Goal: Information Seeking & Learning: Learn about a topic

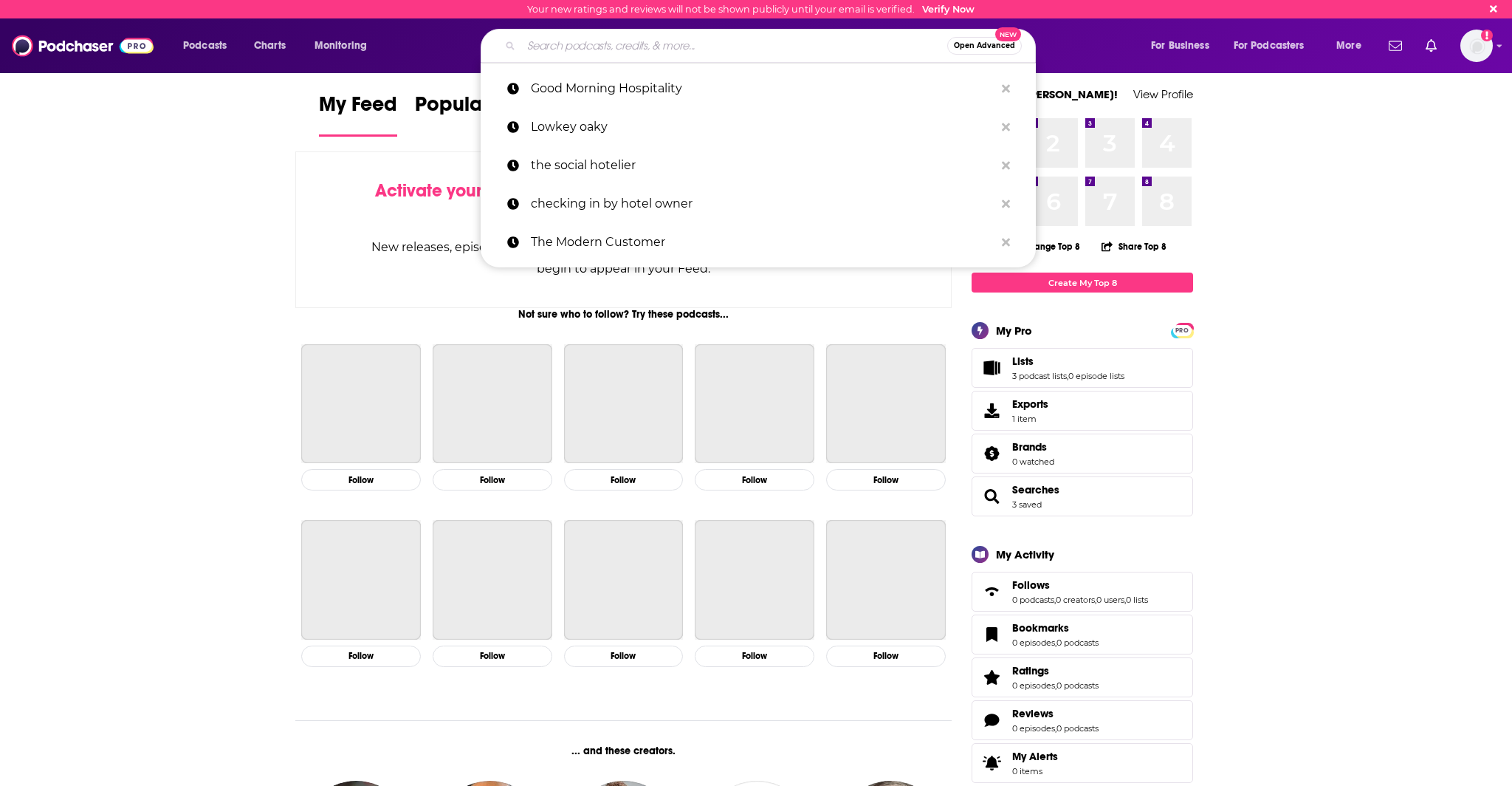
click at [665, 45] on input "Search podcasts, credits, & more..." at bounding box center [734, 46] width 426 height 23
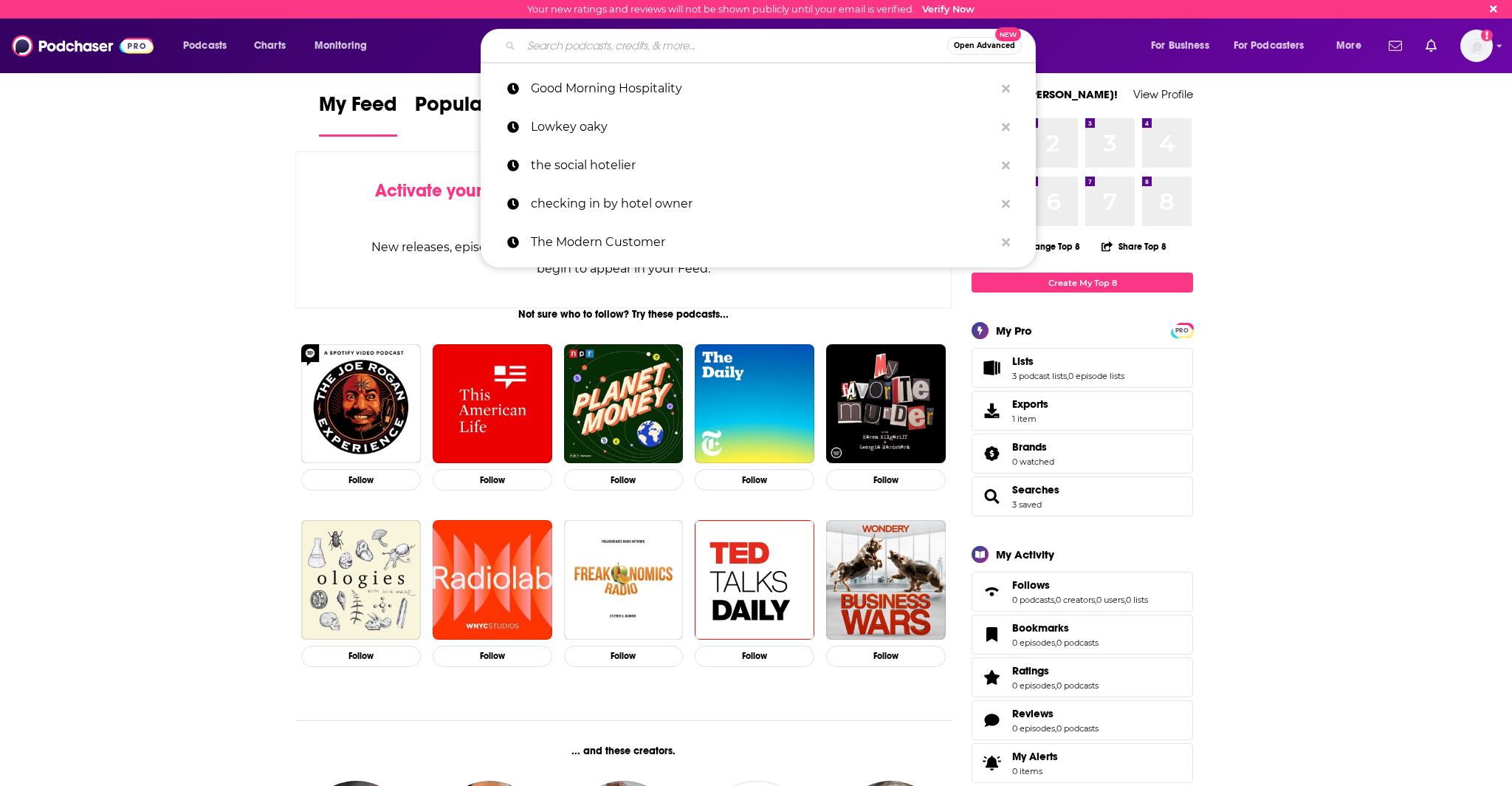
paste input "Market Hustle Podcast"
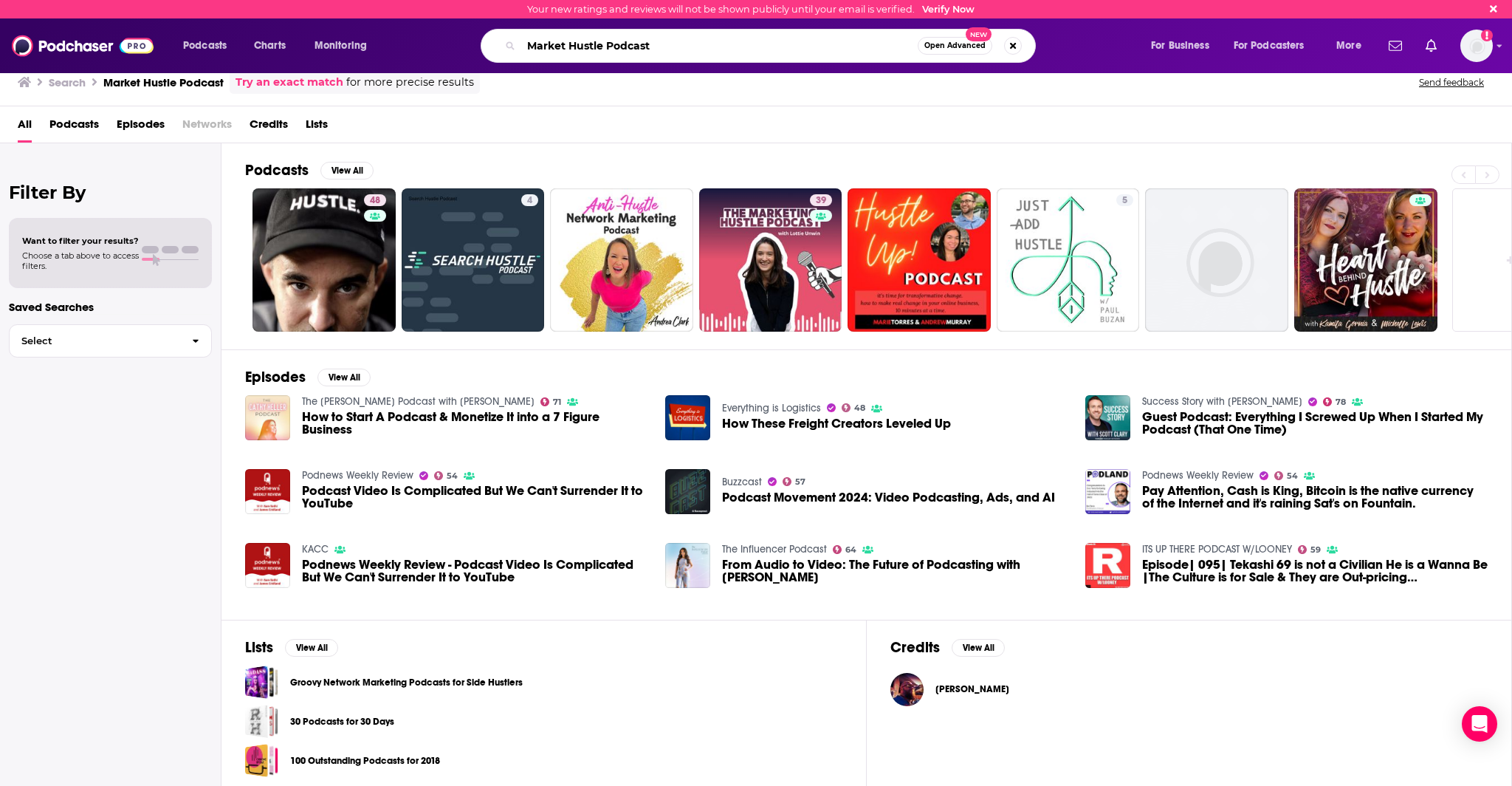
click at [887, 41] on input "Market Hustle Podcast" at bounding box center [719, 46] width 396 height 23
drag, startPoint x: 768, startPoint y: 47, endPoint x: 433, endPoint y: 32, distance: 335.3
click at [433, 32] on div "Market Hustle Podcast Open Advanced New" at bounding box center [773, 46] width 726 height 34
paste input "Investor's Business Daily"
type input "Investor's Business Daily"
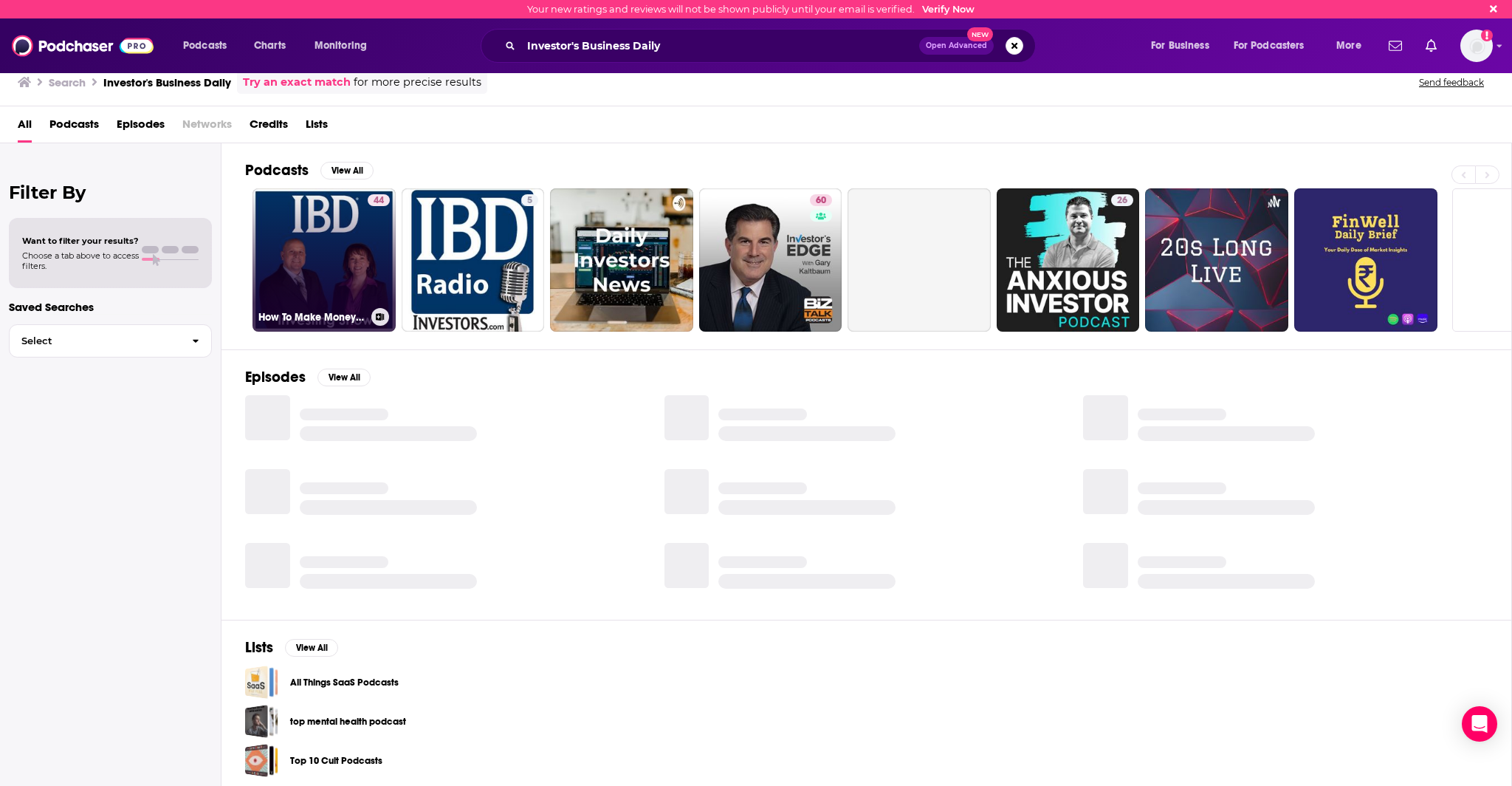
click at [358, 251] on link "44 How To Make Money In Stocks with Investor's Business Daily: Video" at bounding box center [324, 260] width 144 height 144
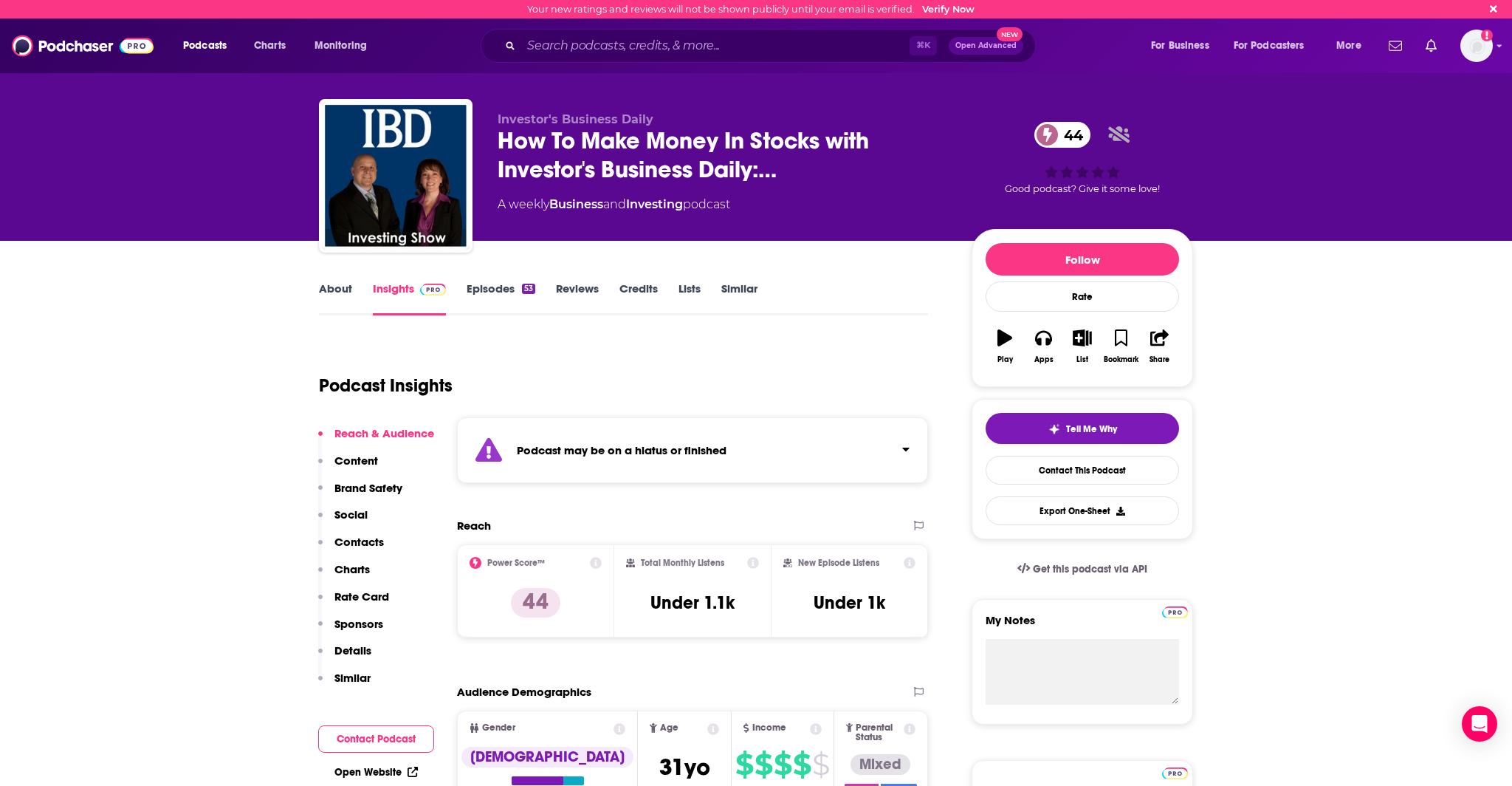
click at [481, 296] on link "Episodes 53" at bounding box center [500, 299] width 69 height 34
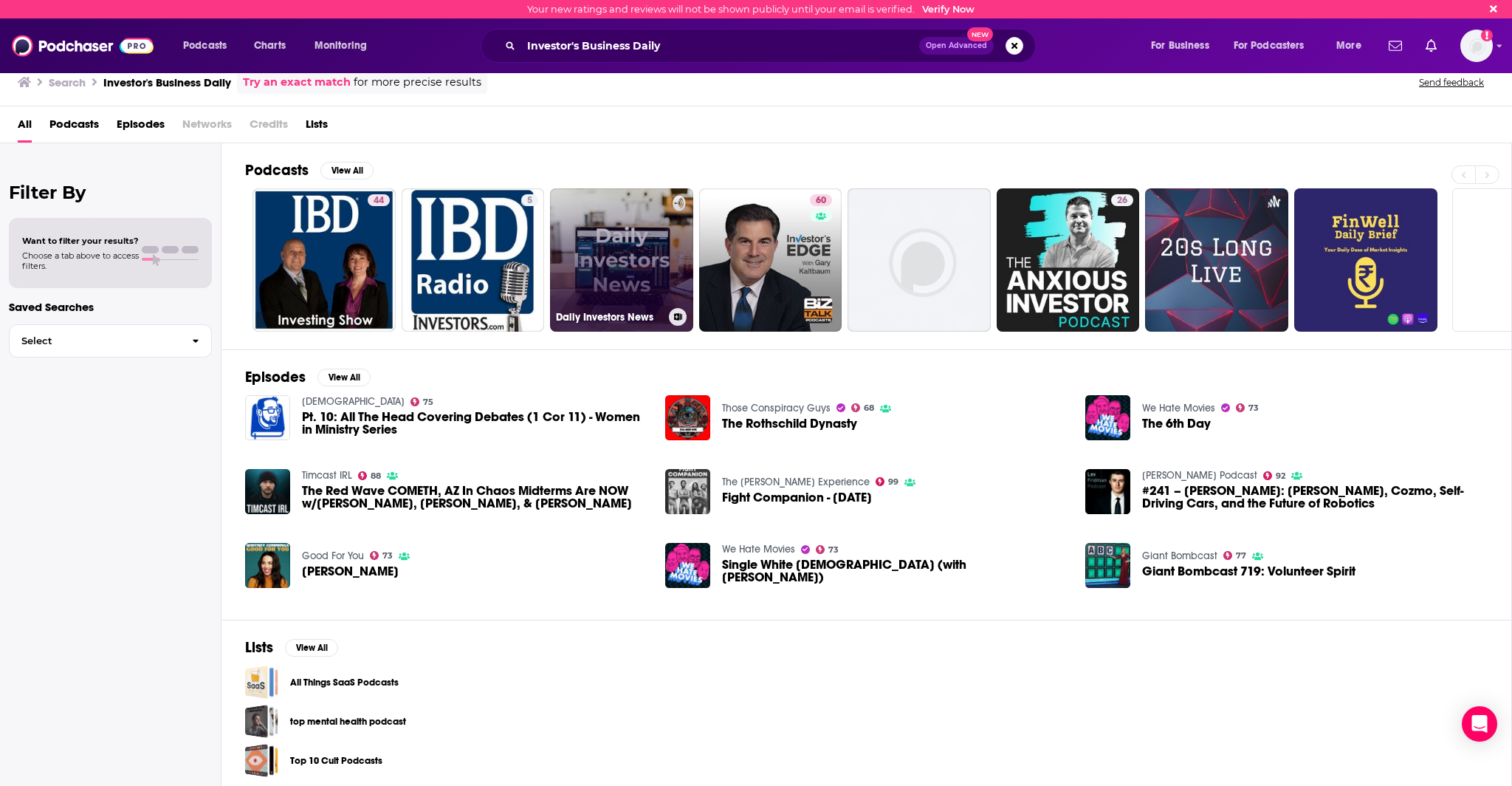
click at [569, 241] on link "Daily Investors News" at bounding box center [621, 260] width 144 height 144
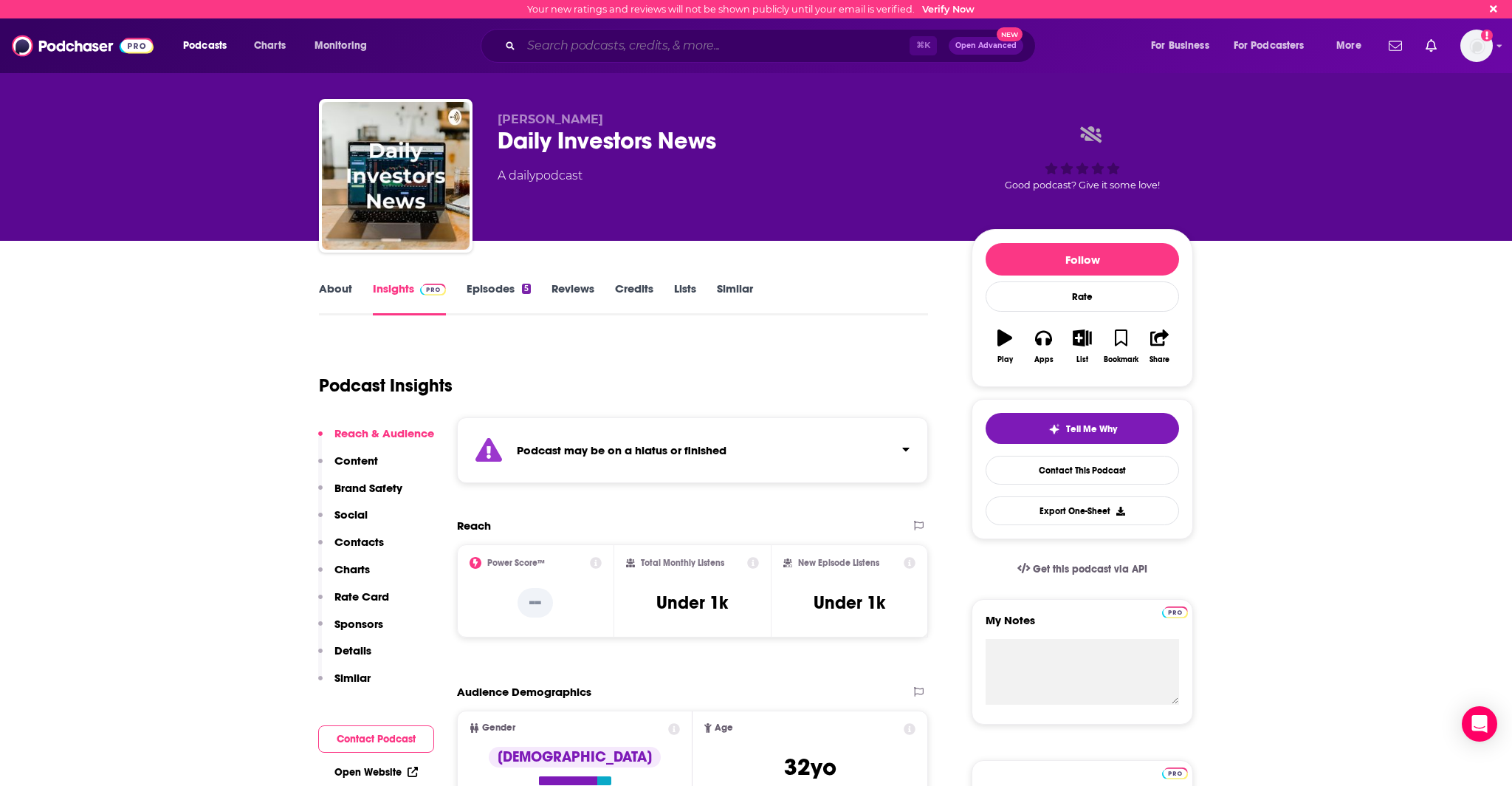
click at [690, 52] on input "Search podcasts, credits, & more..." at bounding box center [715, 46] width 389 height 23
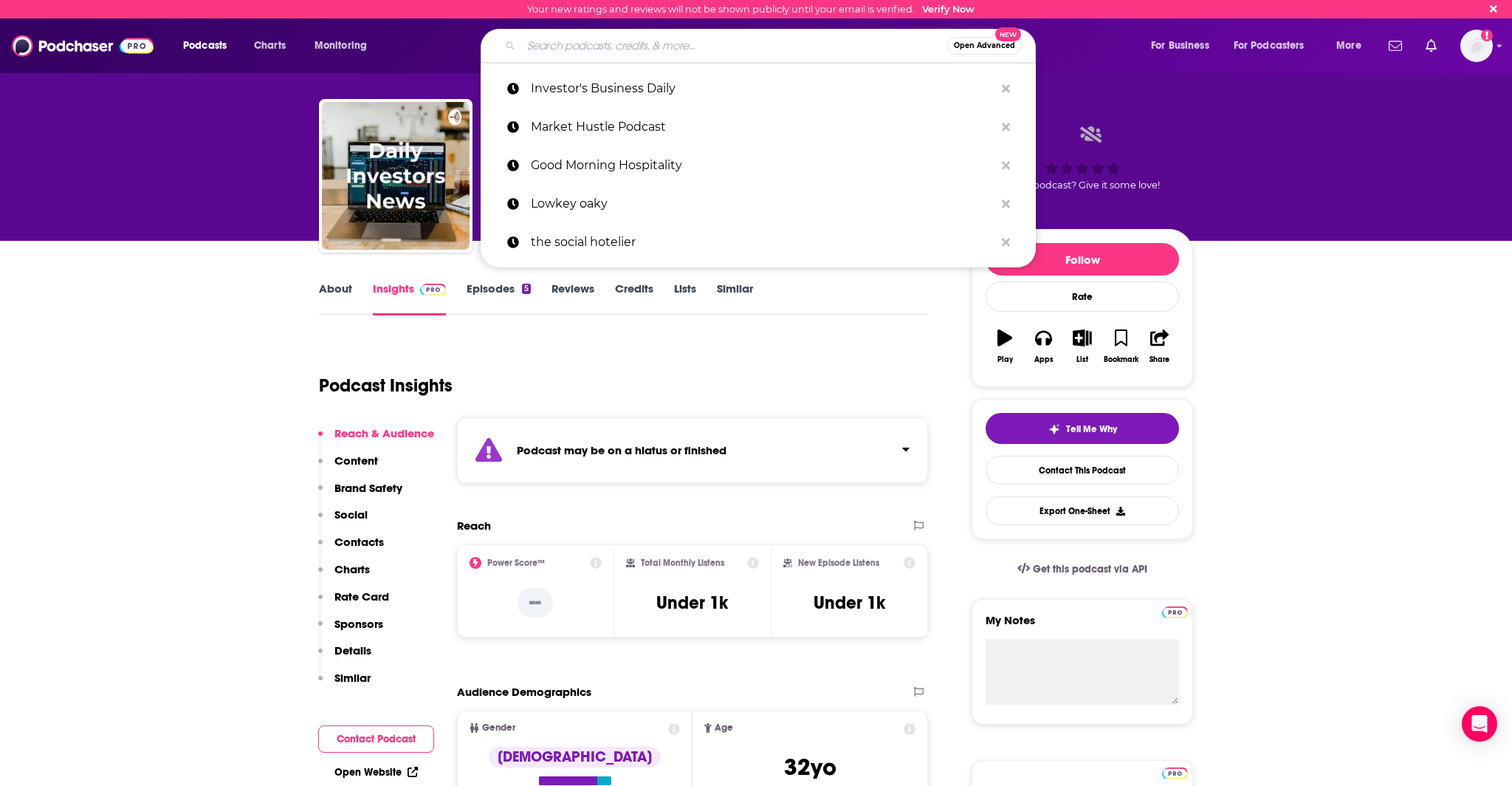
paste input "Ask The Compound"
type input "Ask The Compound"
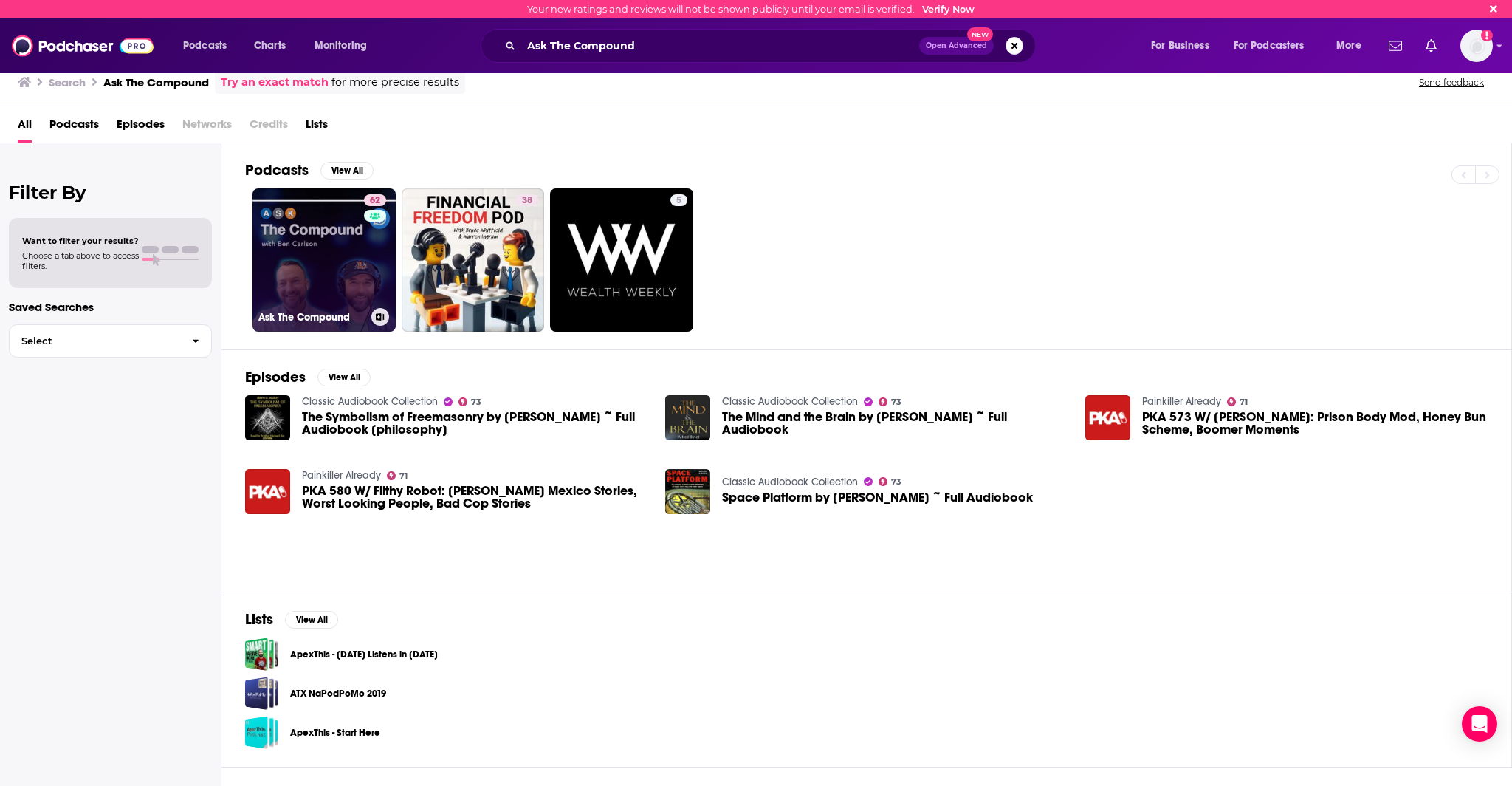
click at [359, 268] on link "62 Ask The Compound" at bounding box center [324, 260] width 144 height 144
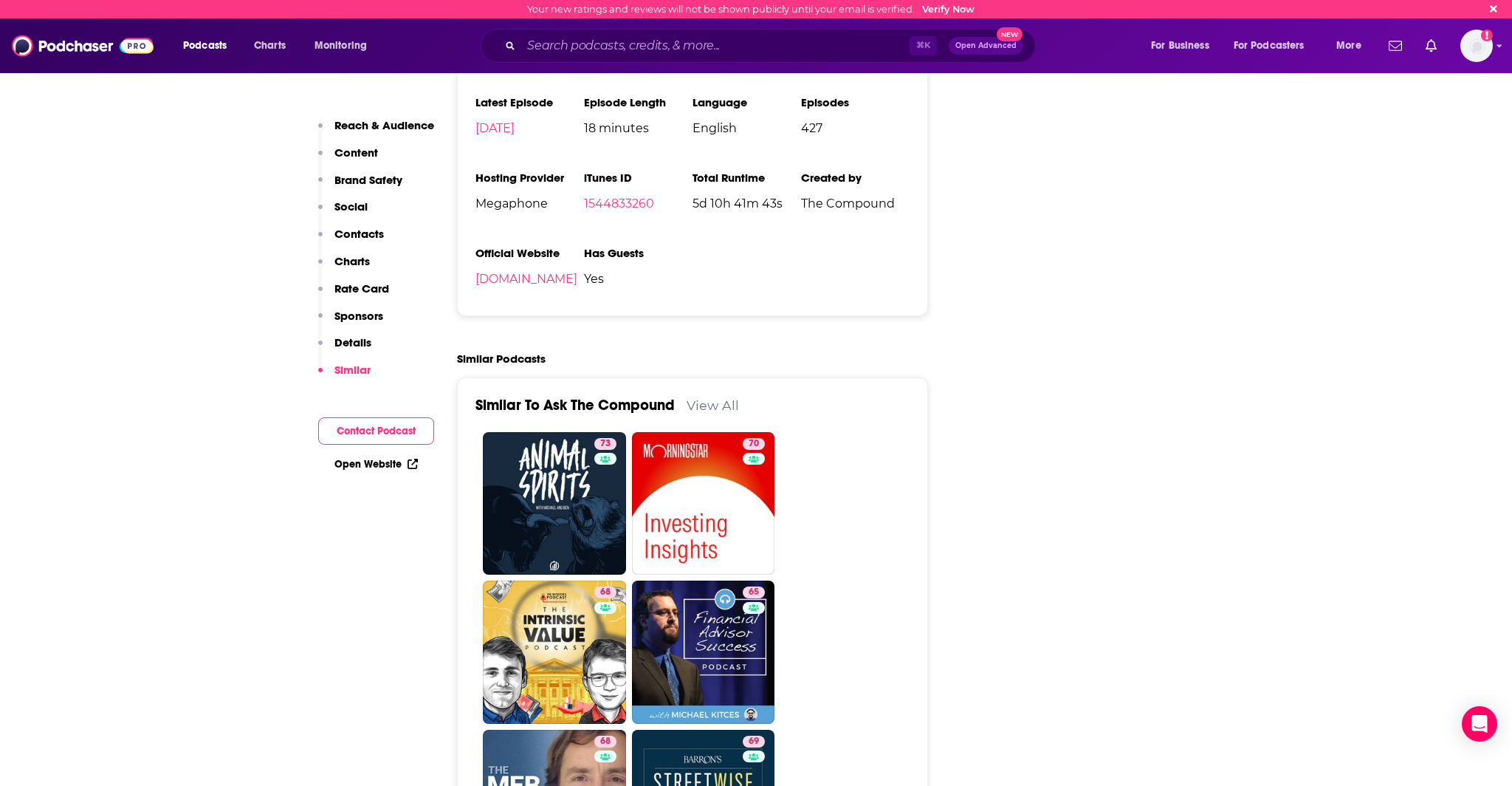
scroll to position [2776, 0]
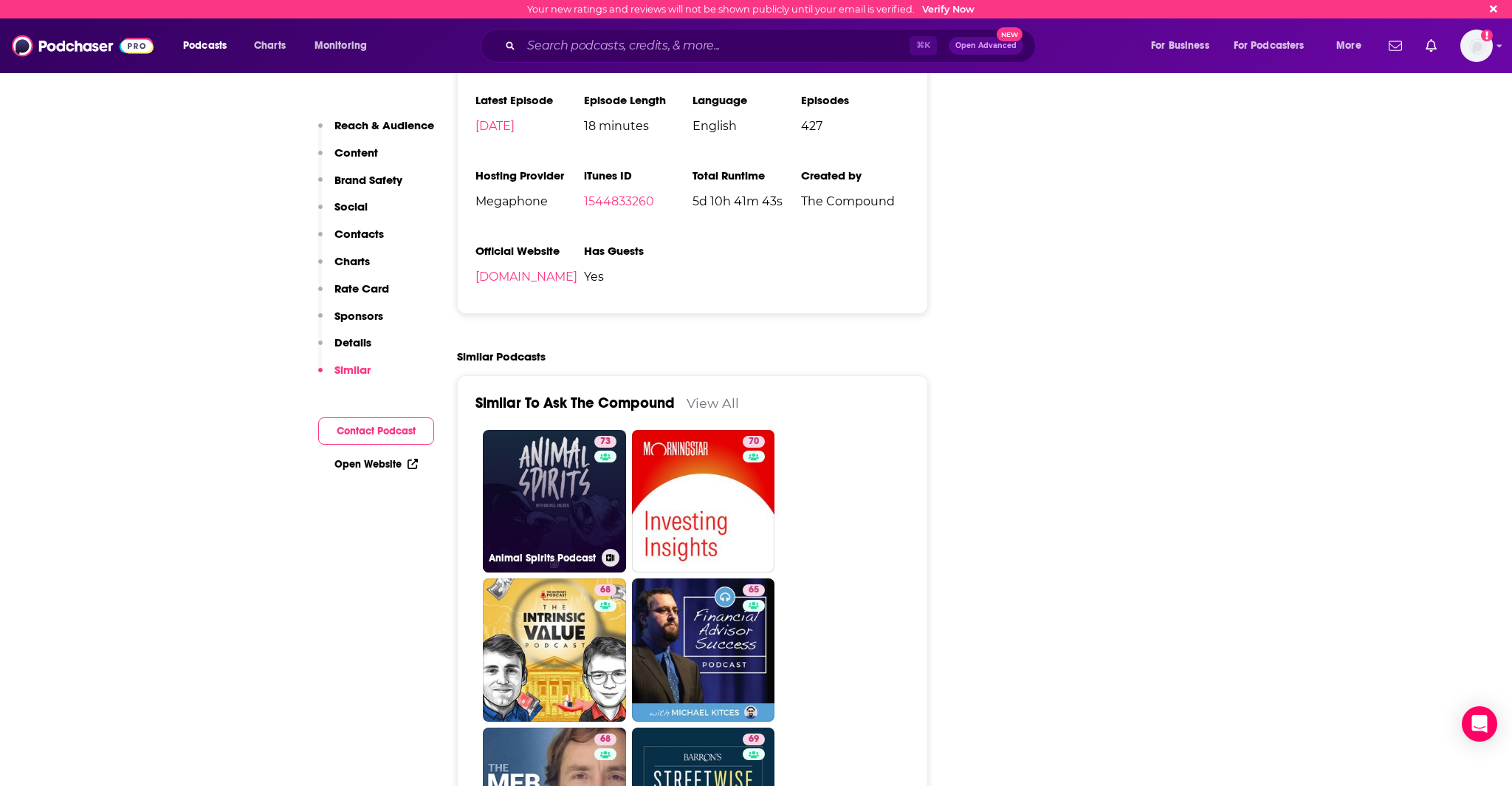
click at [576, 430] on link "73 Animal Spirits Podcast" at bounding box center [554, 501] width 144 height 144
type input "https://www.podchaser.com/podcasts/animal-spirits-podcast-587953"
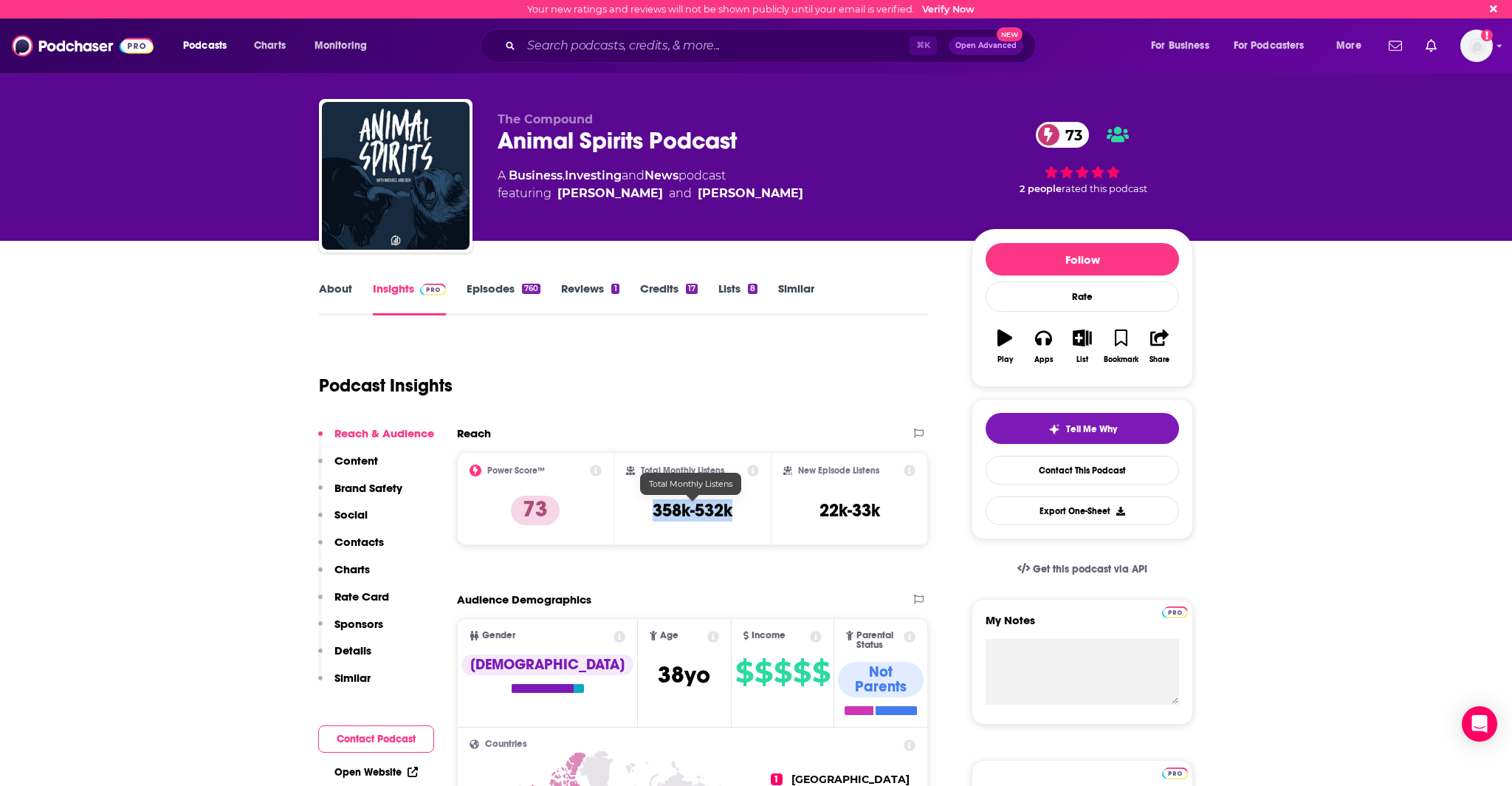
drag, startPoint x: 652, startPoint y: 513, endPoint x: 742, endPoint y: 514, distance: 90.0
click at [742, 514] on div "Total Monthly Listens 358k-532k" at bounding box center [693, 499] width 133 height 68
copy h3 "358k-532k"
click at [500, 291] on link "Episodes 760" at bounding box center [503, 299] width 74 height 34
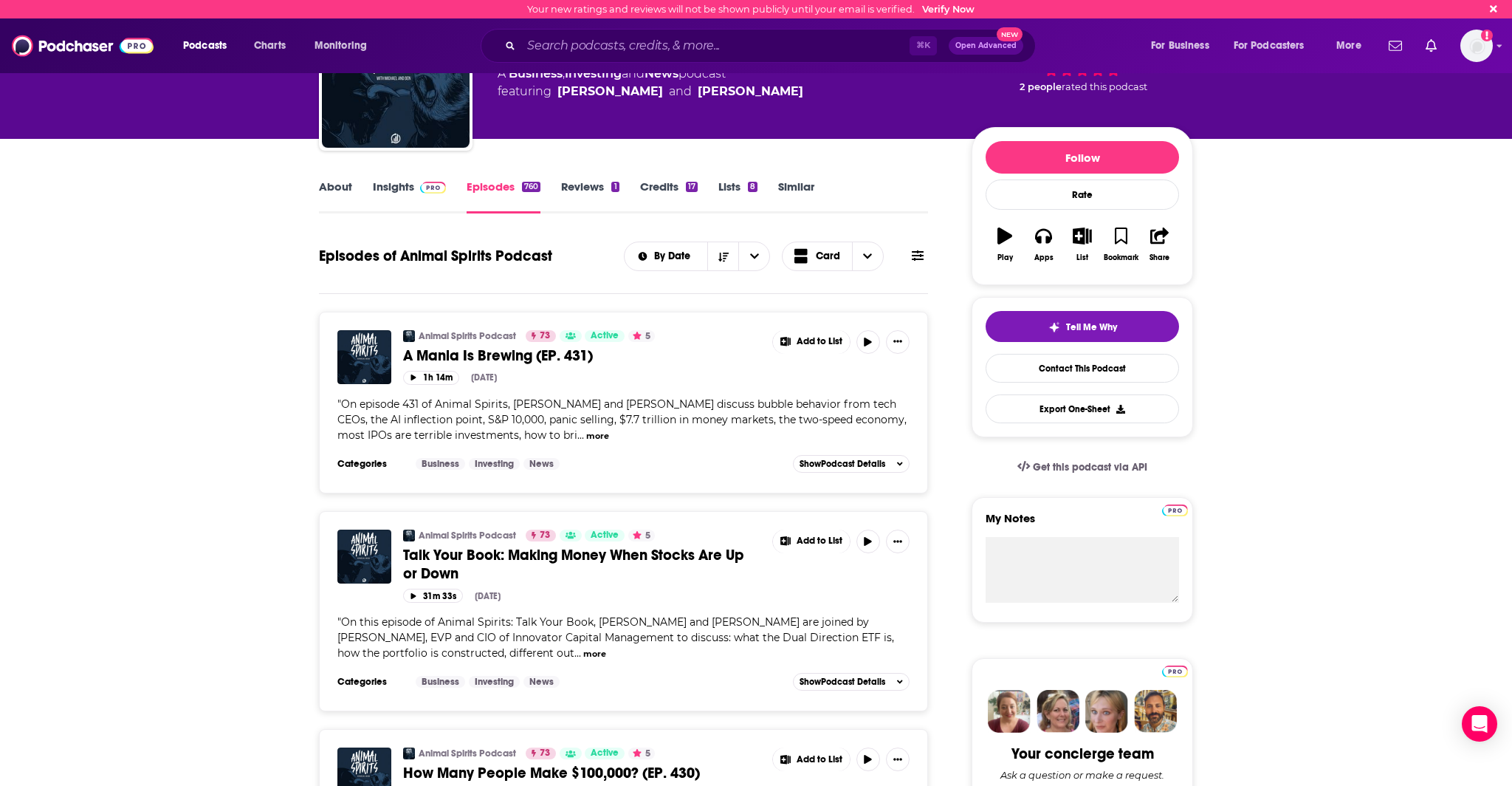
scroll to position [153, 0]
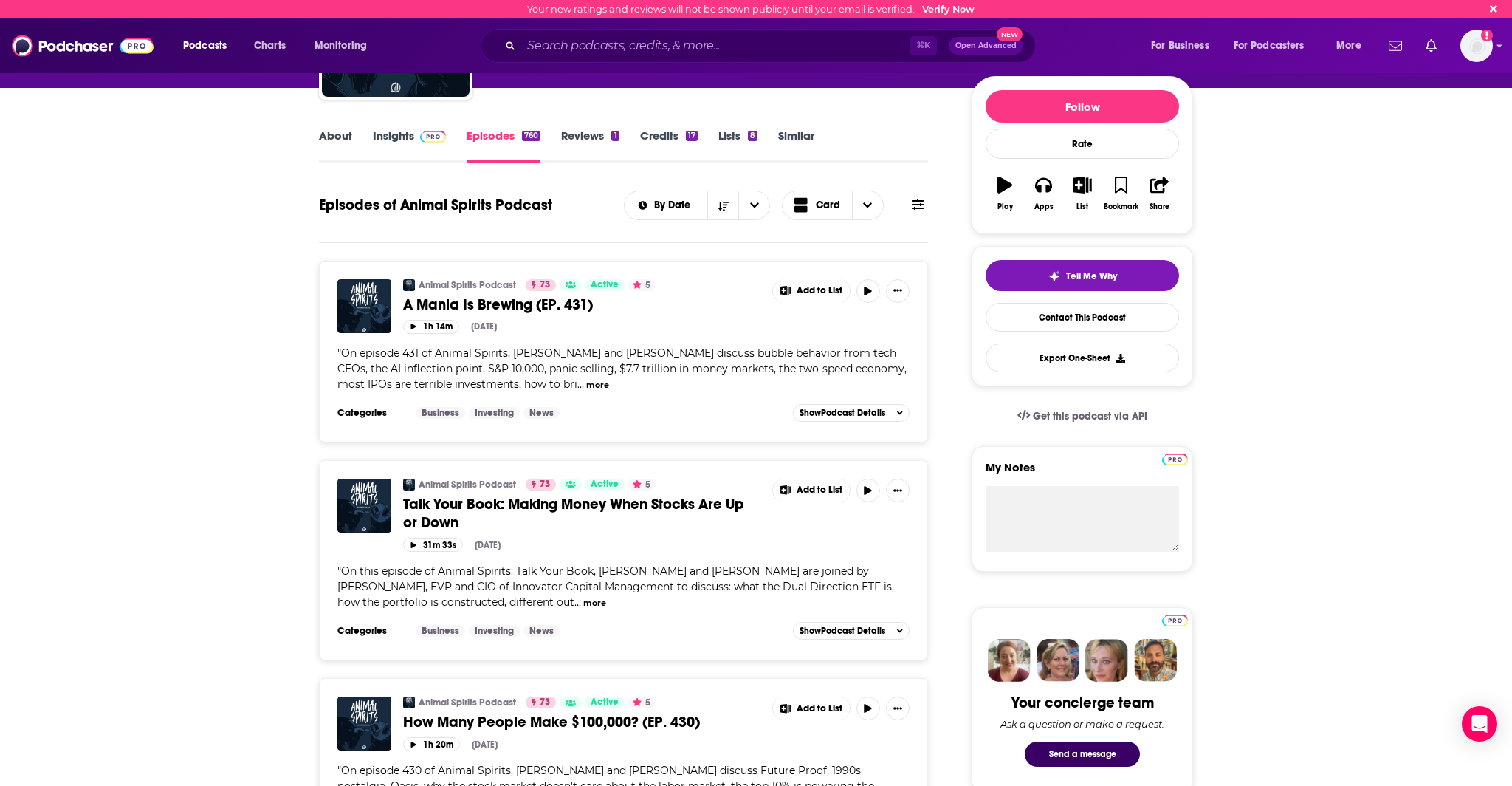
click at [842, 572] on span "On this episode of Animal Spirits: Talk Your Book, ⁠⁠⁠⁠⁠⁠⁠⁠⁠⁠⁠⁠⁠⁠⁠⁠⁠⁠⁠Michael B…" at bounding box center [616, 586] width 557 height 44
drag, startPoint x: 841, startPoint y: 571, endPoint x: 576, endPoint y: 590, distance: 265.7
click at [576, 590] on span "On this episode of Animal Spirits: Talk Your Book, ⁠⁠⁠⁠⁠⁠⁠⁠⁠⁠⁠⁠⁠⁠⁠⁠⁠⁠⁠Michael B…" at bounding box center [616, 586] width 557 height 44
drag, startPoint x: 578, startPoint y: 589, endPoint x: 646, endPoint y: 581, distance: 68.5
click at [578, 589] on span "On this episode of Animal Spirits: Talk Your Book, ⁠⁠⁠⁠⁠⁠⁠⁠⁠⁠⁠⁠⁠⁠⁠⁠⁠⁠⁠Michael B…" at bounding box center [616, 586] width 557 height 44
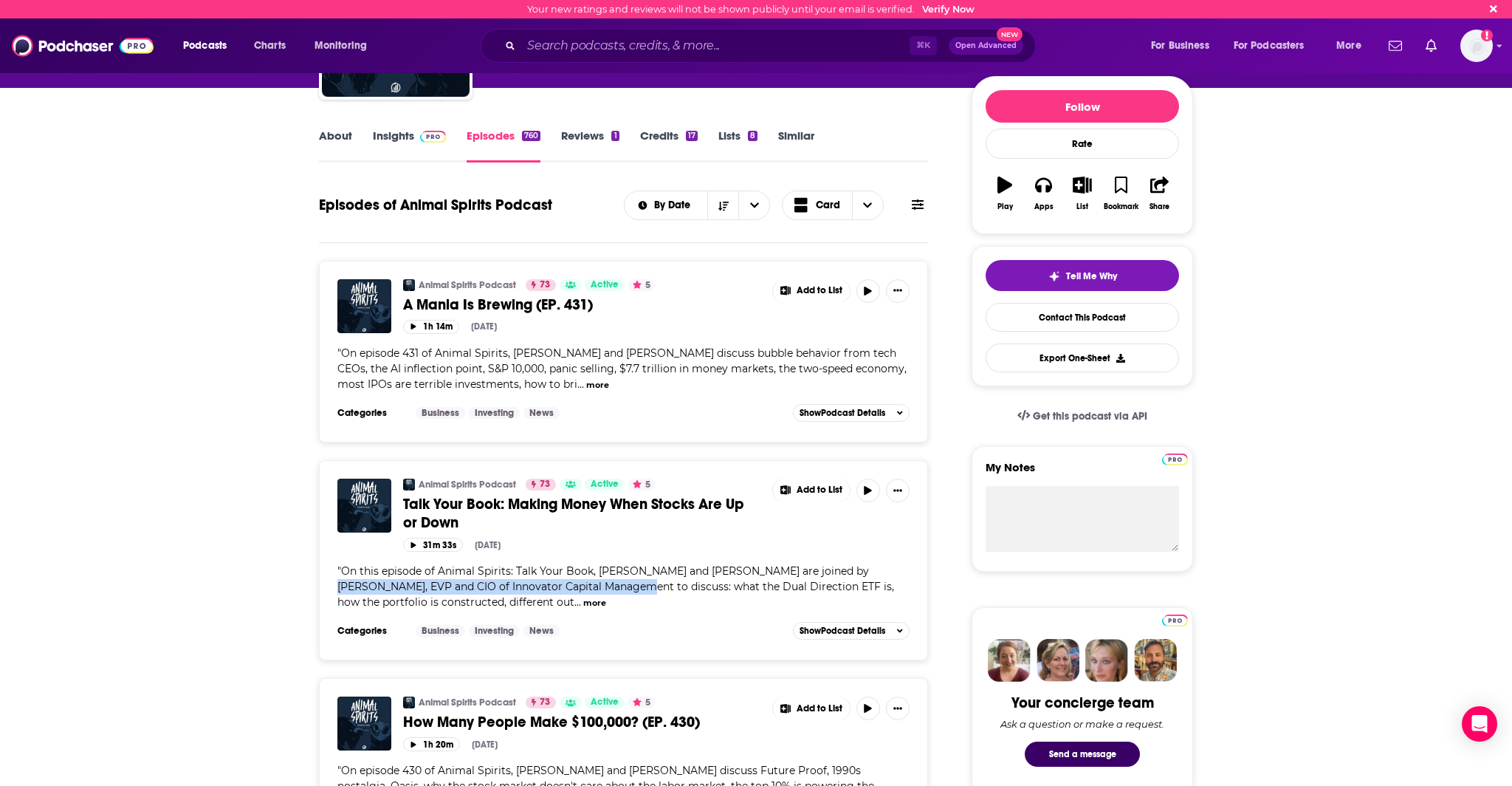
drag, startPoint x: 841, startPoint y: 570, endPoint x: 580, endPoint y: 588, distance: 261.6
click at [580, 588] on span "On this episode of Animal Spirits: Talk Your Book, ⁠⁠⁠⁠⁠⁠⁠⁠⁠⁠⁠⁠⁠⁠⁠⁠⁠⁠⁠Michael B…" at bounding box center [616, 586] width 557 height 44
copy span "Graham Day, EVP and CIO of Innovator Capital Management"
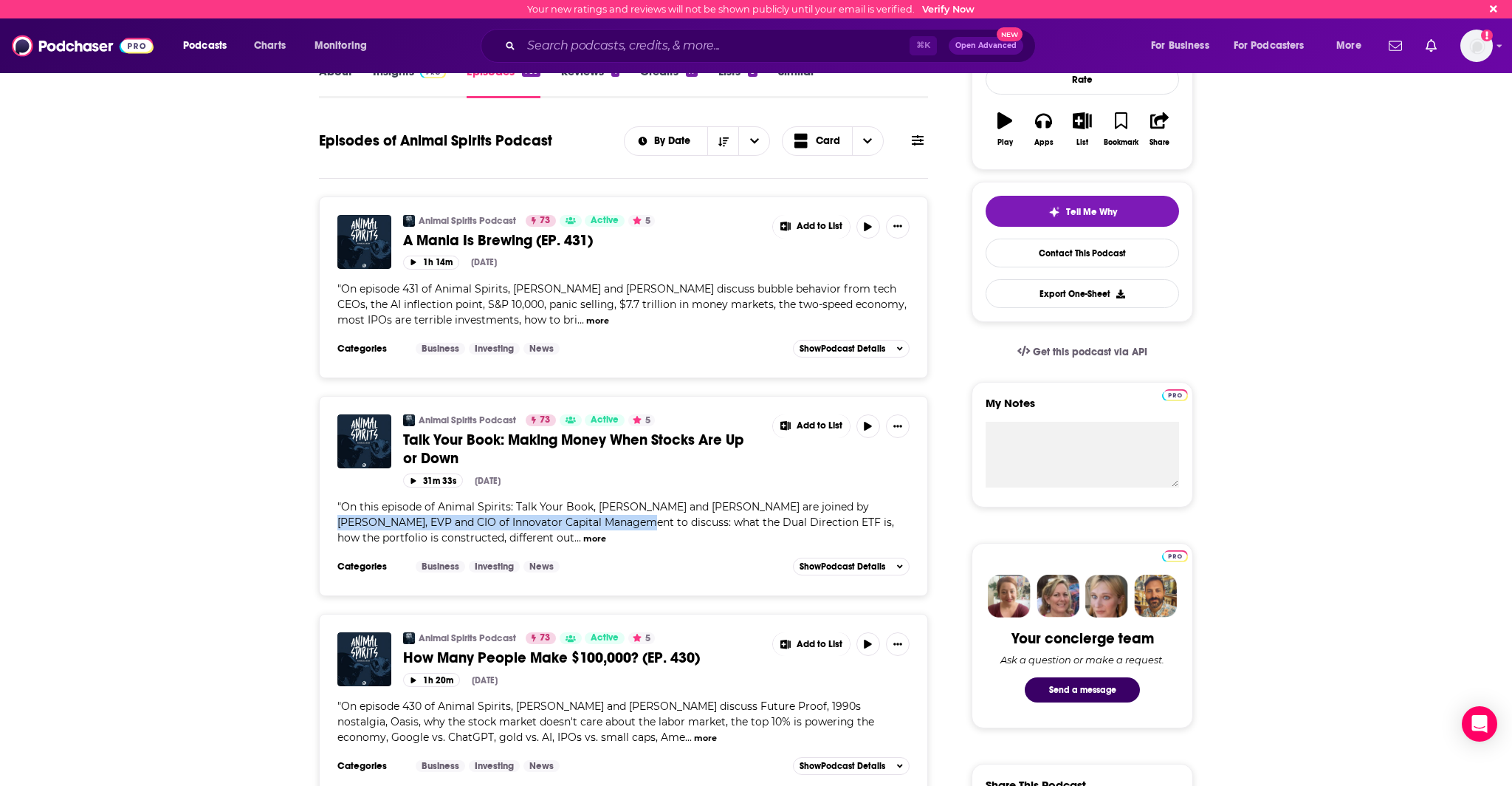
scroll to position [338, 0]
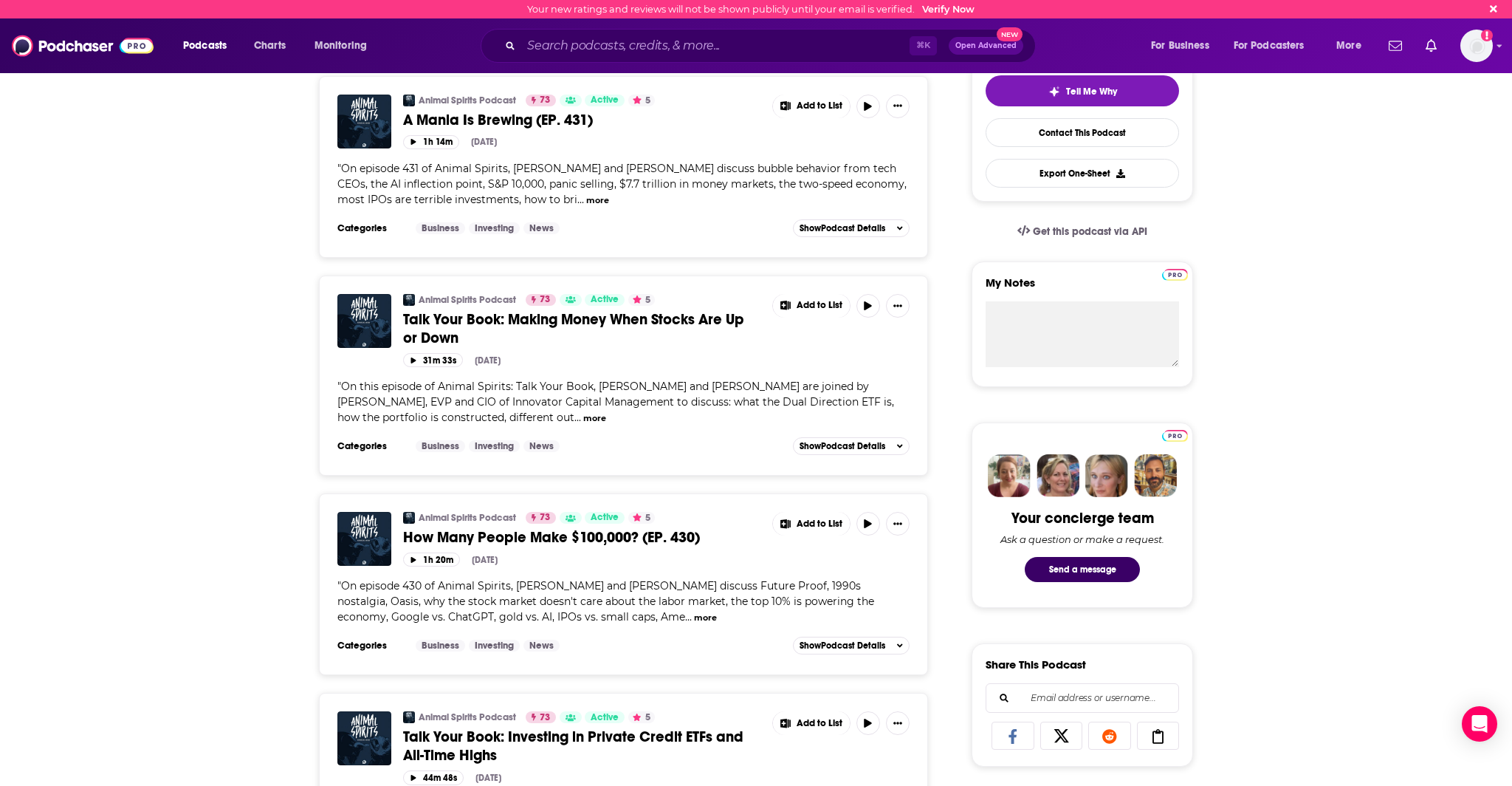
click at [632, 593] on span "On episode 430 of Animal Spirits, ⁠⁠⁠⁠⁠⁠⁠⁠⁠⁠⁠⁠⁠⁠Michael Batnick⁠⁠⁠⁠⁠⁠⁠⁠⁠⁠⁠⁠⁠⁠ a…" at bounding box center [606, 601] width 537 height 44
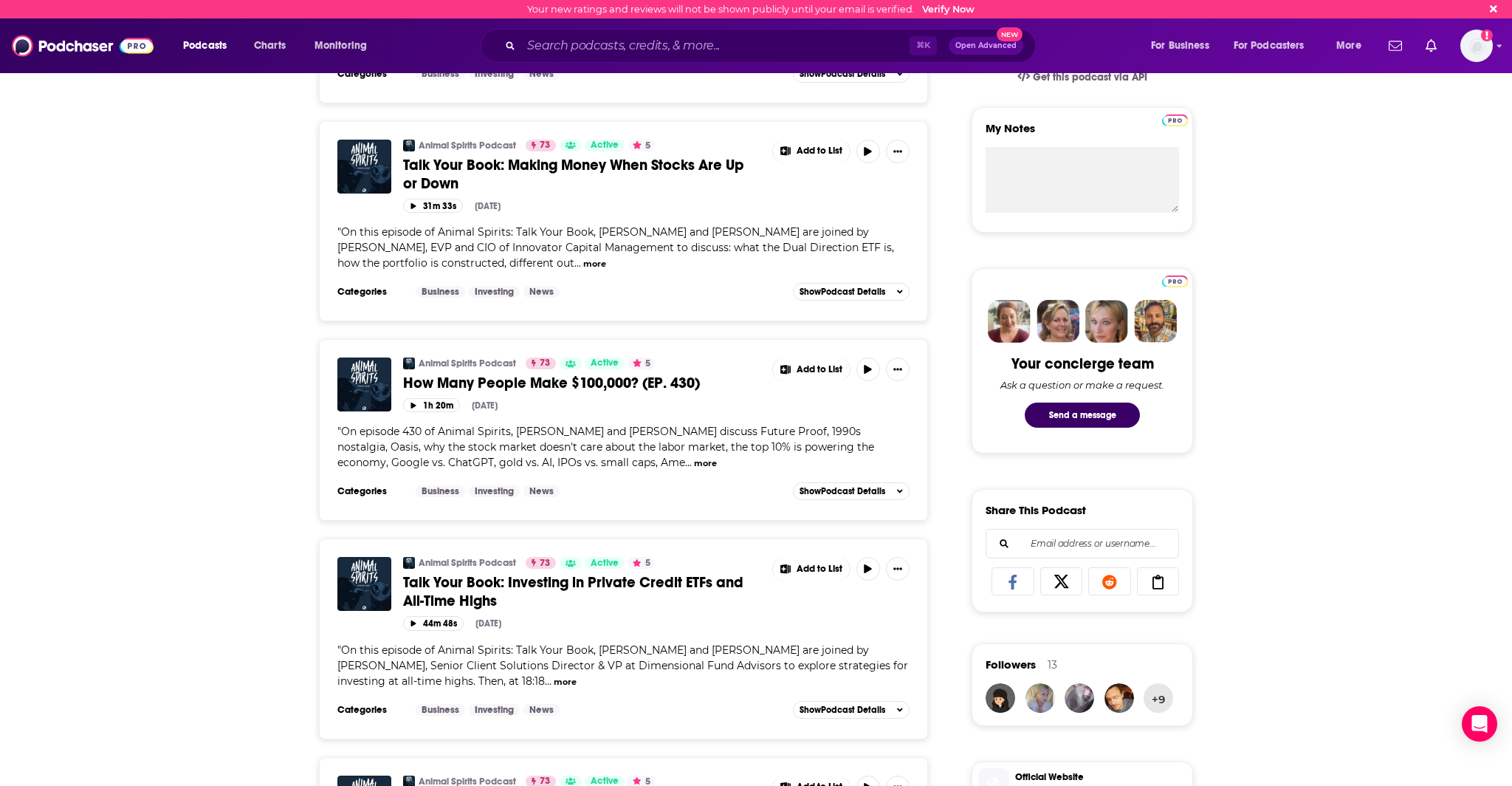
scroll to position [655, 0]
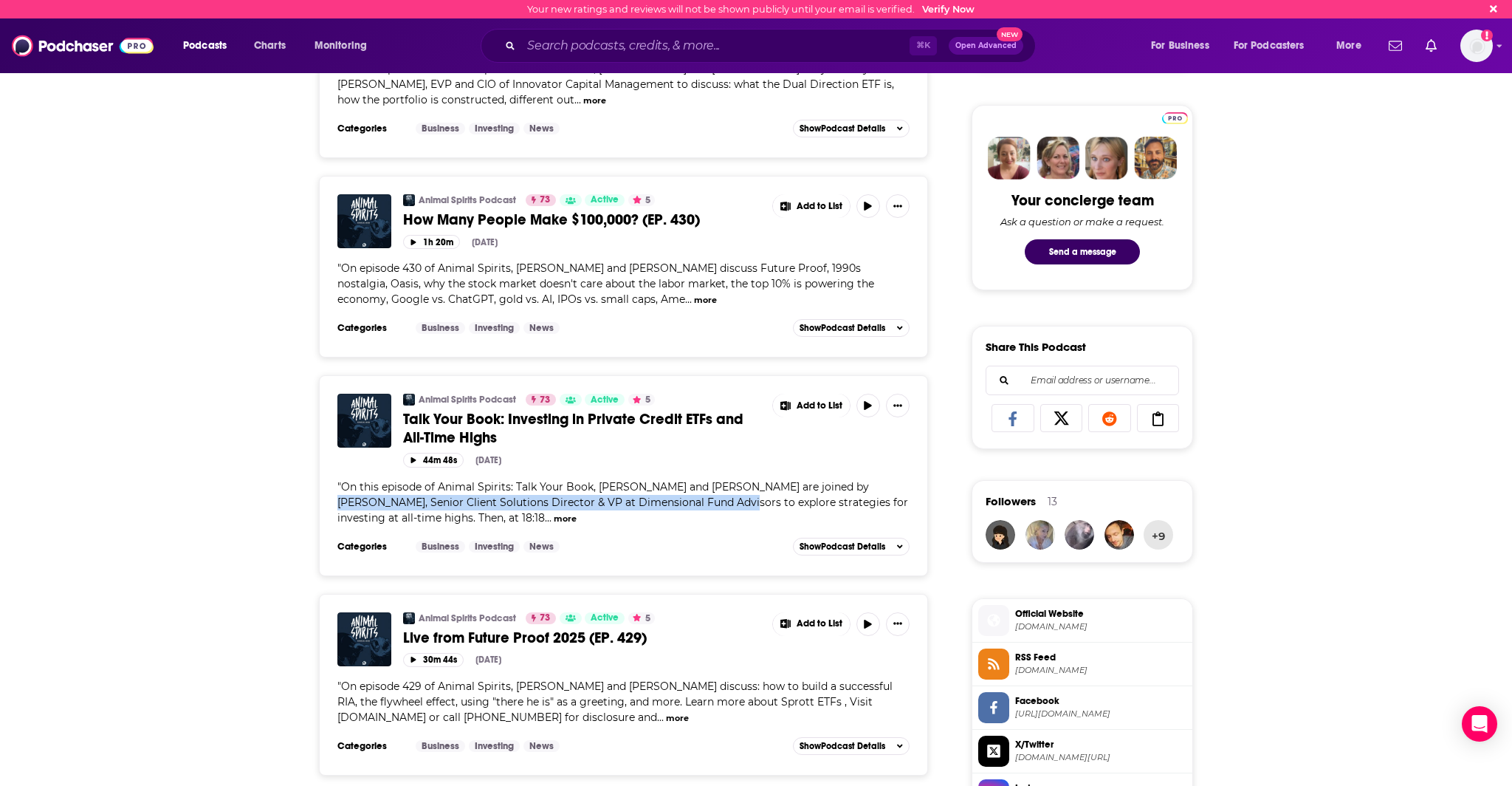
drag, startPoint x: 839, startPoint y: 485, endPoint x: 681, endPoint y: 499, distance: 158.6
click at [681, 499] on span "On this episode of Animal Spirits: Talk Your Book, ⁠⁠⁠⁠⁠⁠⁠⁠⁠⁠⁠⁠⁠⁠⁠⁠⁠⁠⁠Michael B…" at bounding box center [623, 502] width 571 height 44
copy span "Wes Crill, Senior Client Solutions Director & VP at Dimensional Fund Advisors"
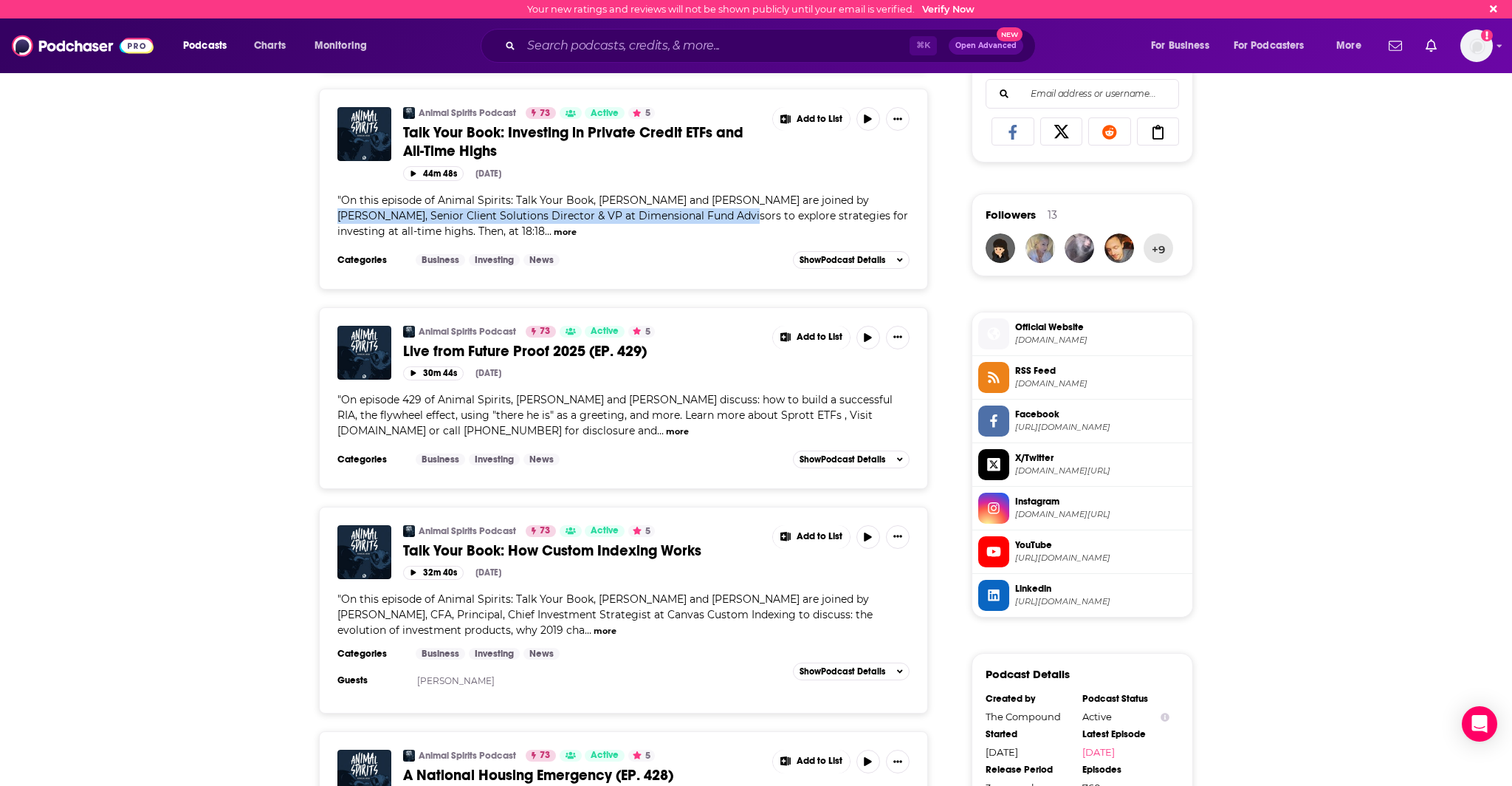
scroll to position [1005, 0]
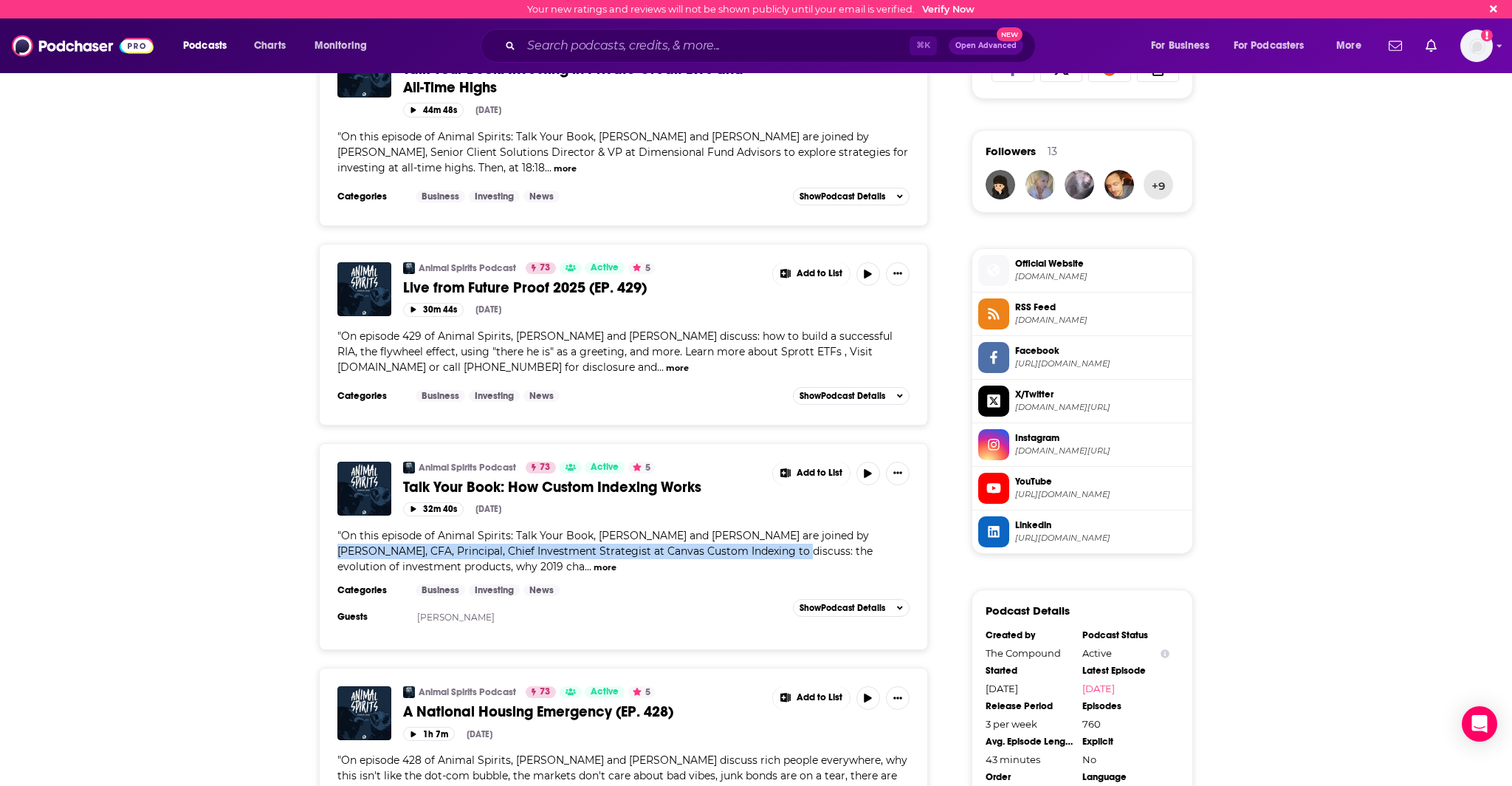
drag, startPoint x: 839, startPoint y: 535, endPoint x: 754, endPoint y: 552, distance: 86.7
click at [754, 552] on span "On this episode of Animal Spirits: Talk Your Book, ⁠⁠⁠⁠⁠⁠⁠⁠⁠⁠⁠⁠⁠⁠⁠⁠⁠⁠Michael Ba…" at bounding box center [605, 550] width 535 height 44
copy span "Ehren J. Stanhope, CFA, Principal, Chief Investment Strategist at Canvas Custom…"
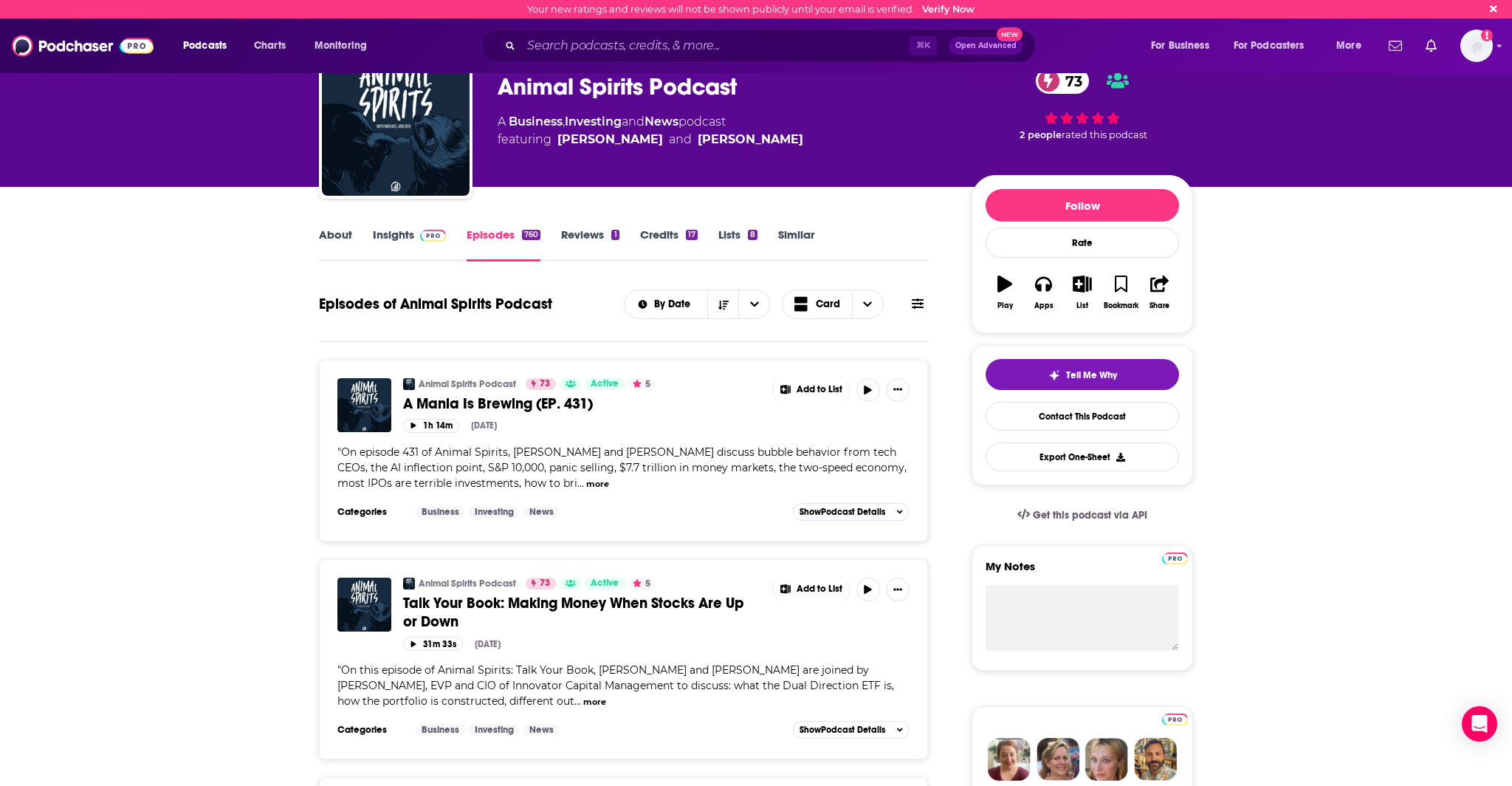
scroll to position [0, 0]
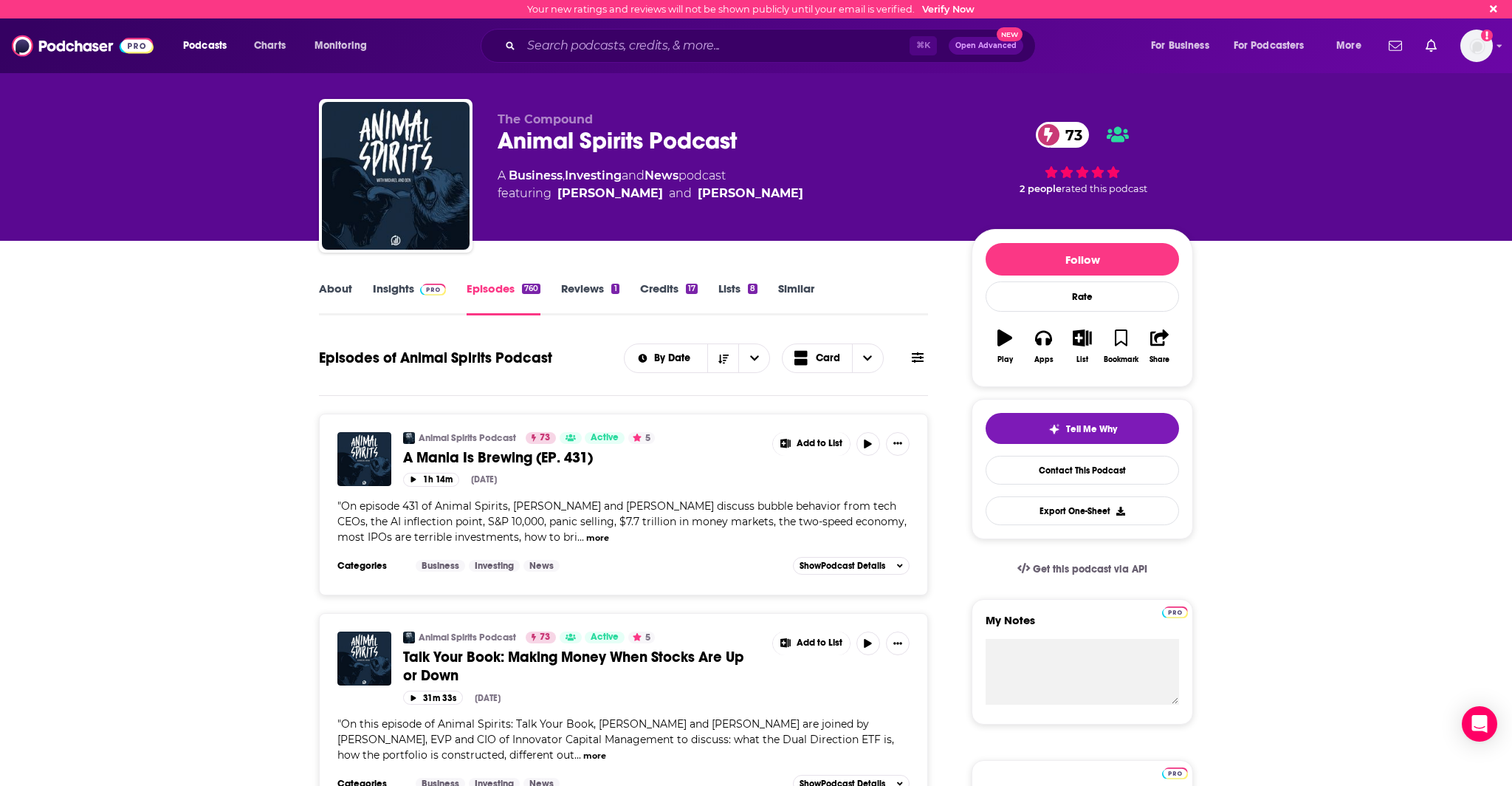
click at [397, 294] on link "Insights" at bounding box center [410, 299] width 73 height 34
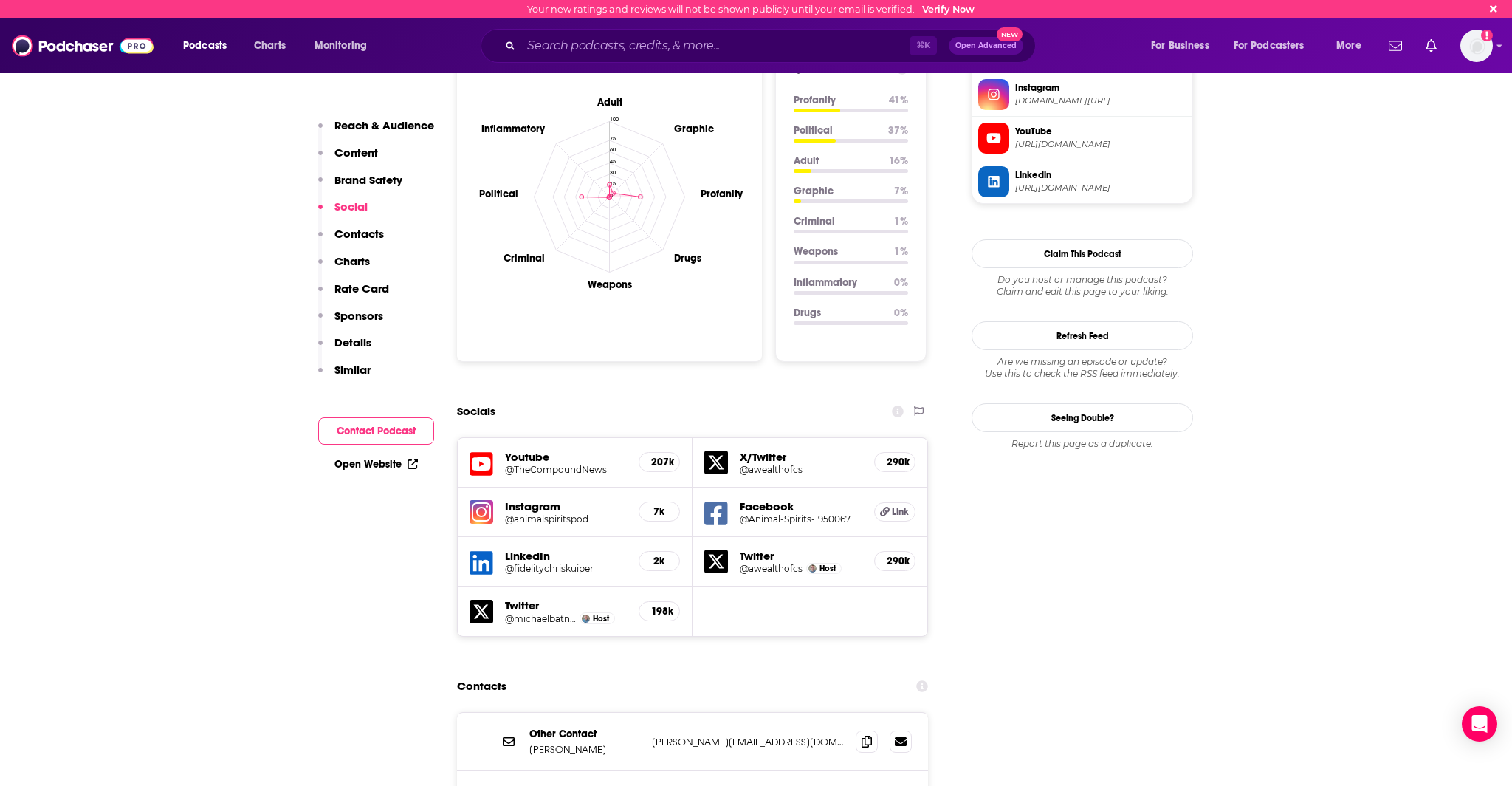
scroll to position [1526, 0]
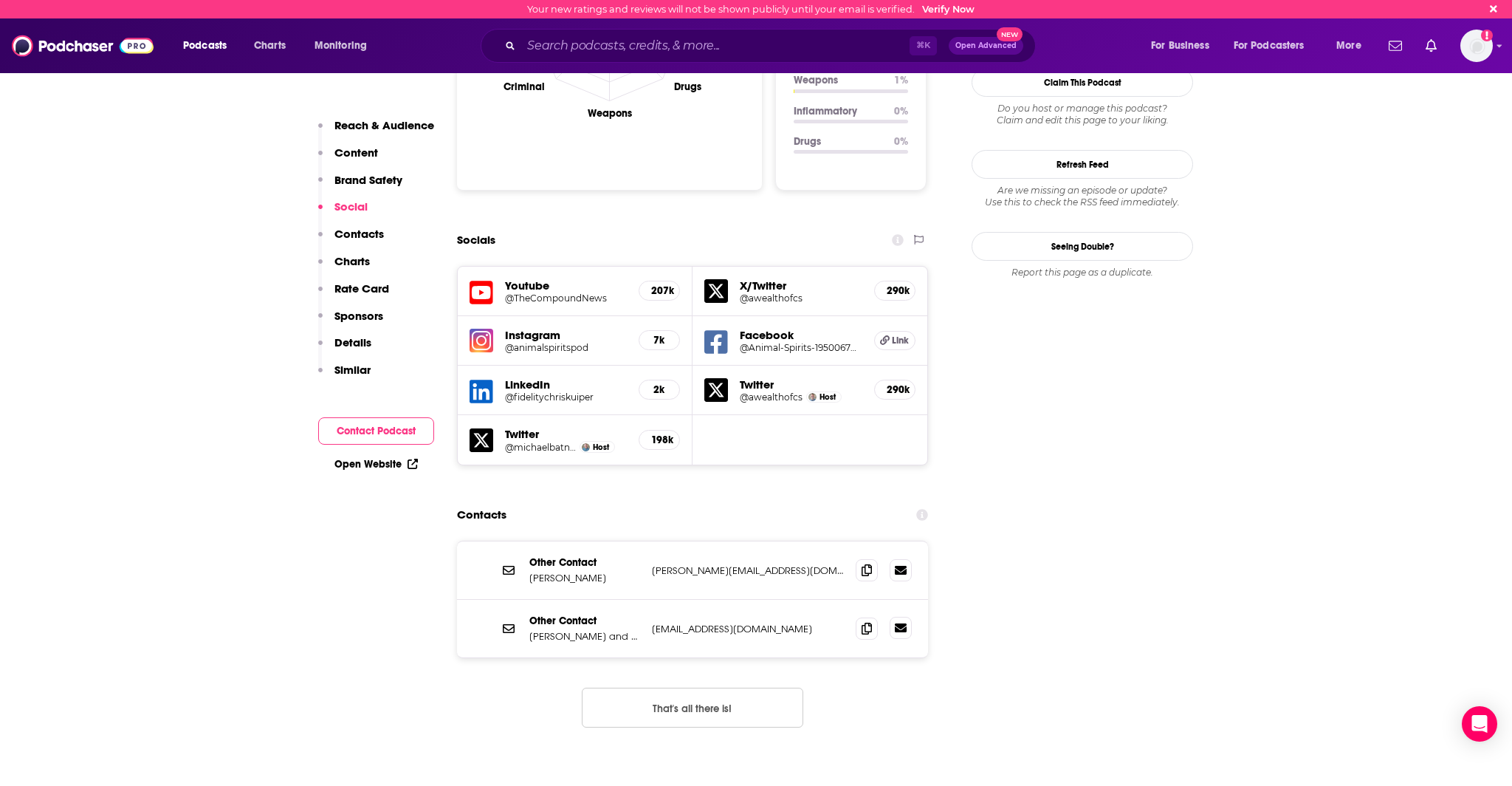
click at [905, 622] on icon at bounding box center [900, 627] width 12 height 12
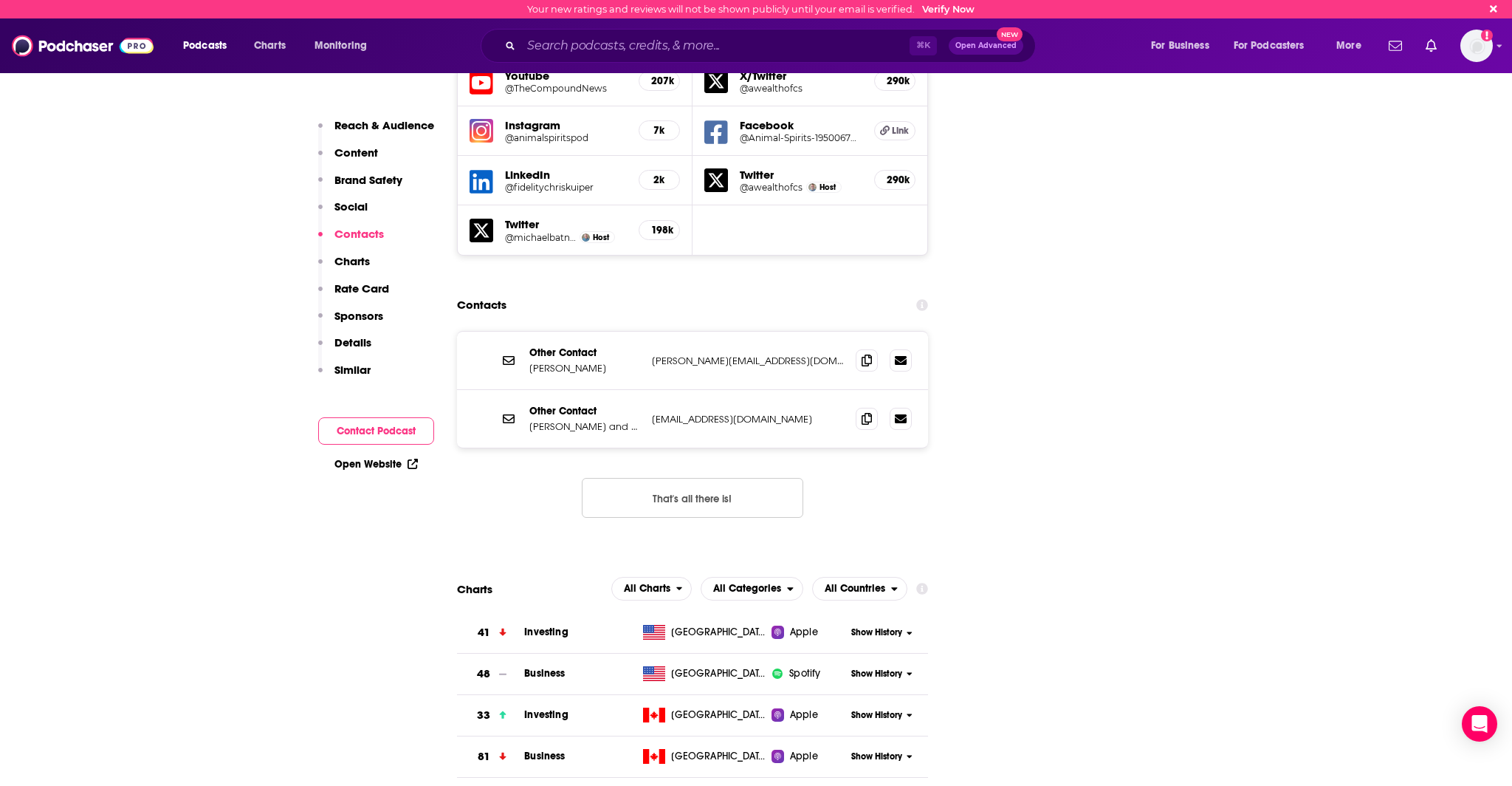
scroll to position [1748, 0]
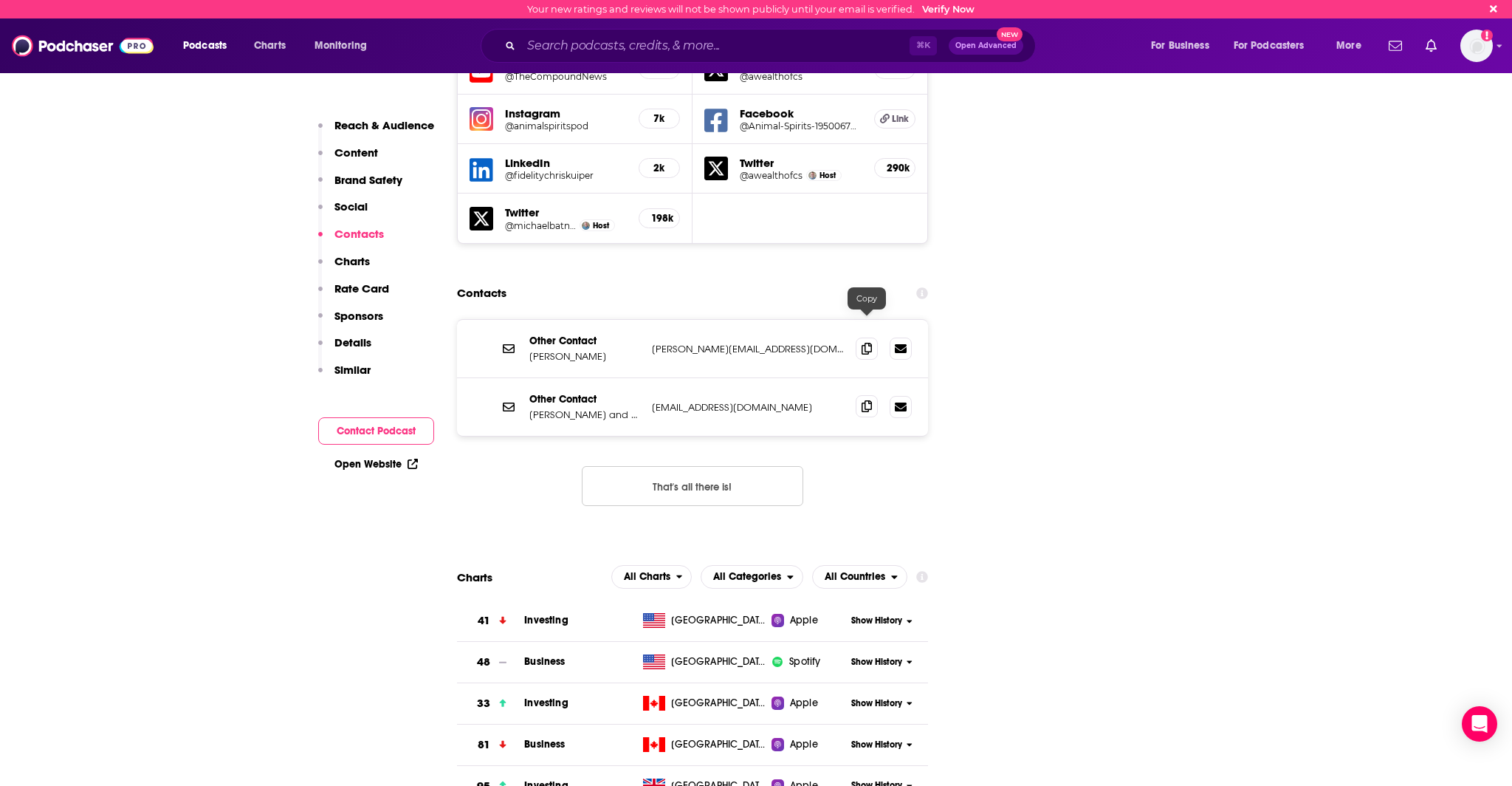
click at [862, 400] on icon at bounding box center [867, 406] width 10 height 12
click at [860, 337] on span at bounding box center [867, 348] width 22 height 23
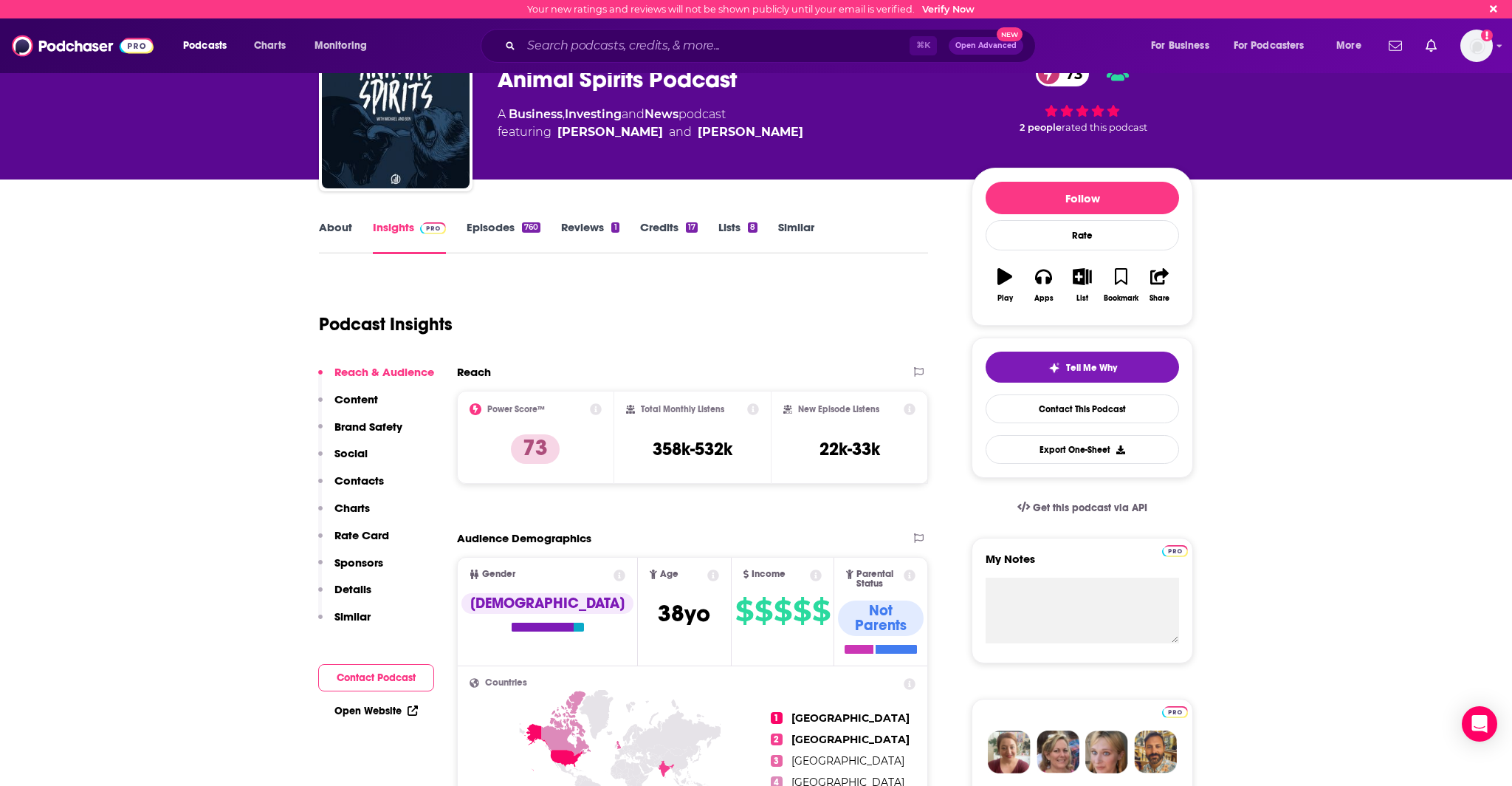
scroll to position [0, 0]
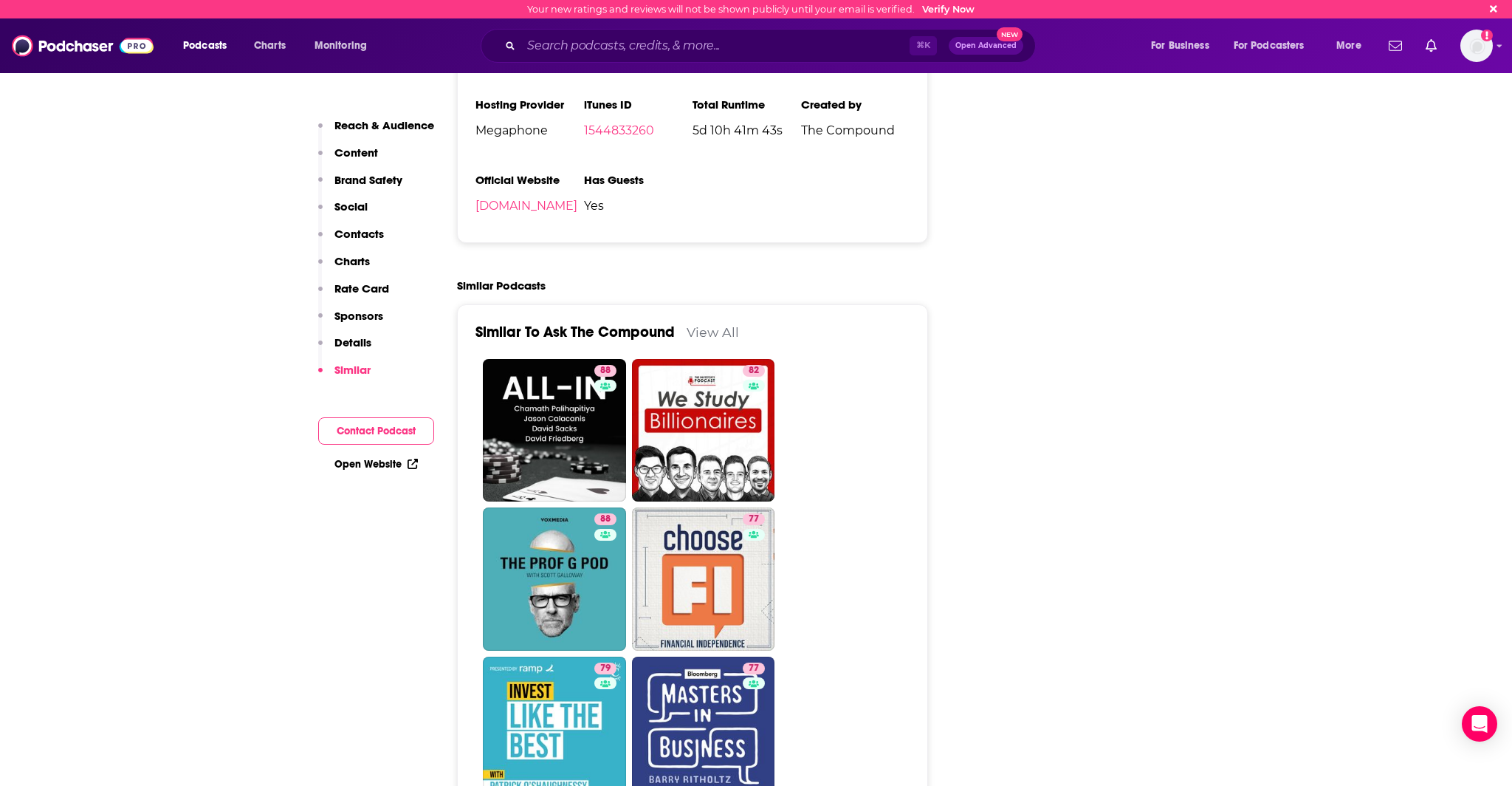
scroll to position [2858, 0]
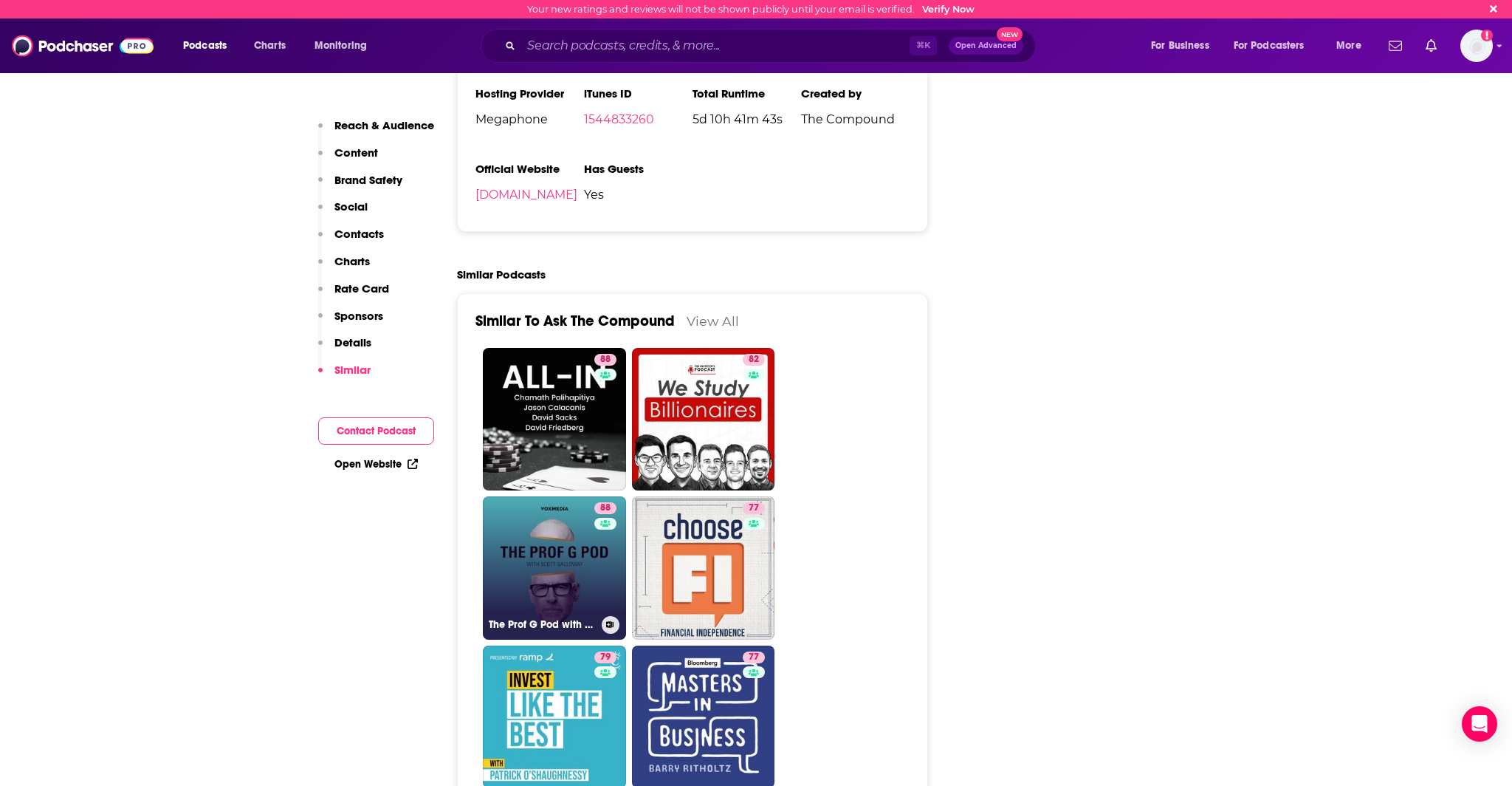
click at [519, 497] on link "88 The Prof G Pod with Scott Galloway" at bounding box center [554, 568] width 144 height 144
type input "https://www.podchaser.com/podcasts/the-prof-g-pod-with-scott-gall-1022260"
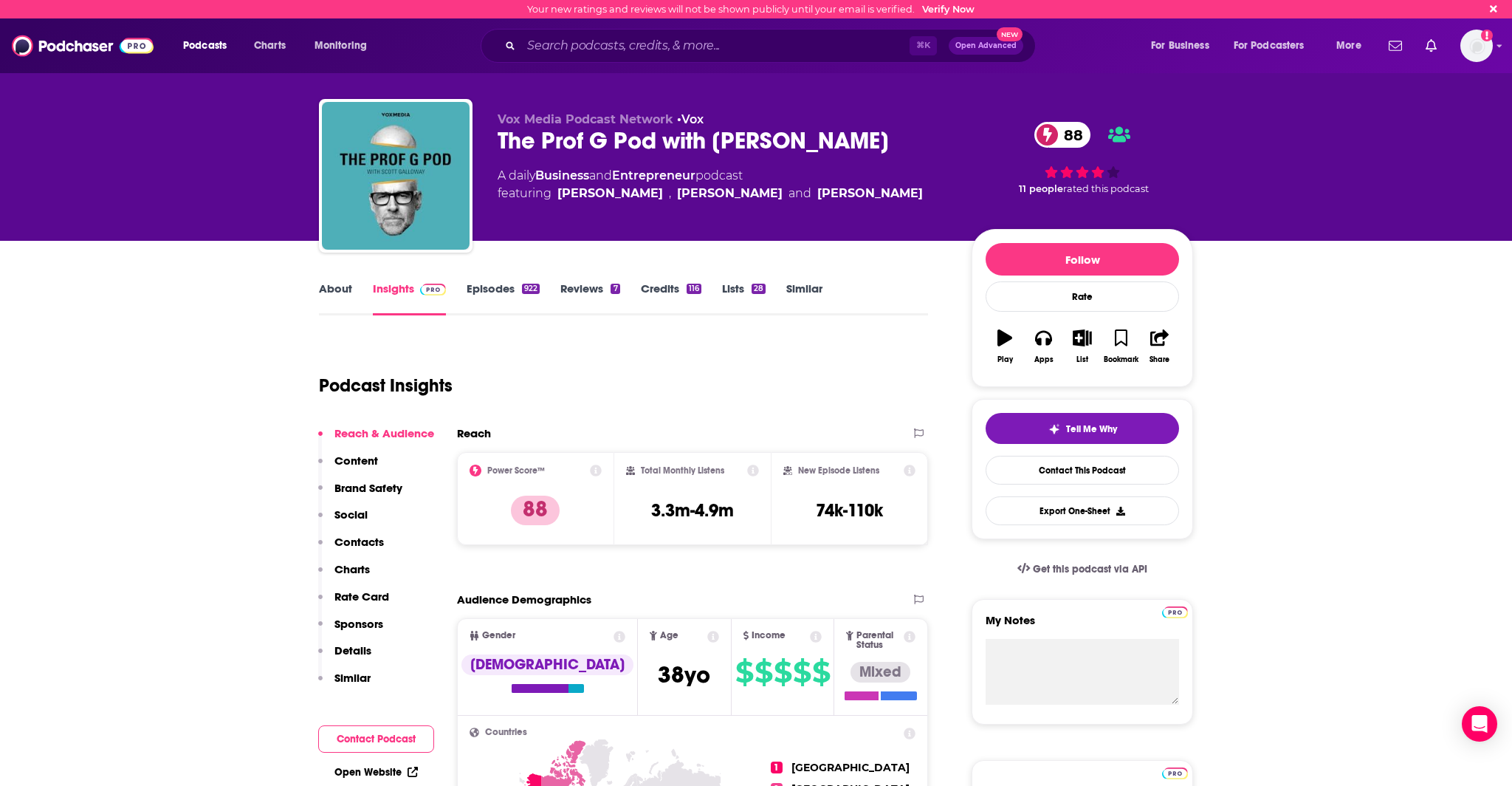
click at [495, 286] on link "Episodes 922" at bounding box center [503, 299] width 73 height 34
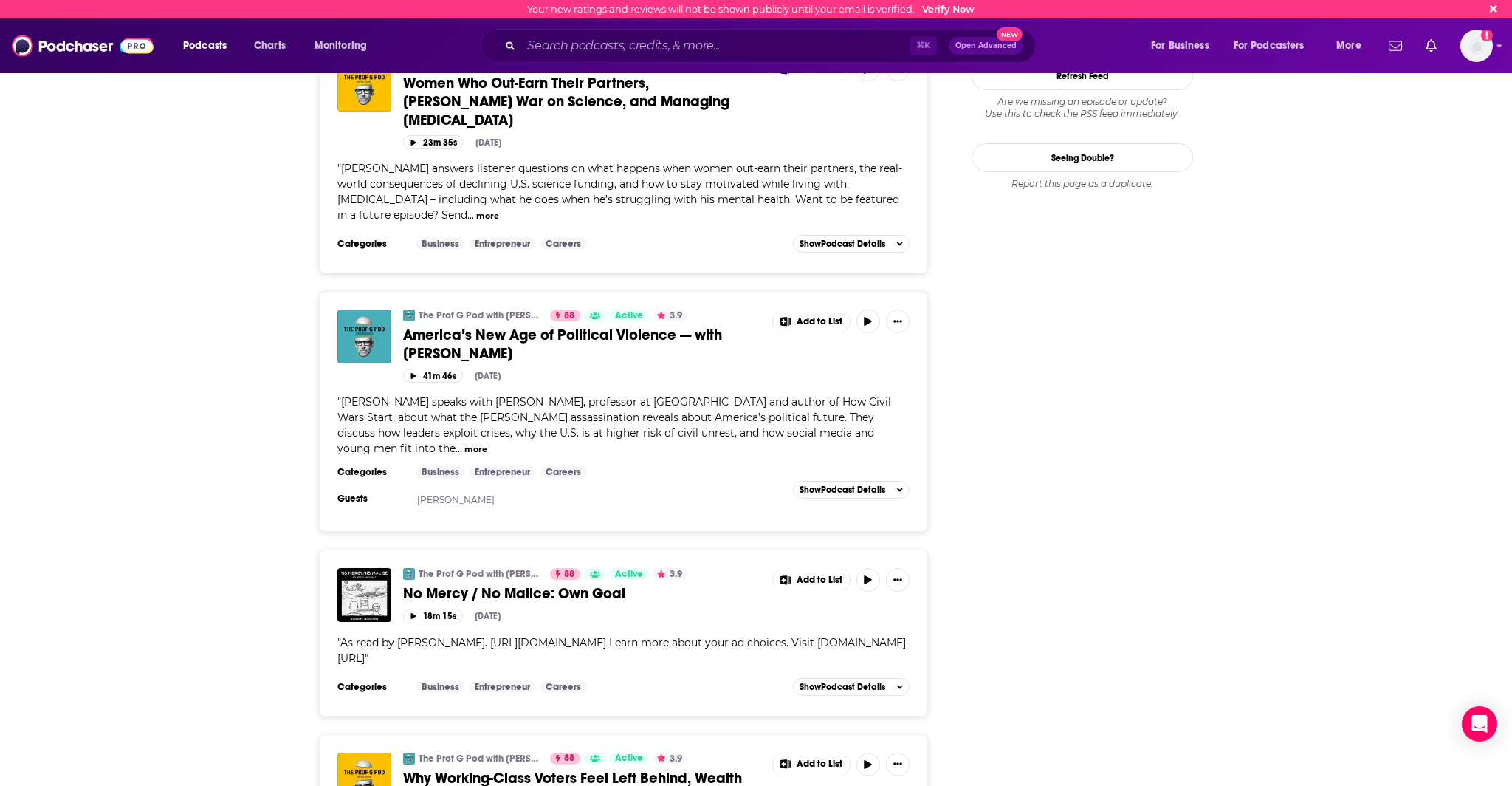
scroll to position [1982, 0]
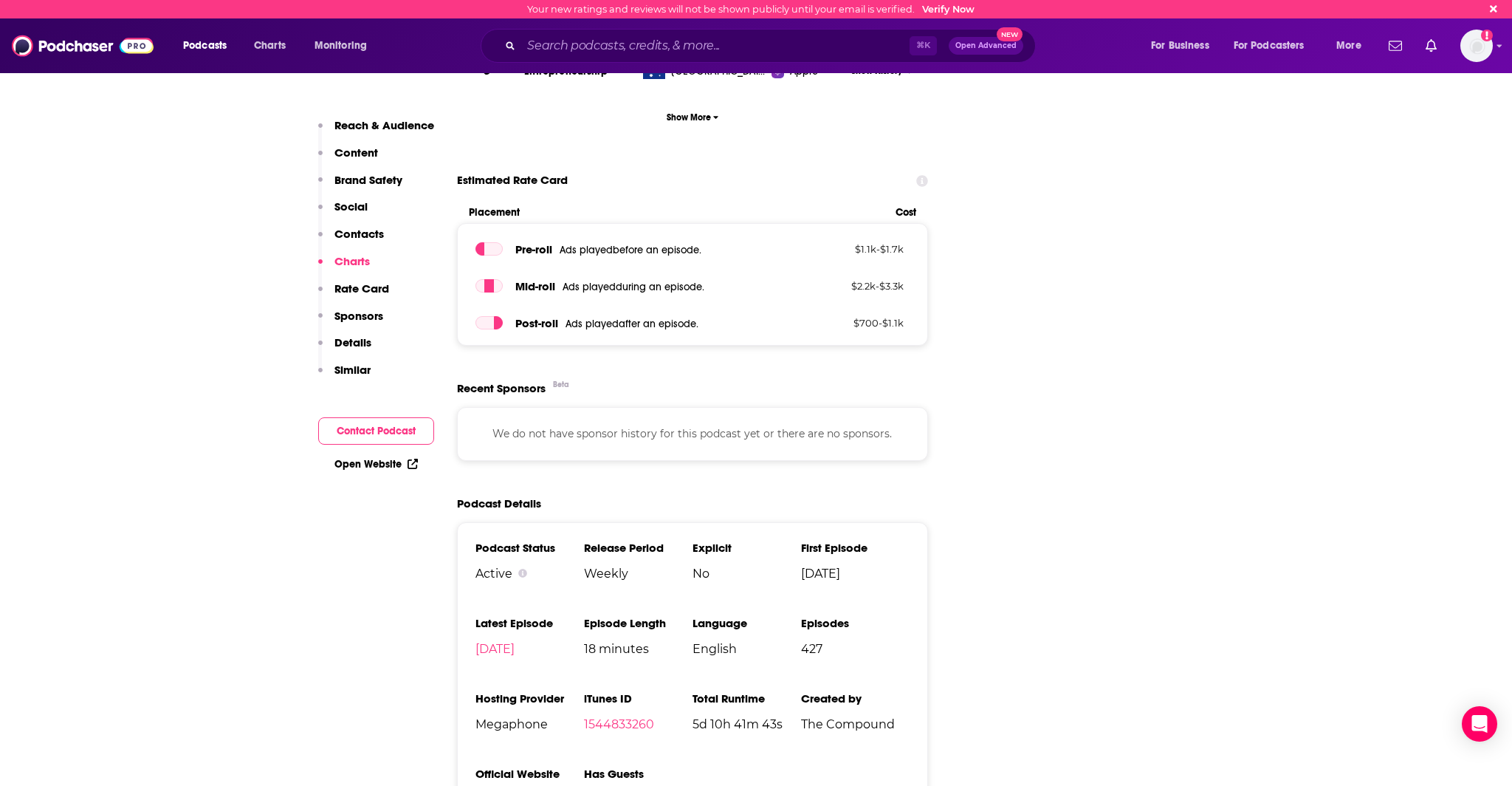
scroll to position [2796, 0]
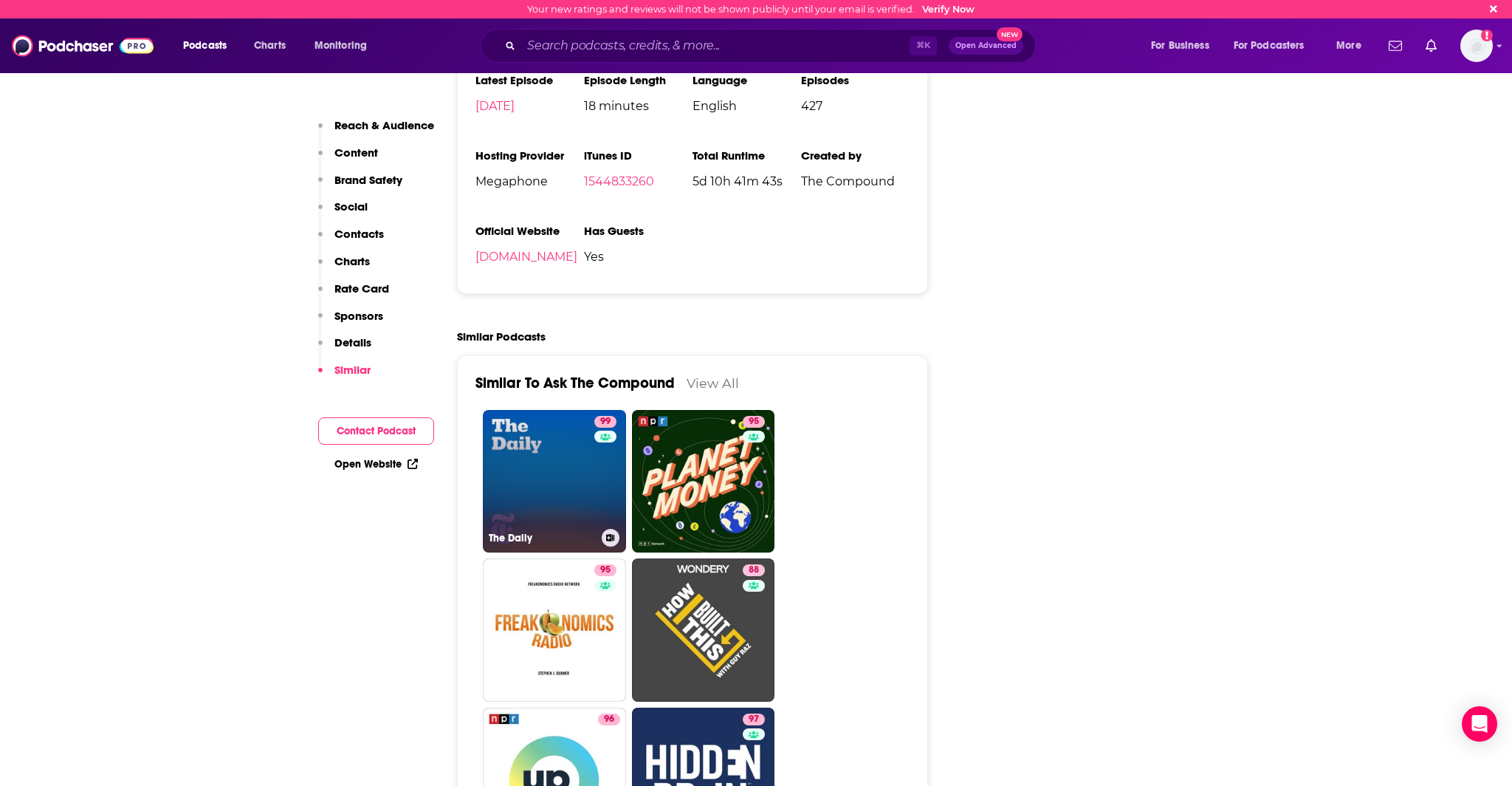
click at [554, 410] on link "99 The Daily" at bounding box center [554, 481] width 144 height 144
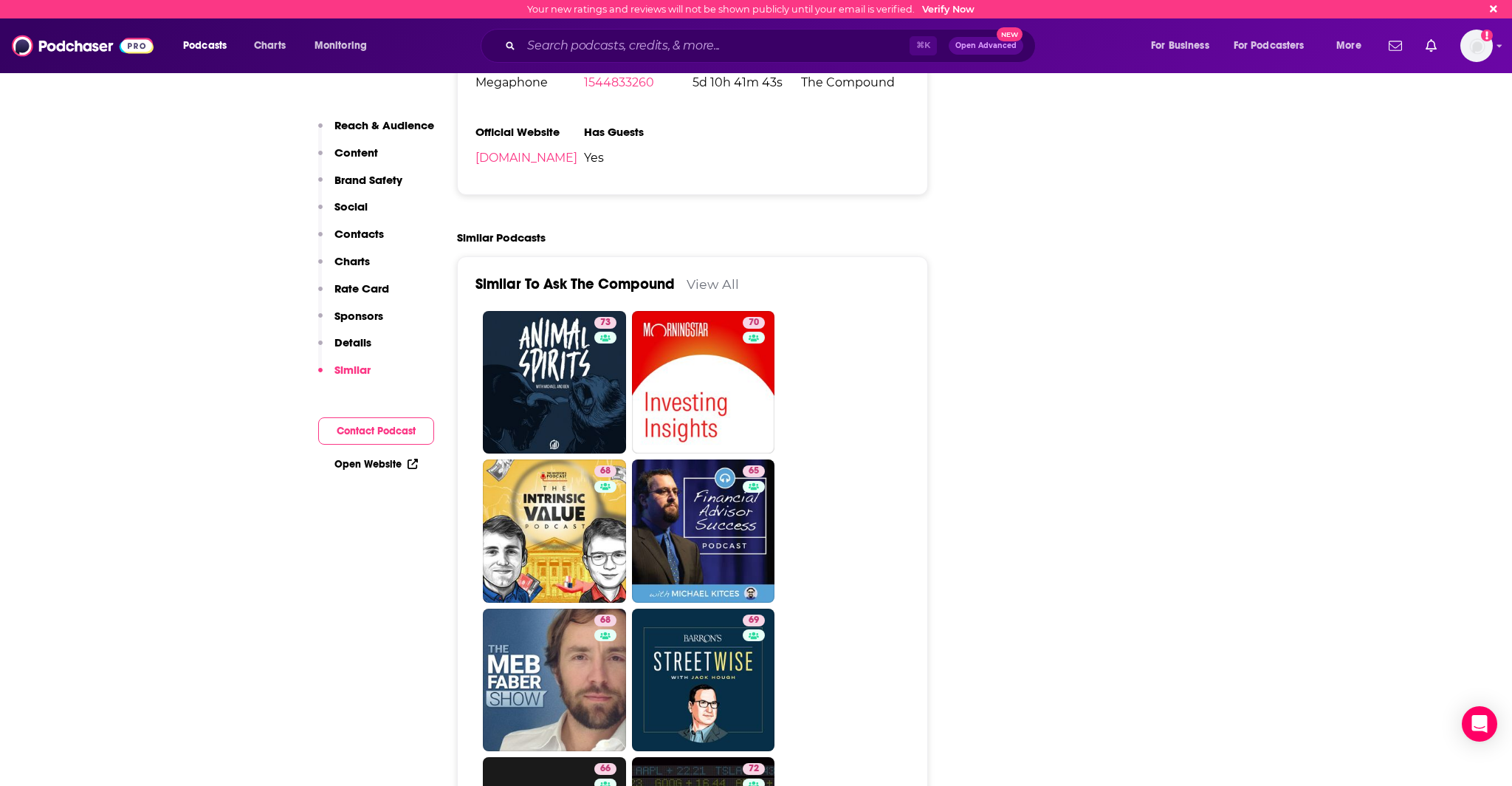
scroll to position [2910, 0]
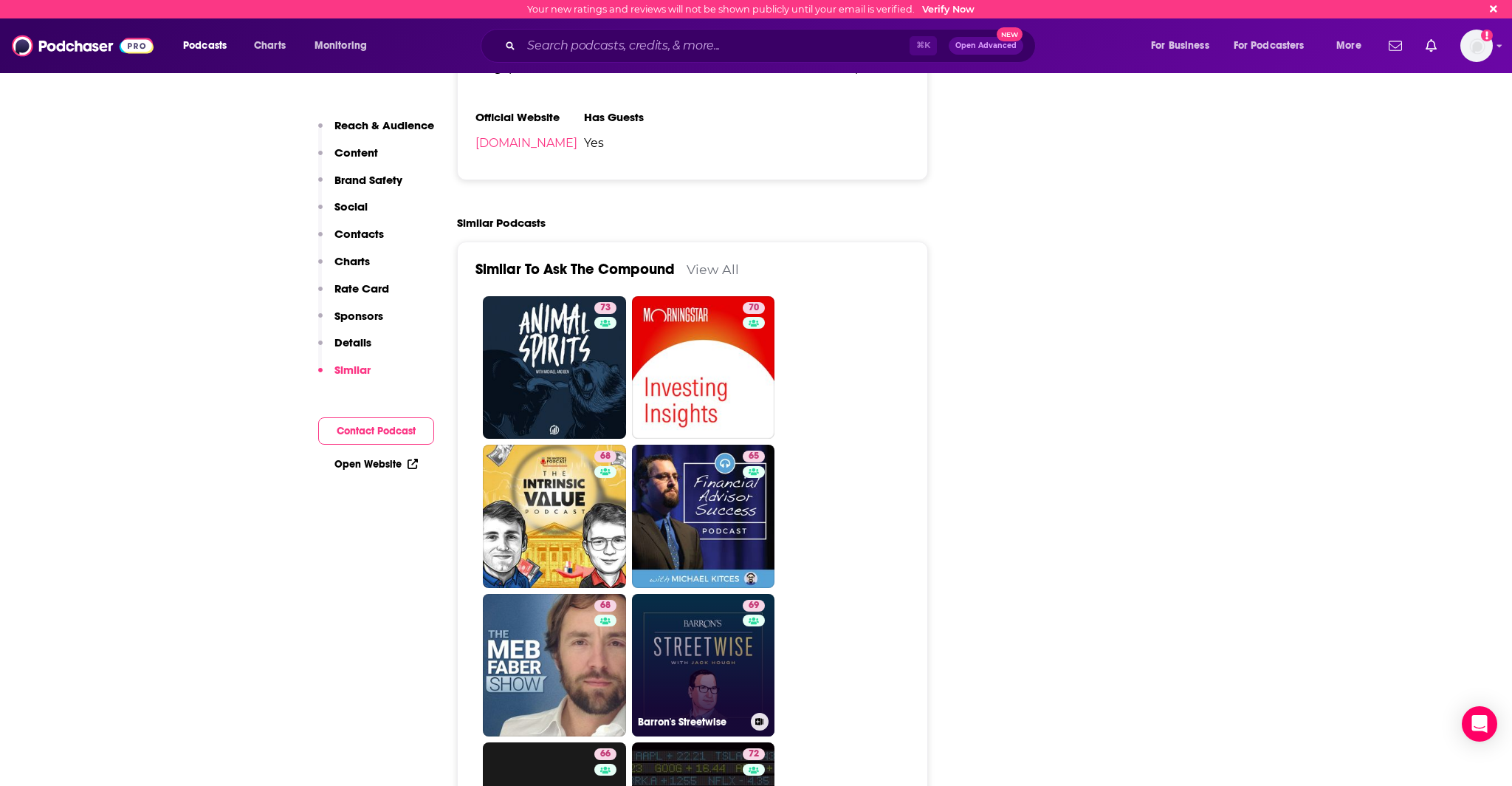
click at [683, 594] on link "69 Barron's Streetwise" at bounding box center [704, 665] width 144 height 144
type input "https://www.podchaser.com/podcasts/barrons-streetwise-1094675"
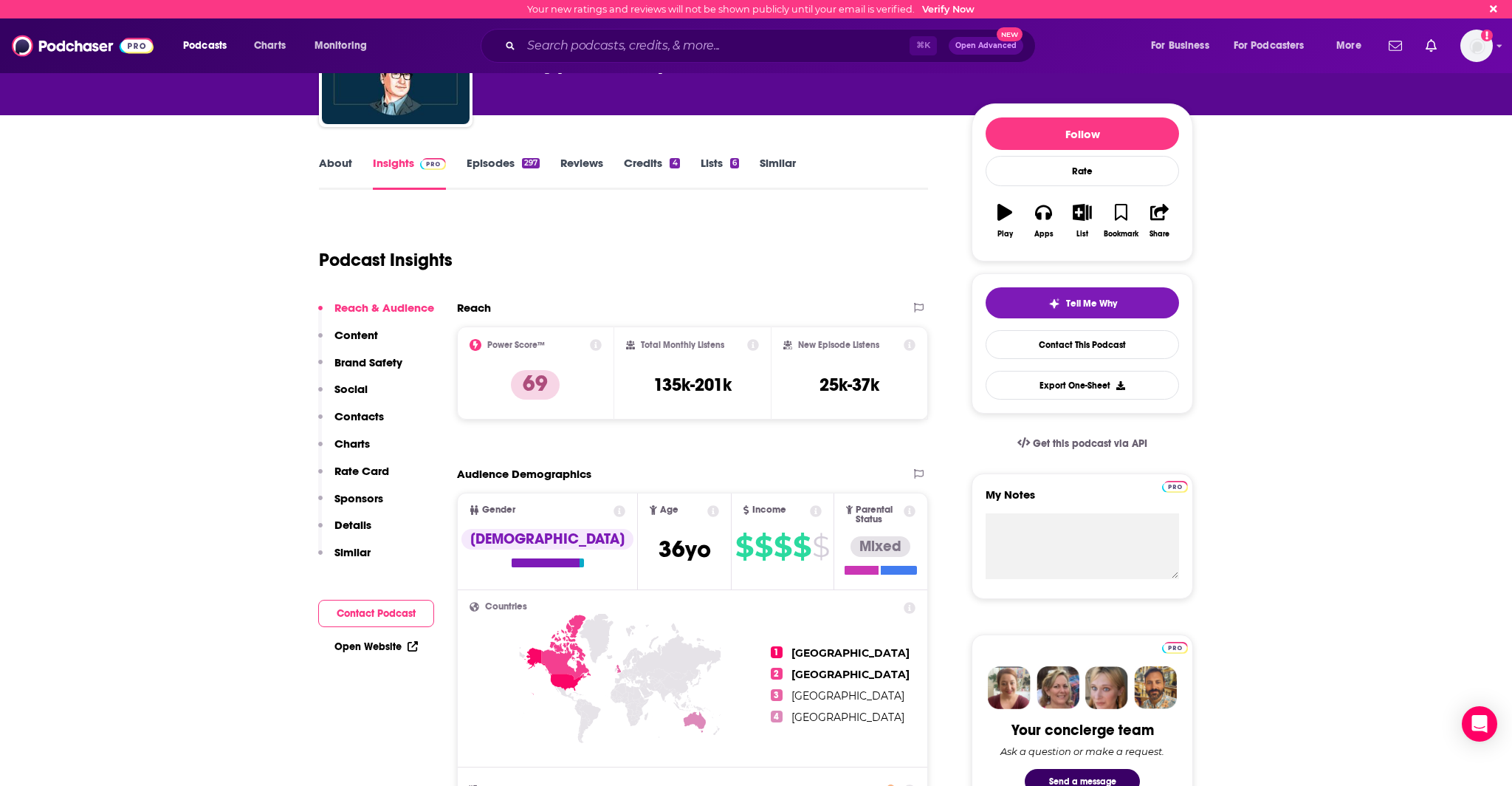
scroll to position [12, 0]
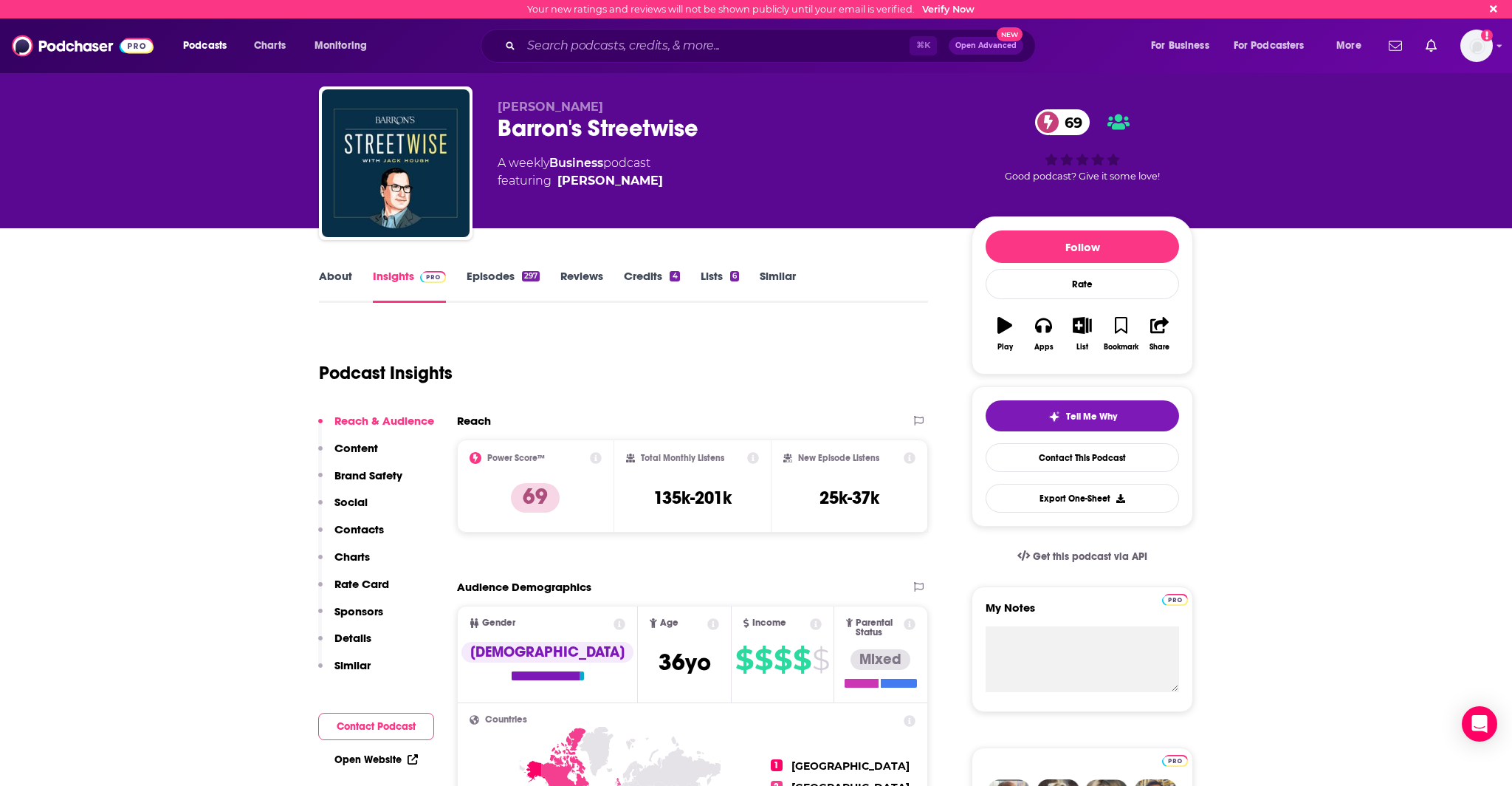
click at [497, 280] on link "Episodes 297" at bounding box center [503, 286] width 73 height 34
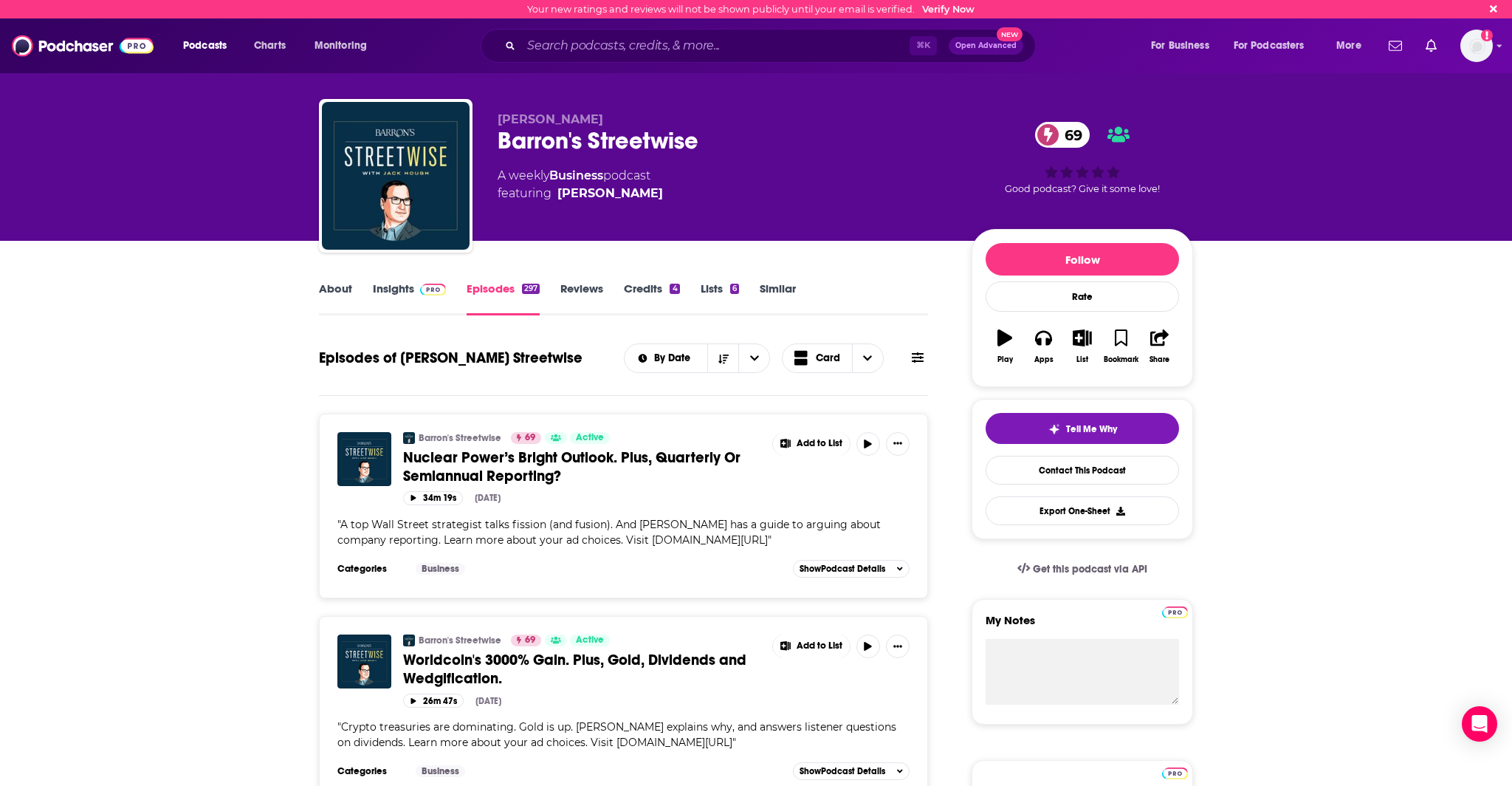
click at [395, 285] on link "Insights" at bounding box center [410, 299] width 73 height 34
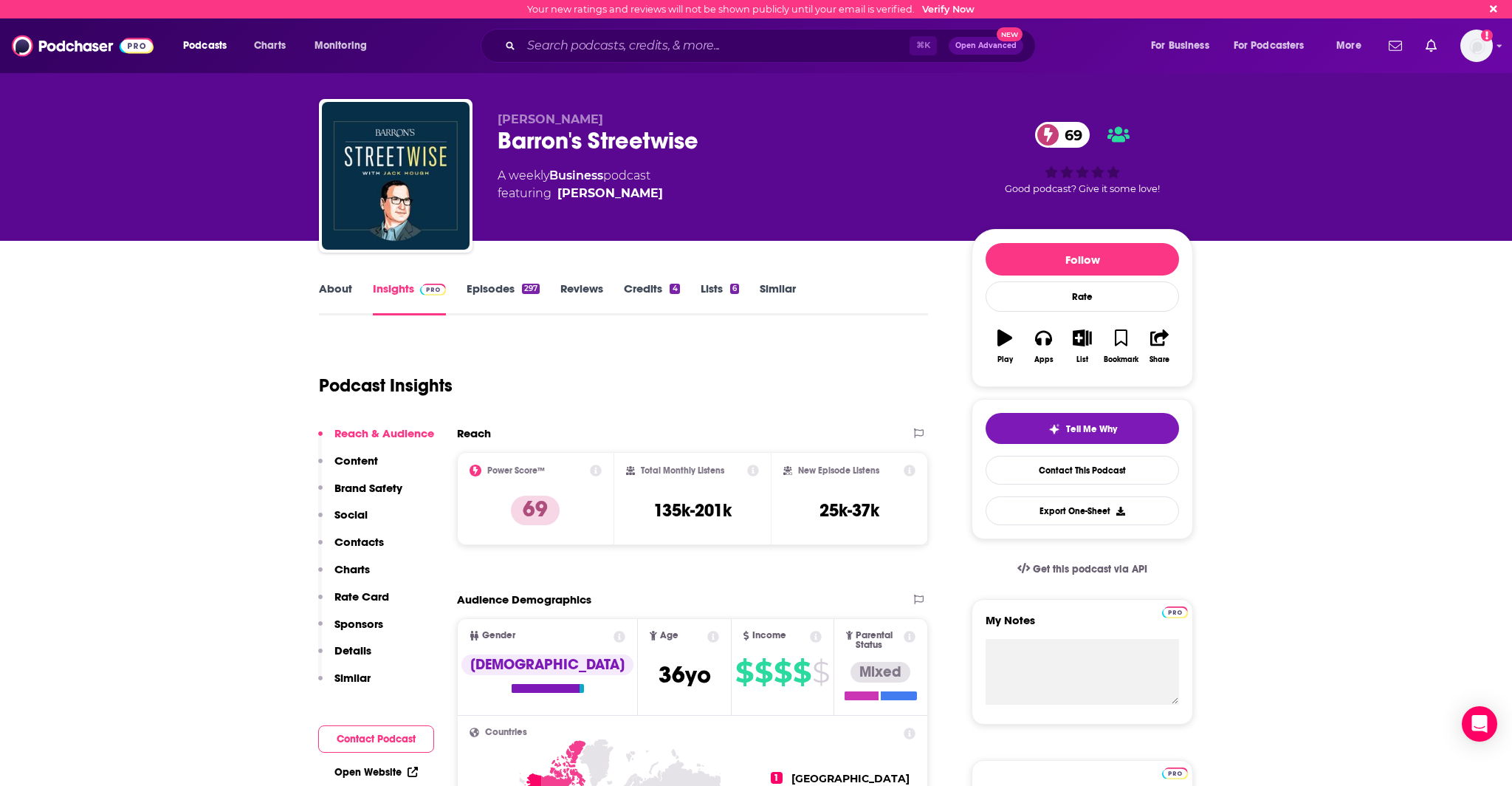
click at [481, 288] on link "Episodes 297" at bounding box center [503, 299] width 73 height 34
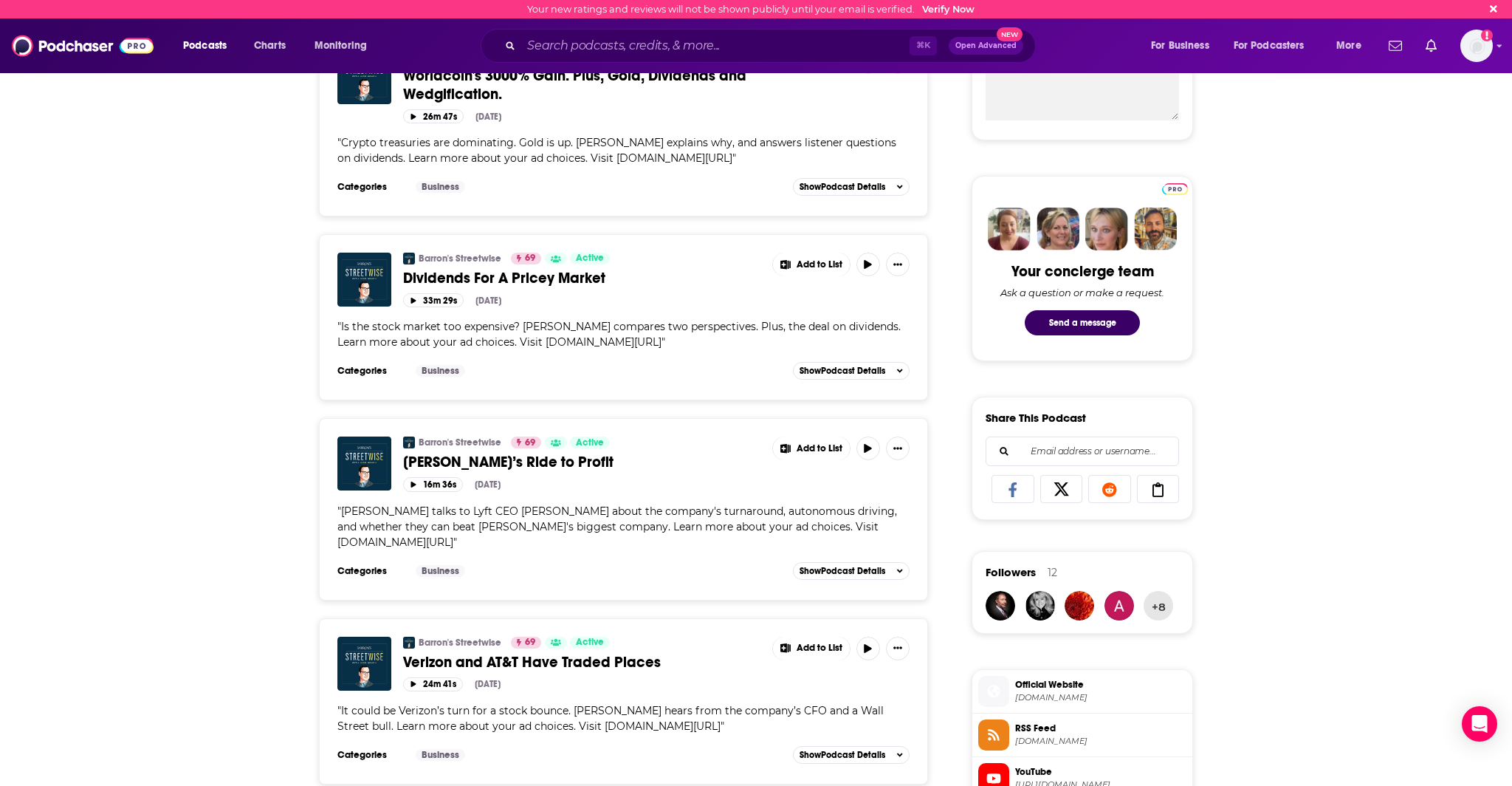
scroll to position [604, 0]
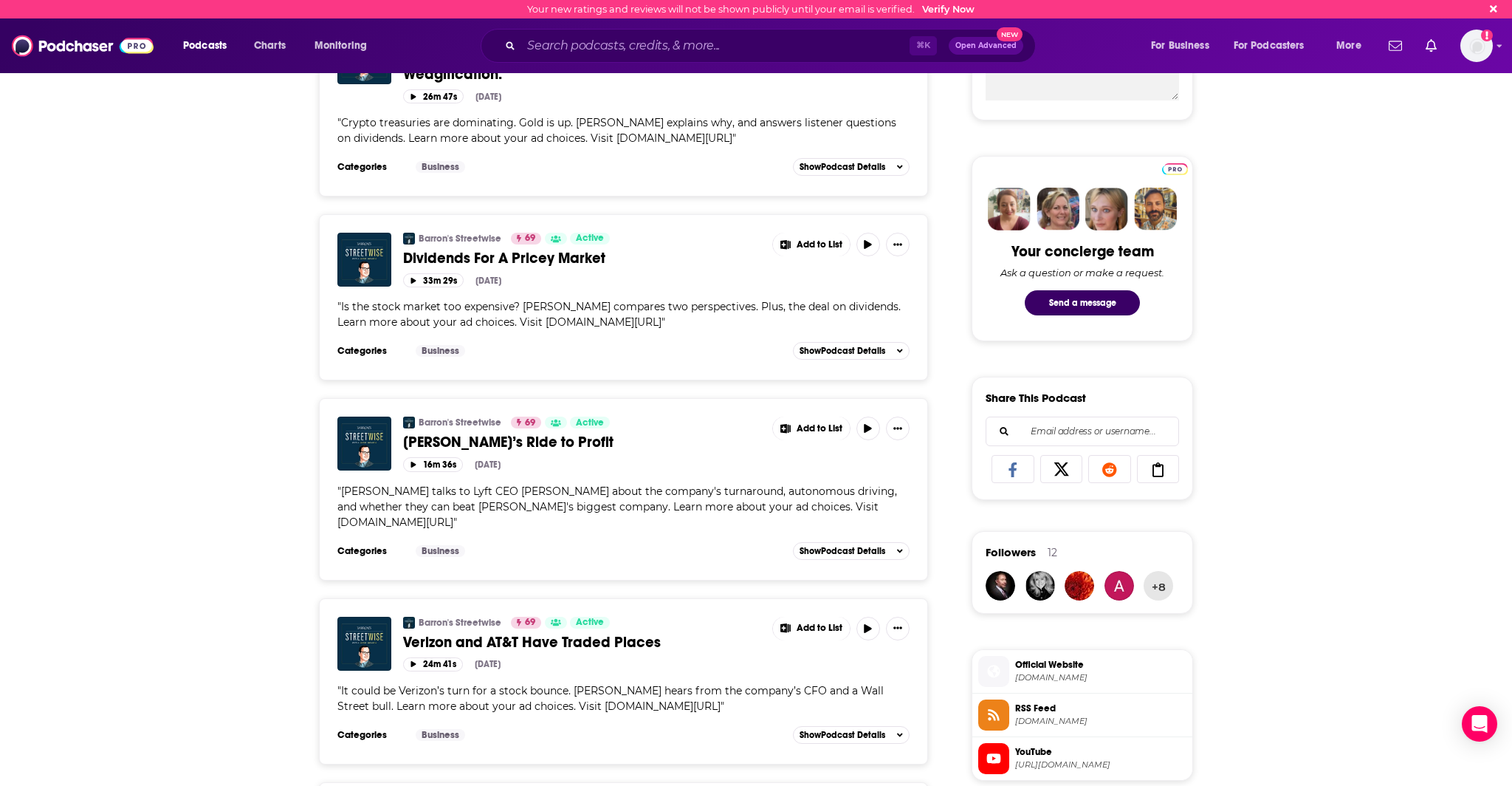
click at [407, 490] on span "Jack talks to Lyft CEO David Risher about the company's turnaround, autonomous …" at bounding box center [617, 506] width 559 height 44
drag, startPoint x: 408, startPoint y: 491, endPoint x: 518, endPoint y: 492, distance: 110.0
click at [518, 492] on span "Jack talks to Lyft CEO David Risher about the company's turnaround, autonomous …" at bounding box center [617, 506] width 559 height 44
copy span "Lyft CEO David Risher"
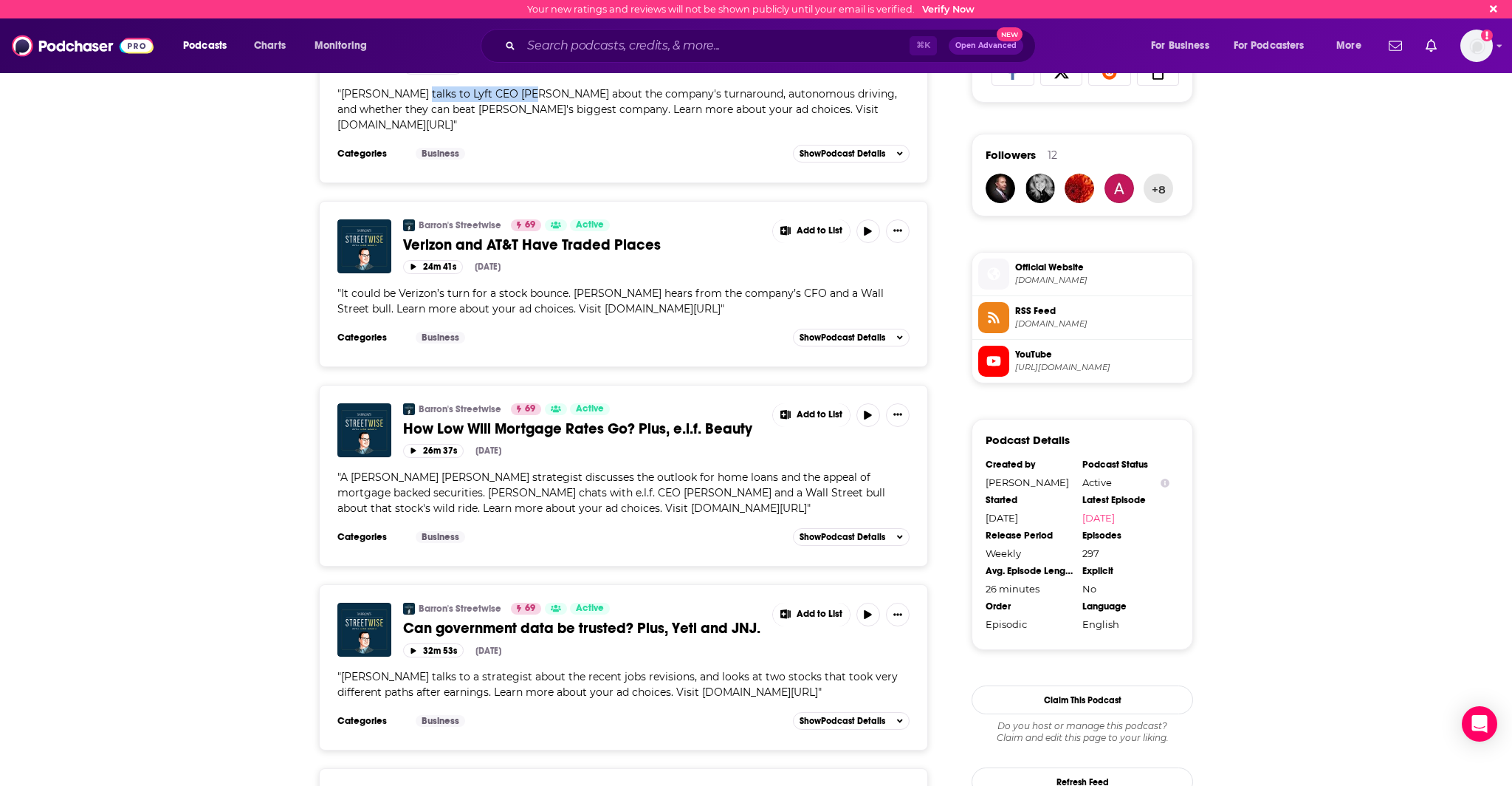
scroll to position [1014, 0]
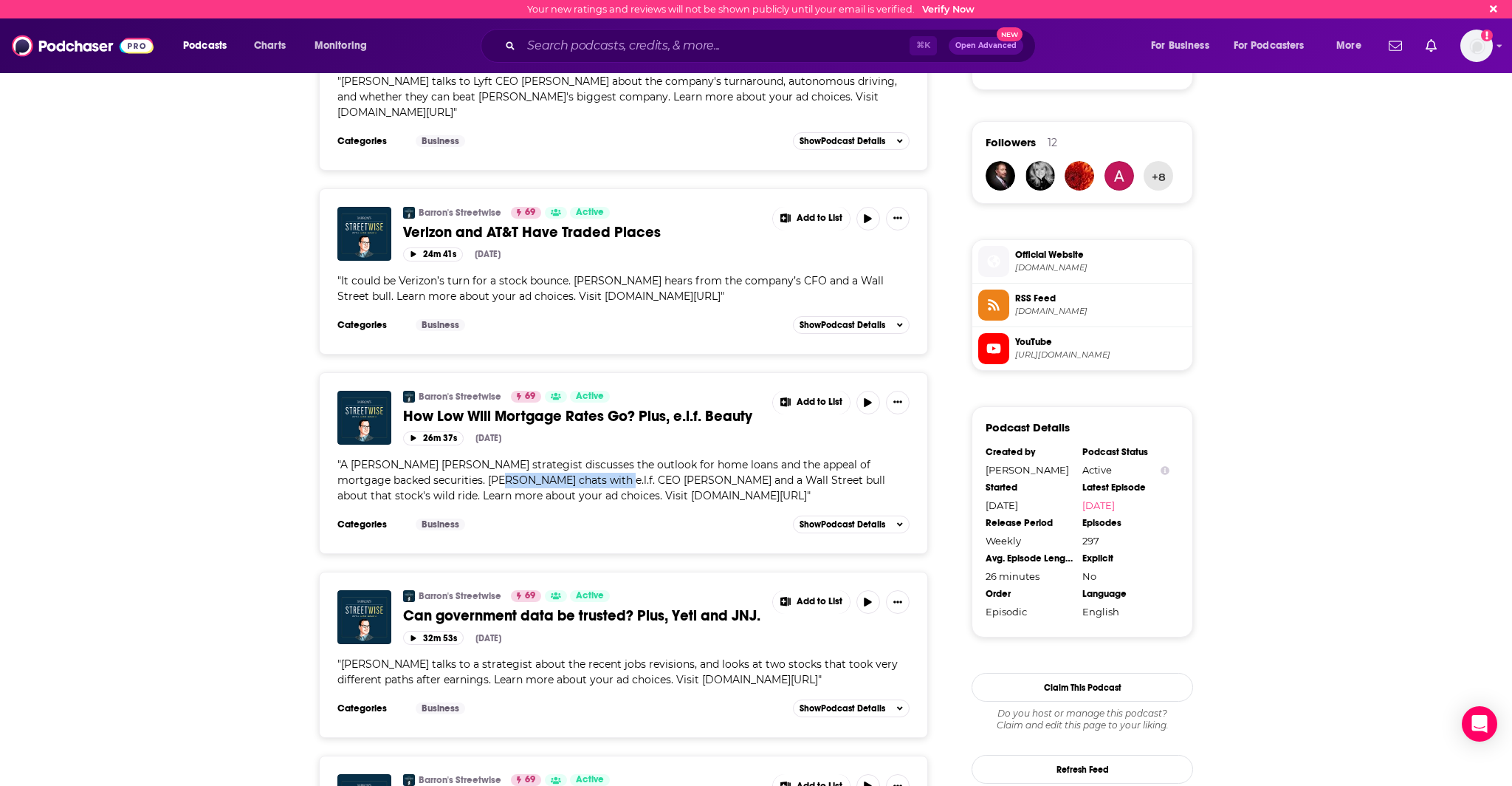
drag, startPoint x: 474, startPoint y: 466, endPoint x: 586, endPoint y: 466, distance: 112.0
click at [586, 466] on span "A Morgan Stanley strategist discusses the outlook for home loans and the appeal…" at bounding box center [611, 480] width 548 height 44
copy span "e.l.f. CEO Tarang Amin"
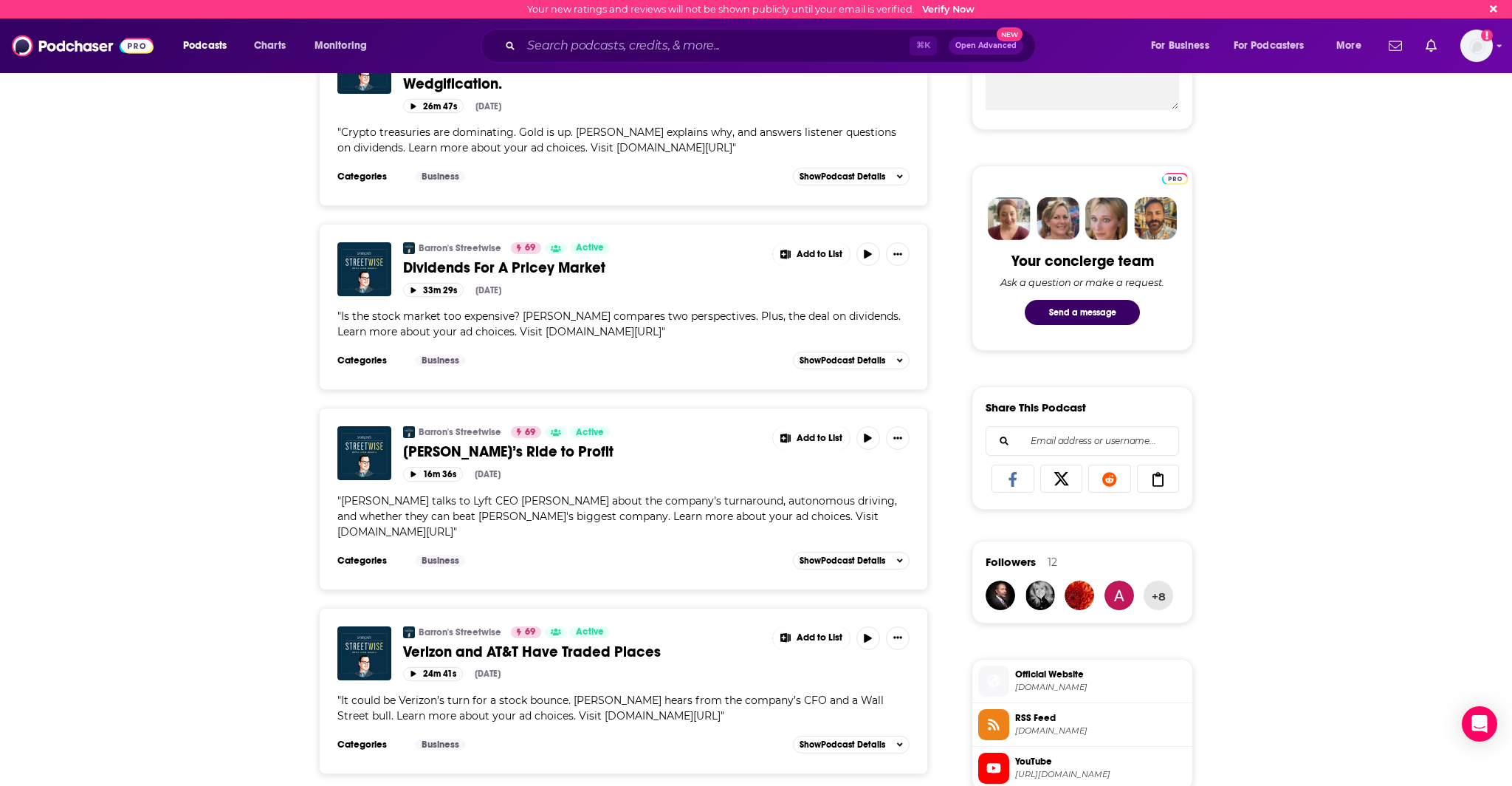
scroll to position [0, 0]
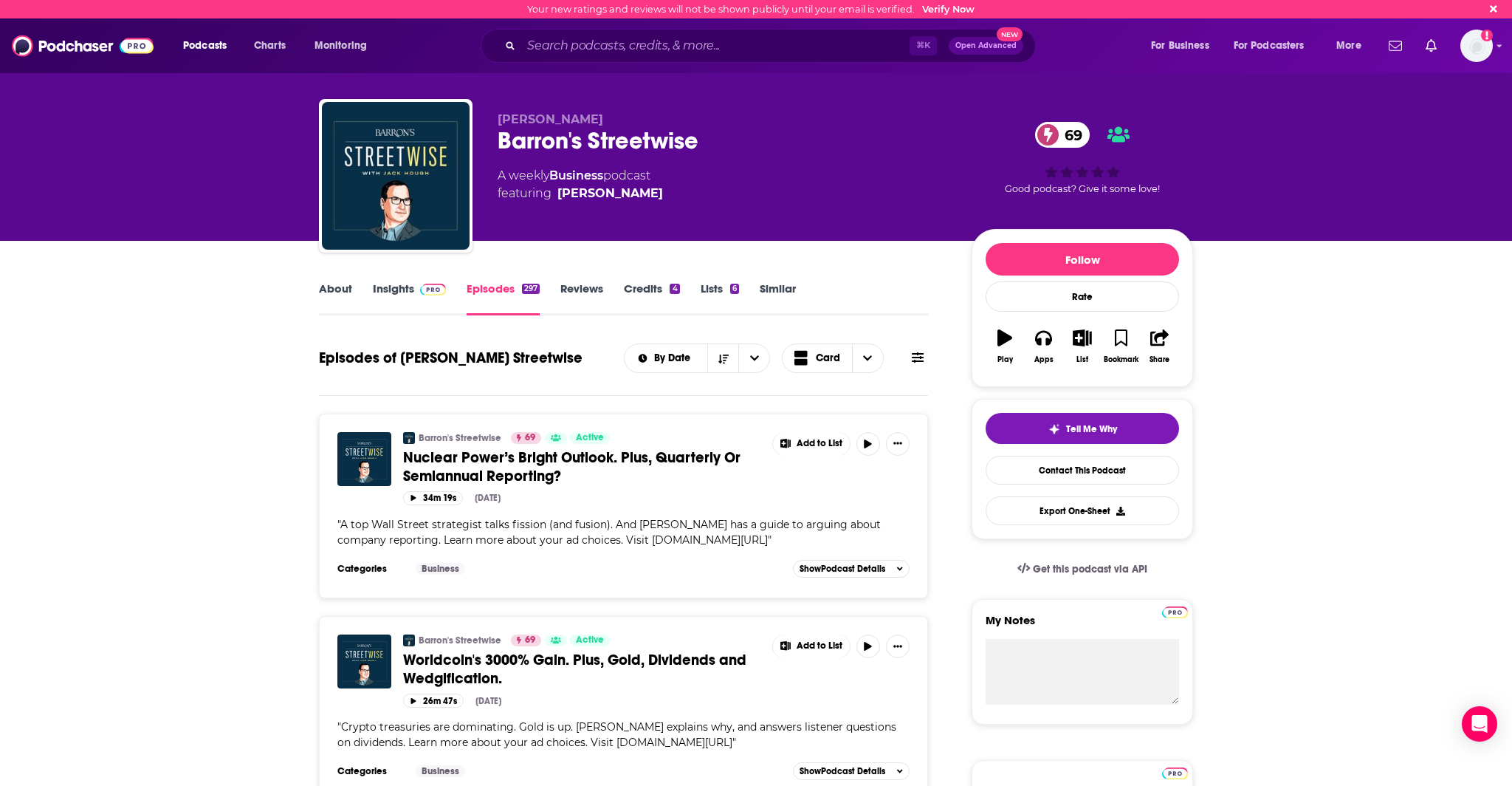
click at [410, 293] on link "Insights" at bounding box center [410, 299] width 73 height 34
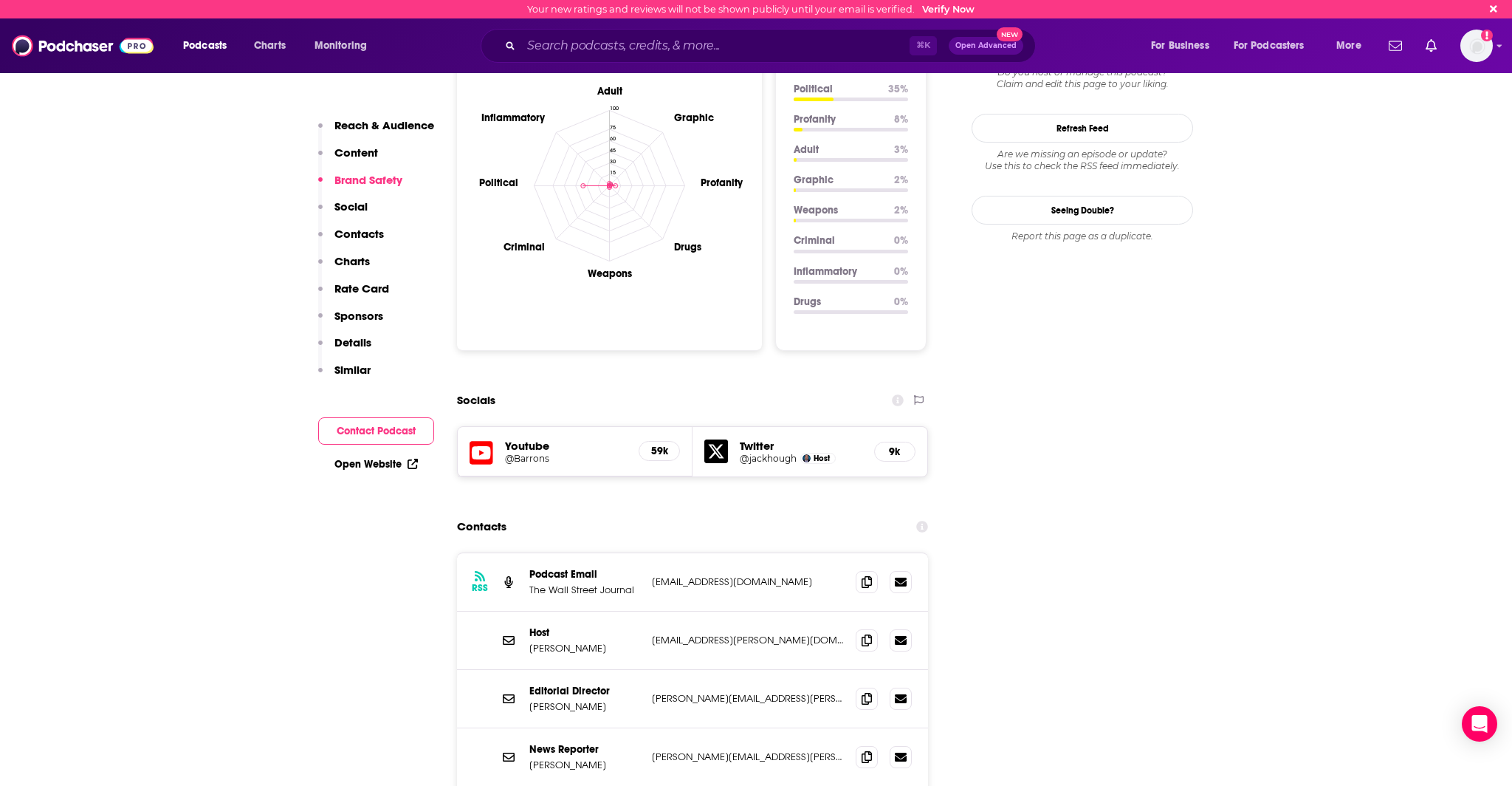
scroll to position [1390, 0]
click at [870, 573] on icon at bounding box center [867, 579] width 10 height 12
click at [866, 632] on icon at bounding box center [867, 638] width 10 height 12
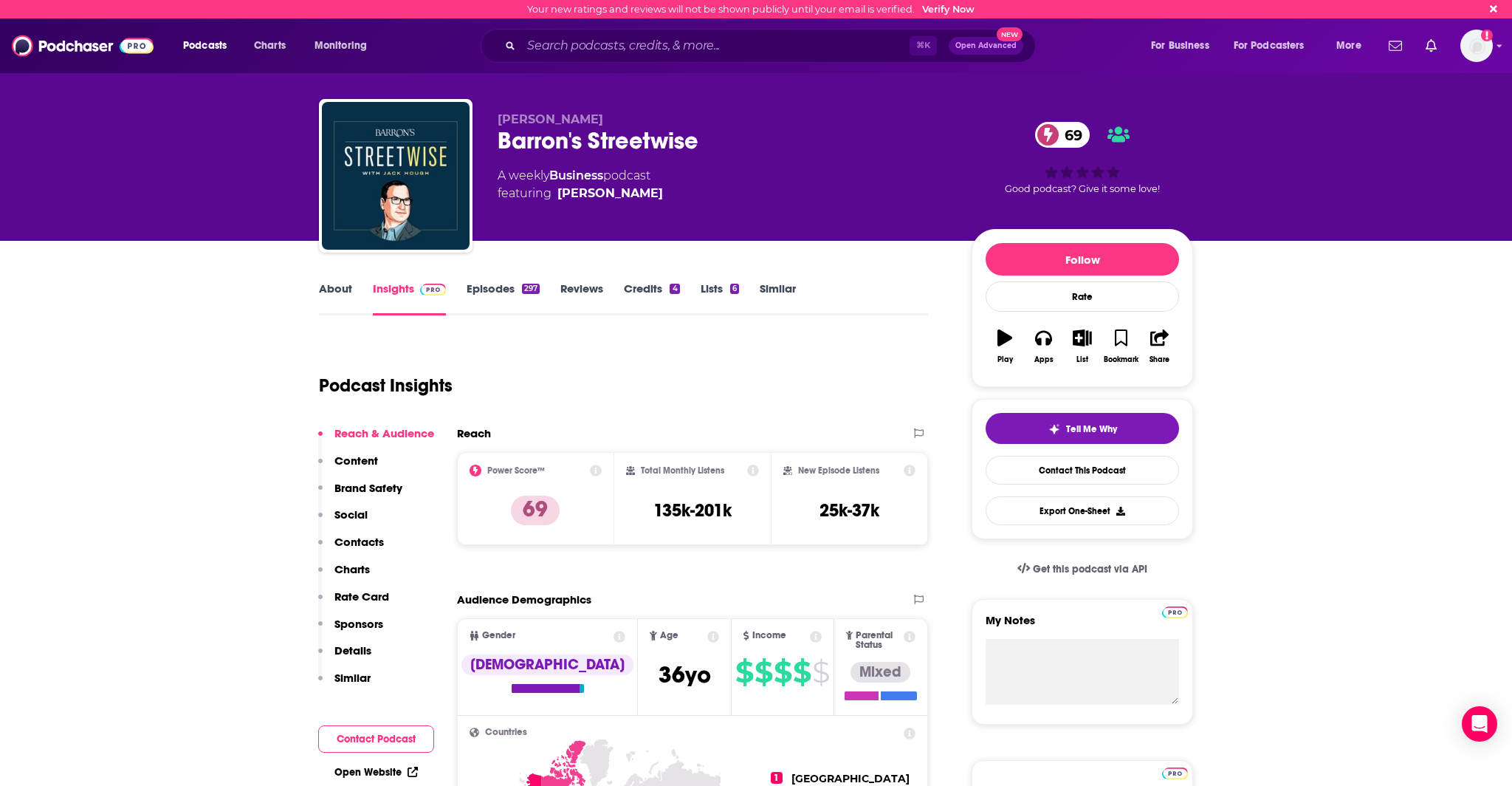
scroll to position [10, 0]
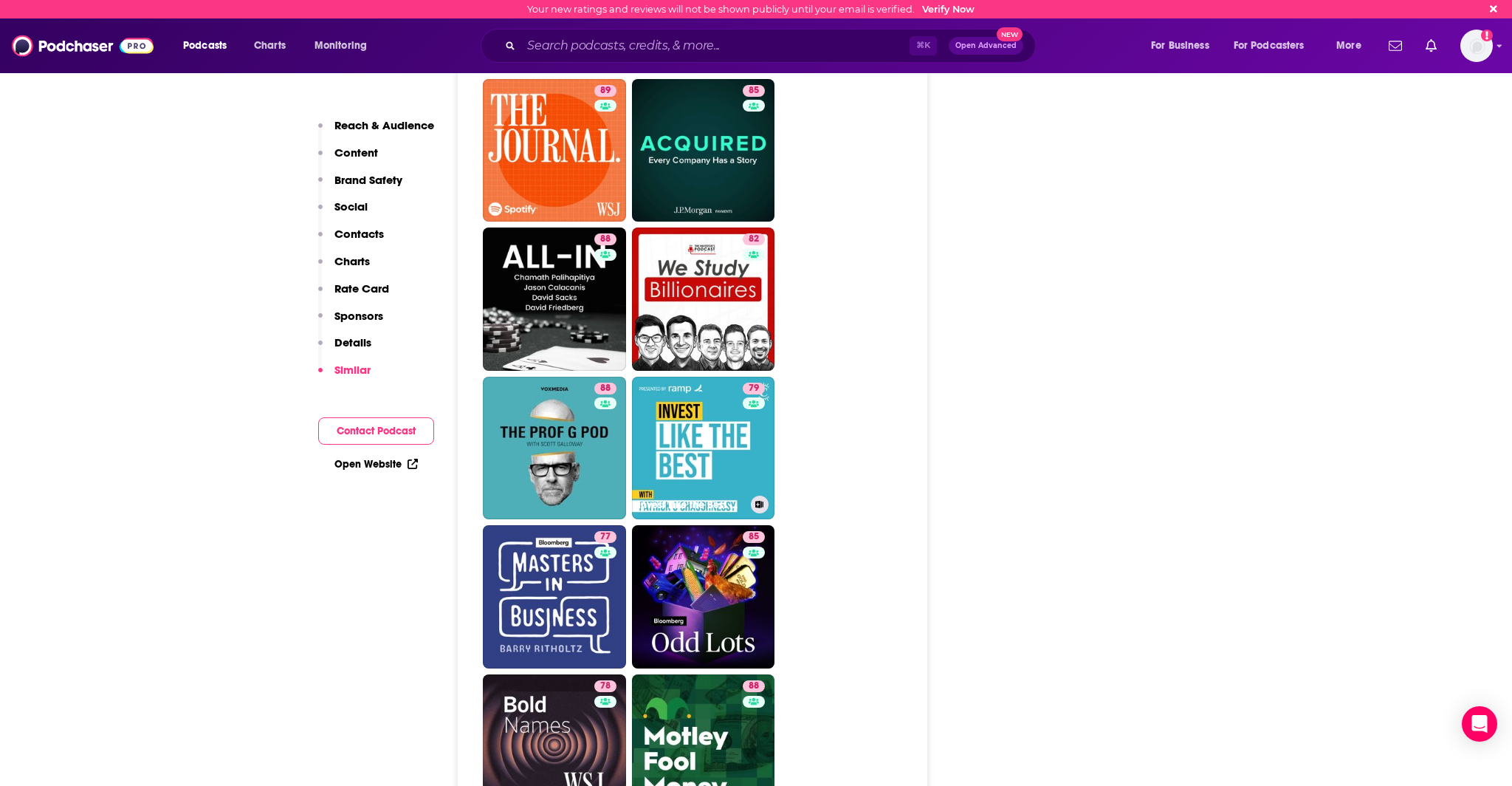
scroll to position [3156, 0]
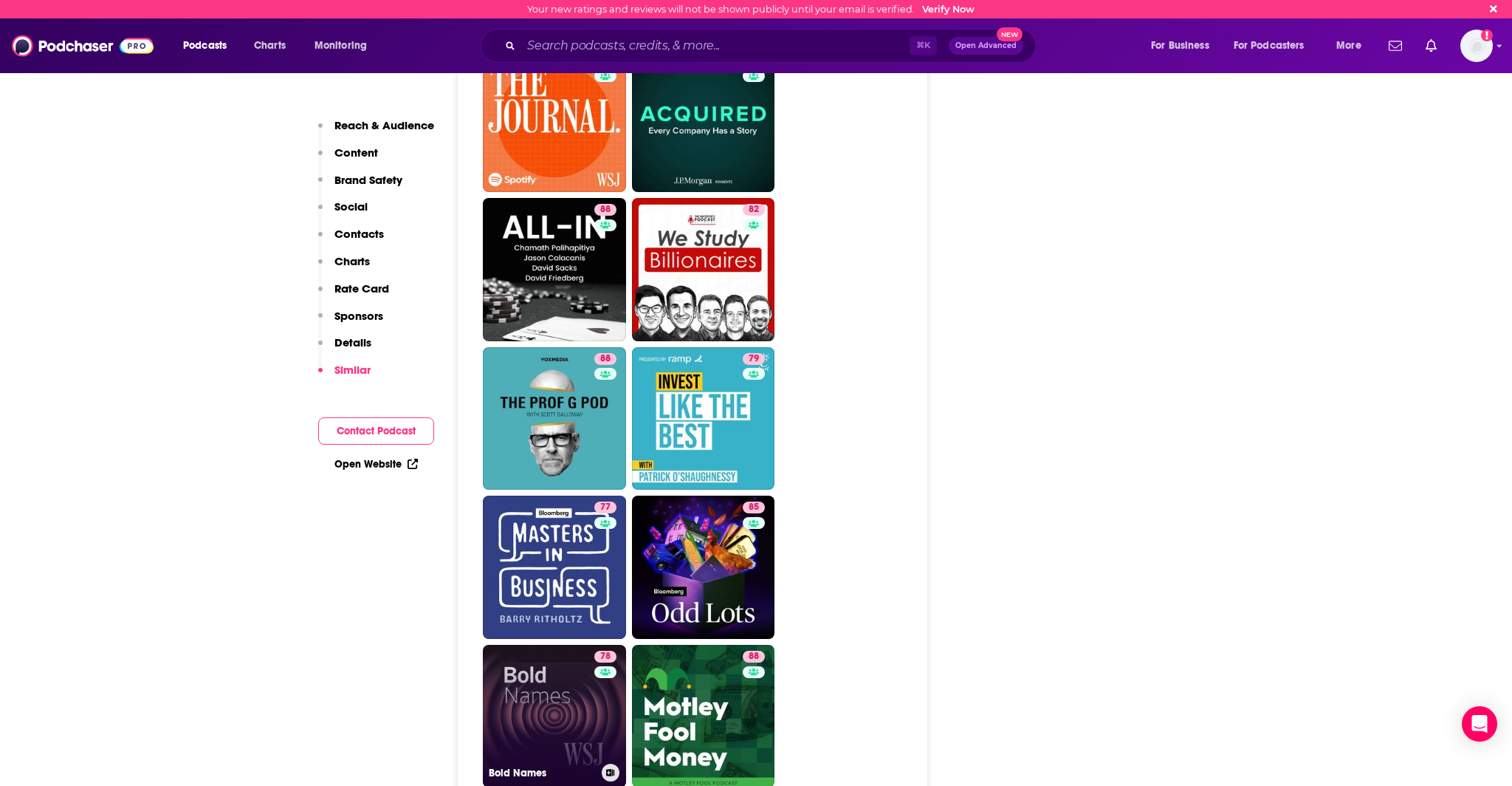
click at [582, 645] on link "78 Bold Names" at bounding box center [554, 716] width 144 height 144
type input "[URL][DOMAIN_NAME]"
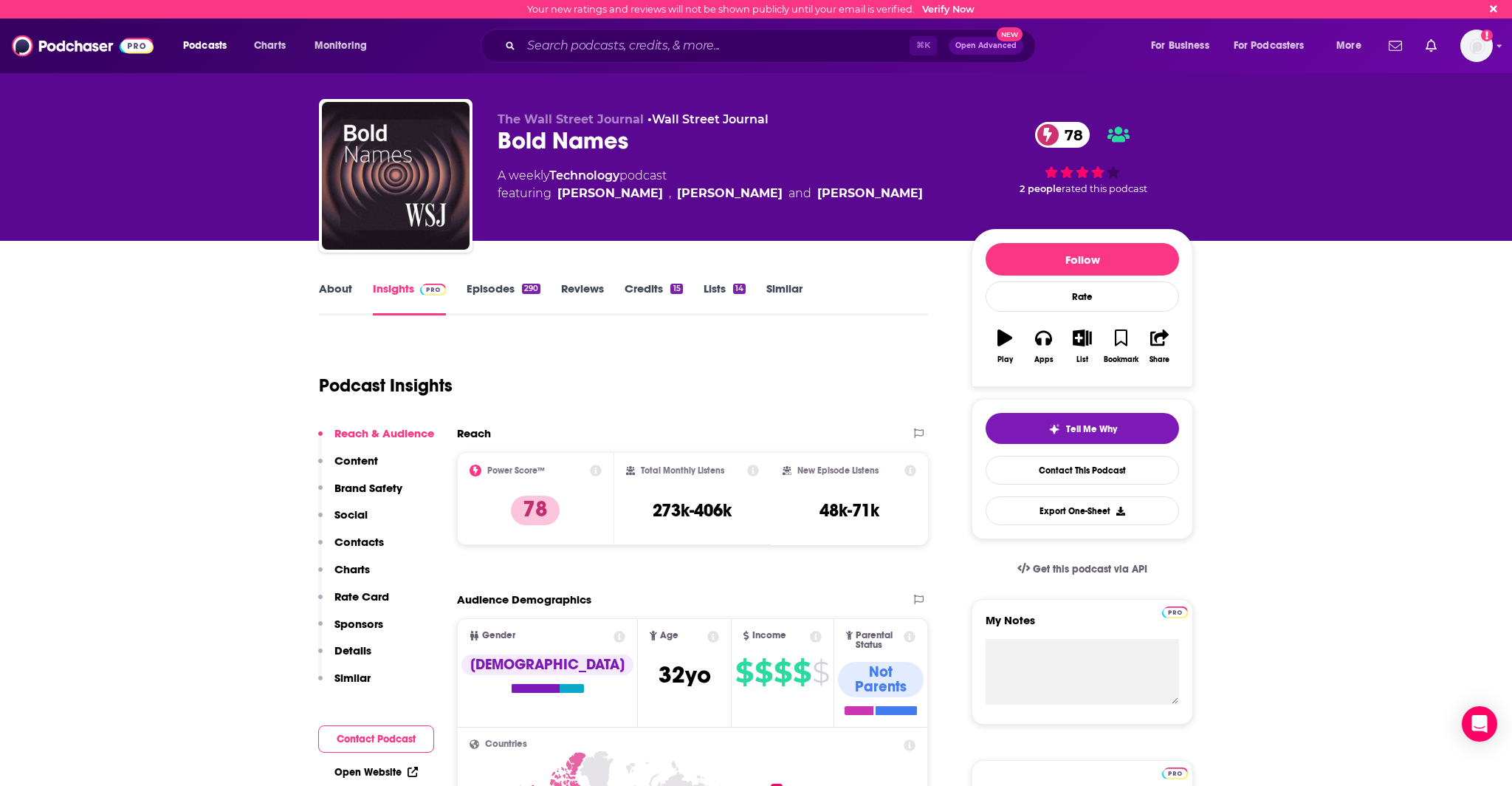
click at [500, 290] on link "Episodes 290" at bounding box center [503, 299] width 74 height 34
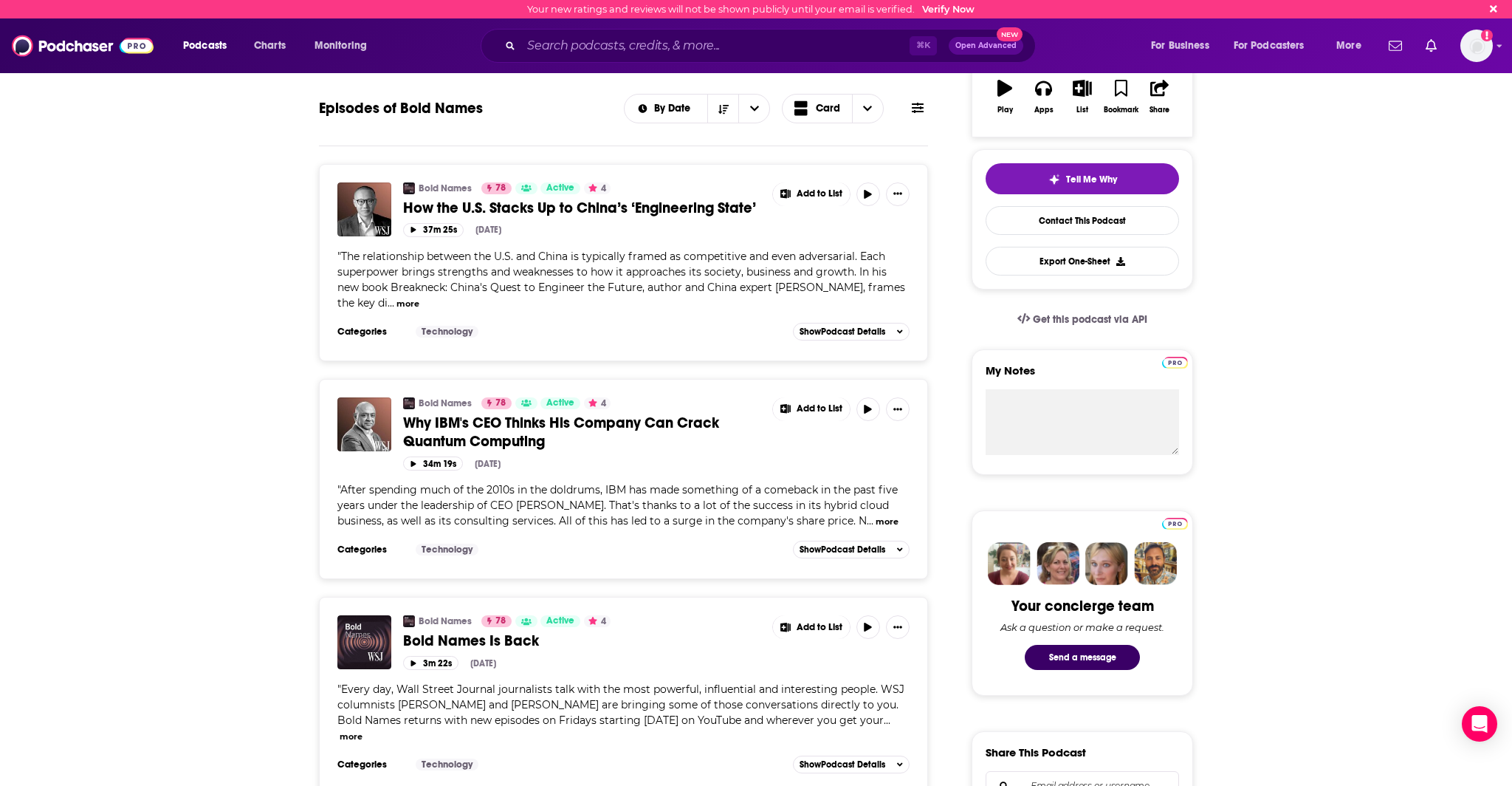
scroll to position [252, 0]
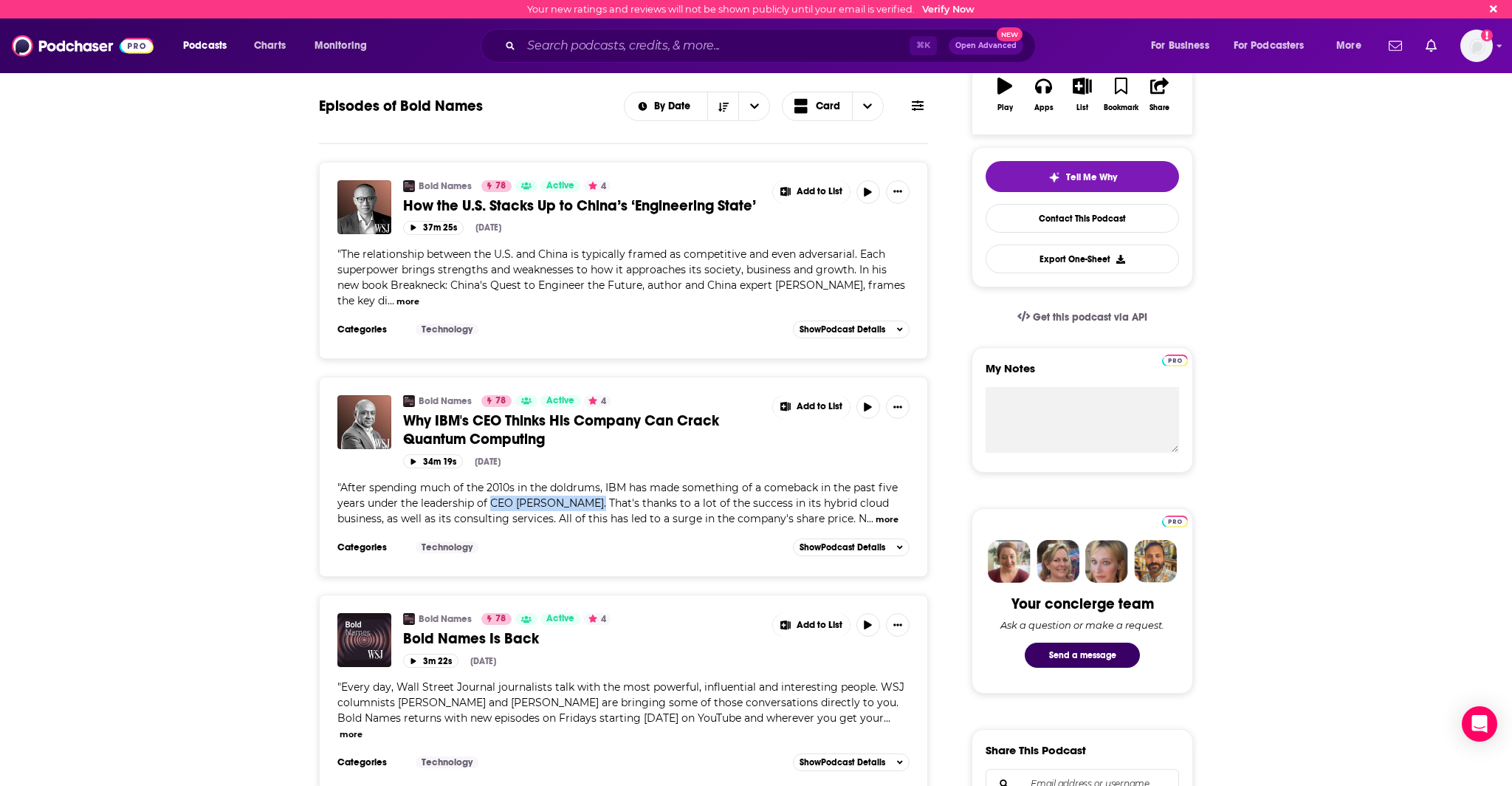
drag, startPoint x: 494, startPoint y: 503, endPoint x: 590, endPoint y: 507, distance: 96.1
click at [590, 507] on span "After spending much of the 2010s in the doldrums, IBM has made something of a c…" at bounding box center [618, 503] width 560 height 44
copy span "CEO [PERSON_NAME]"
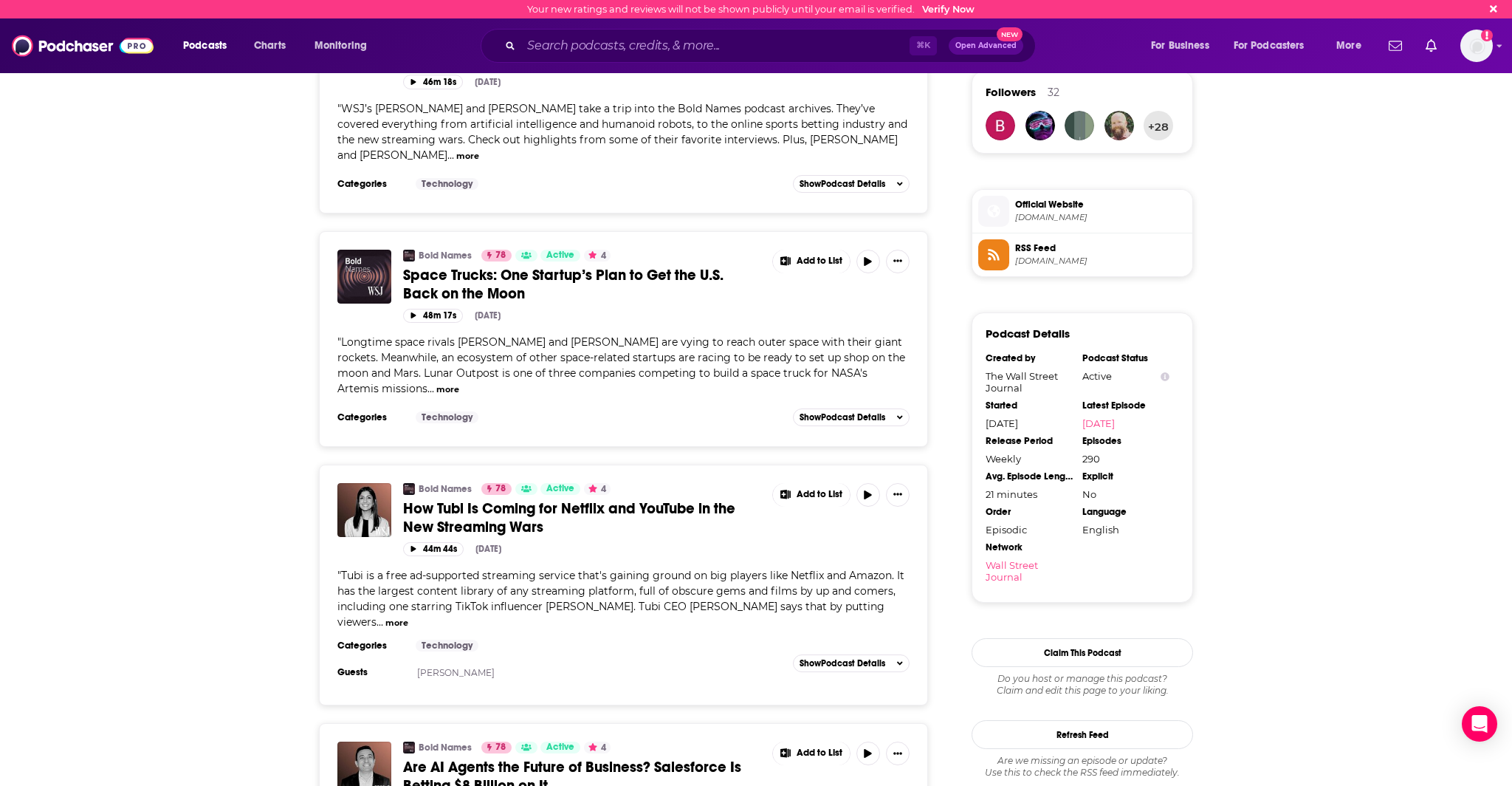
scroll to position [1164, 0]
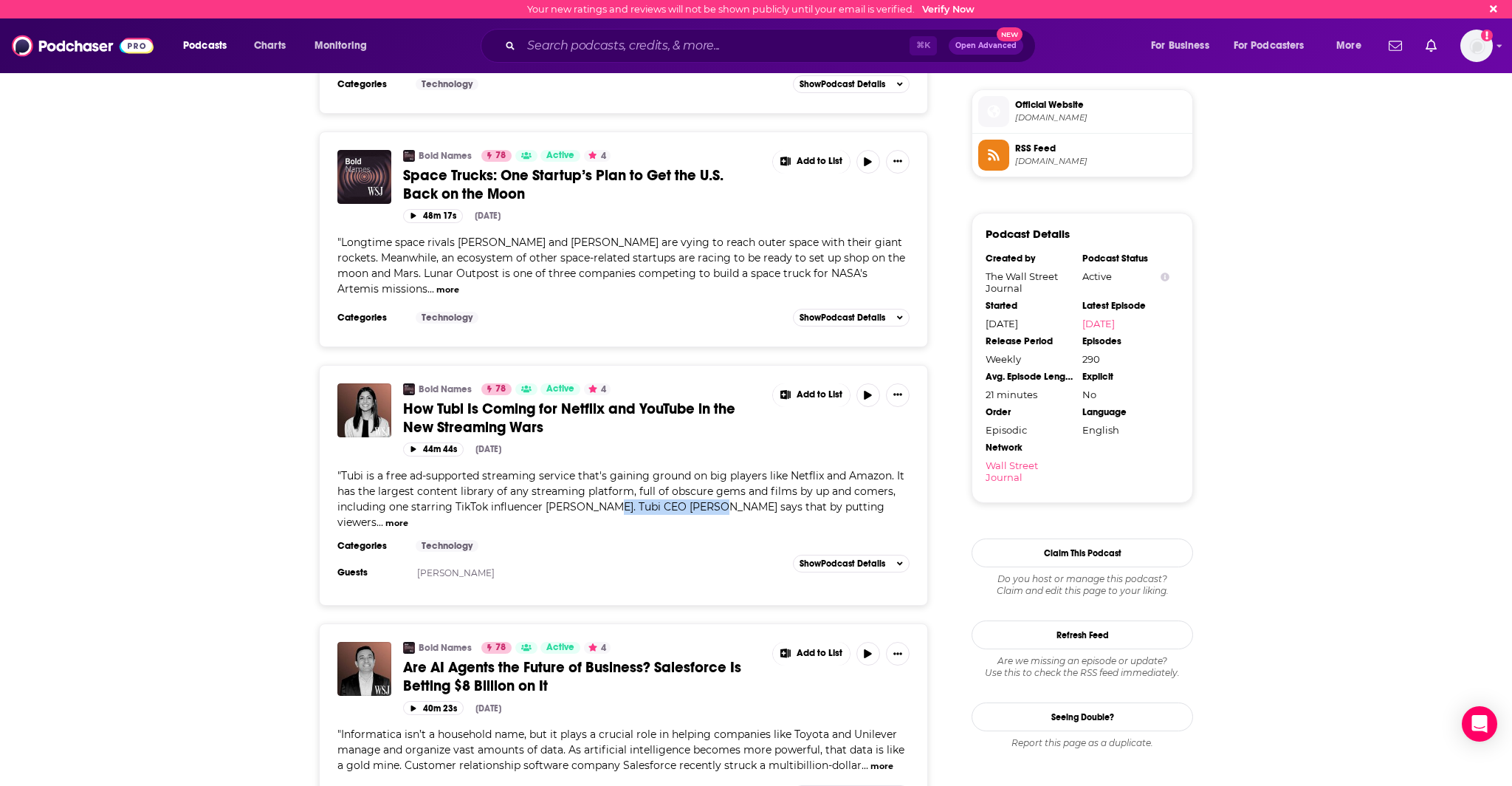
drag, startPoint x: 607, startPoint y: 490, endPoint x: 711, endPoint y: 493, distance: 104.0
click at [711, 493] on span "Tubi is a free ad-supported streaming service that's gaining ground on big play…" at bounding box center [621, 498] width 567 height 60
copy span "Tubi CEO [PERSON_NAME]"
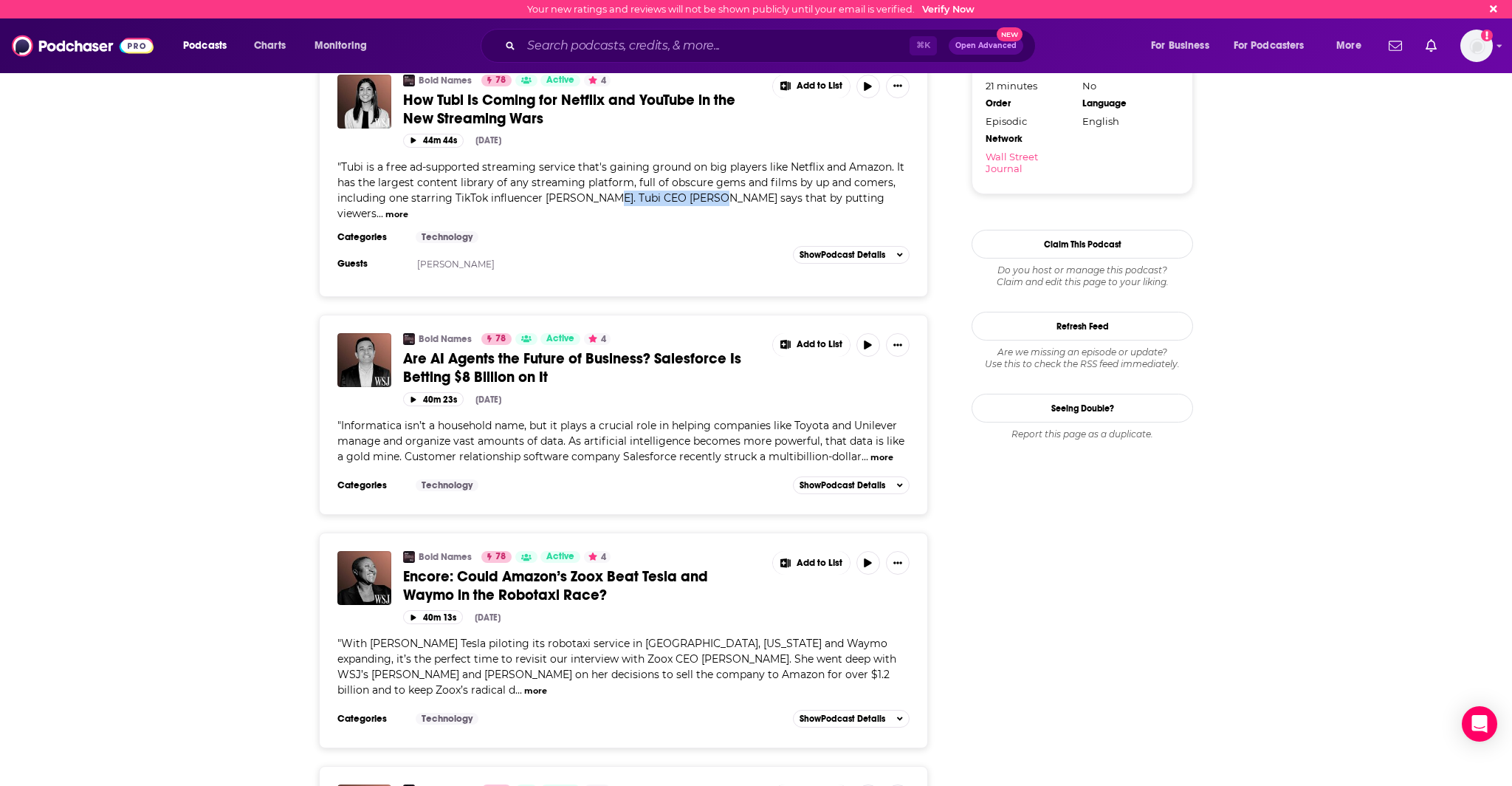
scroll to position [1482, 0]
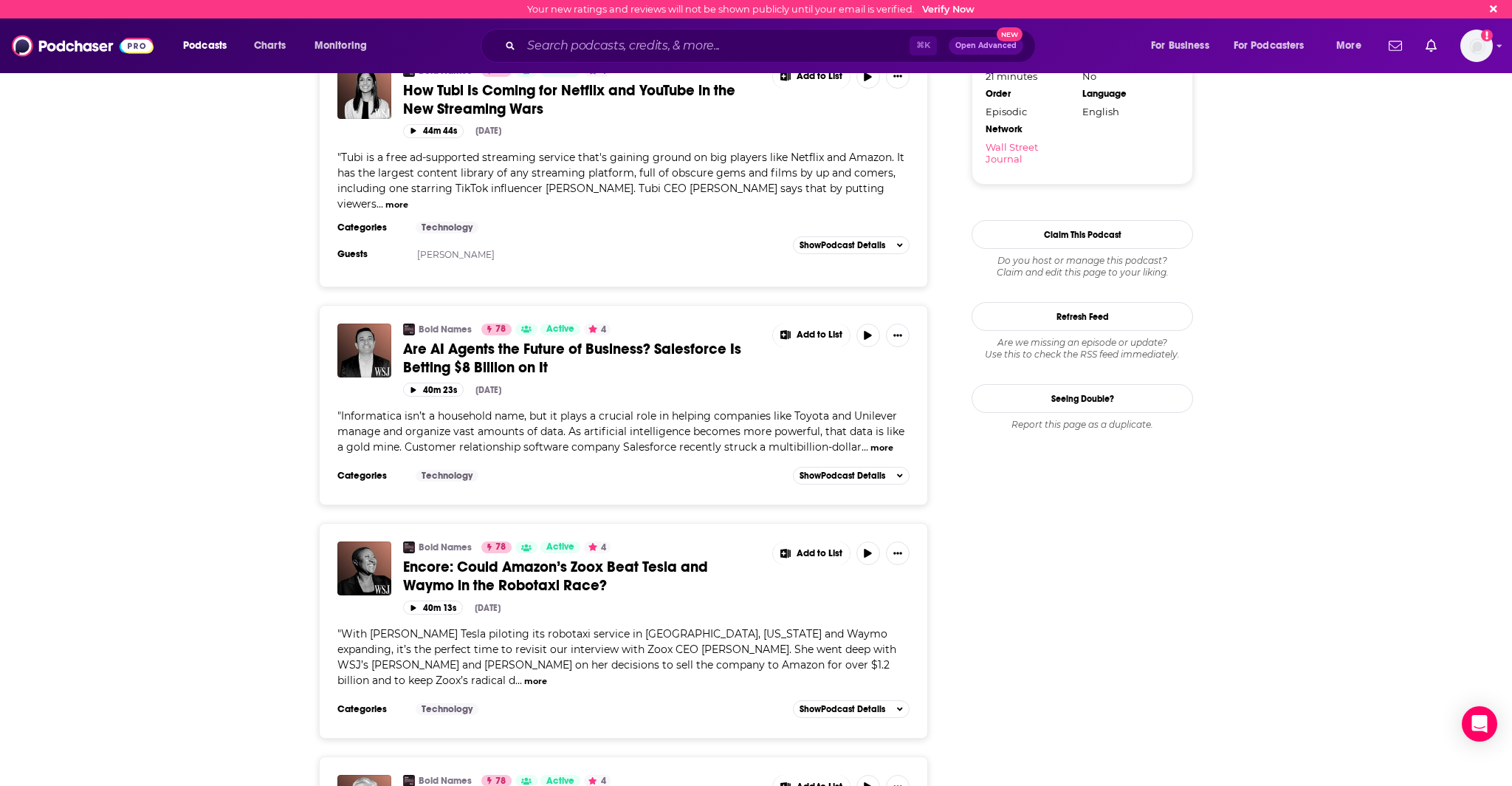
click at [508, 627] on span "With [PERSON_NAME] Tesla piloting its robotaxi service in [GEOGRAPHIC_DATA], [U…" at bounding box center [617, 656] width 559 height 60
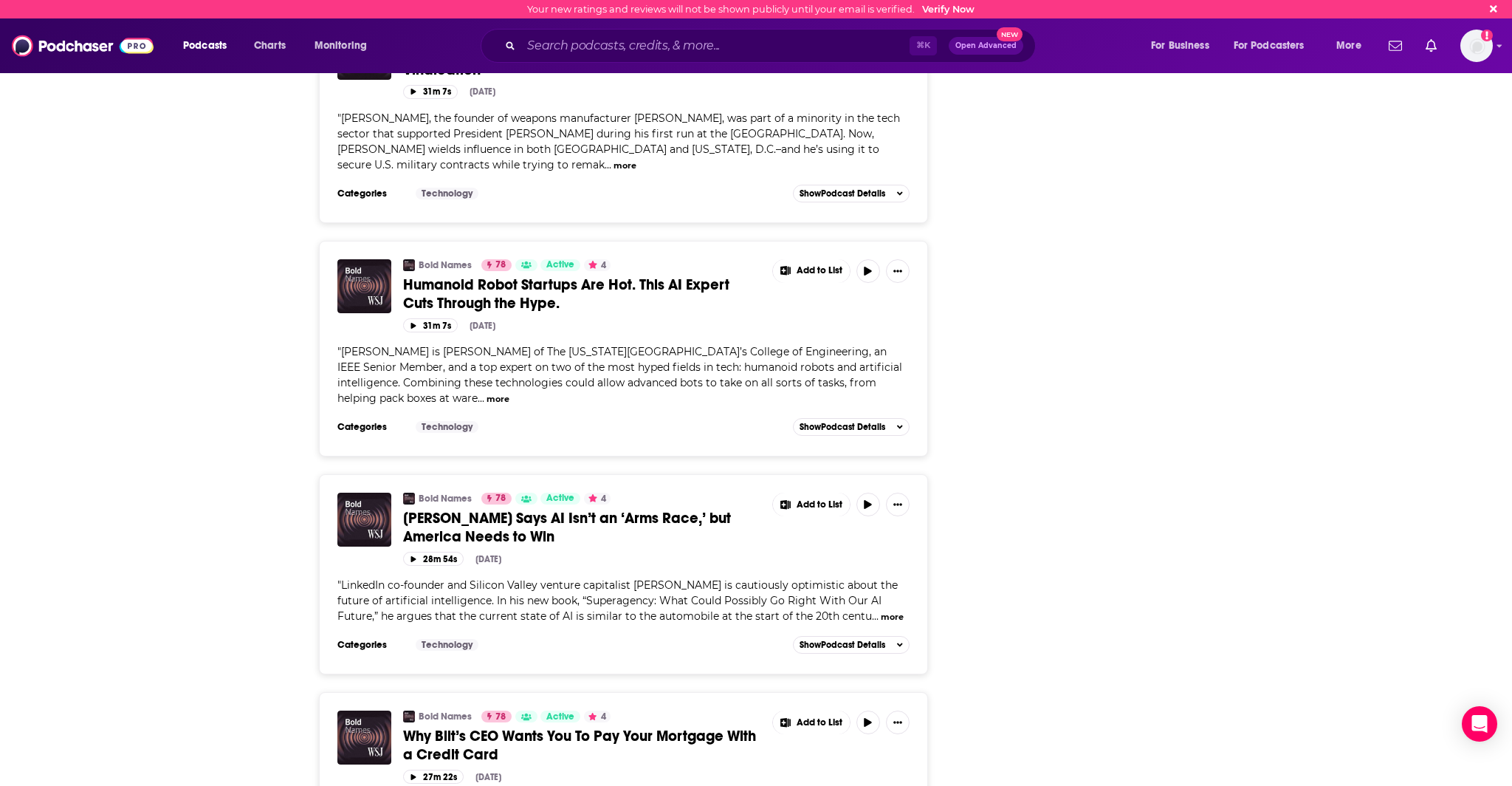
scroll to position [5500, 0]
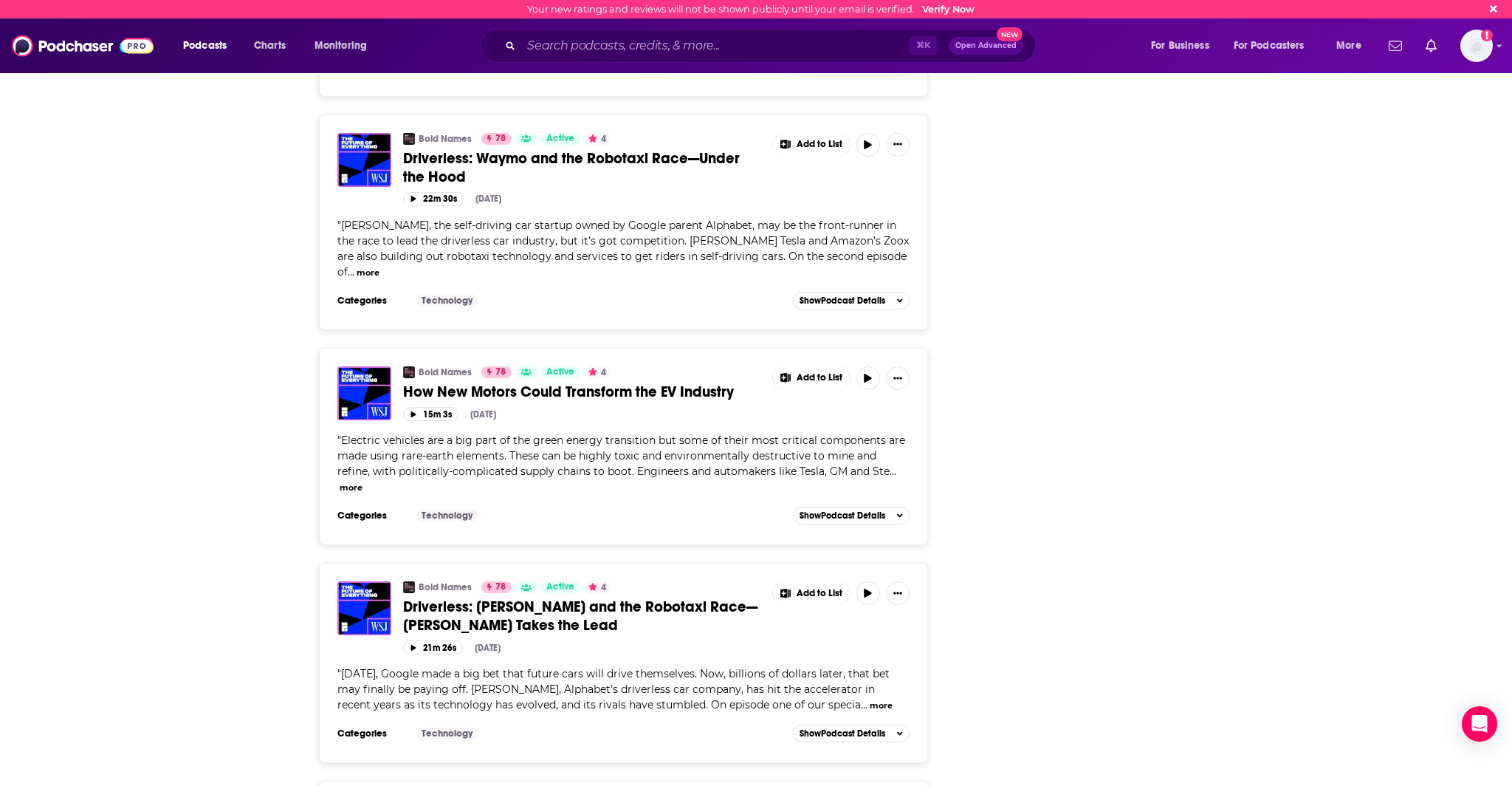
scroll to position [9020, 0]
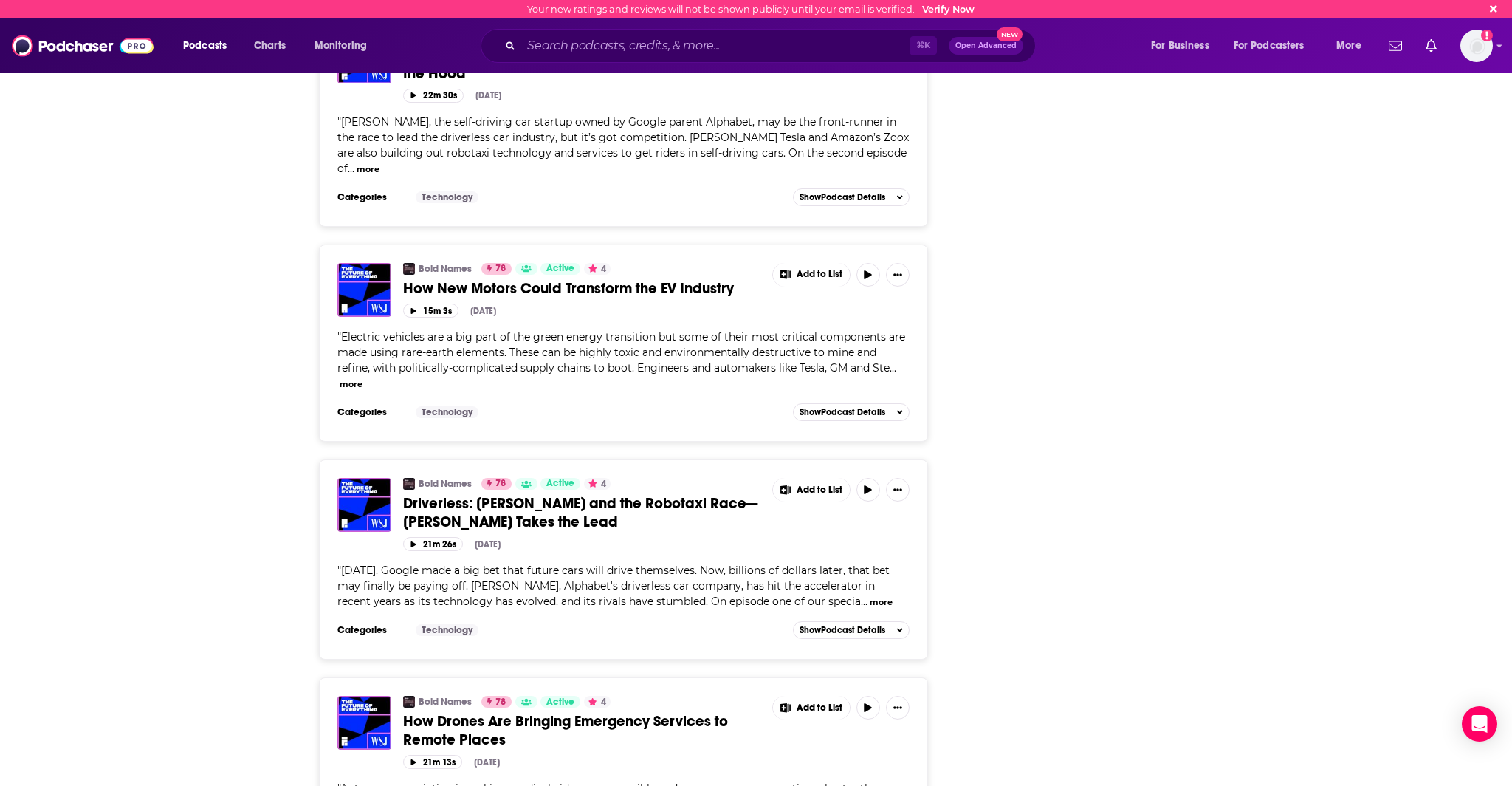
drag, startPoint x: 337, startPoint y: 605, endPoint x: 520, endPoint y: 606, distance: 183.0
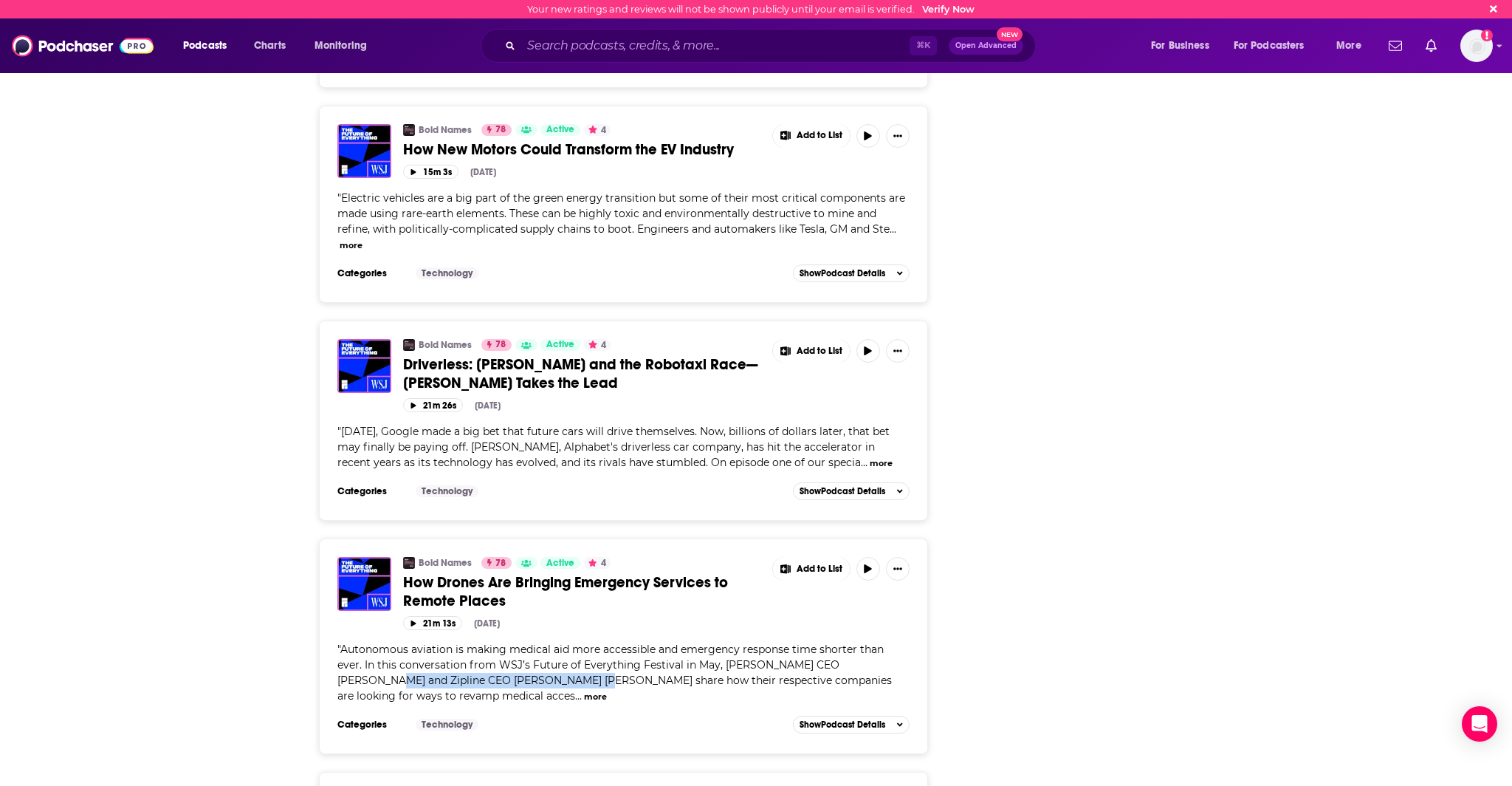
scroll to position [9264, 0]
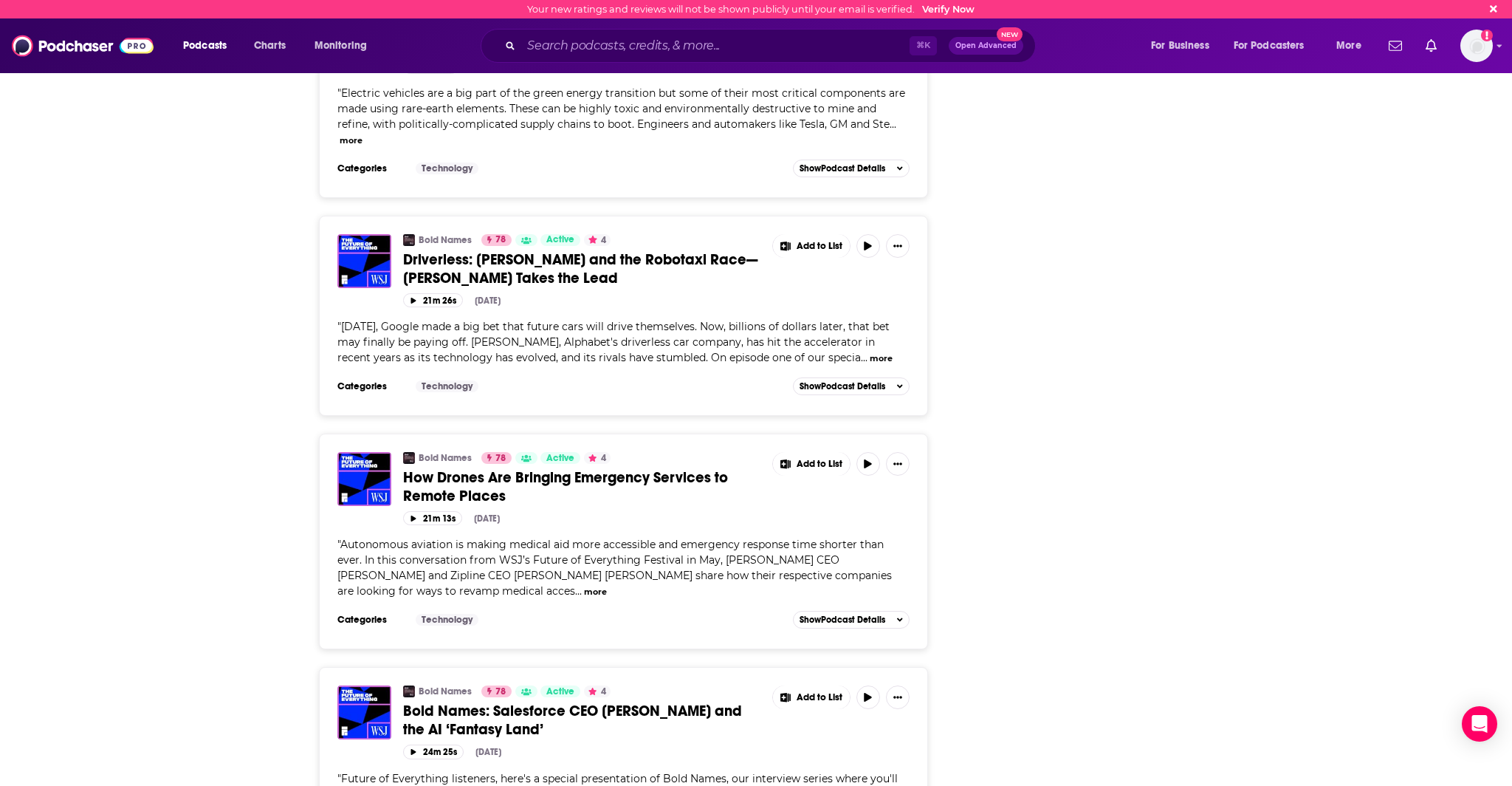
click at [517, 772] on span "Future of Everything listeners, here's a special presentation of Bold Names, ou…" at bounding box center [618, 802] width 560 height 60
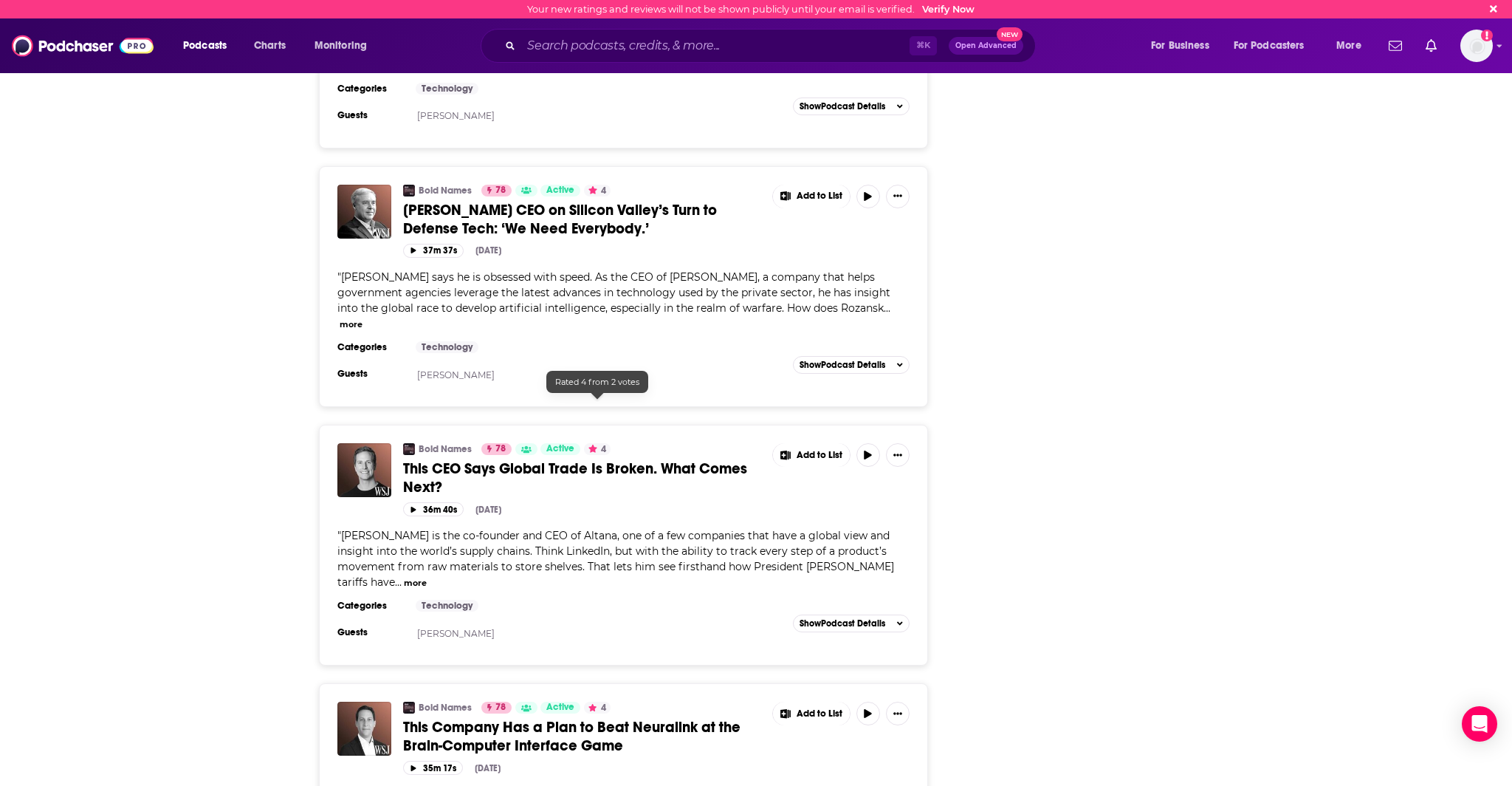
scroll to position [2799, 0]
click at [349, 527] on span "[PERSON_NAME] is the co-founder and CEO of Altana, one of a few companies that …" at bounding box center [616, 556] width 557 height 60
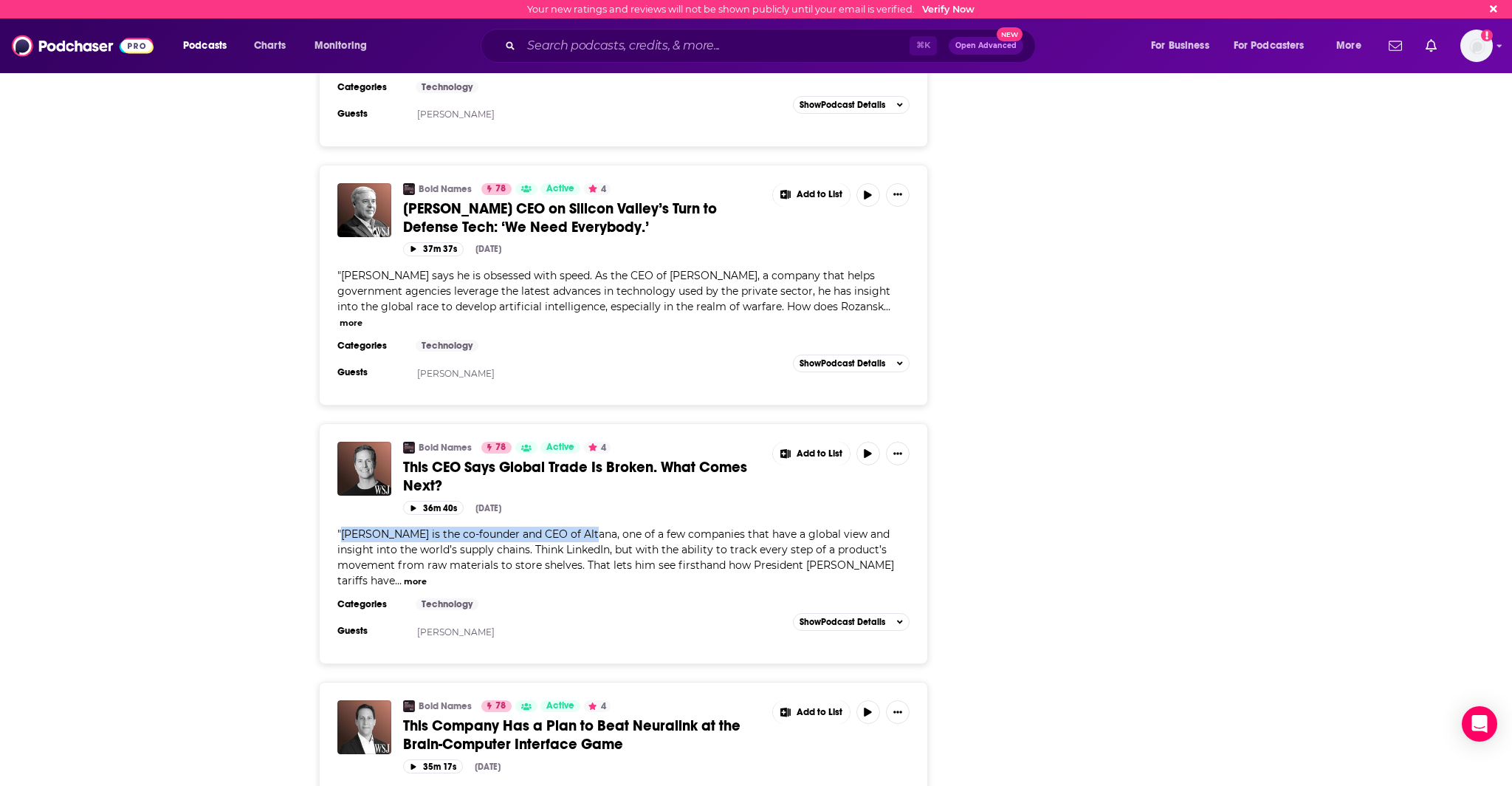
drag, startPoint x: 341, startPoint y: 487, endPoint x: 587, endPoint y: 486, distance: 246.0
click at [587, 527] on span "[PERSON_NAME] is the co-founder and CEO of Altana, one of a few companies that …" at bounding box center [616, 556] width 557 height 60
copy span "[PERSON_NAME] is the co-founder and CEO of Altana"
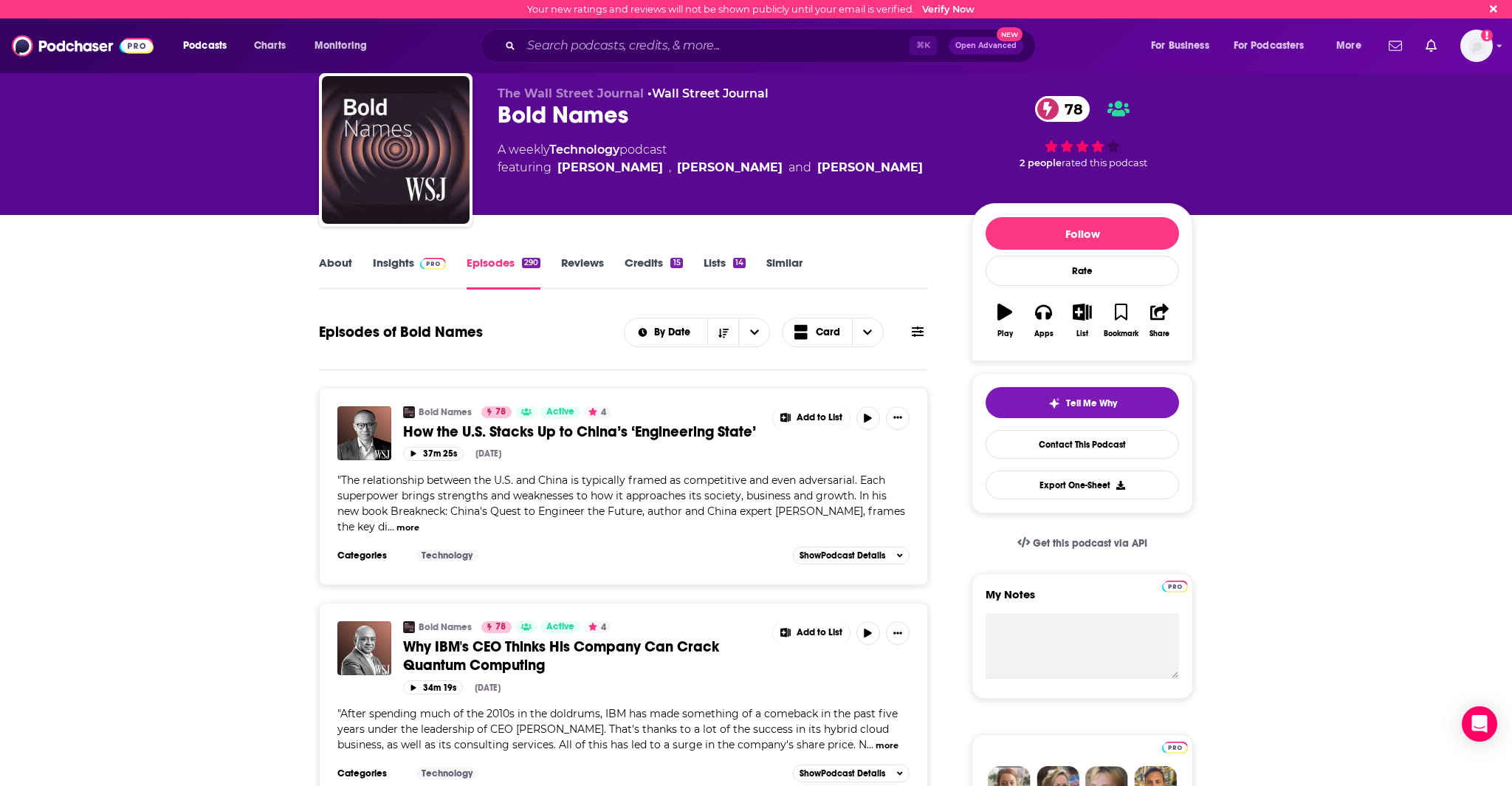
scroll to position [0, 0]
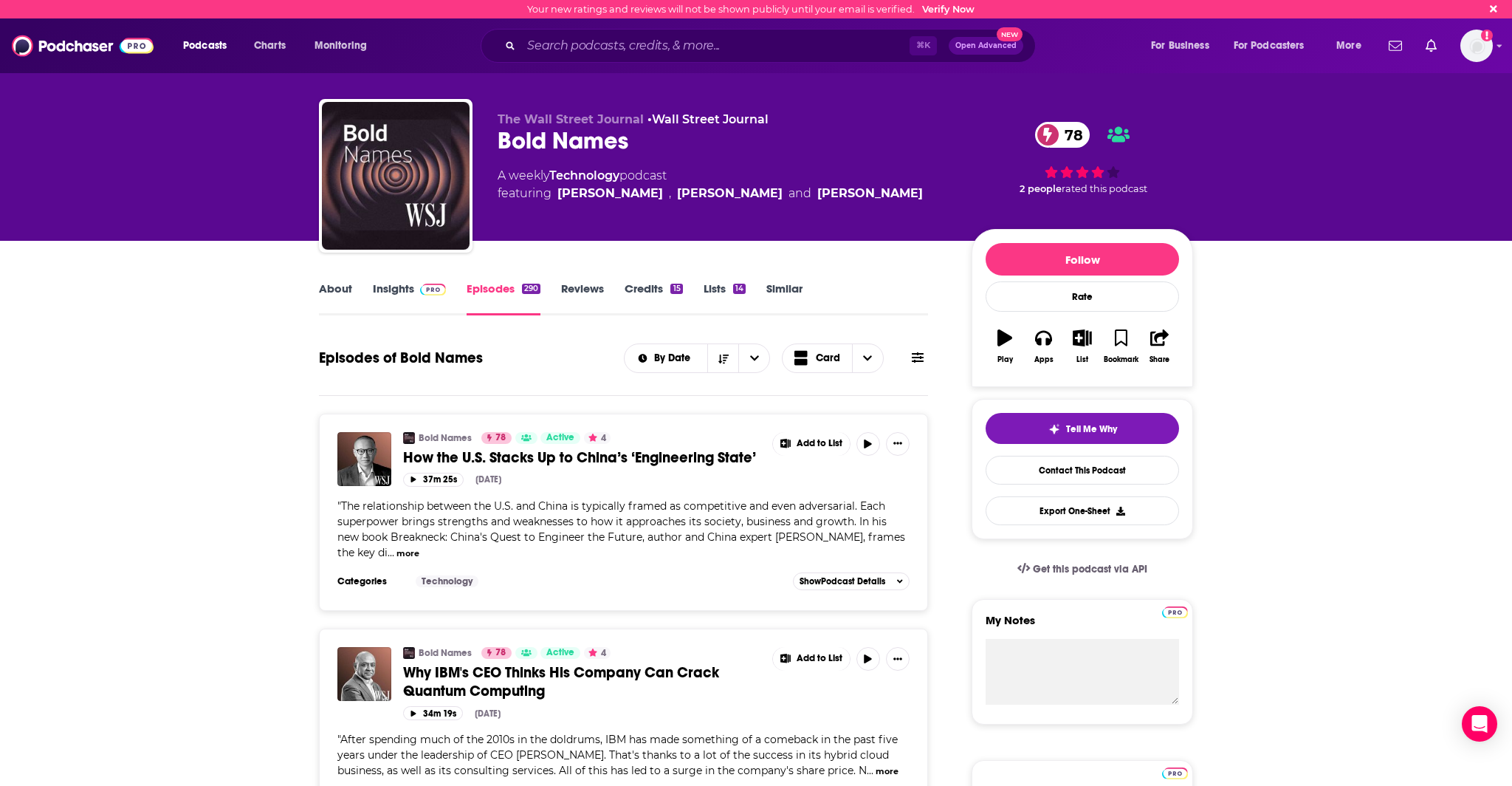
click at [414, 303] on link "Insights" at bounding box center [410, 299] width 73 height 34
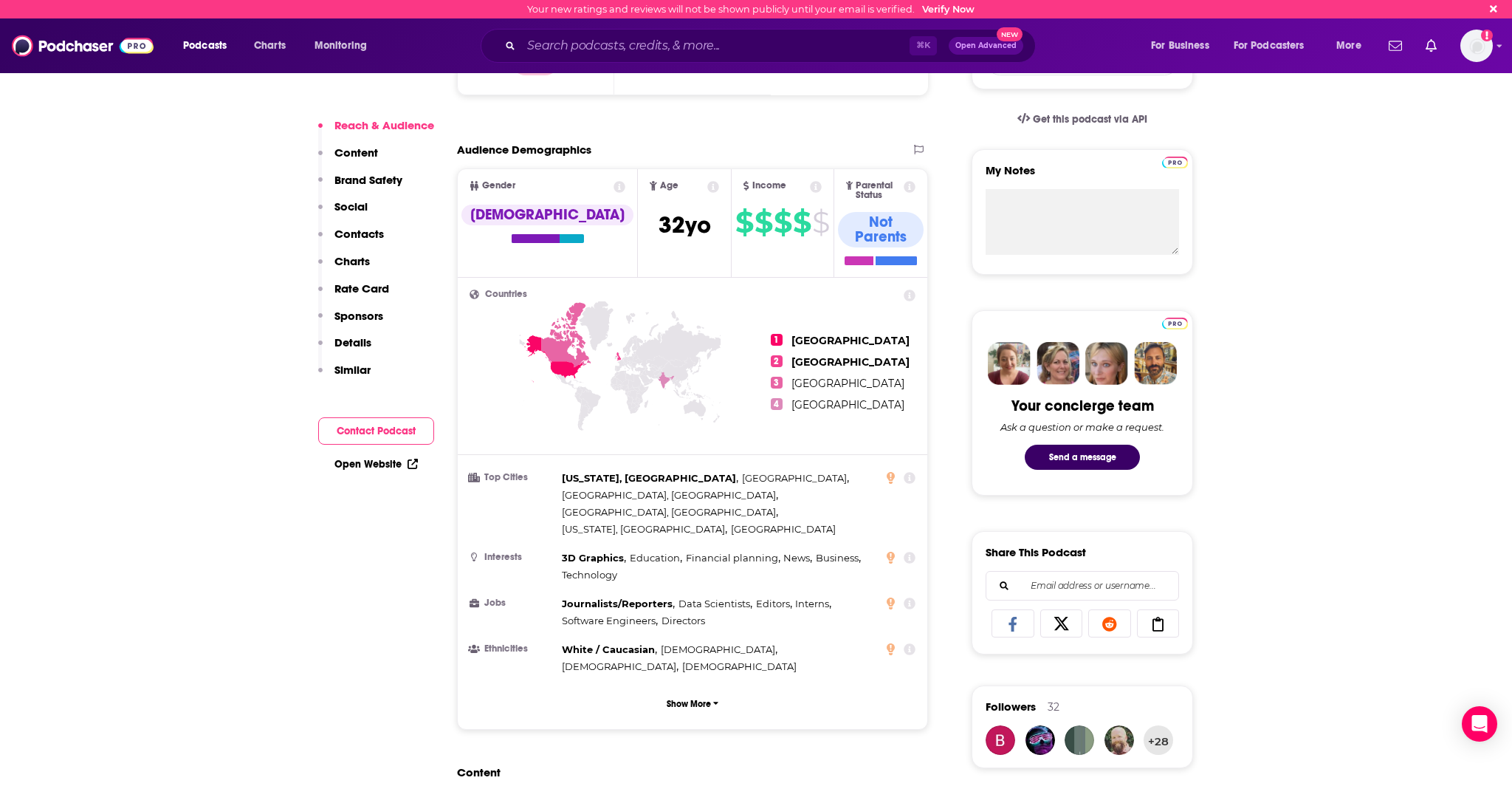
scroll to position [1761, 0]
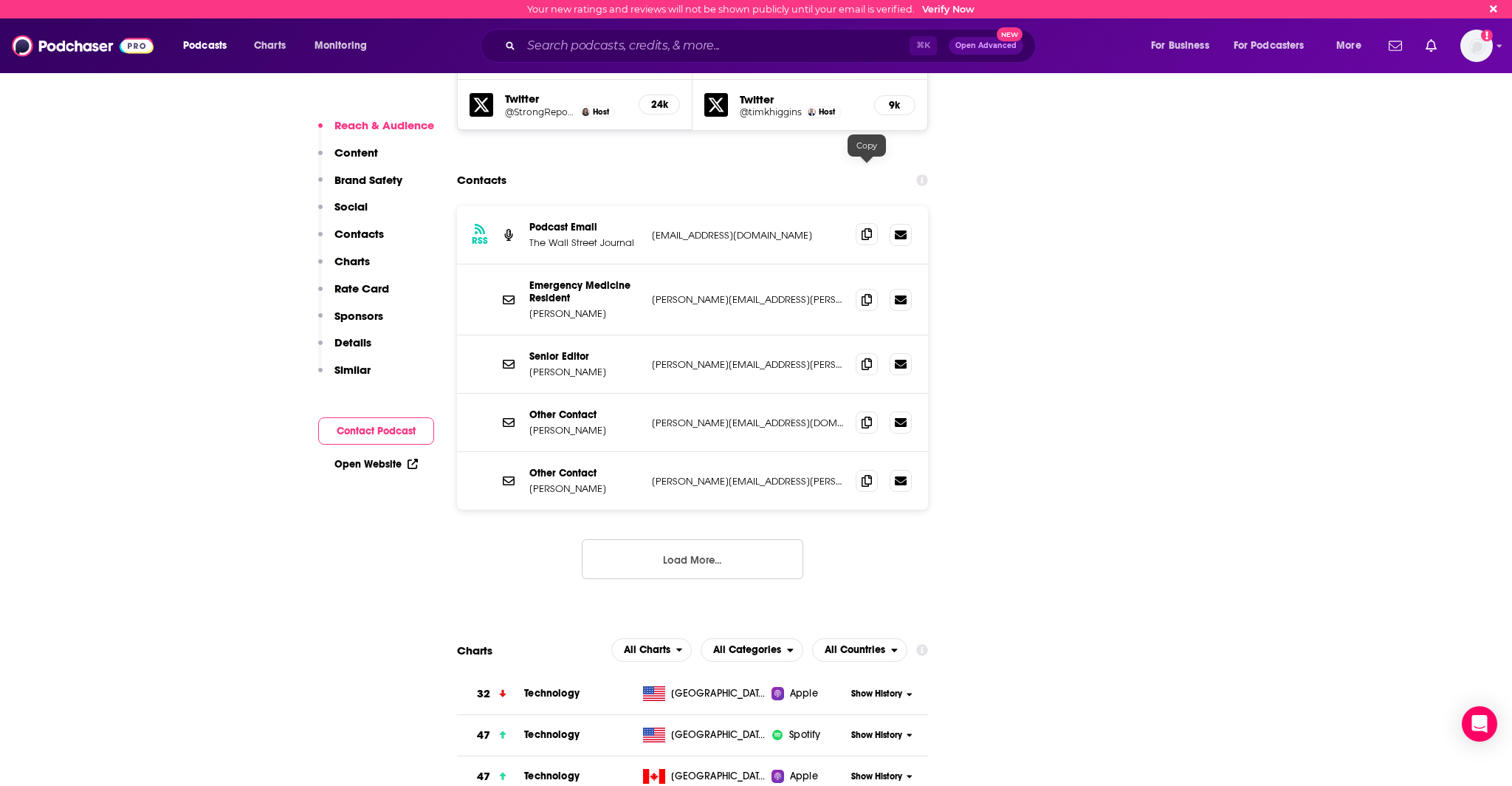
click at [860, 223] on span at bounding box center [867, 234] width 22 height 23
click at [867, 293] on icon at bounding box center [867, 299] width 10 height 12
click at [863, 352] on span at bounding box center [867, 363] width 22 height 23
click at [866, 358] on icon at bounding box center [867, 363] width 10 height 12
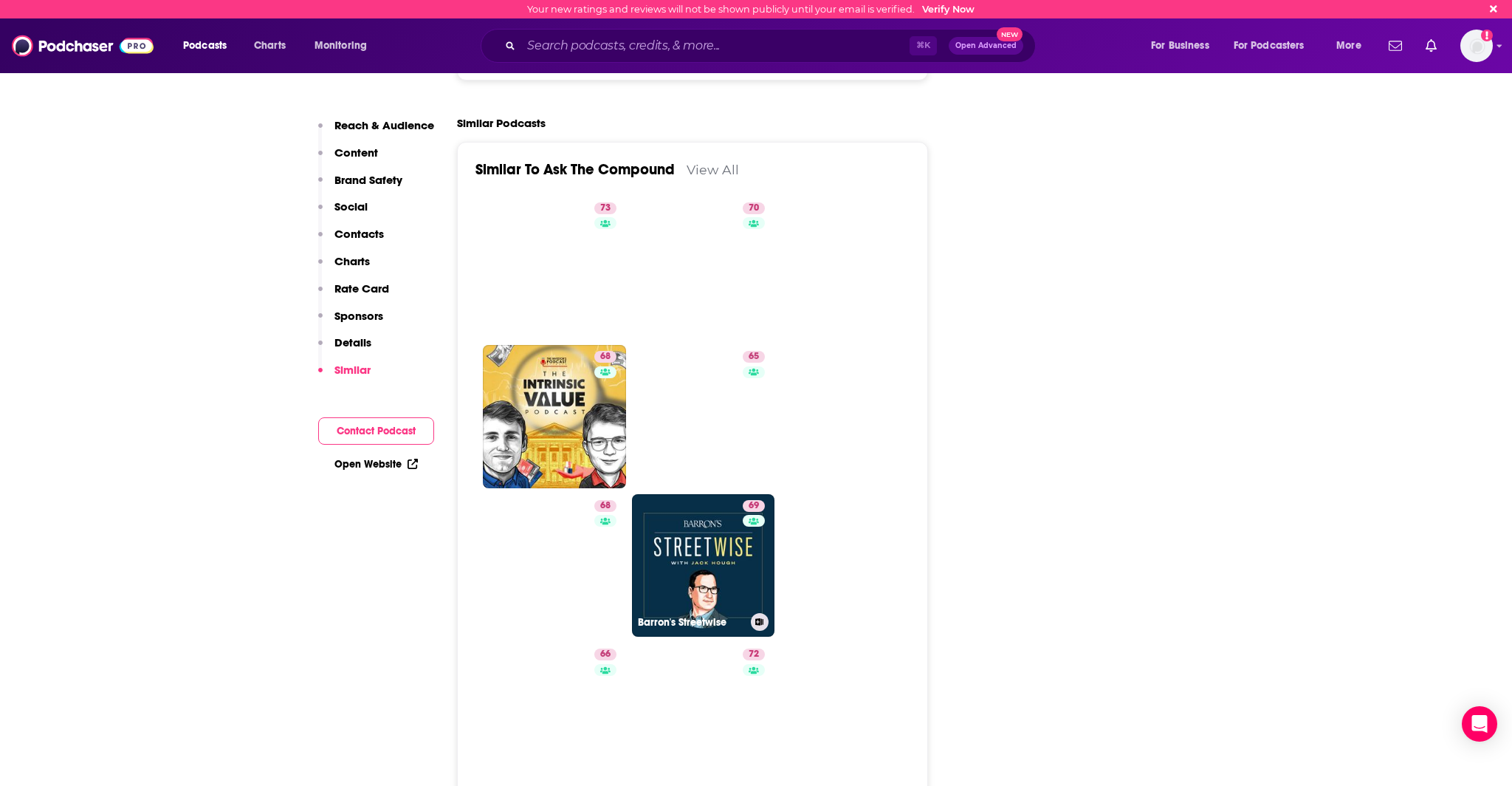
scroll to position [2990, 0]
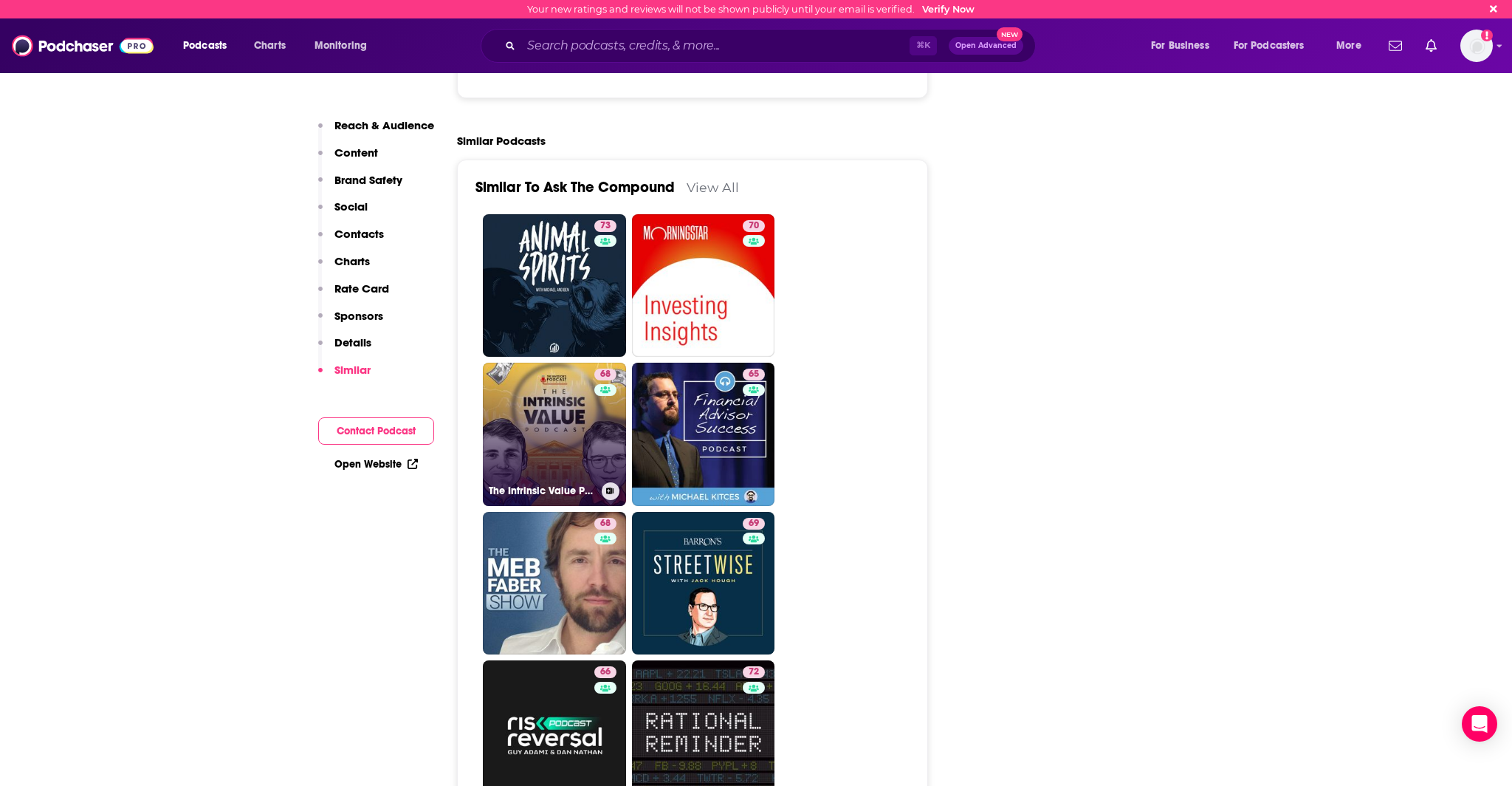
click at [542, 374] on link "68 The Intrinsic Value Podcast - The Investor’s Podcast Network" at bounding box center [554, 434] width 144 height 144
type input "[URL][DOMAIN_NAME]"
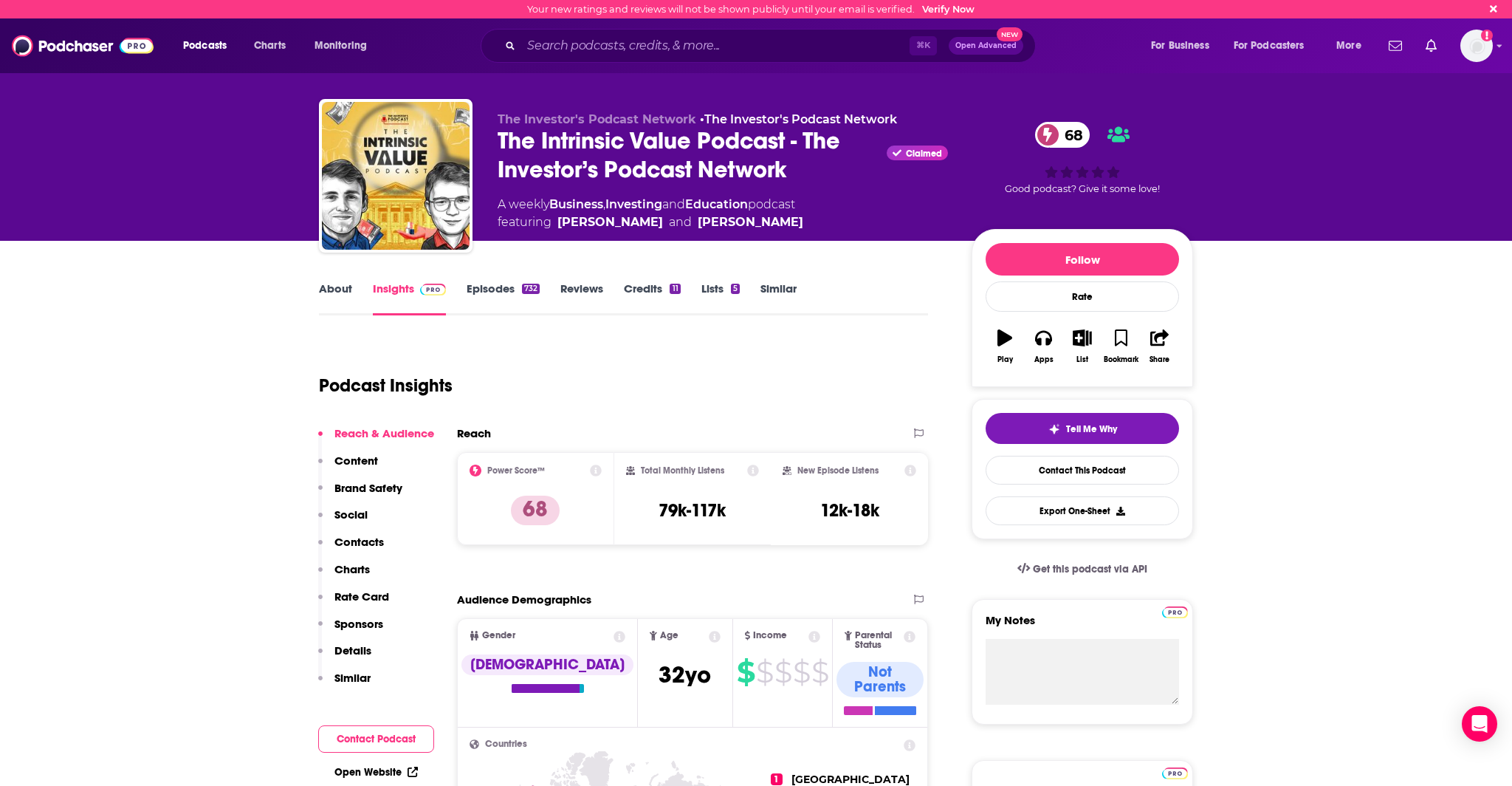
click at [488, 291] on link "Episodes 732" at bounding box center [503, 299] width 73 height 34
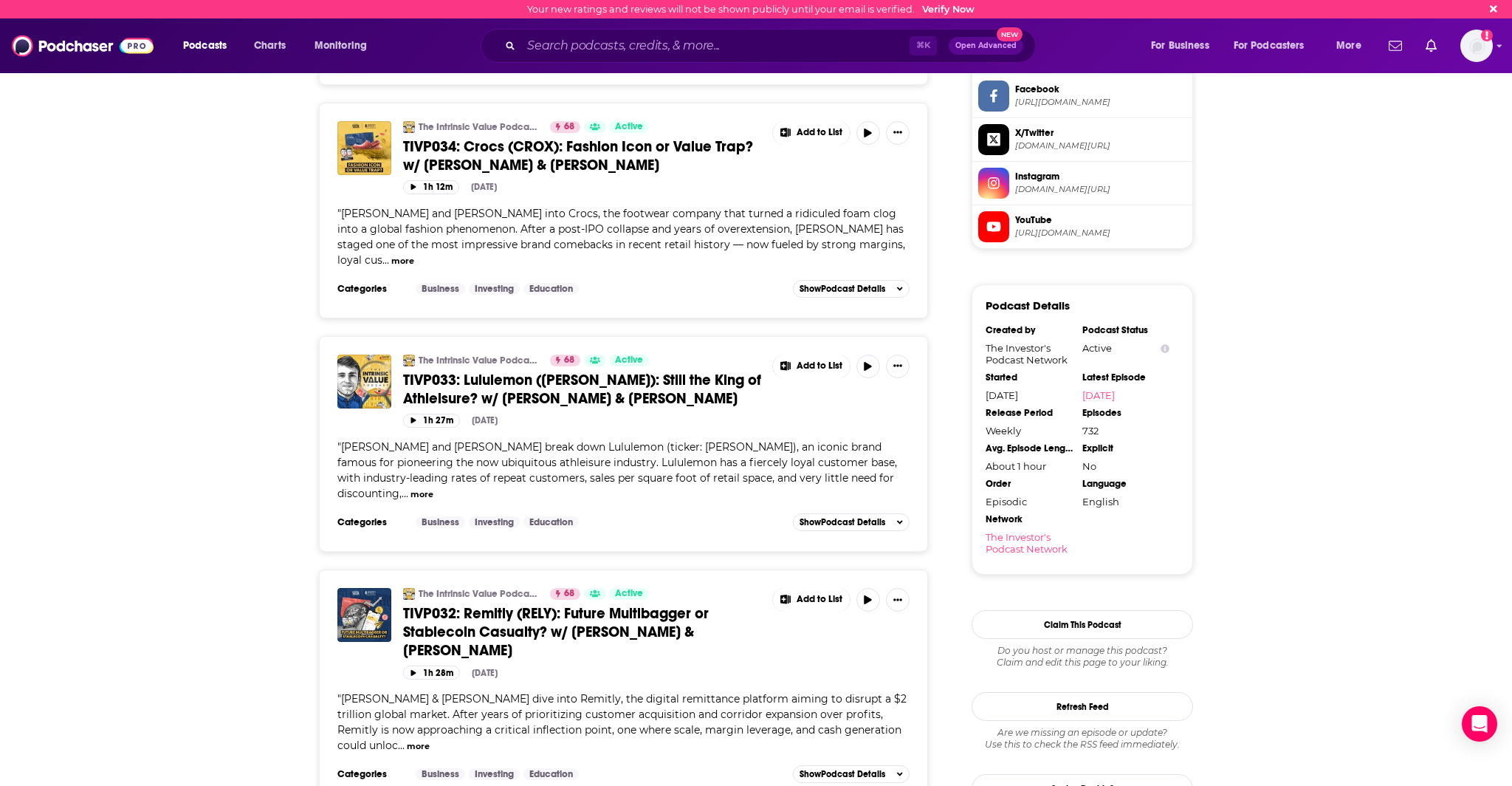
scroll to position [1292, 0]
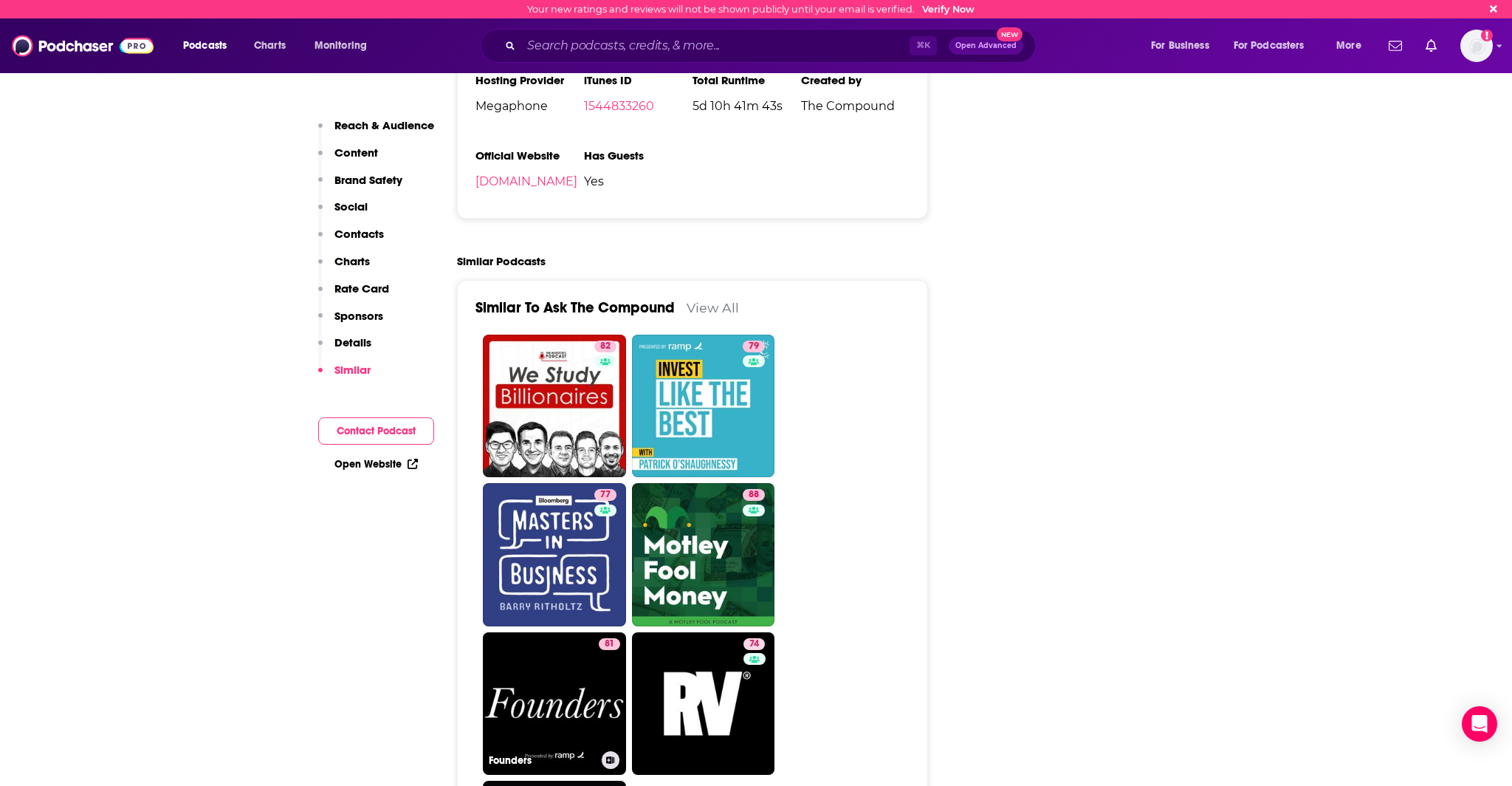
scroll to position [2891, 0]
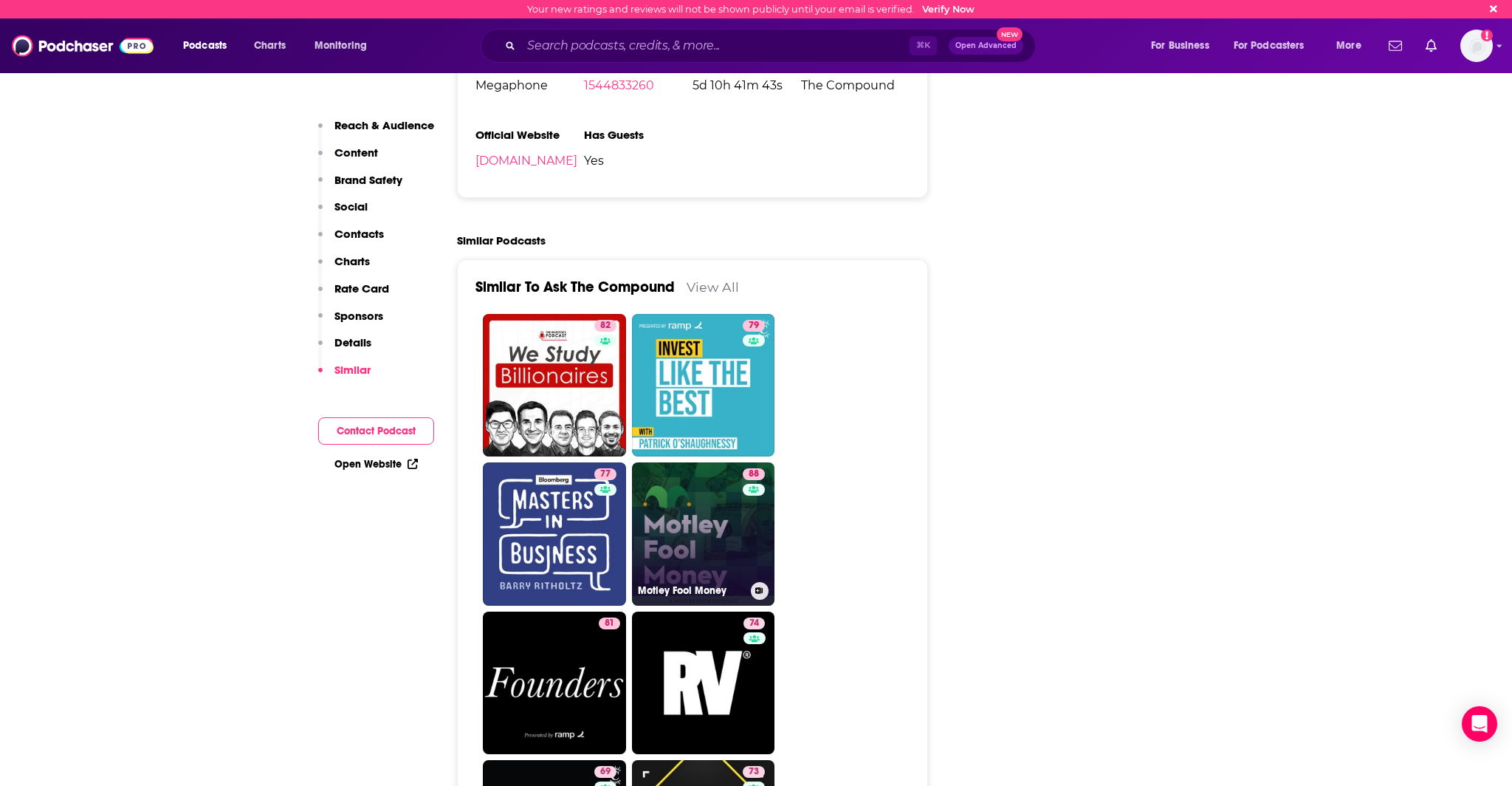
click at [660, 464] on link "88 Motley Fool Money" at bounding box center [704, 534] width 144 height 144
type input "[URL][DOMAIN_NAME]"
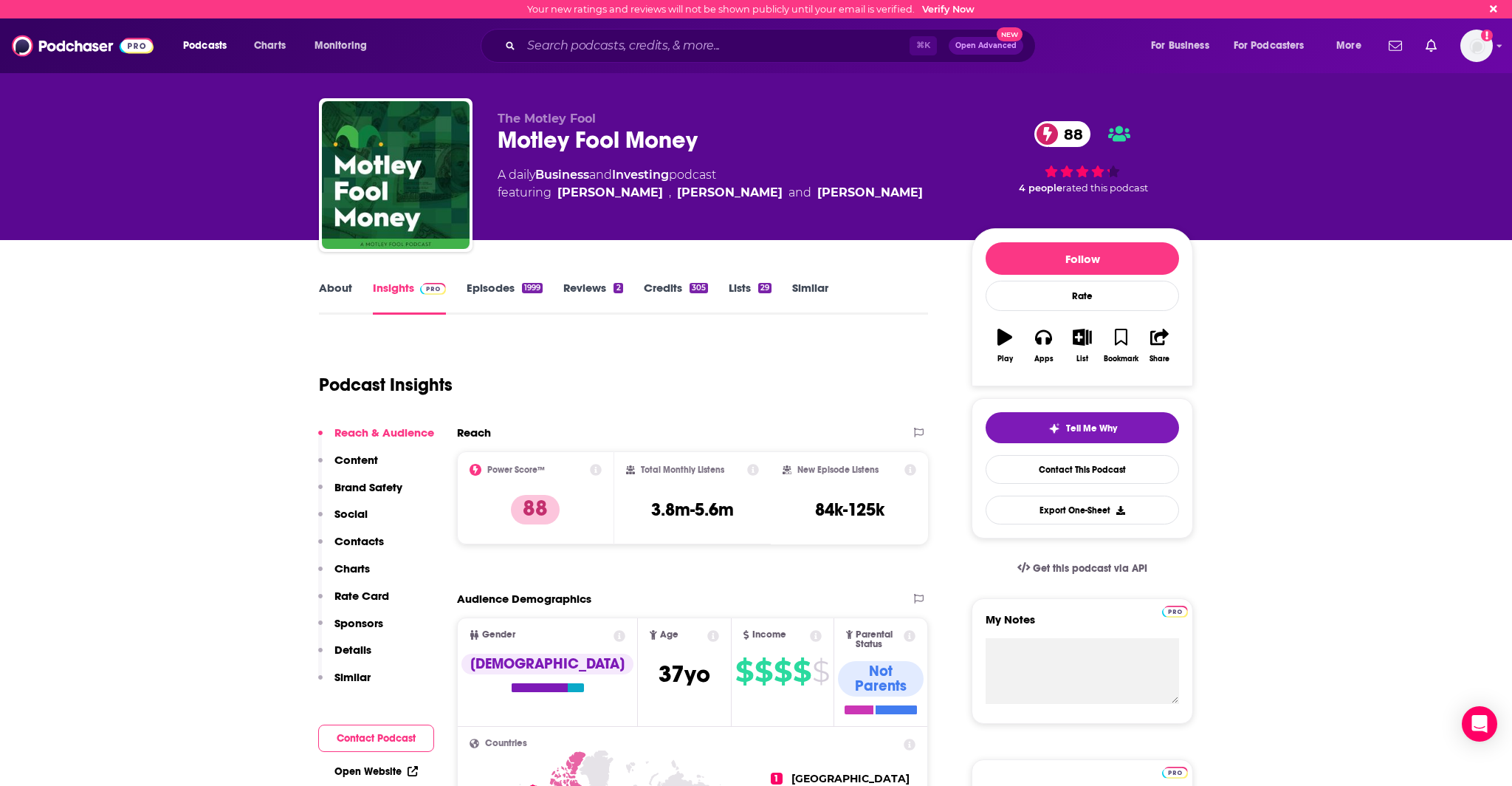
click at [485, 288] on link "Episodes 1999" at bounding box center [504, 298] width 76 height 34
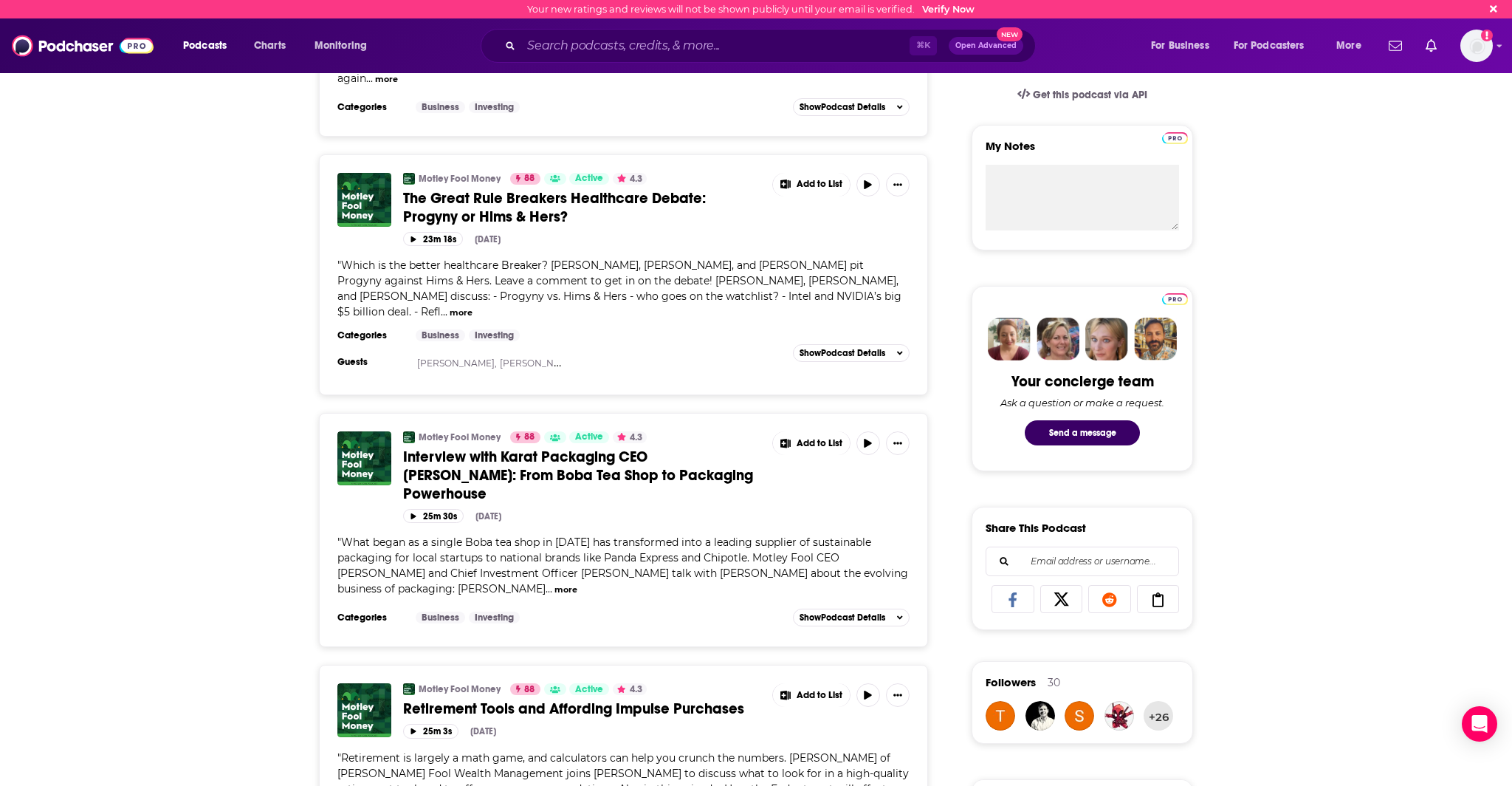
scroll to position [541, 0]
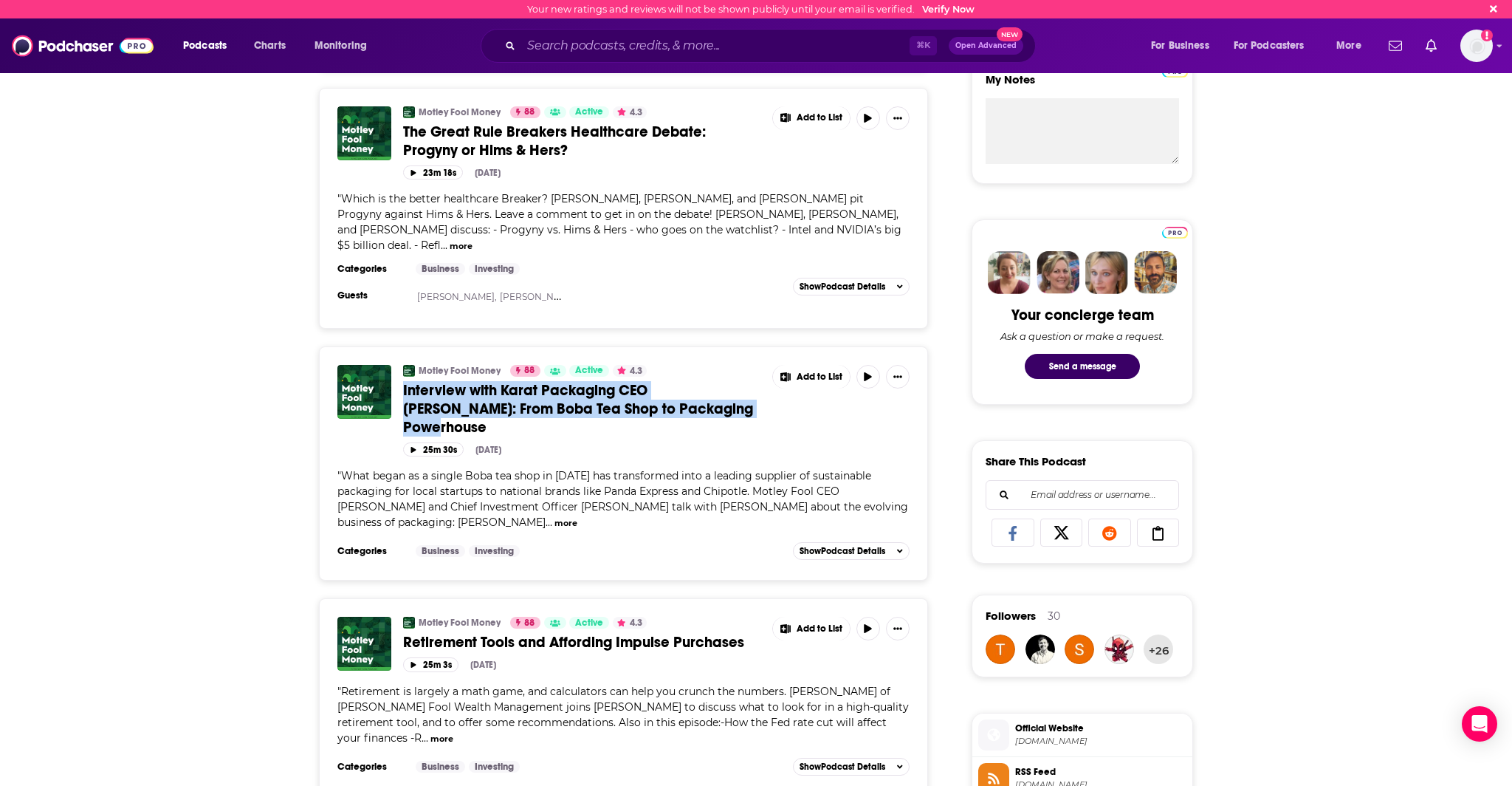
drag, startPoint x: 576, startPoint y: 359, endPoint x: 535, endPoint y: 2, distance: 359.3
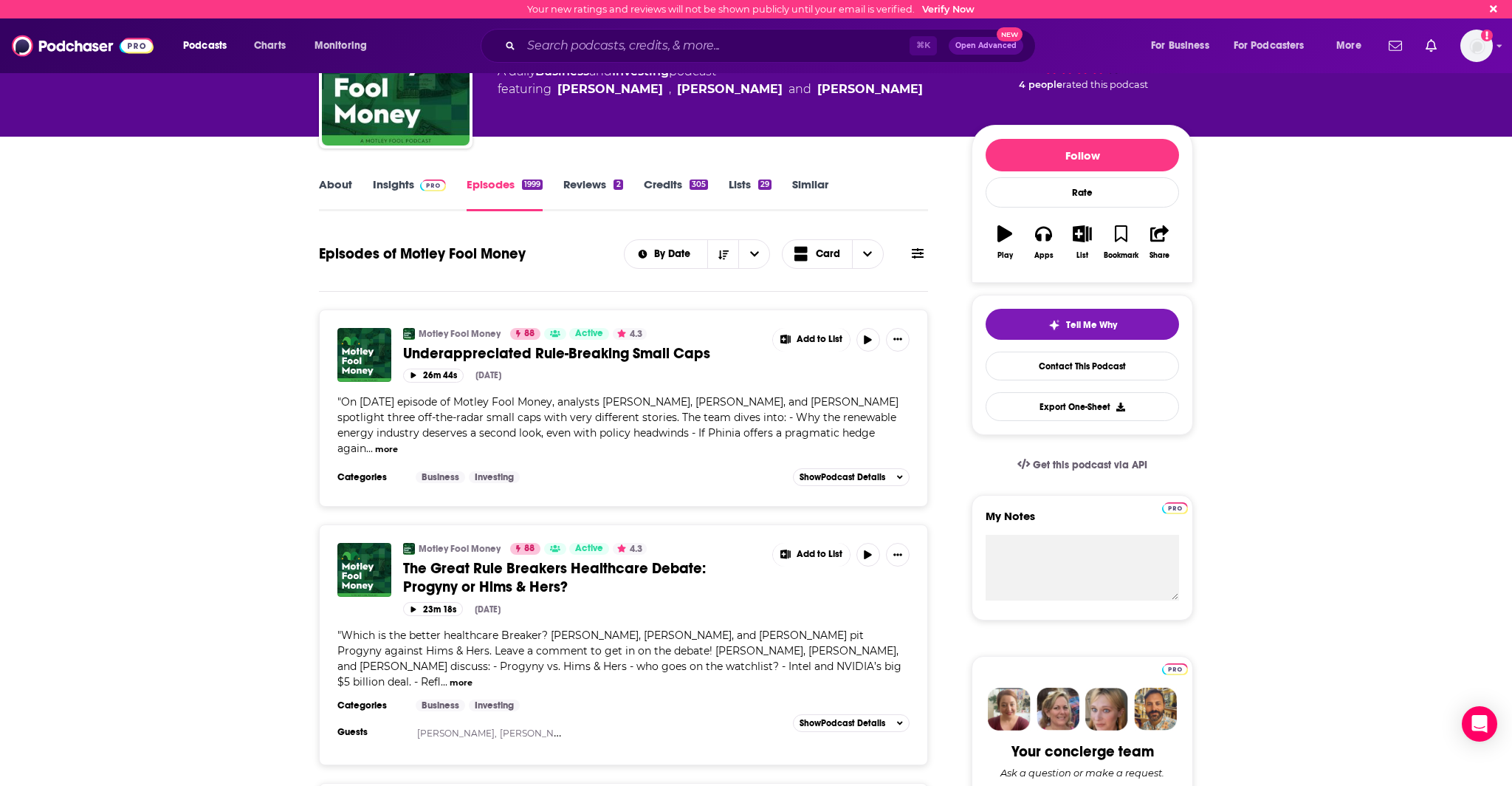
scroll to position [0, 0]
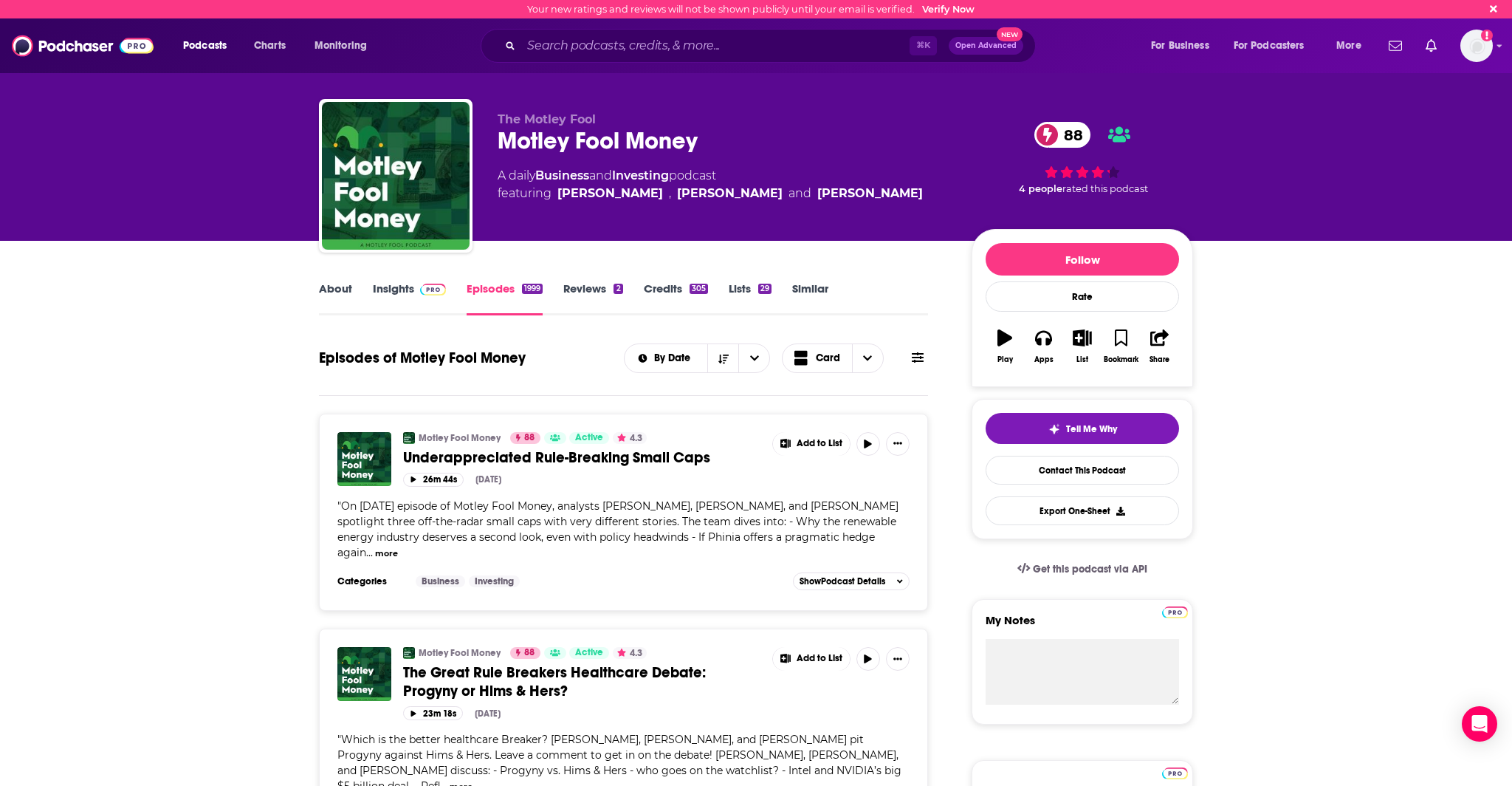
click at [420, 300] on link "Insights" at bounding box center [410, 299] width 73 height 34
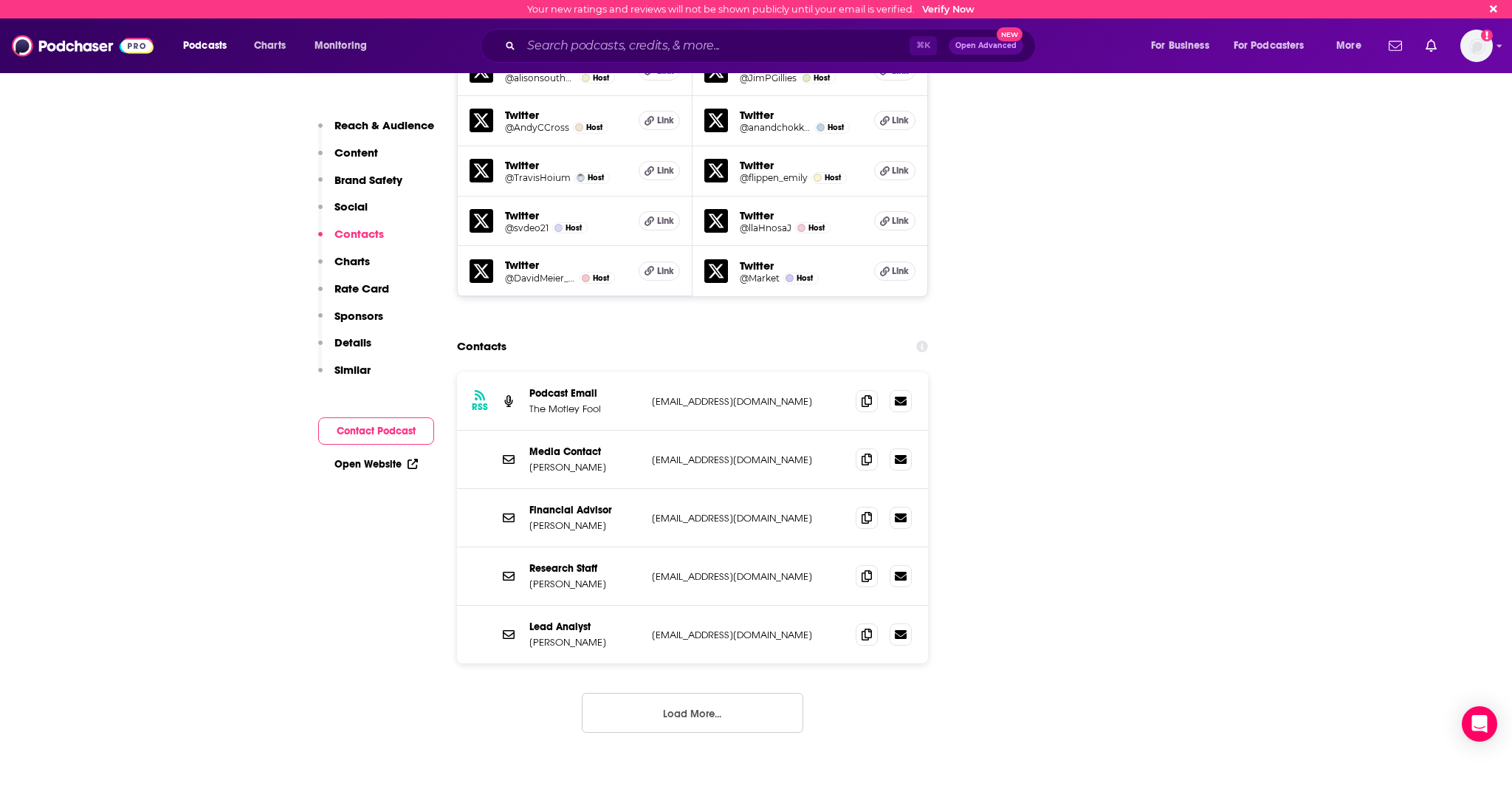
scroll to position [2412, 0]
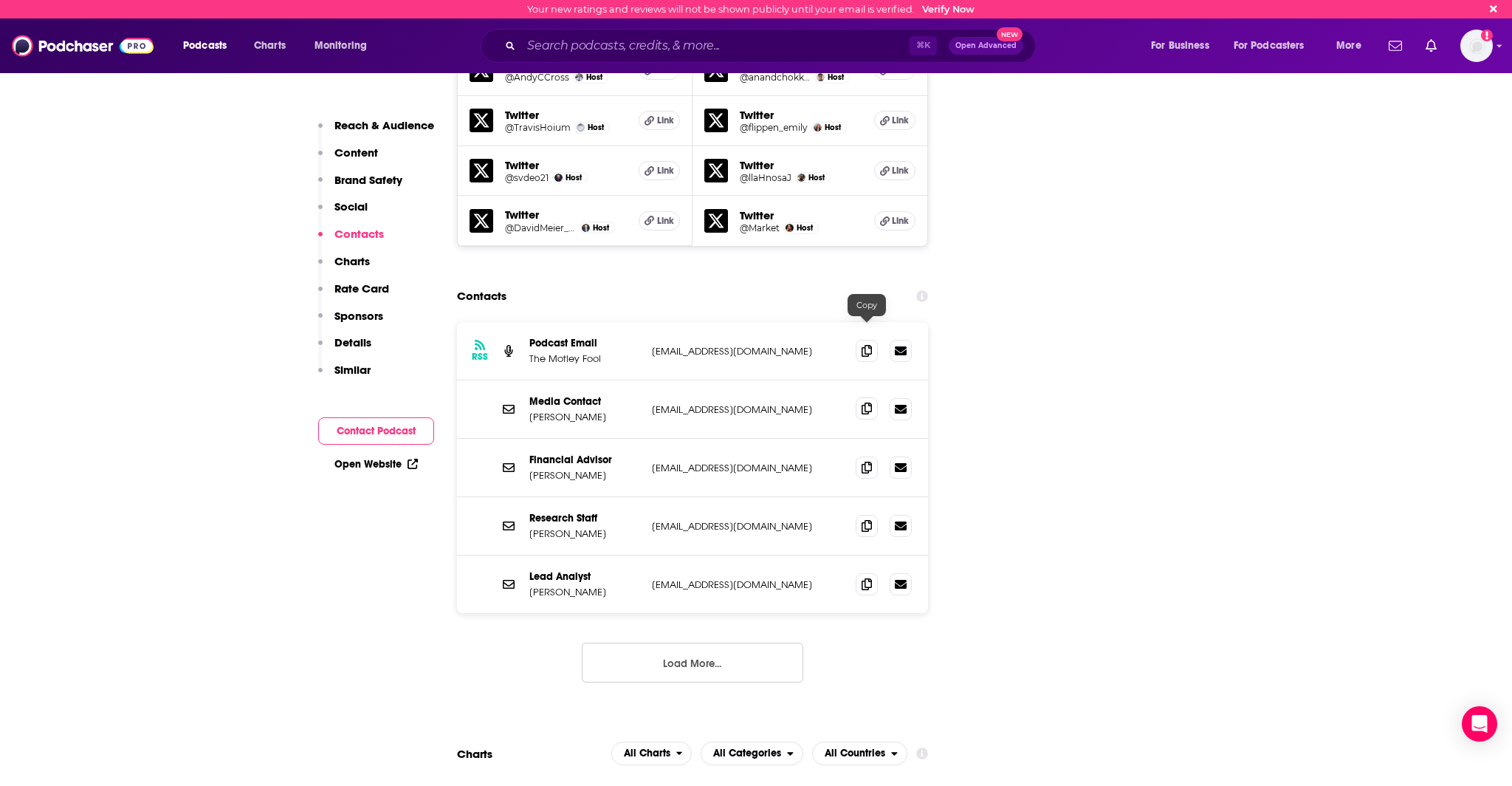
click at [869, 403] on icon at bounding box center [867, 408] width 10 height 12
click at [858, 514] on span at bounding box center [867, 525] width 22 height 23
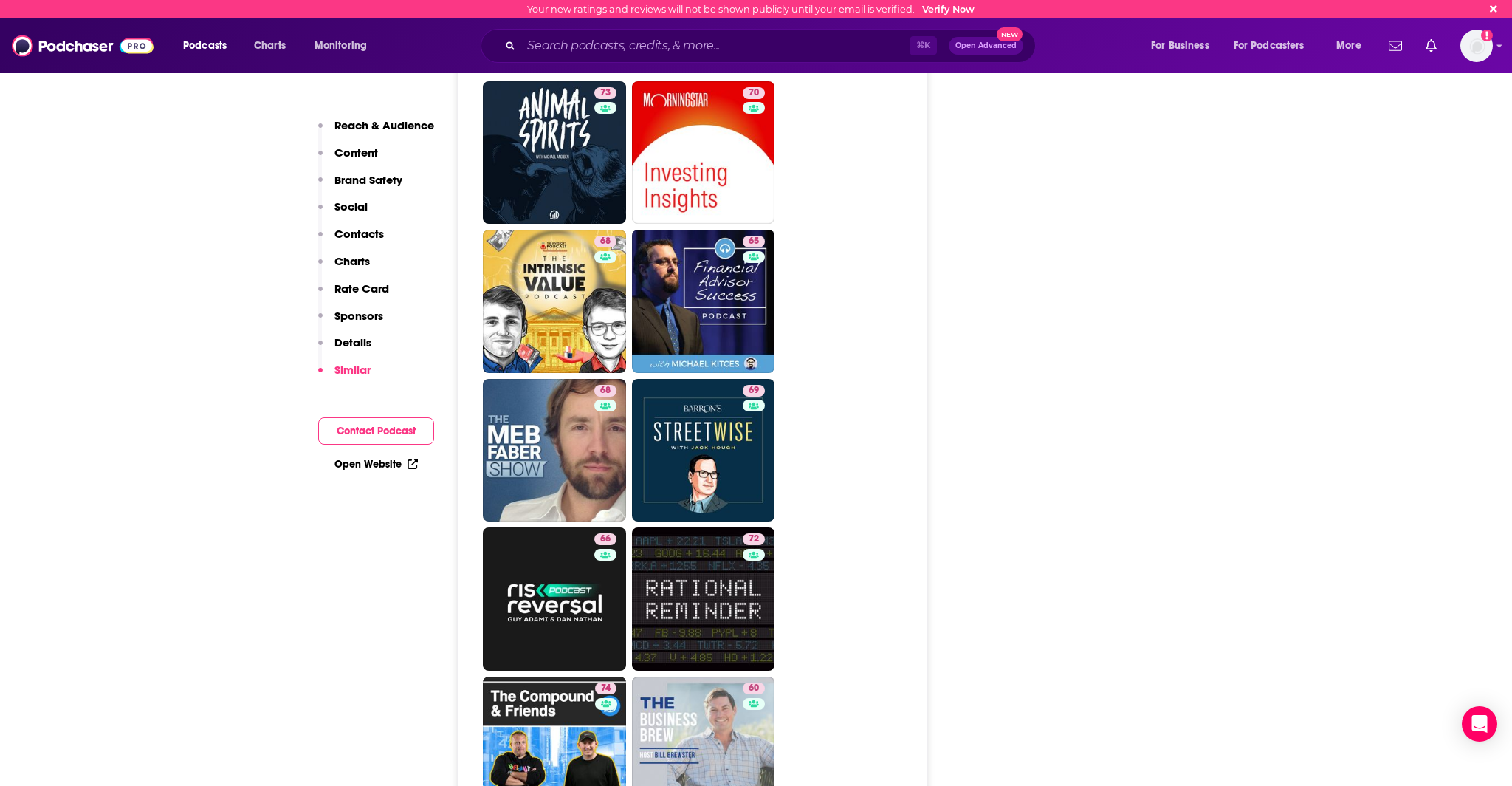
scroll to position [3090, 0]
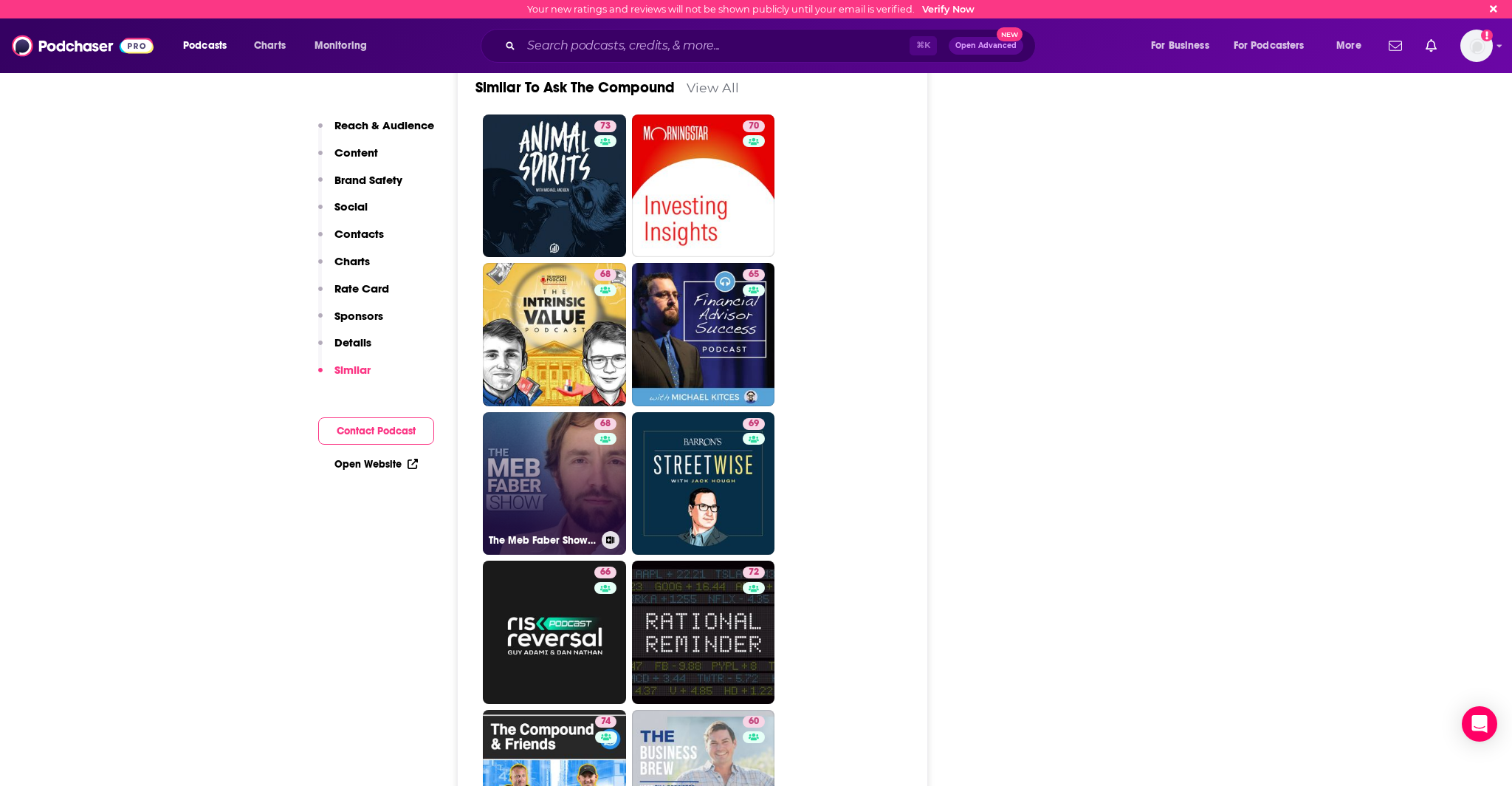
click at [545, 421] on link "68 The [PERSON_NAME] Show - Better Investing" at bounding box center [554, 483] width 144 height 144
type input "[URL][DOMAIN_NAME]"
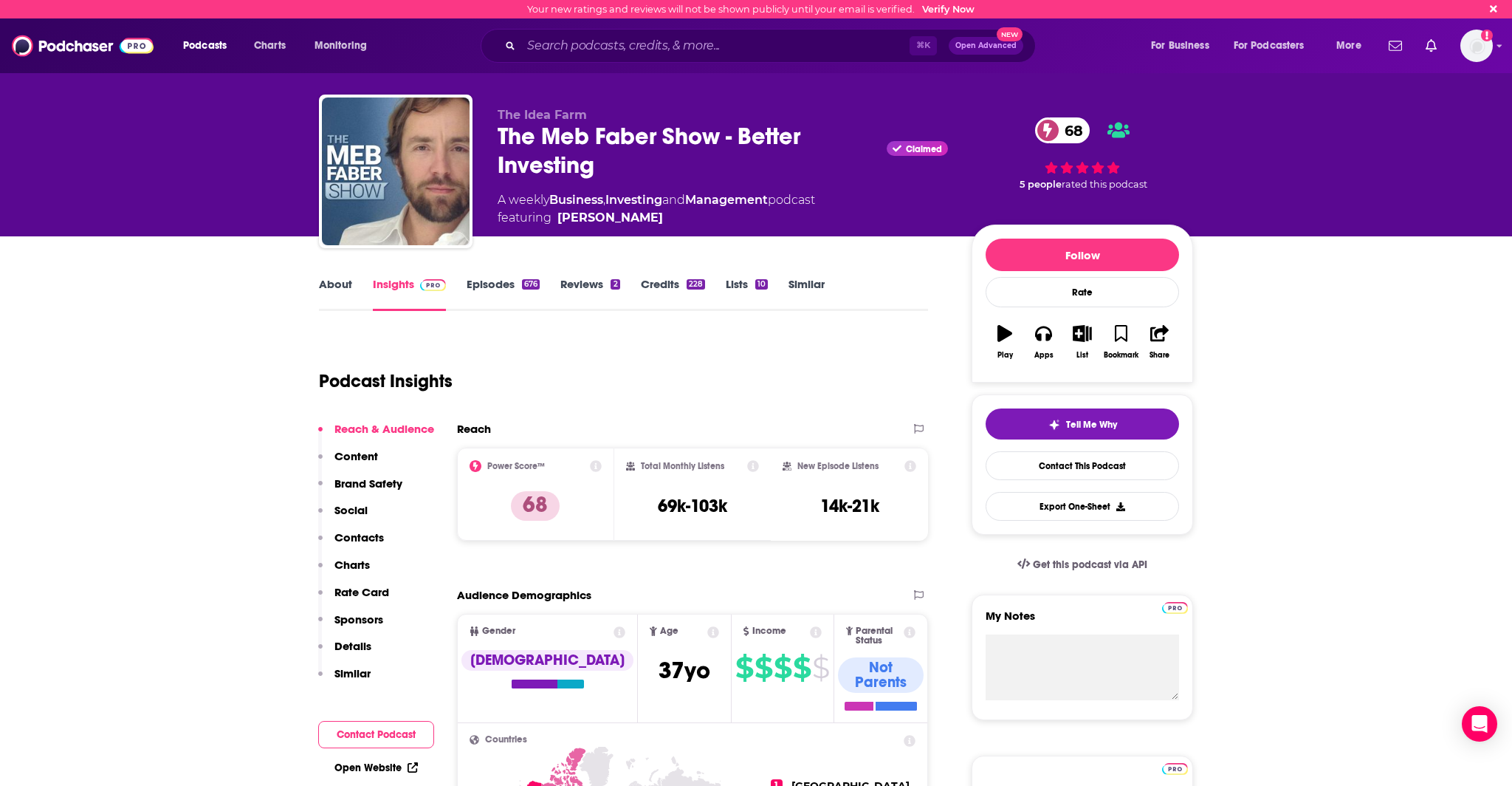
scroll to position [5, 0]
click at [499, 289] on link "Episodes 676" at bounding box center [503, 293] width 73 height 34
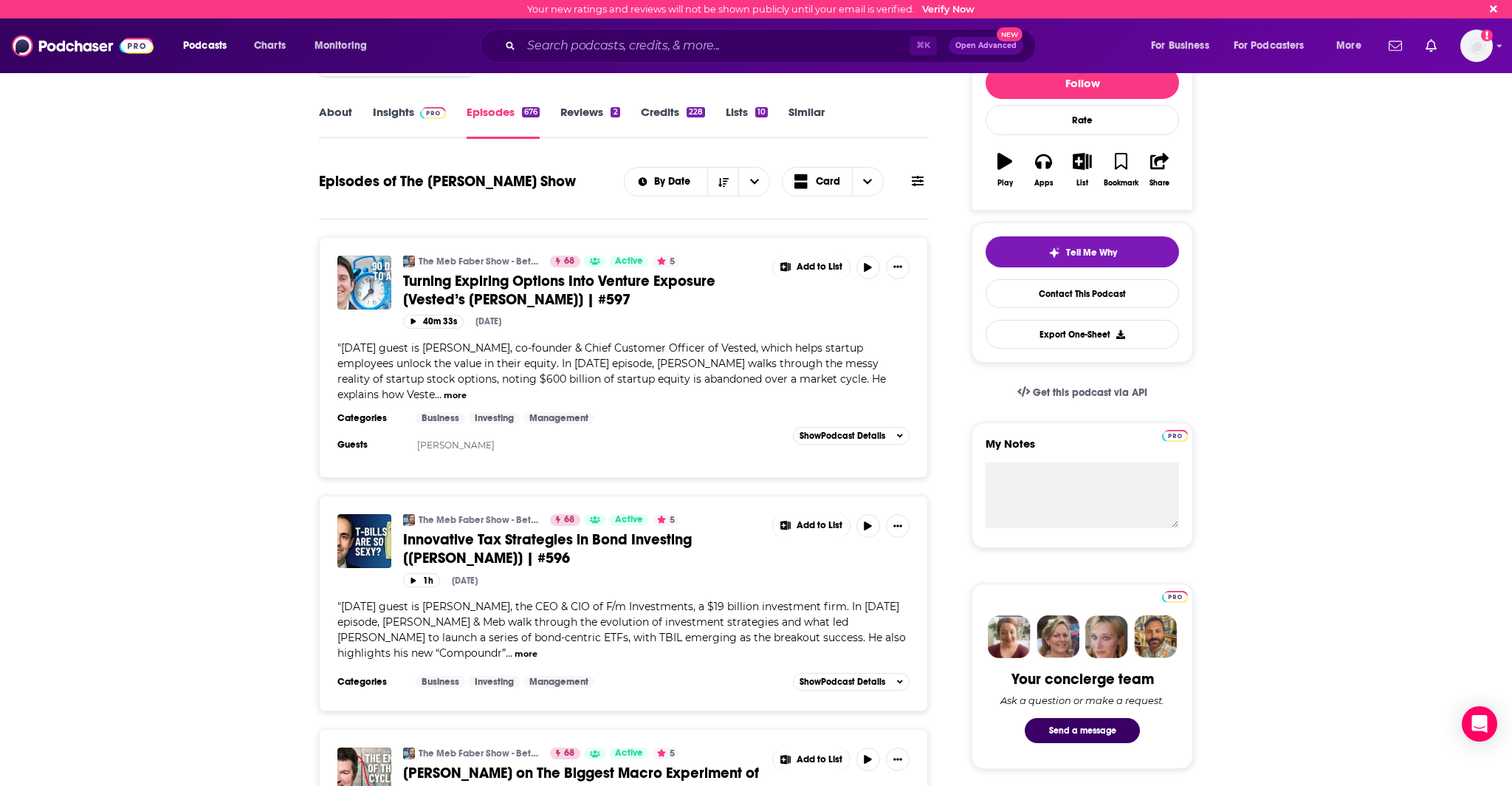
scroll to position [219, 0]
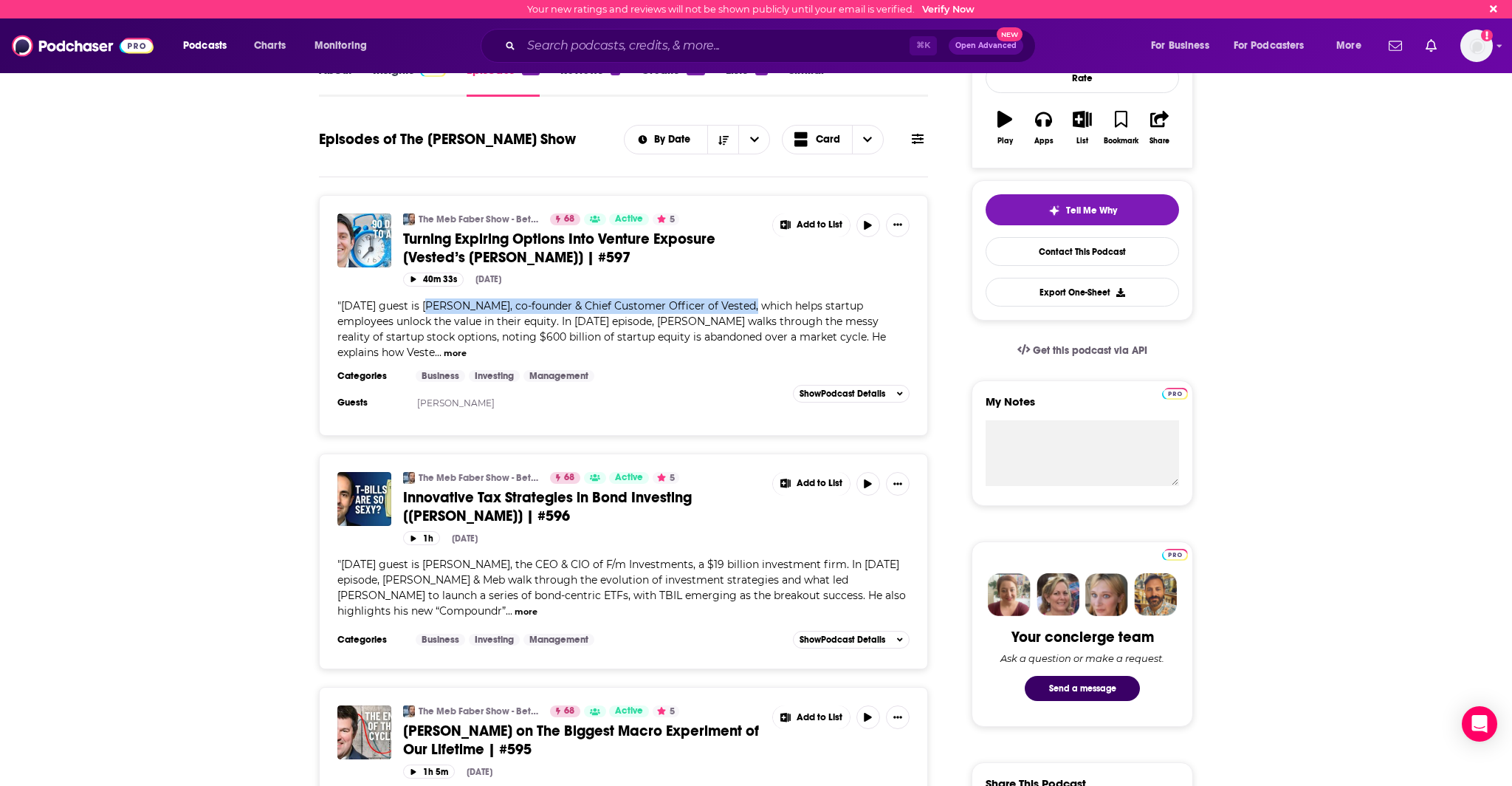
drag, startPoint x: 426, startPoint y: 304, endPoint x: 742, endPoint y: 304, distance: 316.0
click at [742, 304] on span "[DATE] guest is [PERSON_NAME], co-founder & Chief Customer Officer of Vested, w…" at bounding box center [611, 328] width 548 height 60
copy span "[PERSON_NAME], co-founder & Chief Customer Officer of Vested"
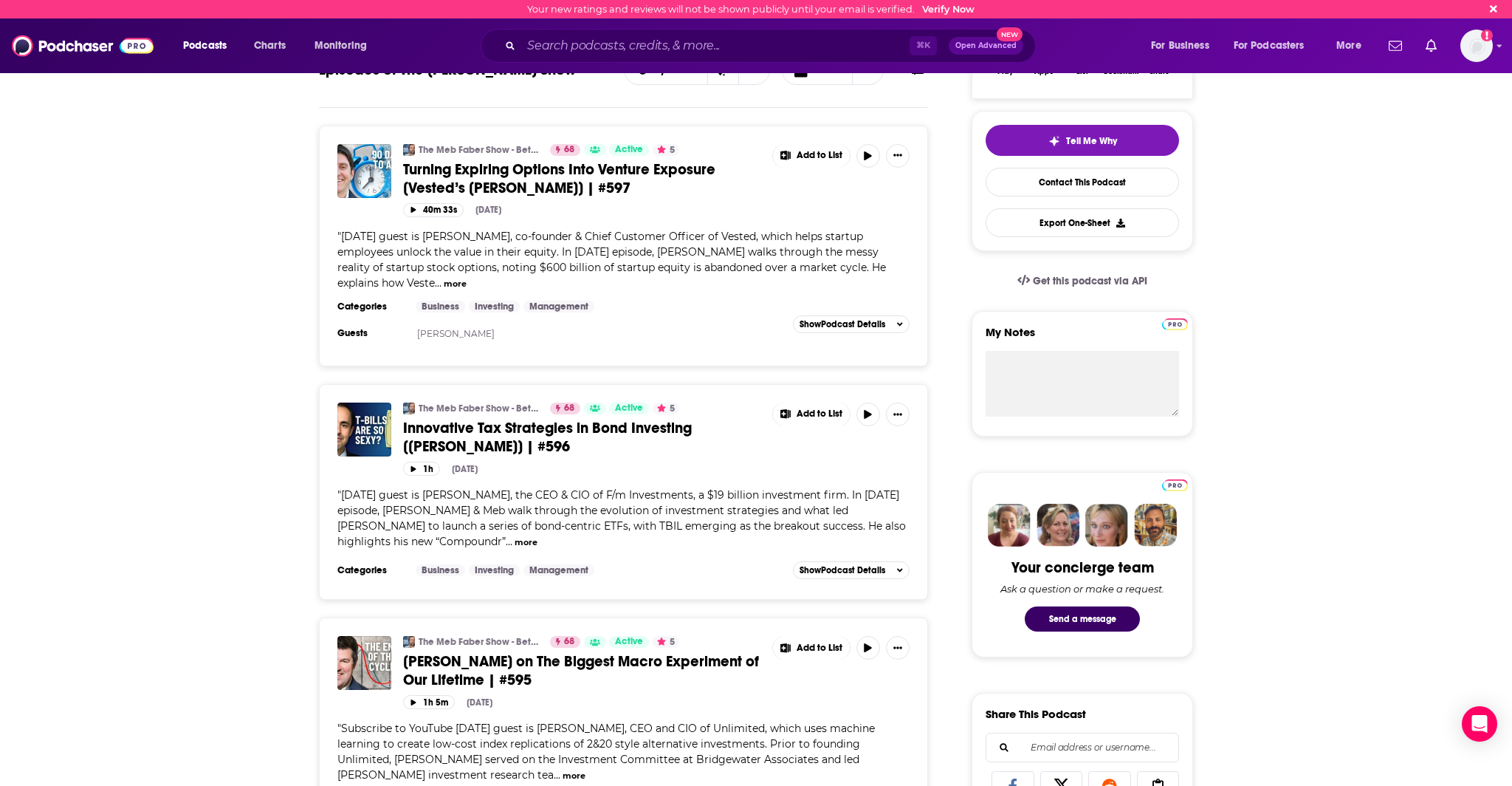
click at [424, 493] on span "[DATE] guest is [PERSON_NAME], the CEO & CIO of F/m Investments, a $19 billion …" at bounding box center [621, 518] width 569 height 60
drag, startPoint x: 427, startPoint y: 495, endPoint x: 663, endPoint y: 498, distance: 236.0
click at [663, 498] on span "[DATE] guest is [PERSON_NAME], the CEO & CIO of F/m Investments, a $19 billion …" at bounding box center [621, 518] width 569 height 60
copy span "[PERSON_NAME], the CEO & CIO of F/m Investments"
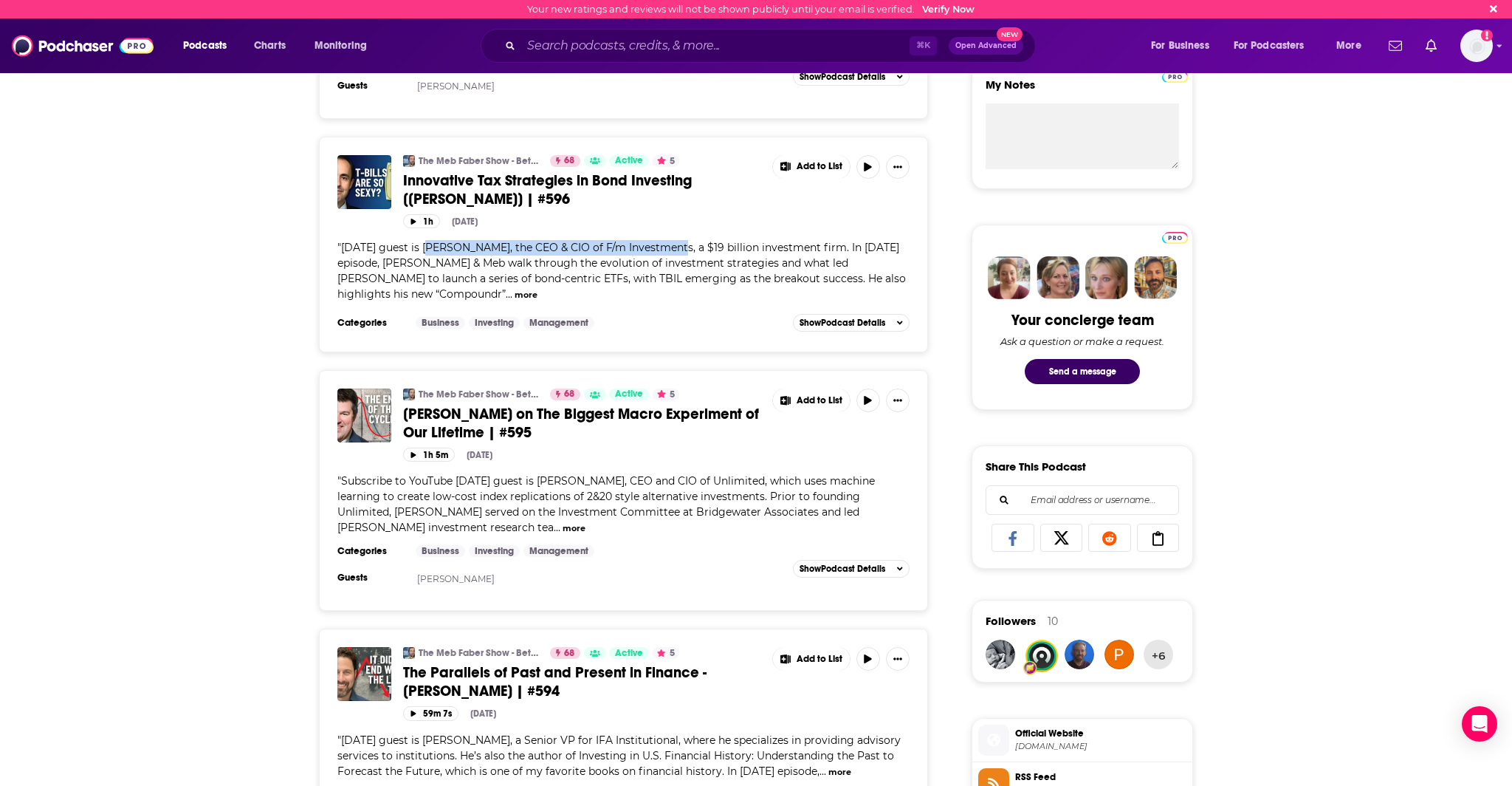
scroll to position [583, 0]
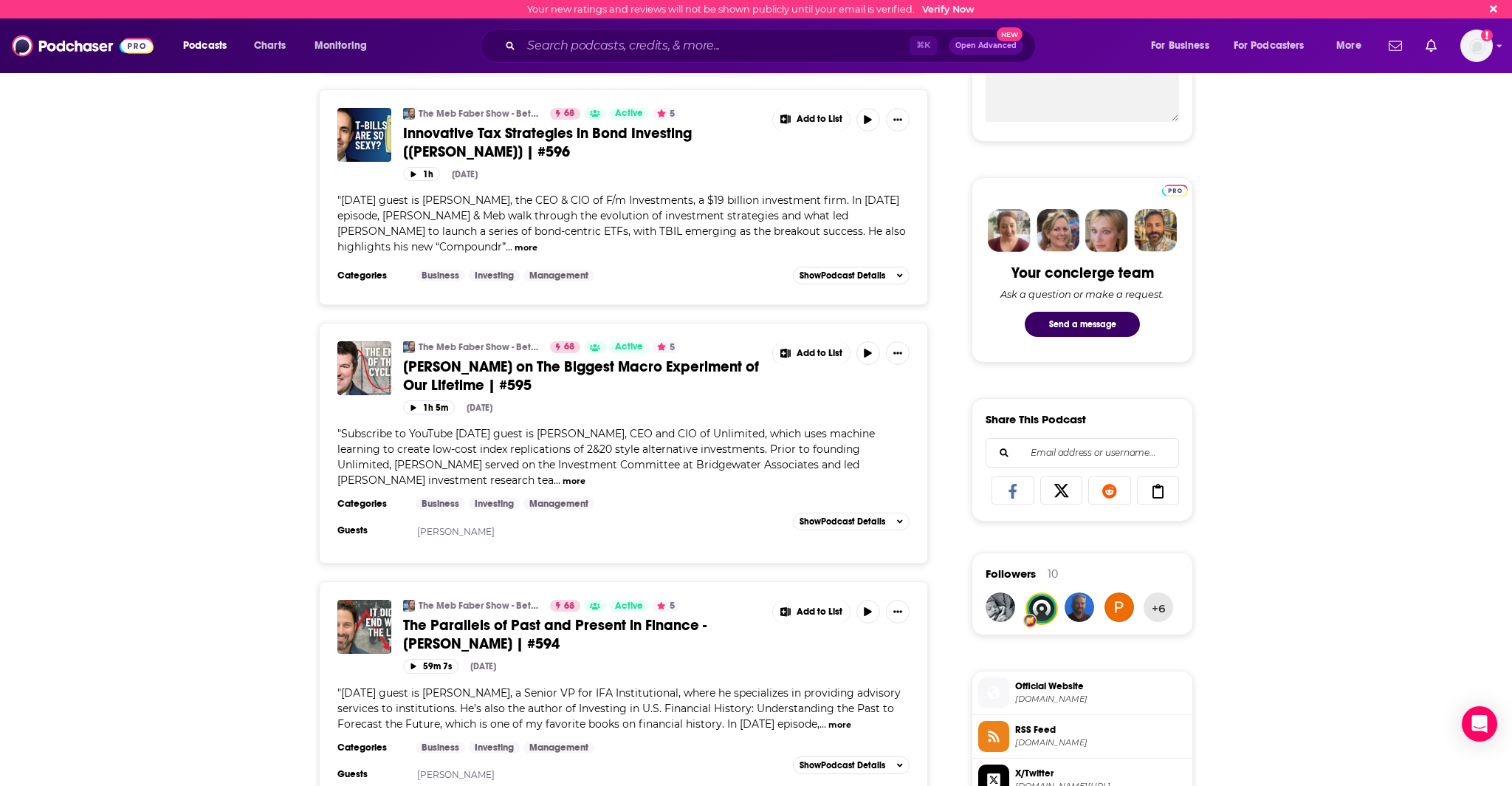
click at [540, 435] on span "Subscribe to YouTube [DATE] guest is [PERSON_NAME], CEO and CIO of Unlimited, w…" at bounding box center [606, 456] width 538 height 60
drag, startPoint x: 540, startPoint y: 435, endPoint x: 730, endPoint y: 441, distance: 190.1
click at [730, 441] on div "" Subscribe to YouTube [DATE] guest is [PERSON_NAME], CEO and CIO of Unlimited,…" at bounding box center [624, 457] width 573 height 62
copy span "[PERSON_NAME], CEO and CIO of Unlimited"
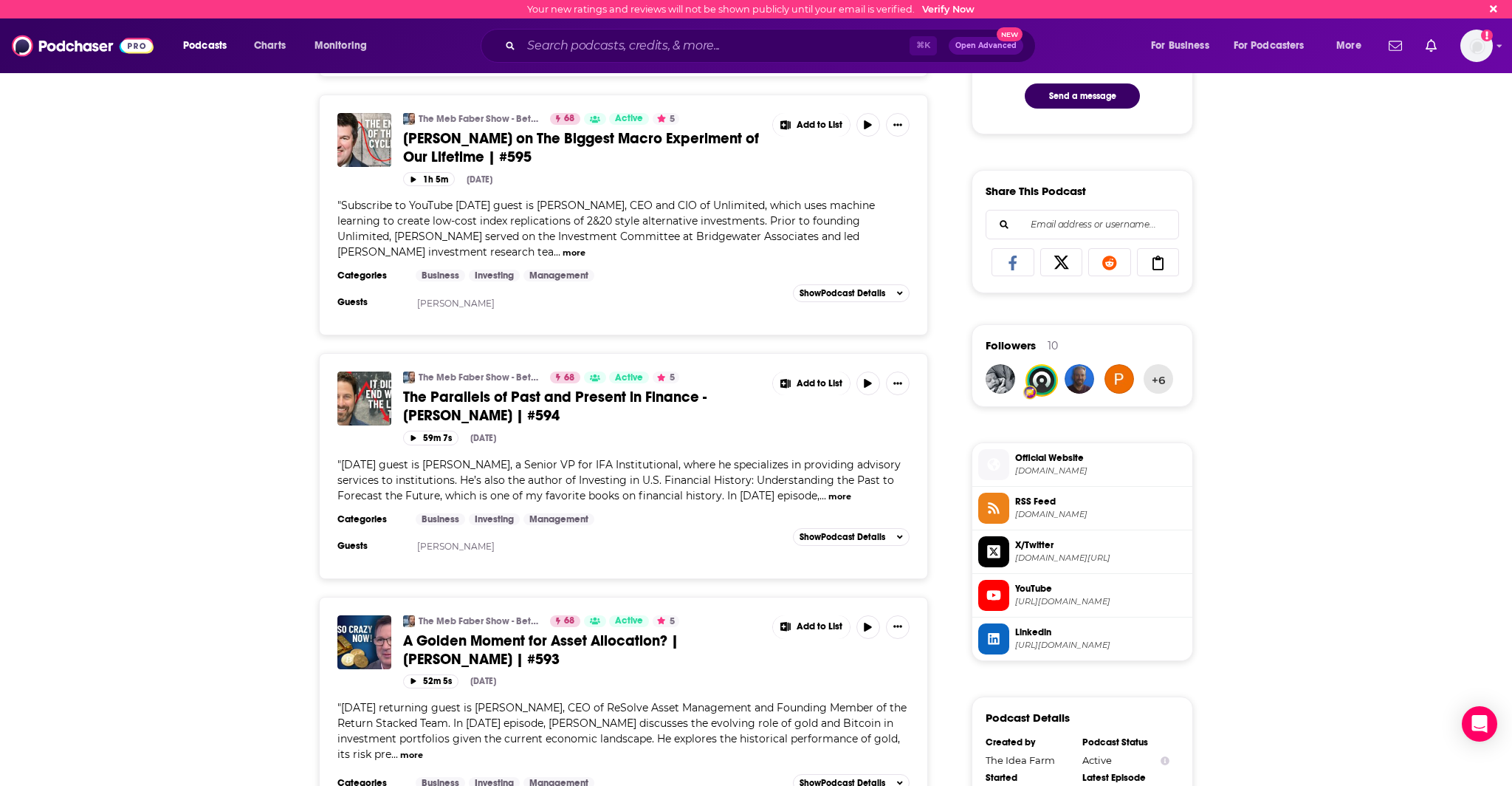
click at [658, 530] on div "Categories Business Investing Management Guests [PERSON_NAME] Add to List Show …" at bounding box center [624, 536] width 573 height 47
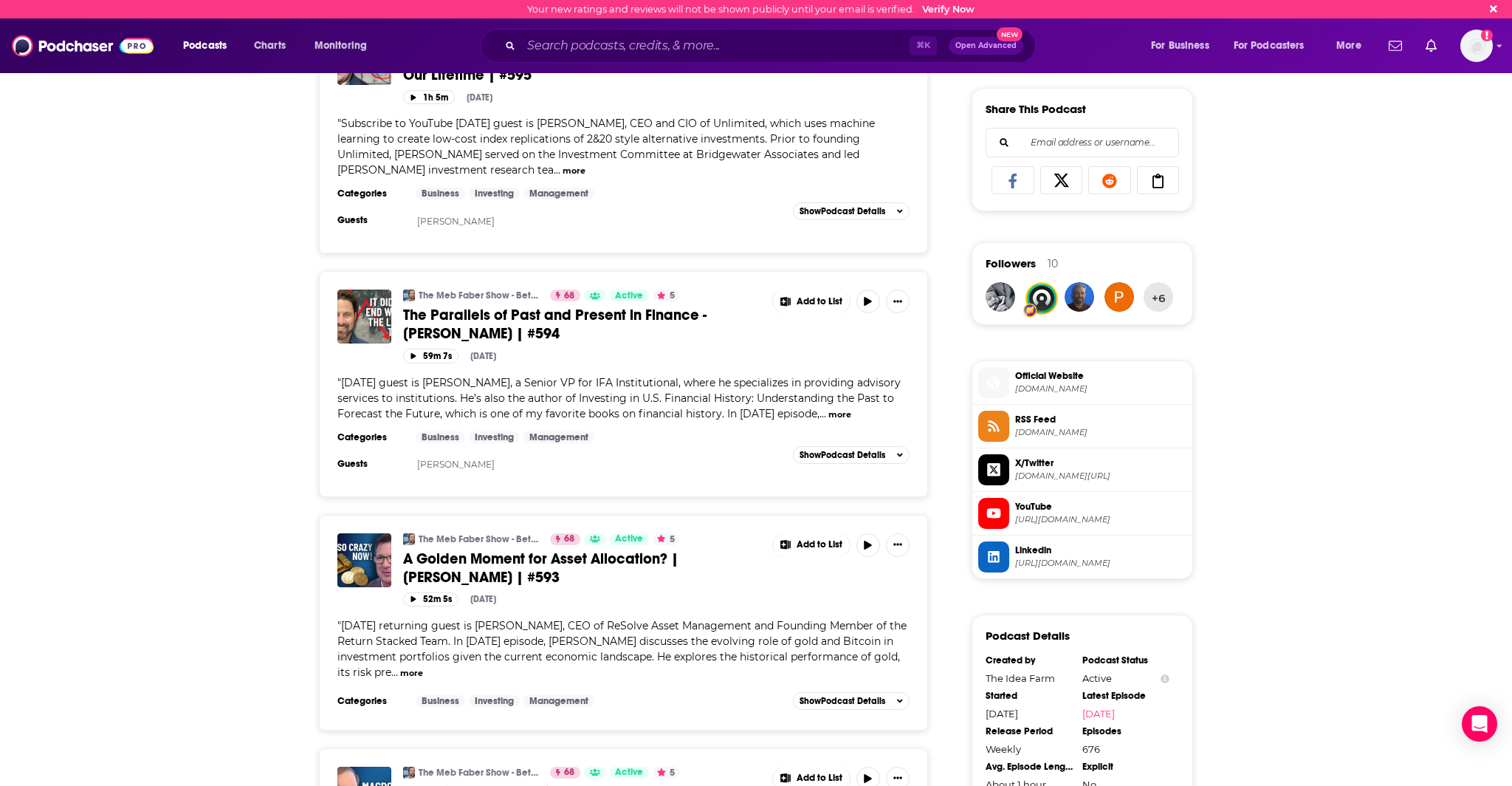
scroll to position [1157, 0]
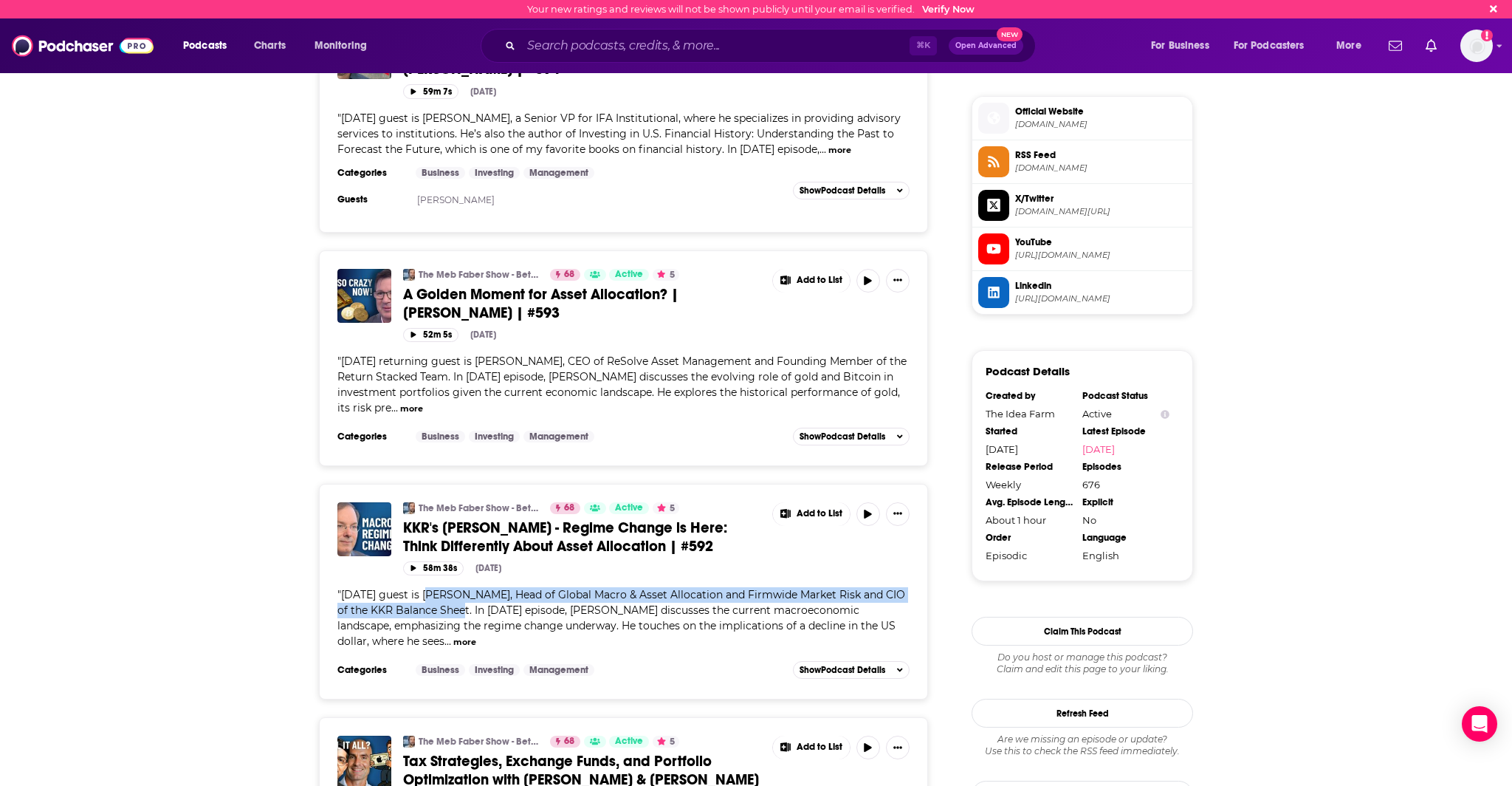
drag, startPoint x: 427, startPoint y: 593, endPoint x: 456, endPoint y: 613, distance: 35.2
click at [456, 613] on span "[DATE] guest is [PERSON_NAME], Head of Global Macro & Asset Allocation and Firm…" at bounding box center [621, 618] width 568 height 60
copy span "[PERSON_NAME], Head of Global Macro & Asset Allocation and Firmwide Market Risk…"
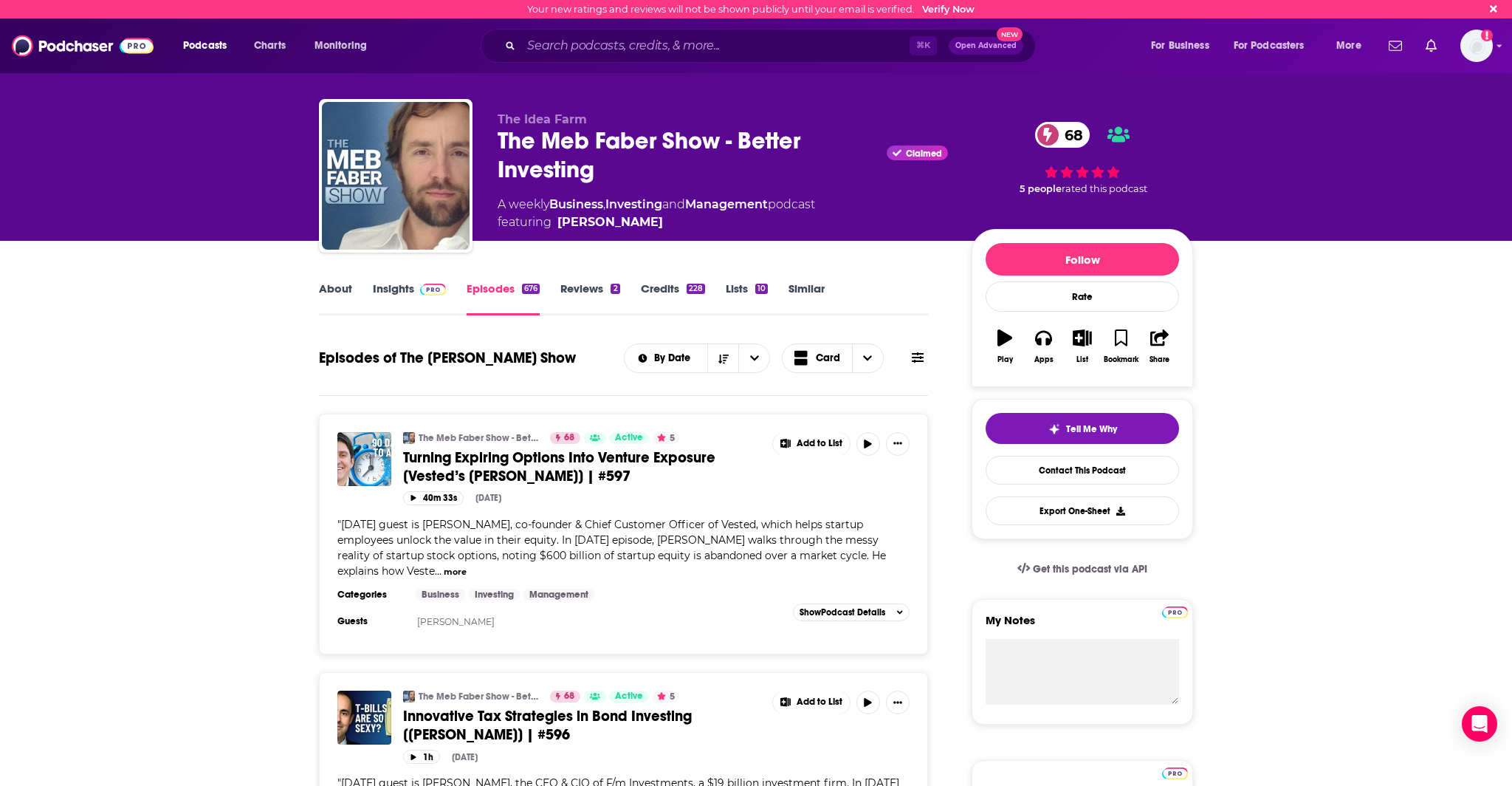
click at [417, 288] on span at bounding box center [430, 289] width 32 height 14
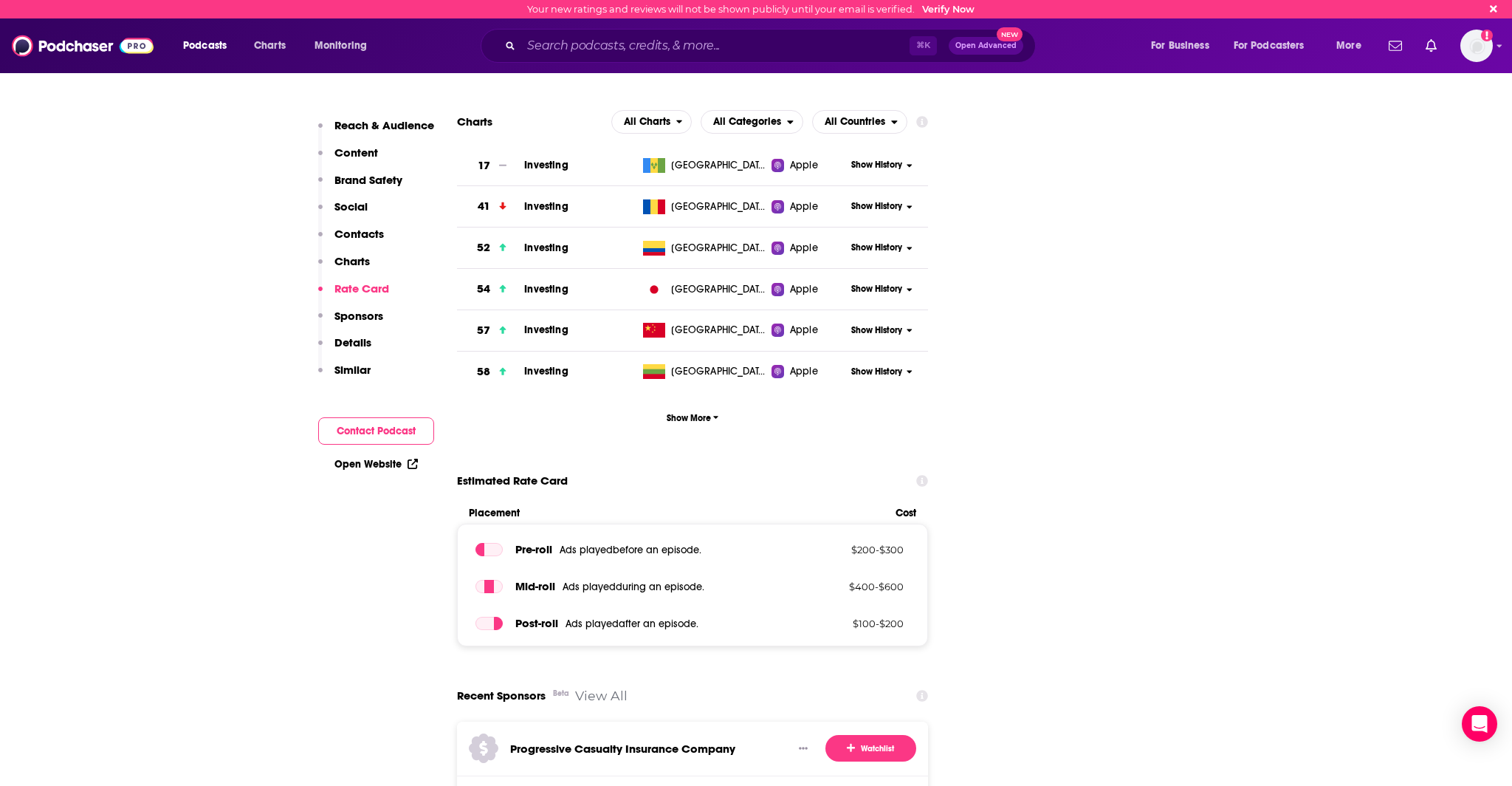
scroll to position [2260, 0]
click at [341, 230] on p "Contacts" at bounding box center [359, 234] width 50 height 14
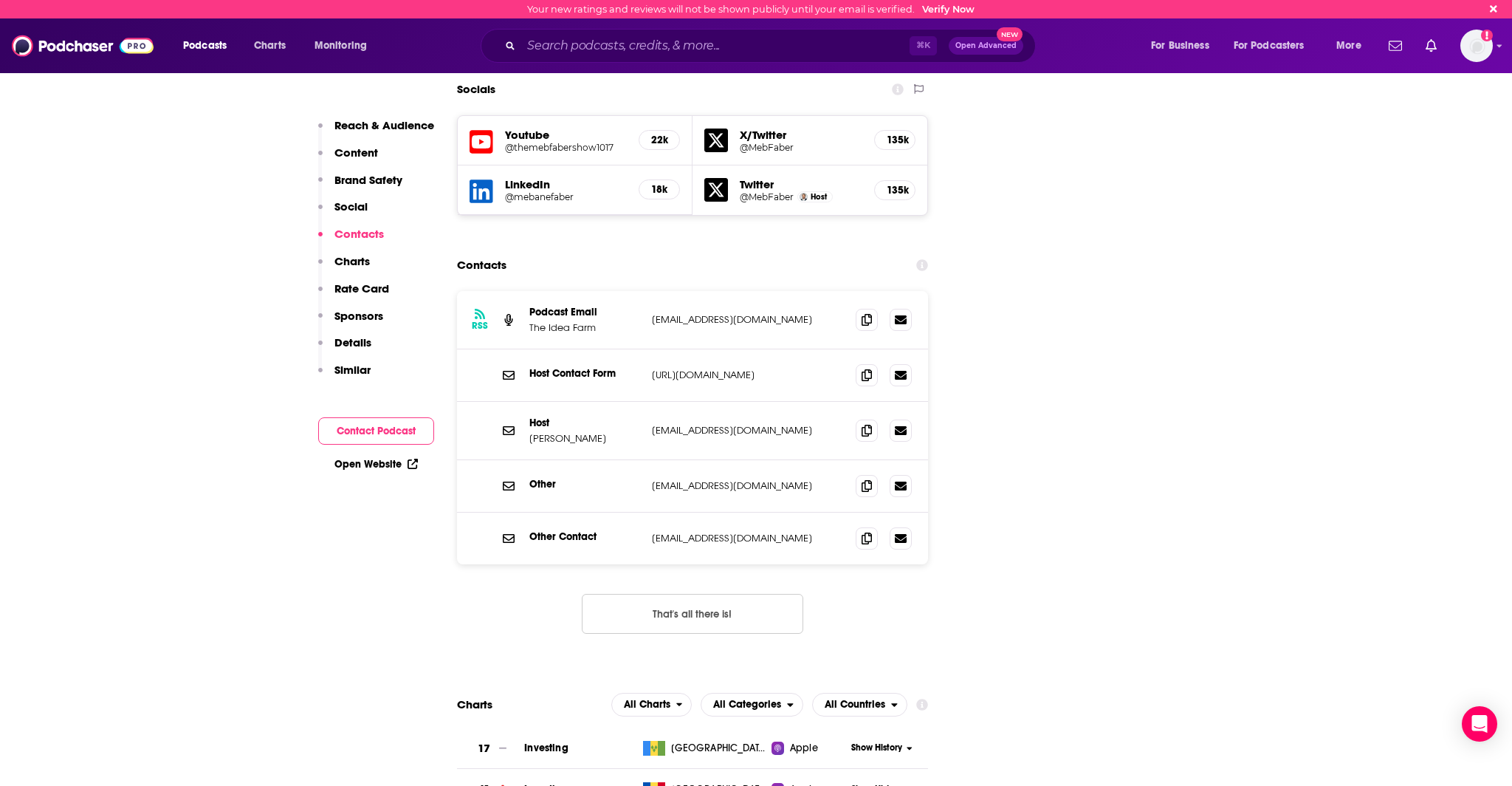
scroll to position [1673, 0]
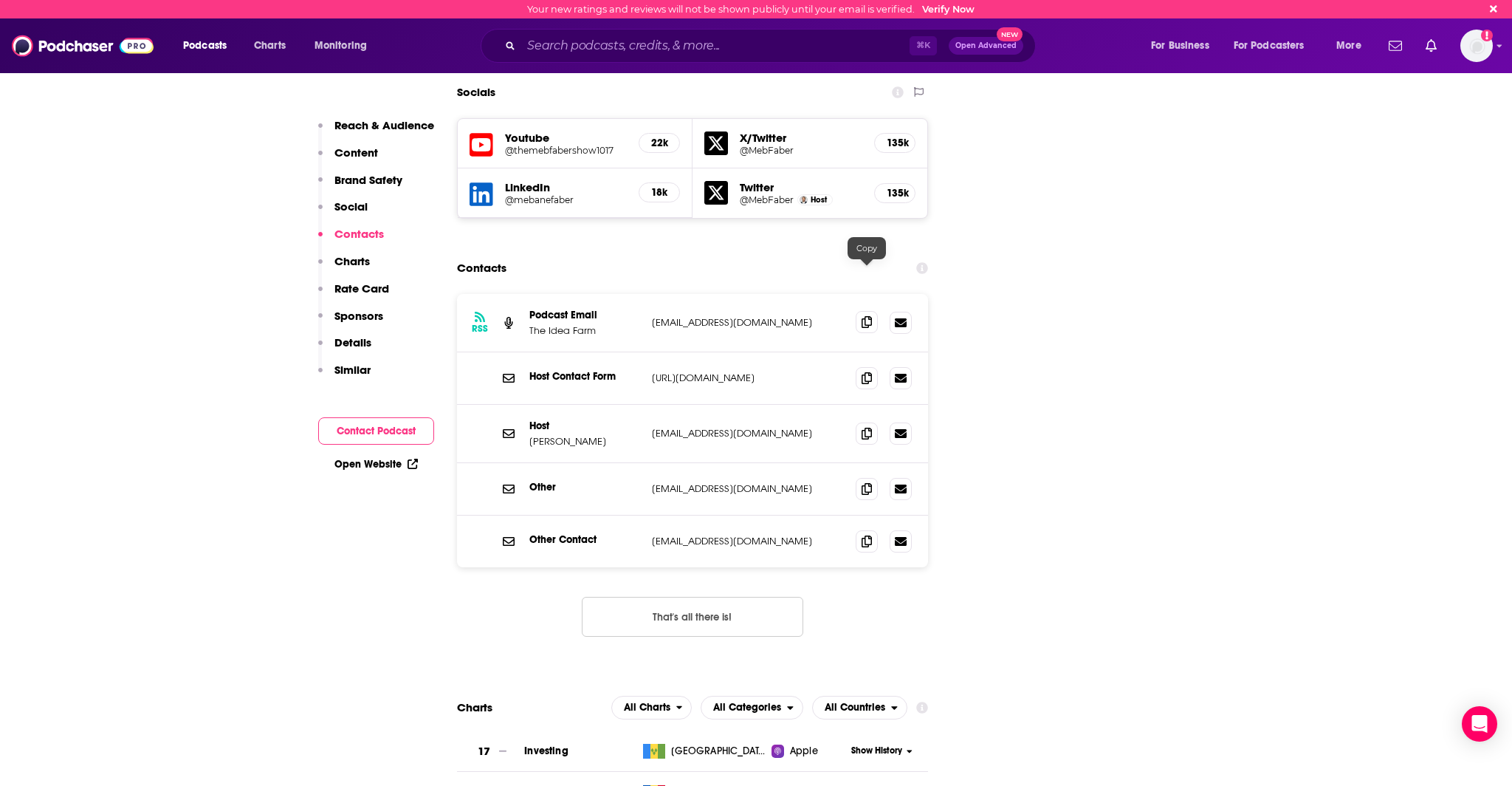
click at [861, 311] on span at bounding box center [867, 322] width 22 height 23
click at [862, 427] on icon at bounding box center [867, 432] width 10 height 12
click at [857, 529] on span at bounding box center [867, 540] width 22 height 23
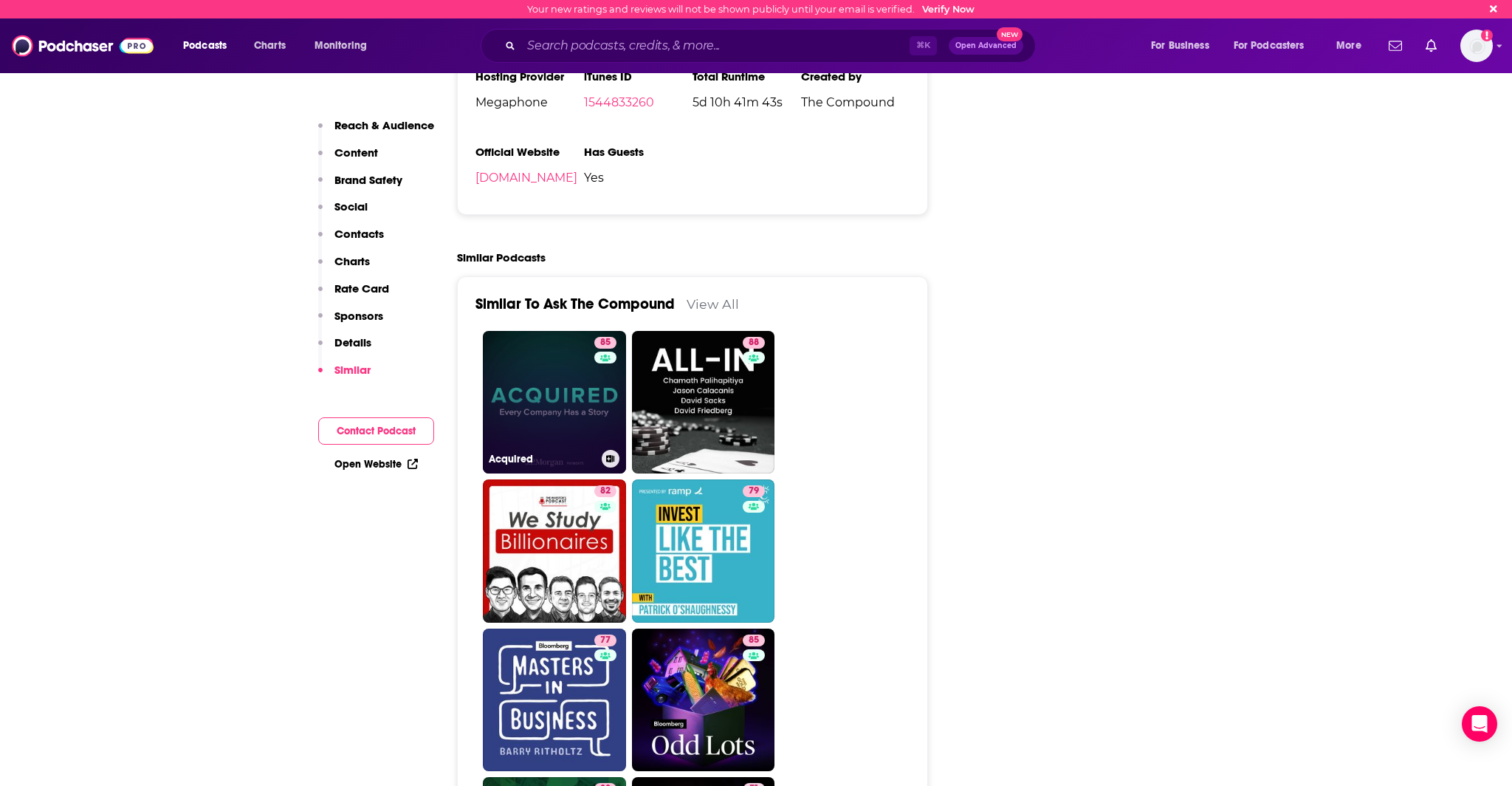
scroll to position [2881, 0]
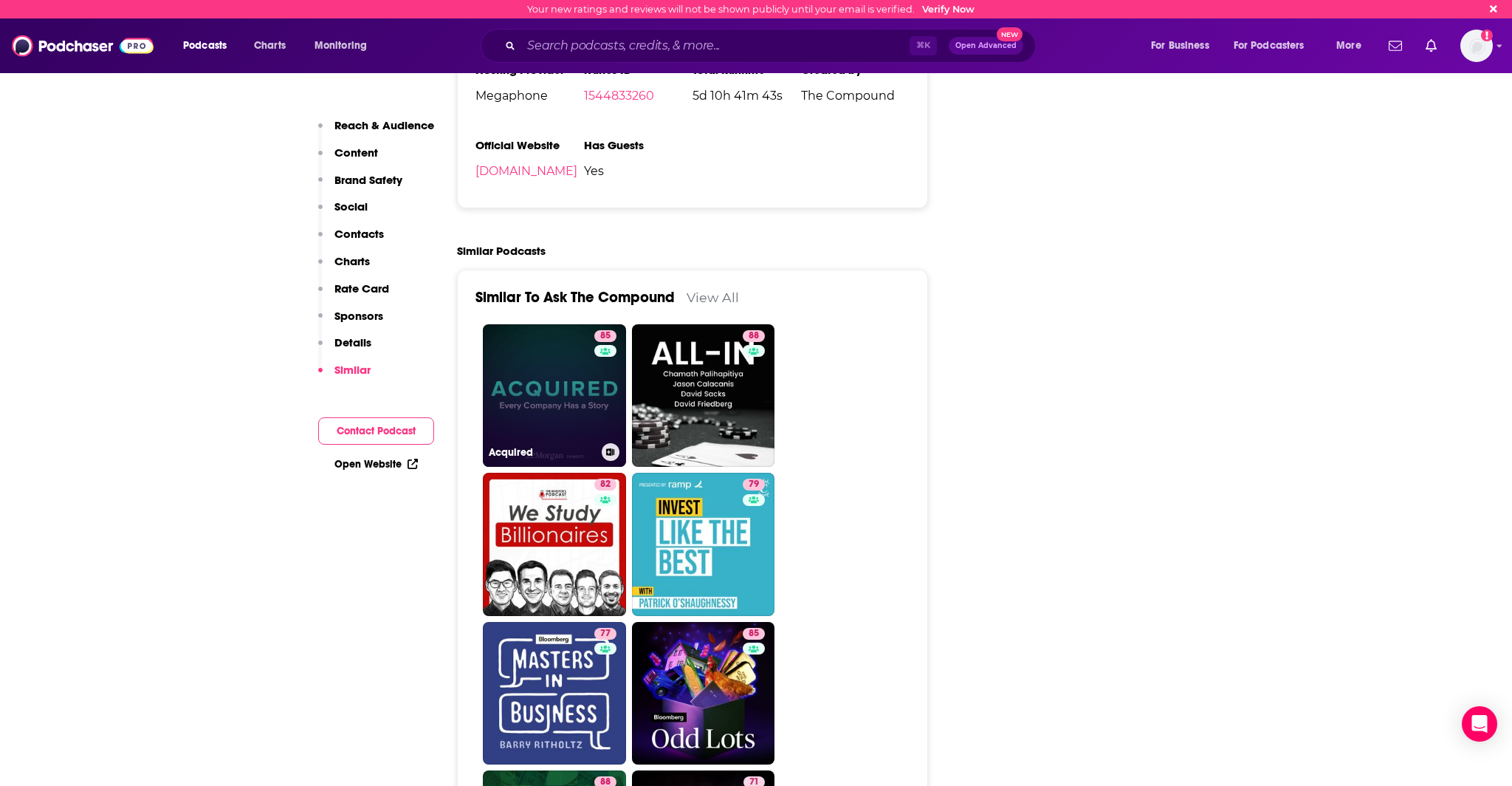
click at [548, 324] on link "85 Acquired" at bounding box center [554, 396] width 144 height 144
type input "[URL][DOMAIN_NAME]"
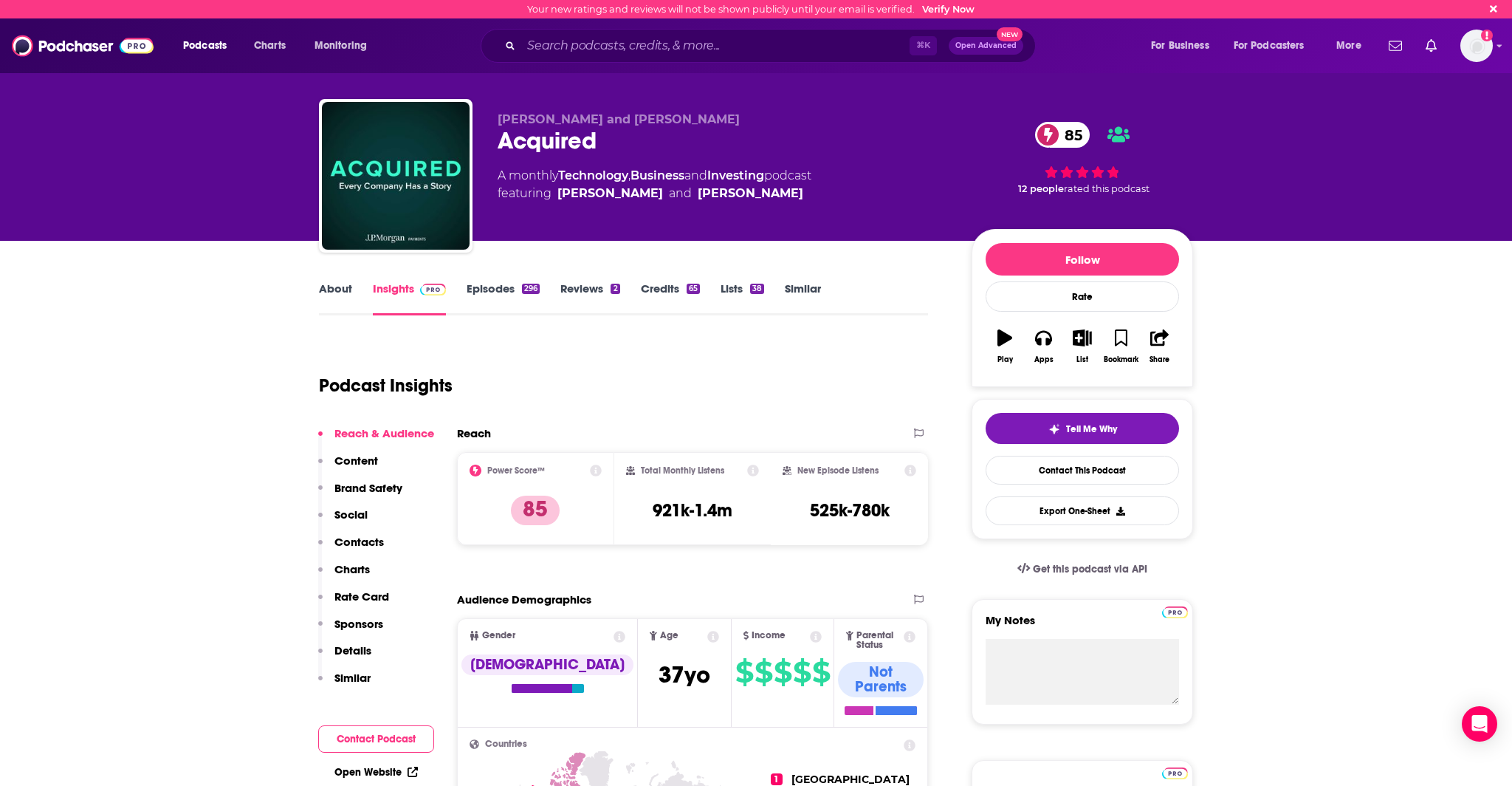
click at [528, 301] on link "Episodes 296" at bounding box center [503, 299] width 73 height 34
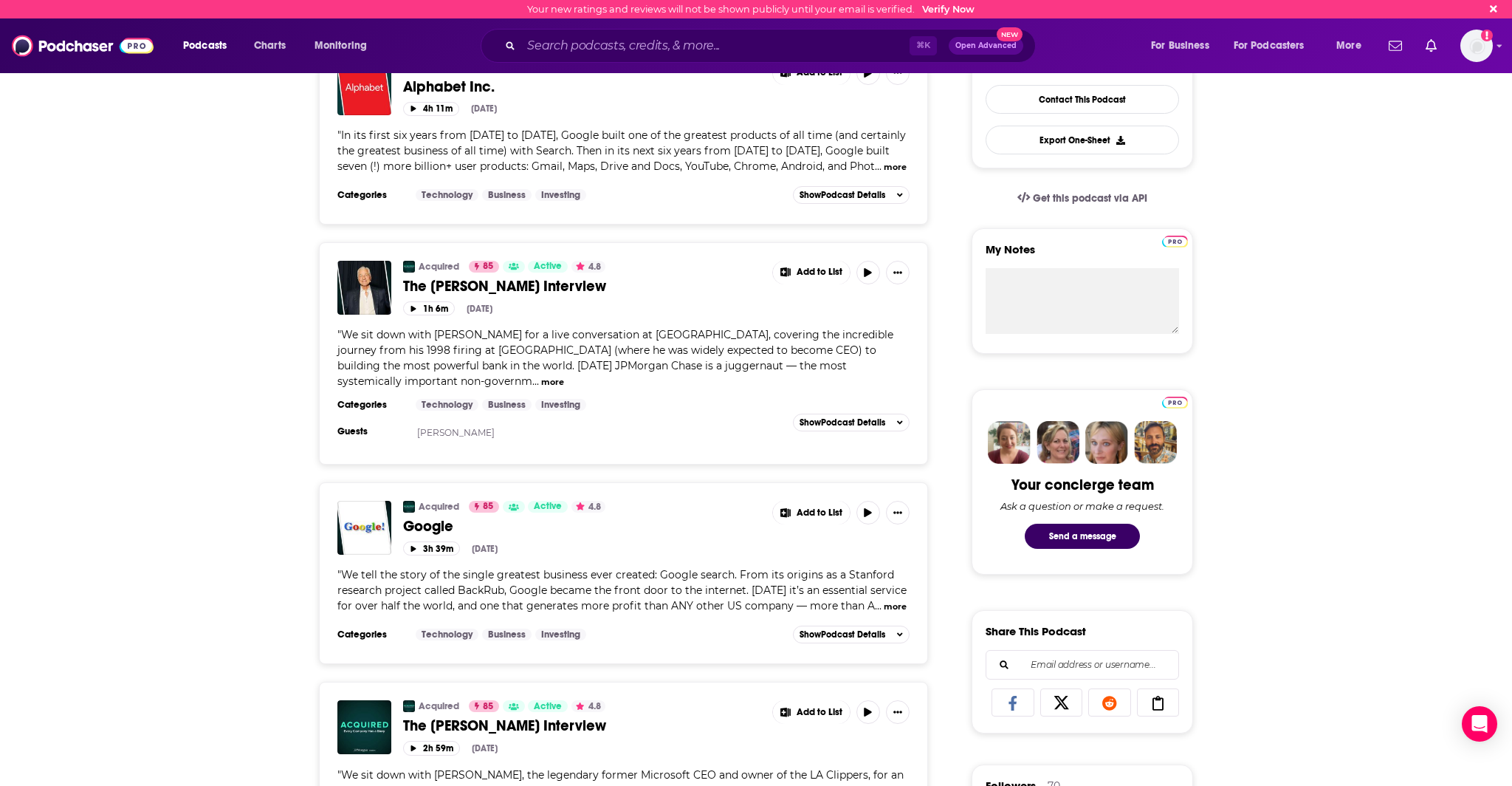
scroll to position [403, 0]
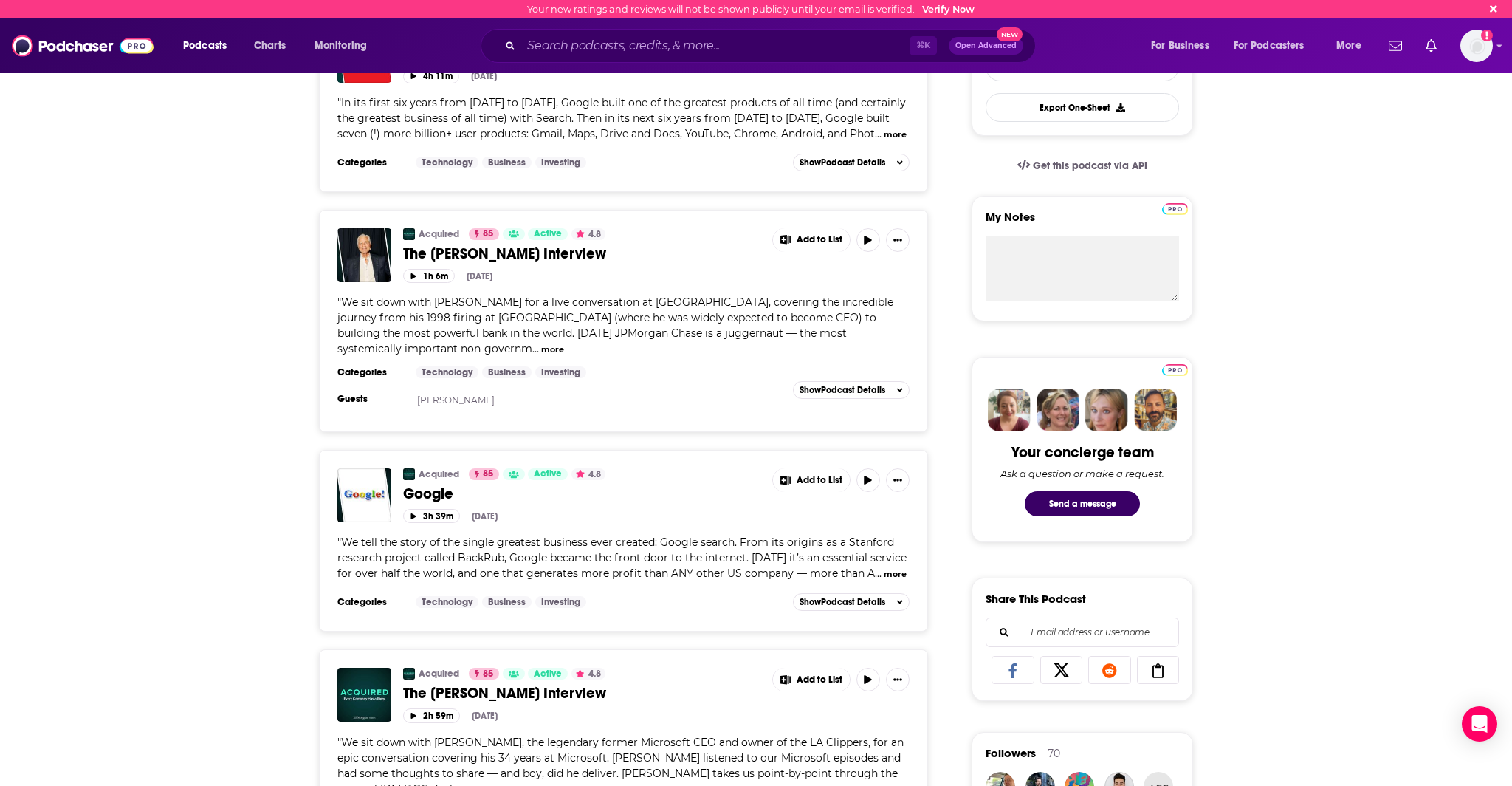
click at [885, 577] on button "more" at bounding box center [895, 574] width 23 height 12
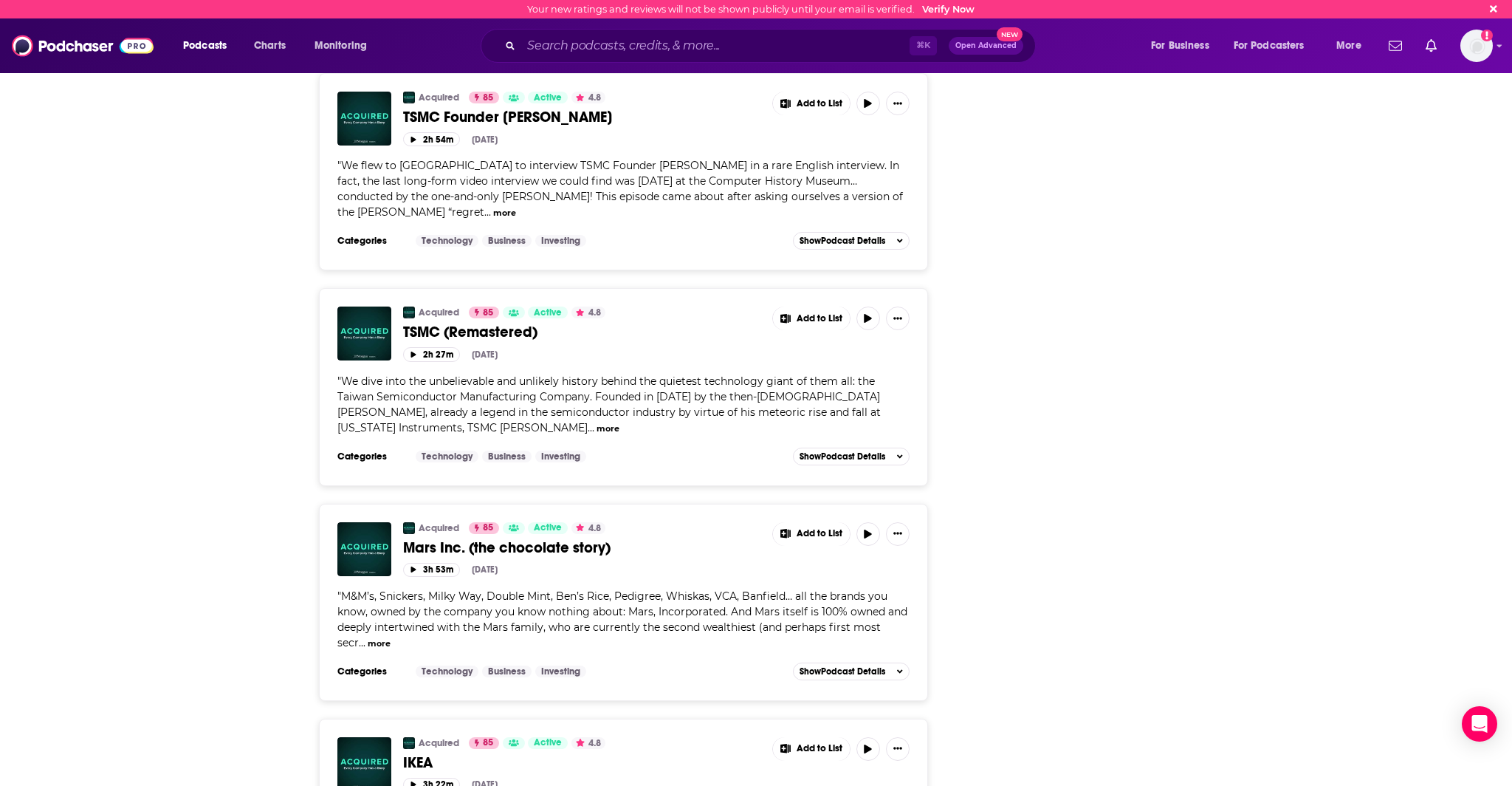
scroll to position [2419, 0]
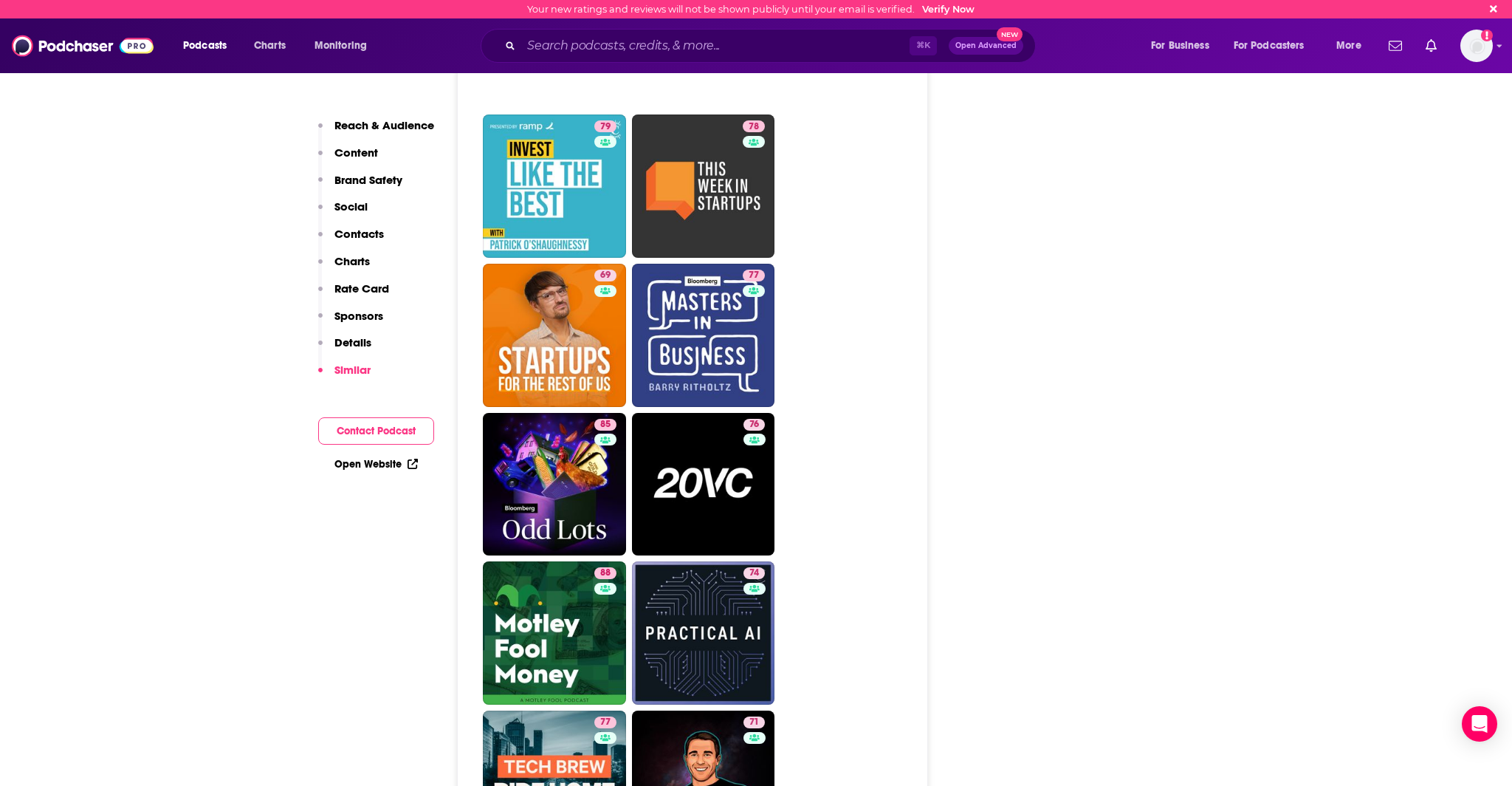
scroll to position [4081, 0]
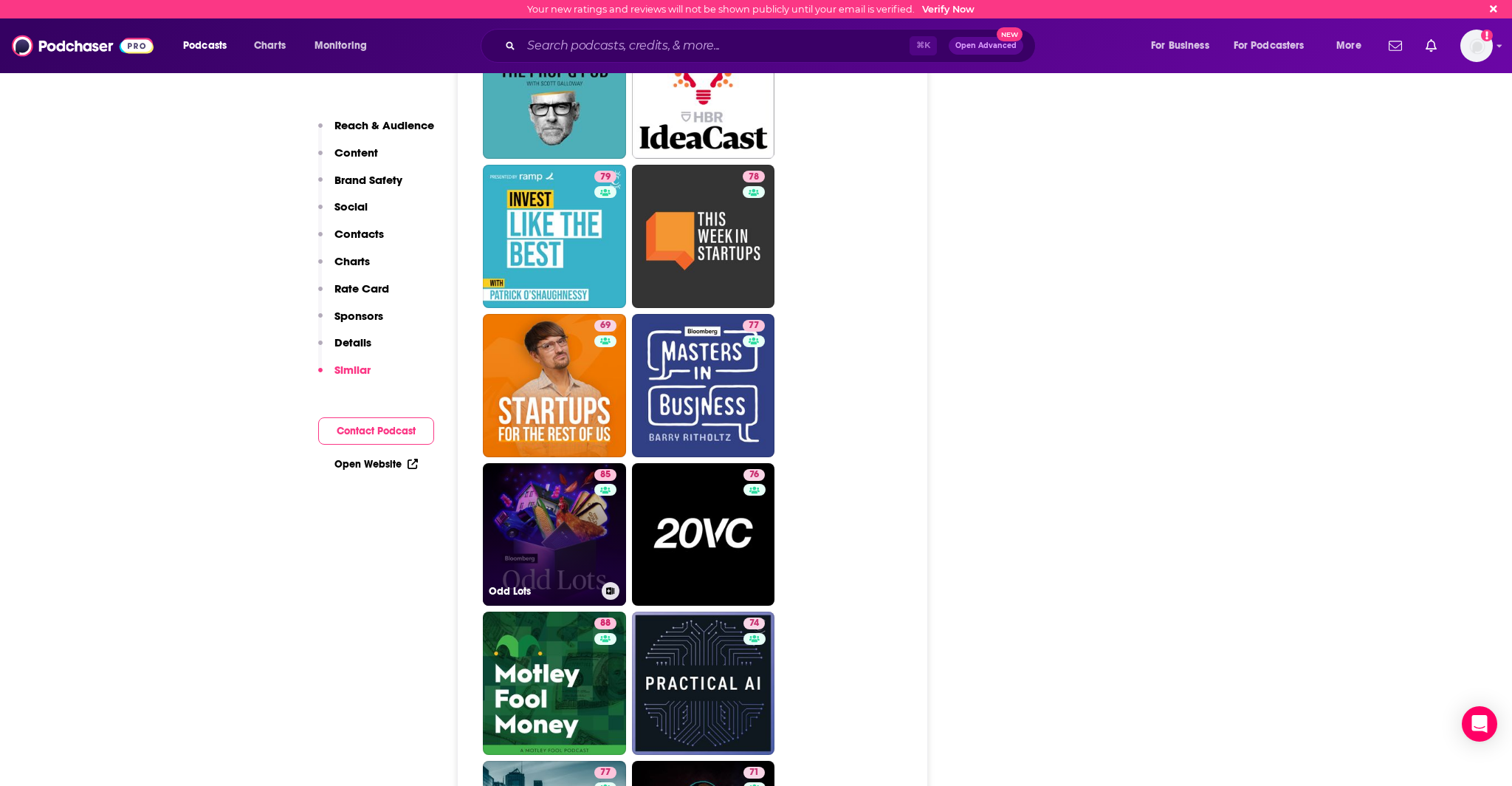
click at [592, 479] on link "85 Odd Lots" at bounding box center [554, 535] width 144 height 144
type input "[URL][DOMAIN_NAME]"
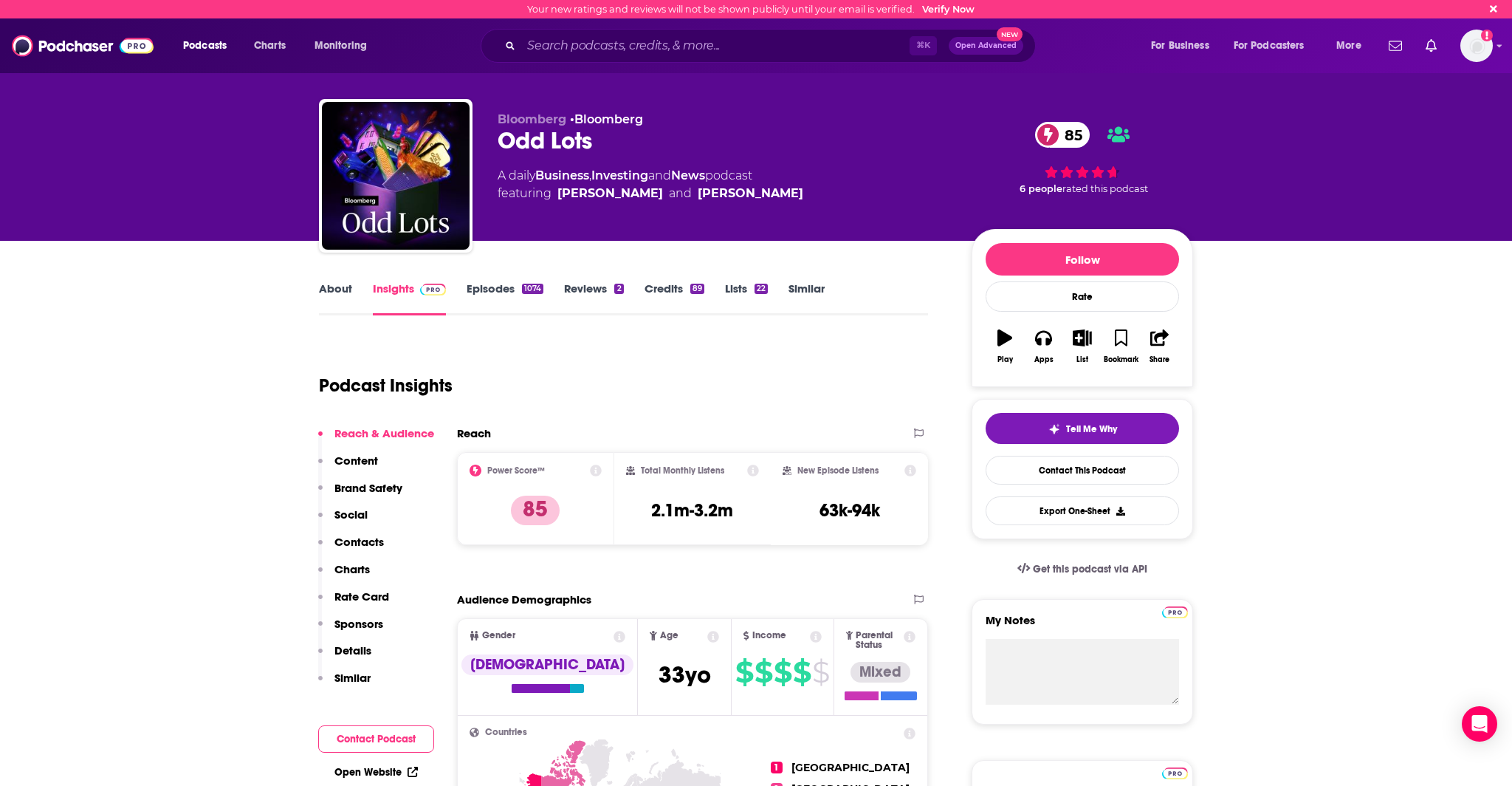
click at [521, 294] on link "Episodes 1074" at bounding box center [504, 299] width 77 height 34
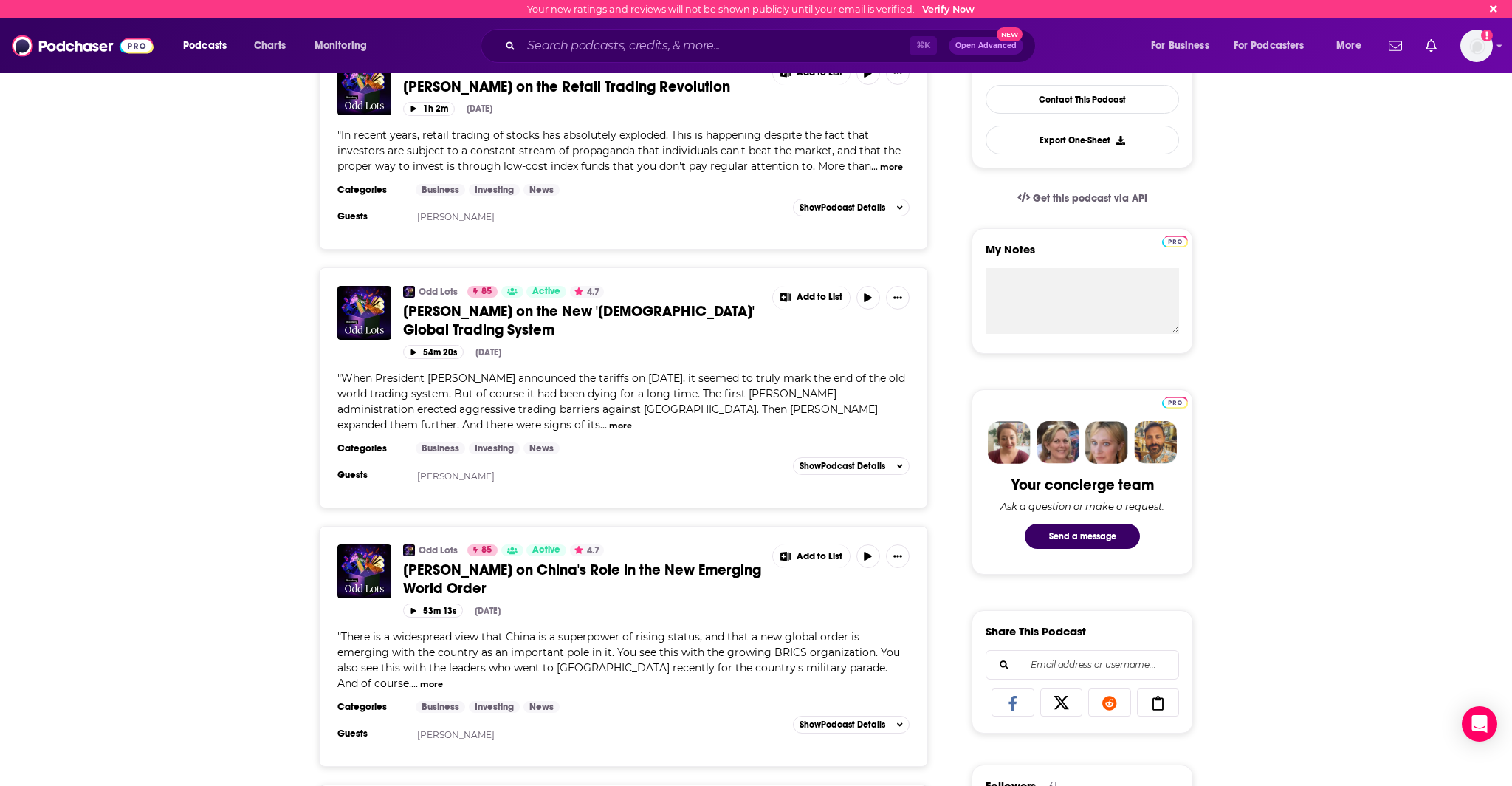
scroll to position [341, 0]
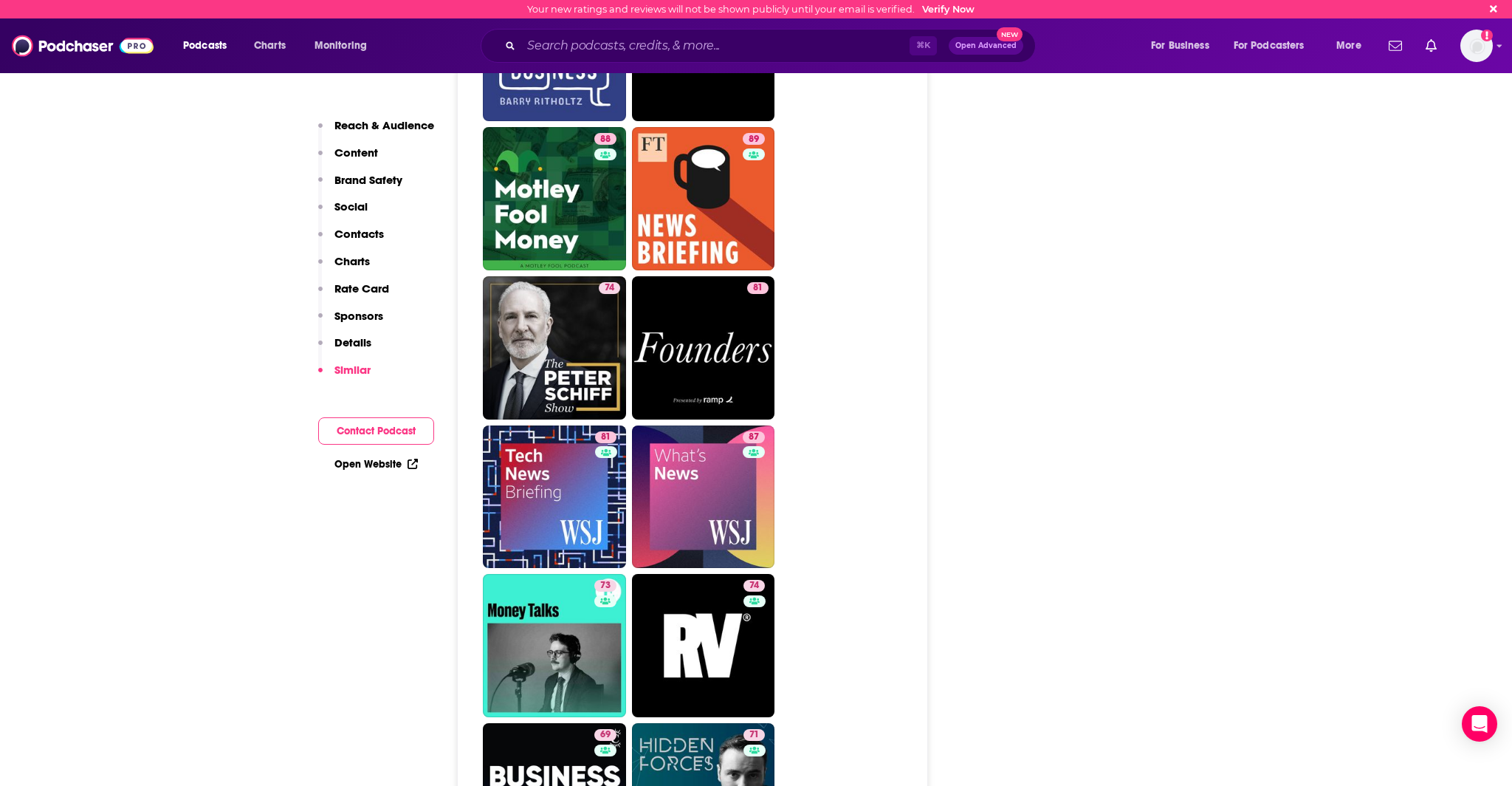
scroll to position [4124, 0]
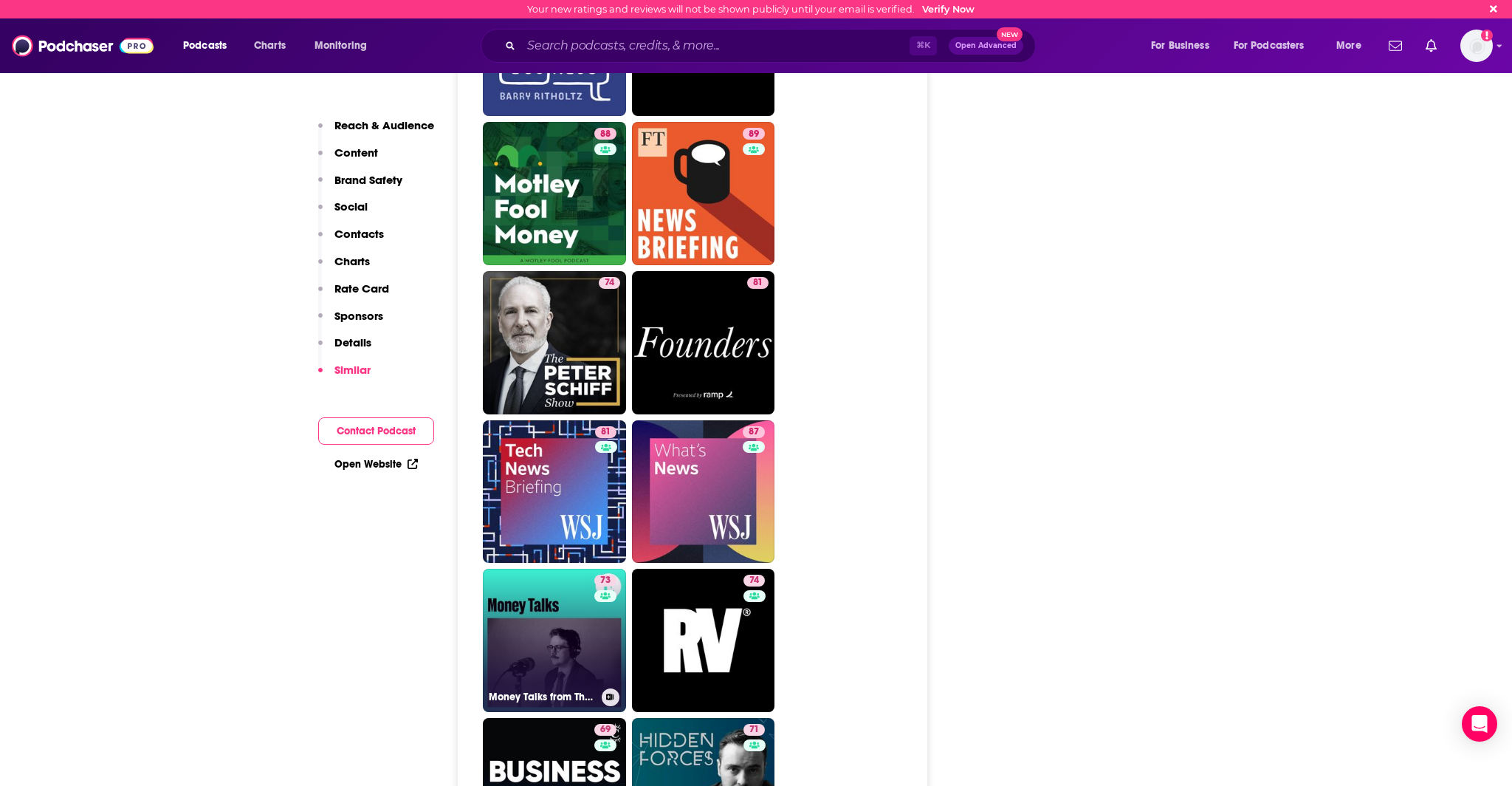
click at [591, 569] on link "73 Money Talks from The Economist" at bounding box center [554, 640] width 144 height 144
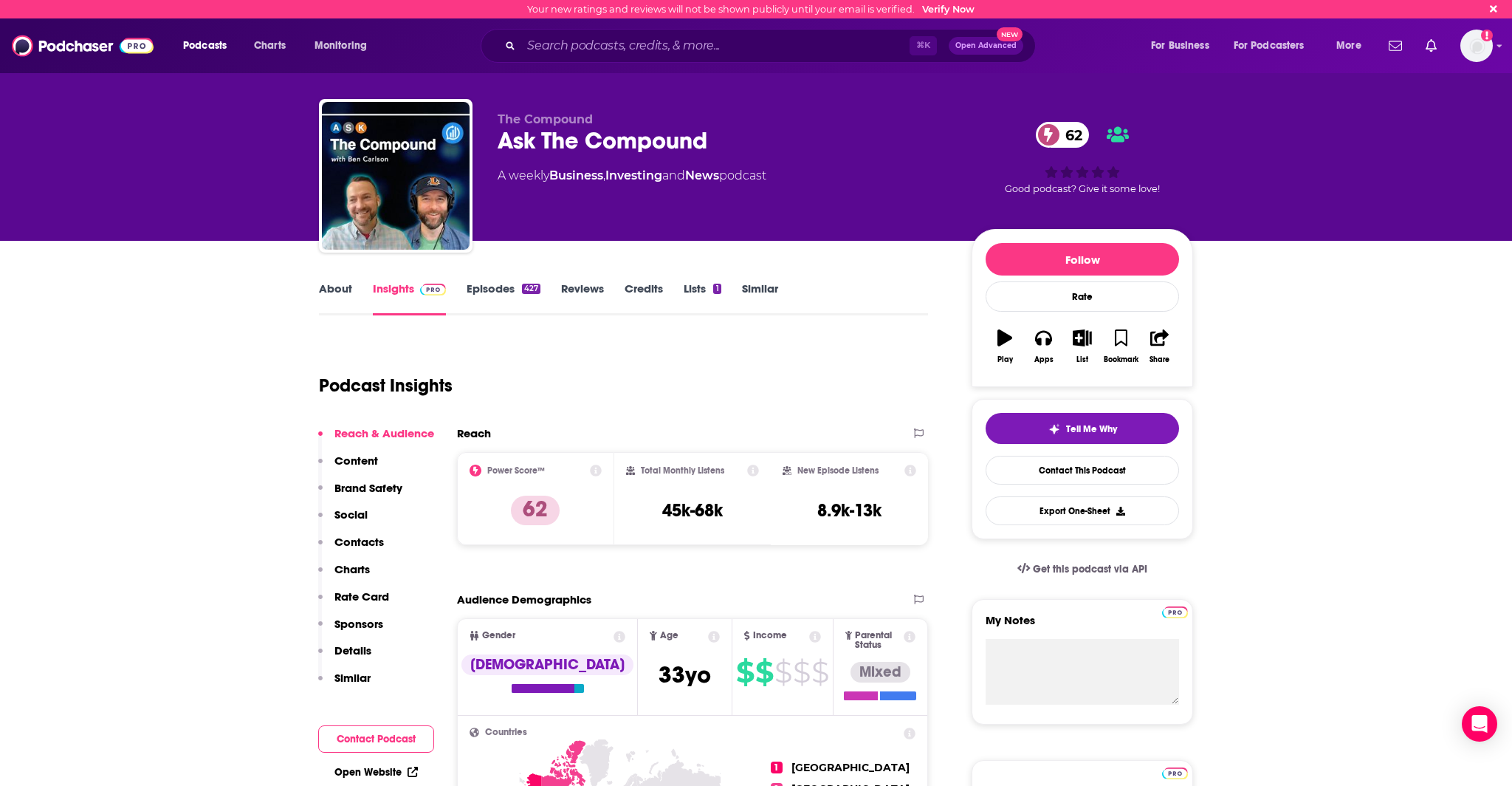
type input "[URL][DOMAIN_NAME]"
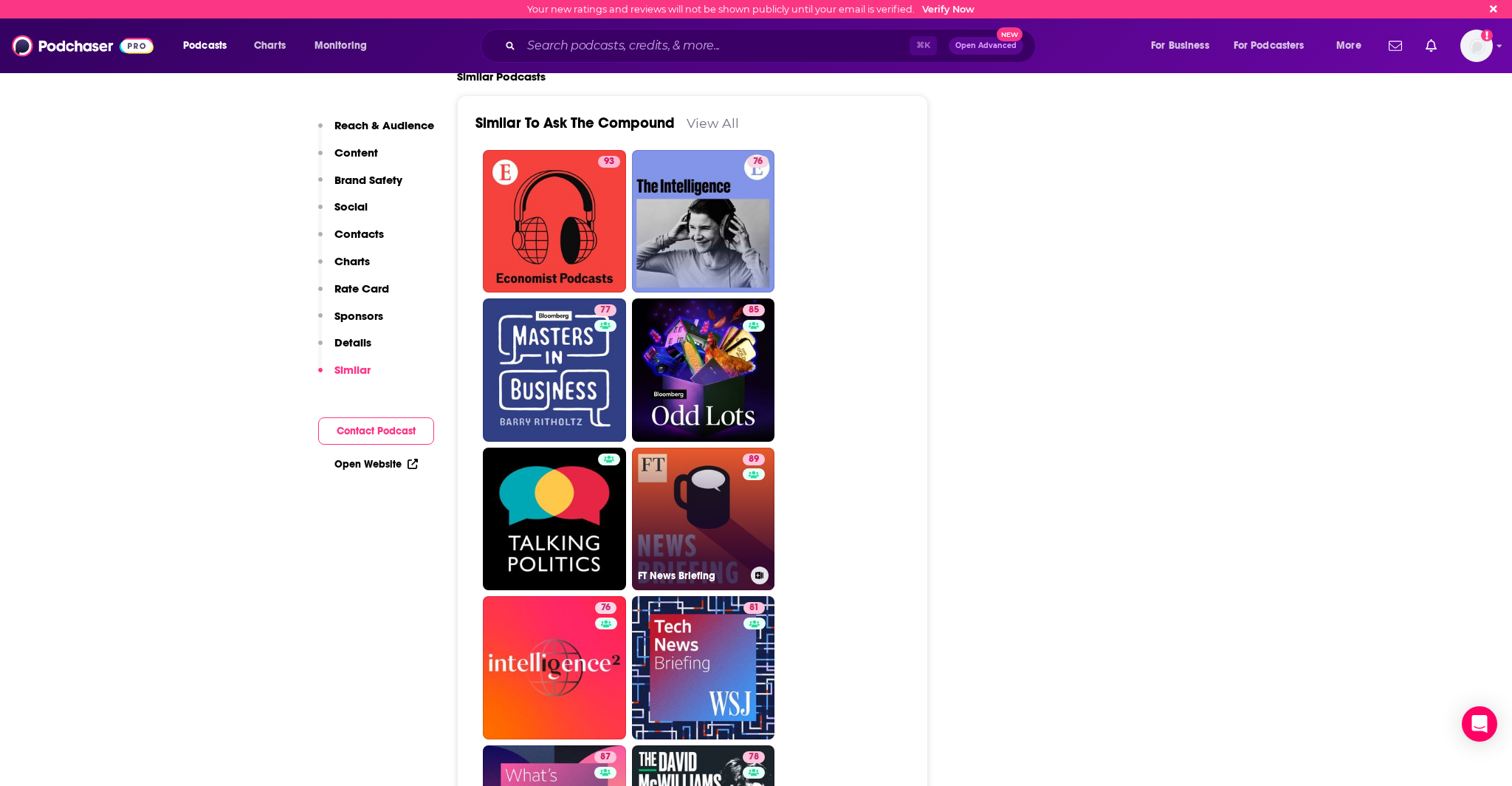
scroll to position [2689, 0]
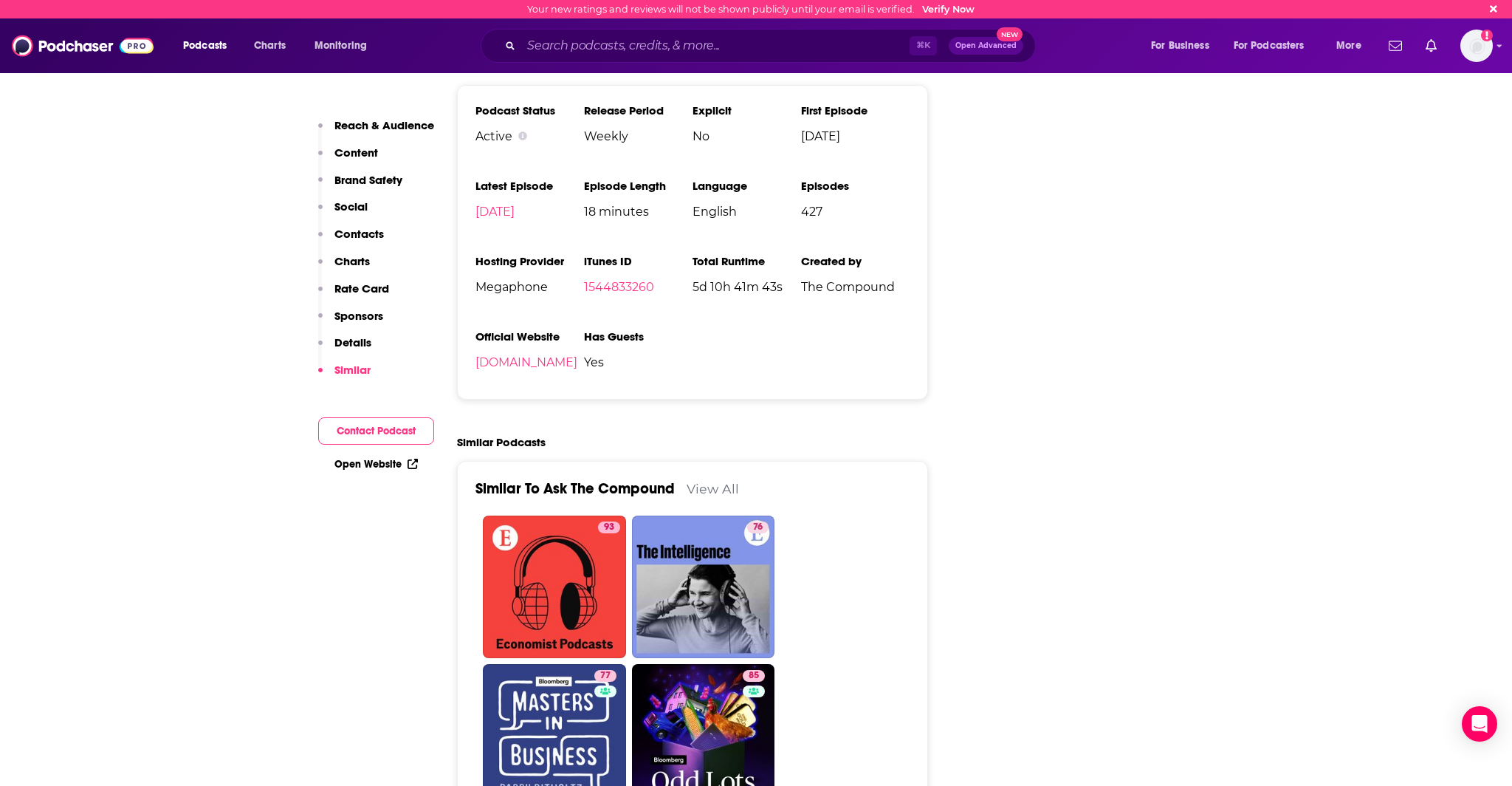
click at [717, 481] on link "View All" at bounding box center [713, 489] width 53 height 16
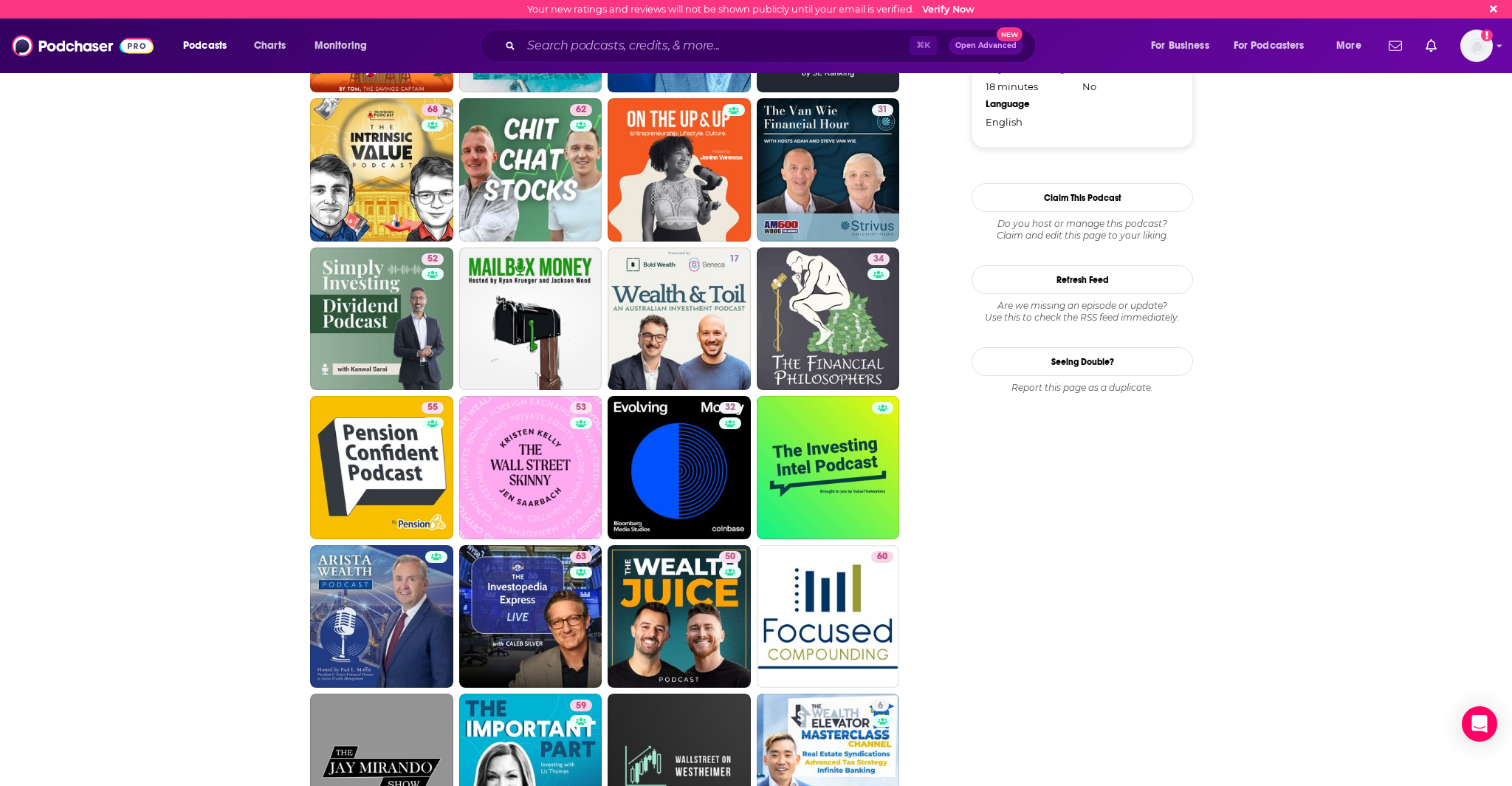
scroll to position [1636, 0]
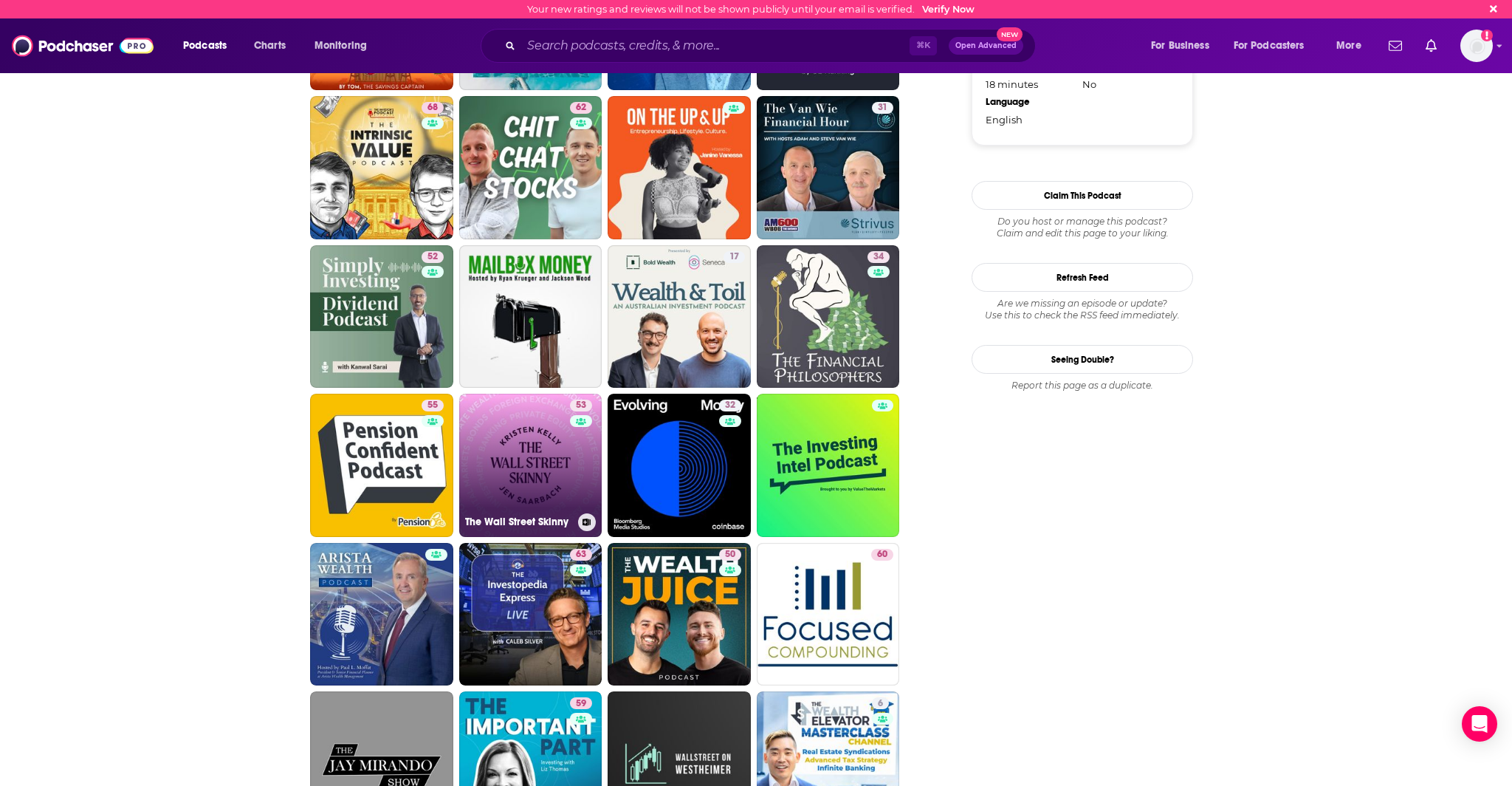
click at [508, 445] on link "53 The Wall Street Skinny" at bounding box center [531, 465] width 144 height 144
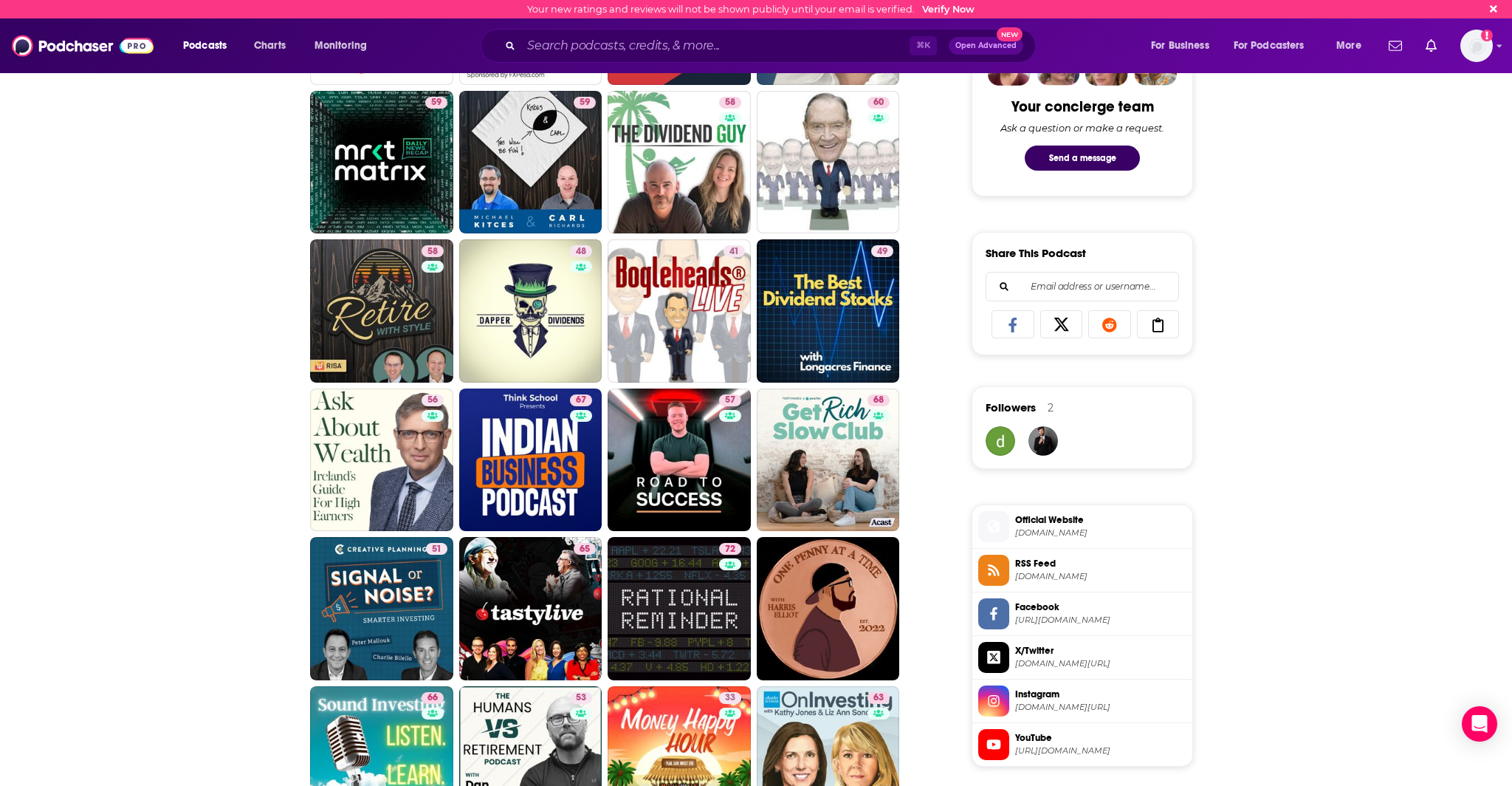
scroll to position [732, 0]
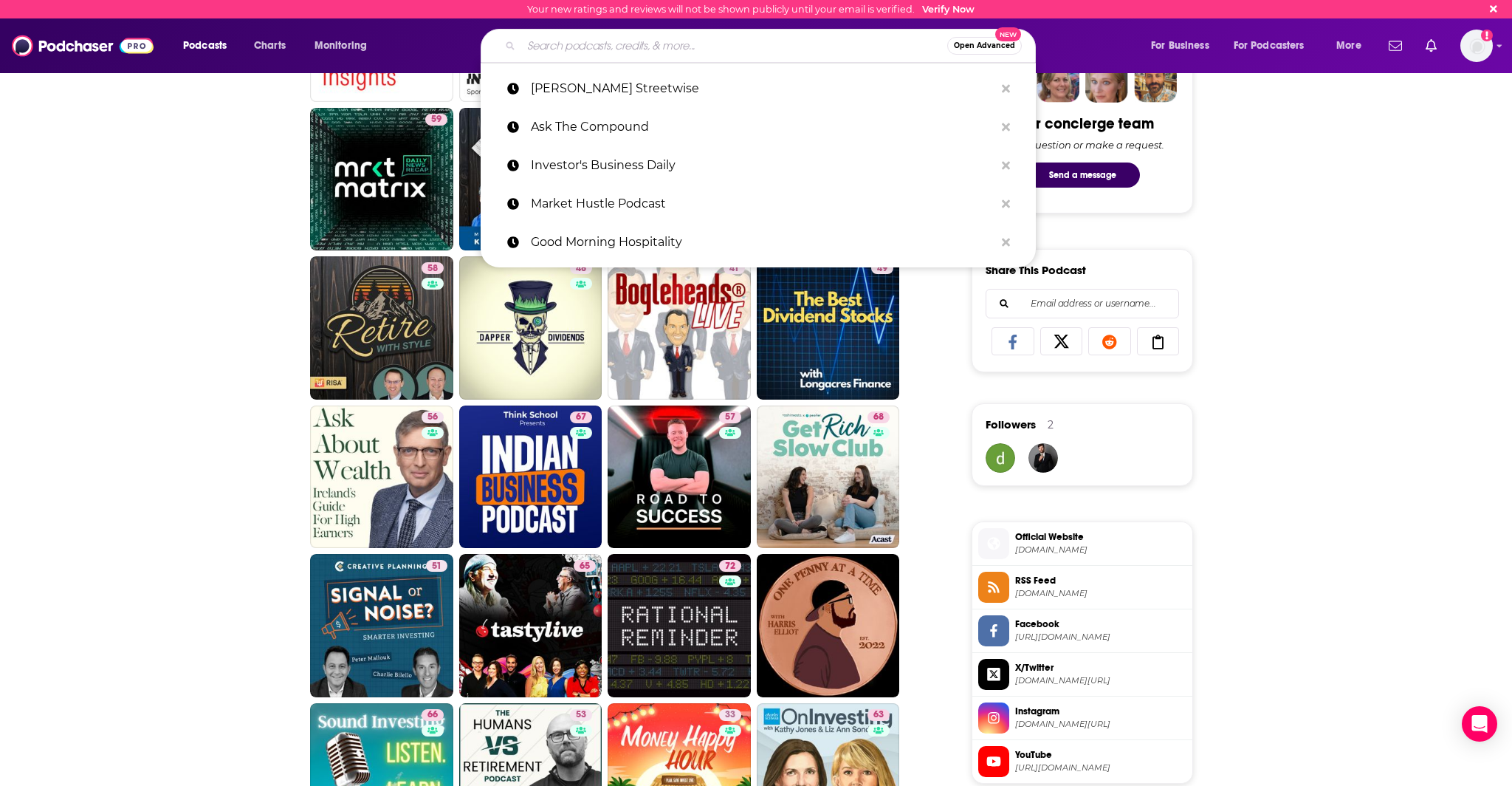
click at [568, 56] on input "Search podcasts, credits, & more..." at bounding box center [734, 46] width 426 height 23
paste input "Options Insider"
type input "Options Insider"
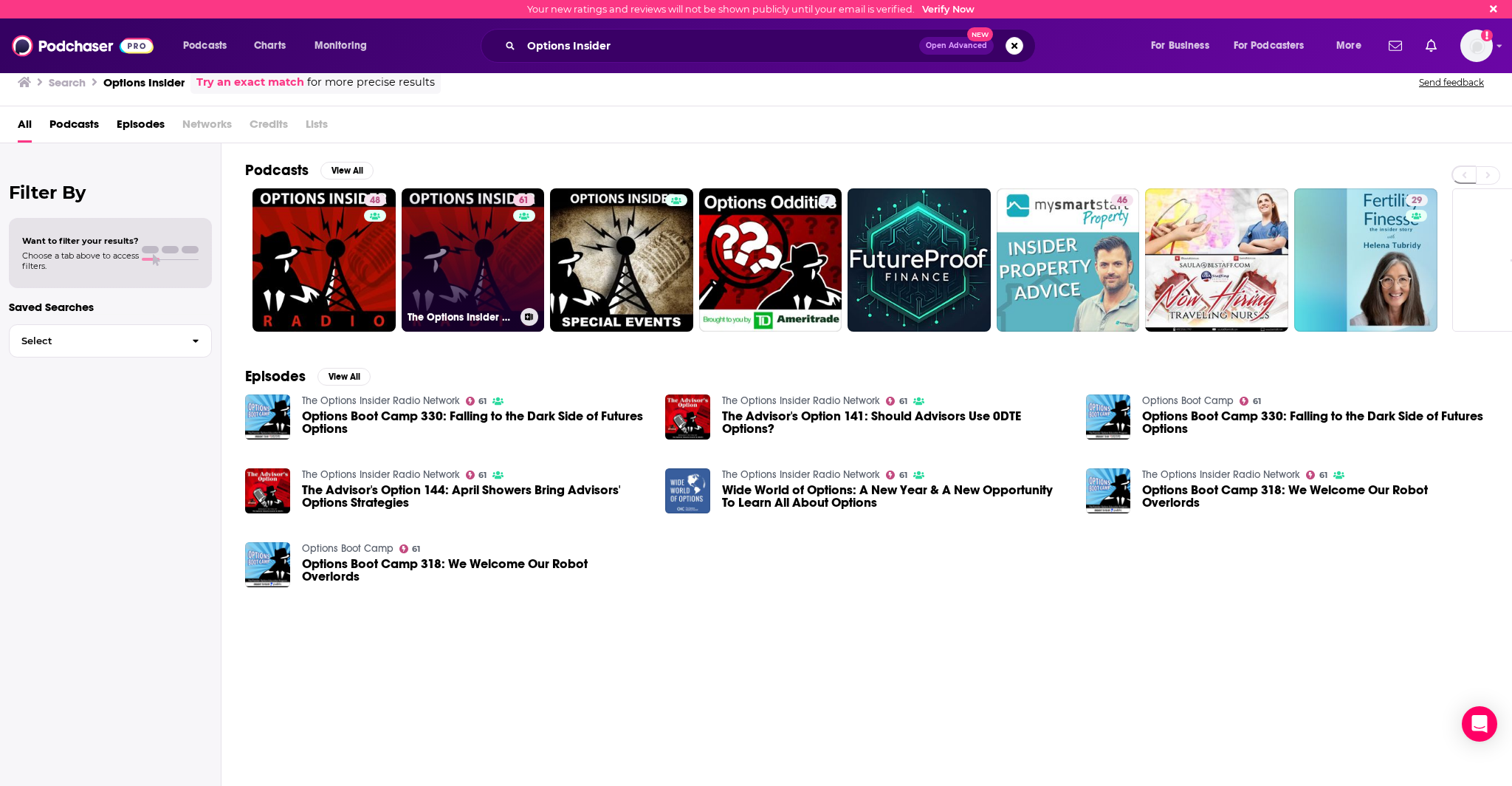
click at [467, 268] on link "61 The Options Insider Radio Network" at bounding box center [473, 260] width 144 height 144
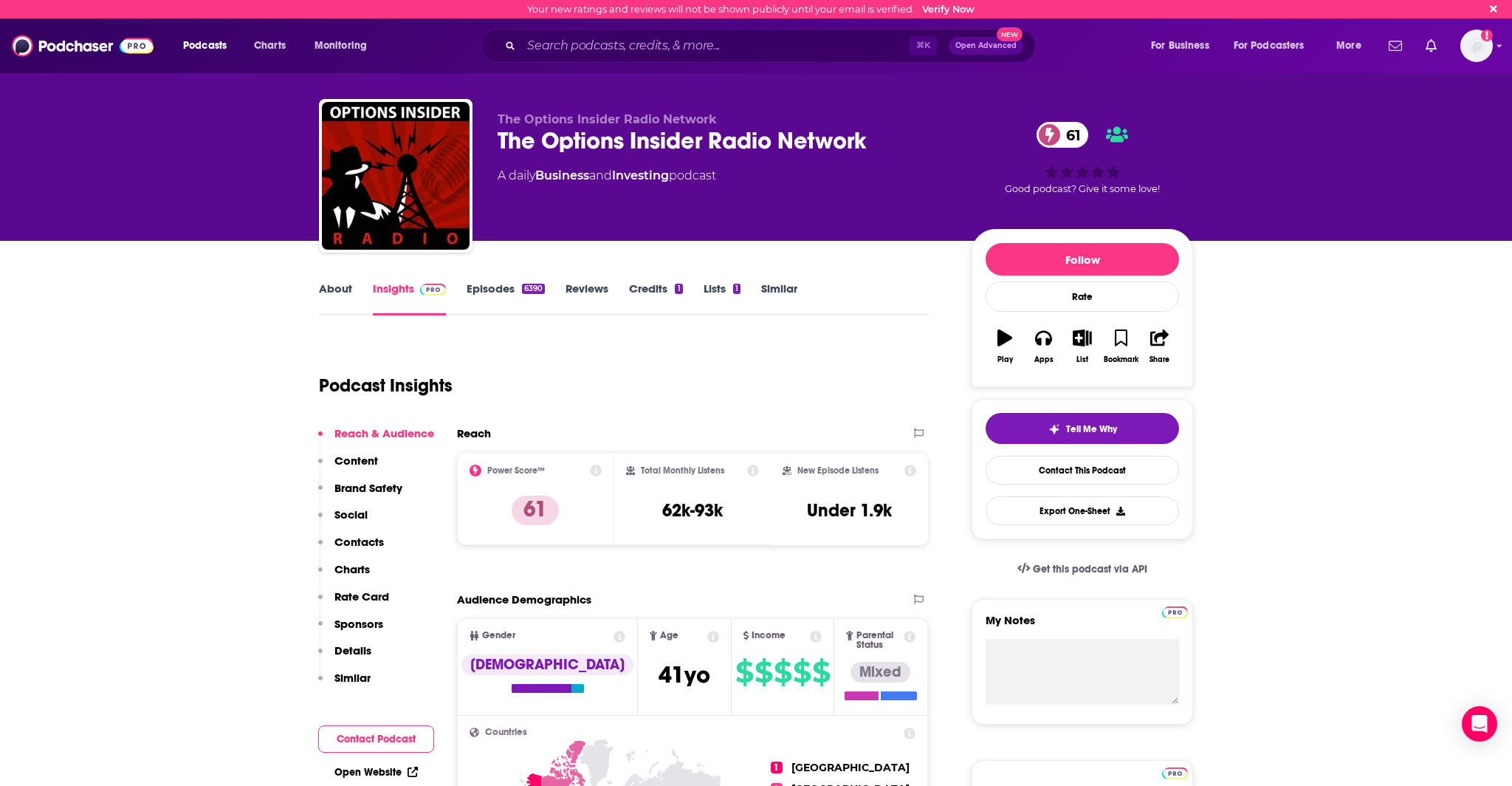
click at [493, 288] on link "Episodes 6390" at bounding box center [505, 299] width 78 height 34
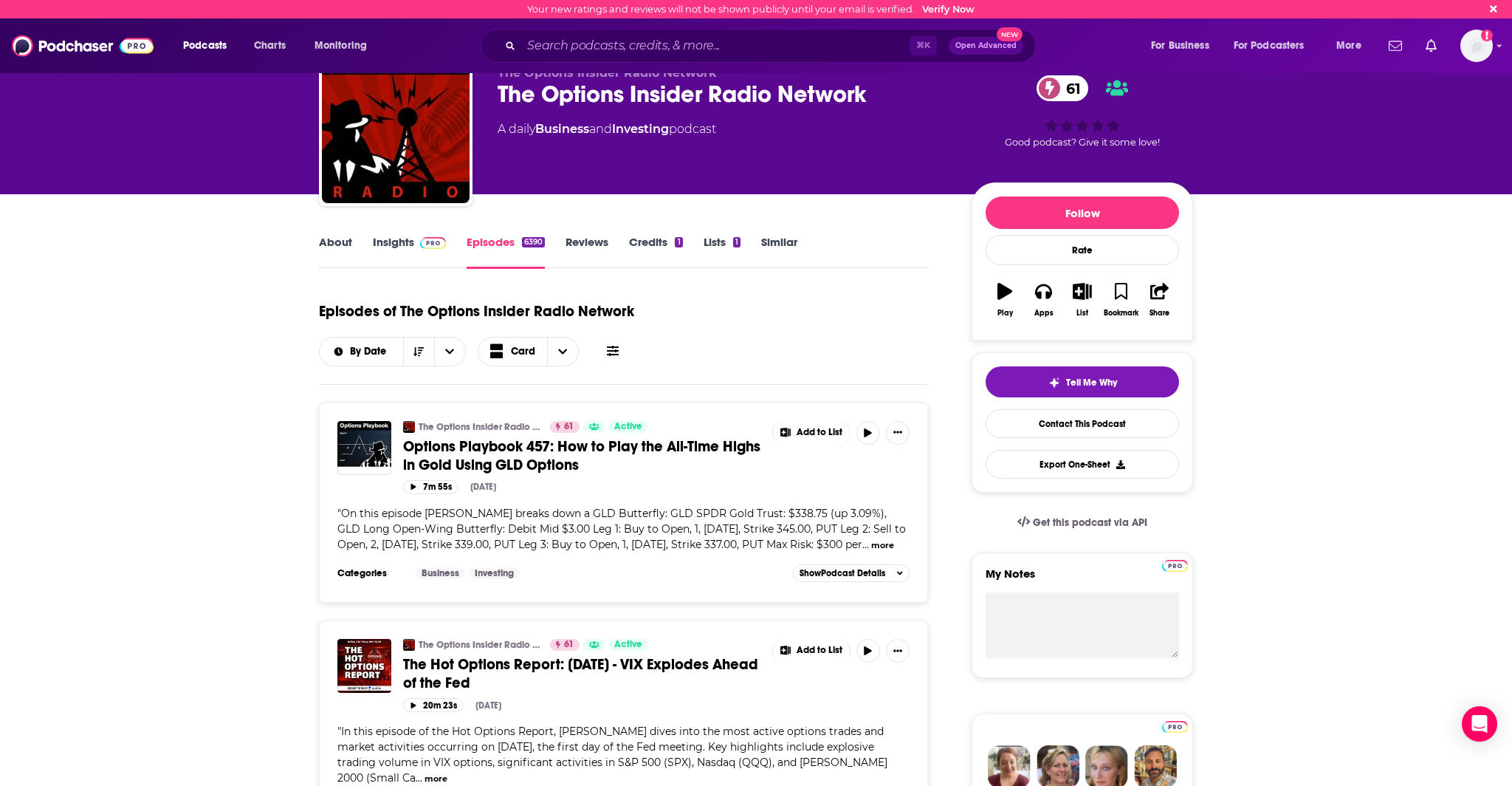
scroll to position [51, 0]
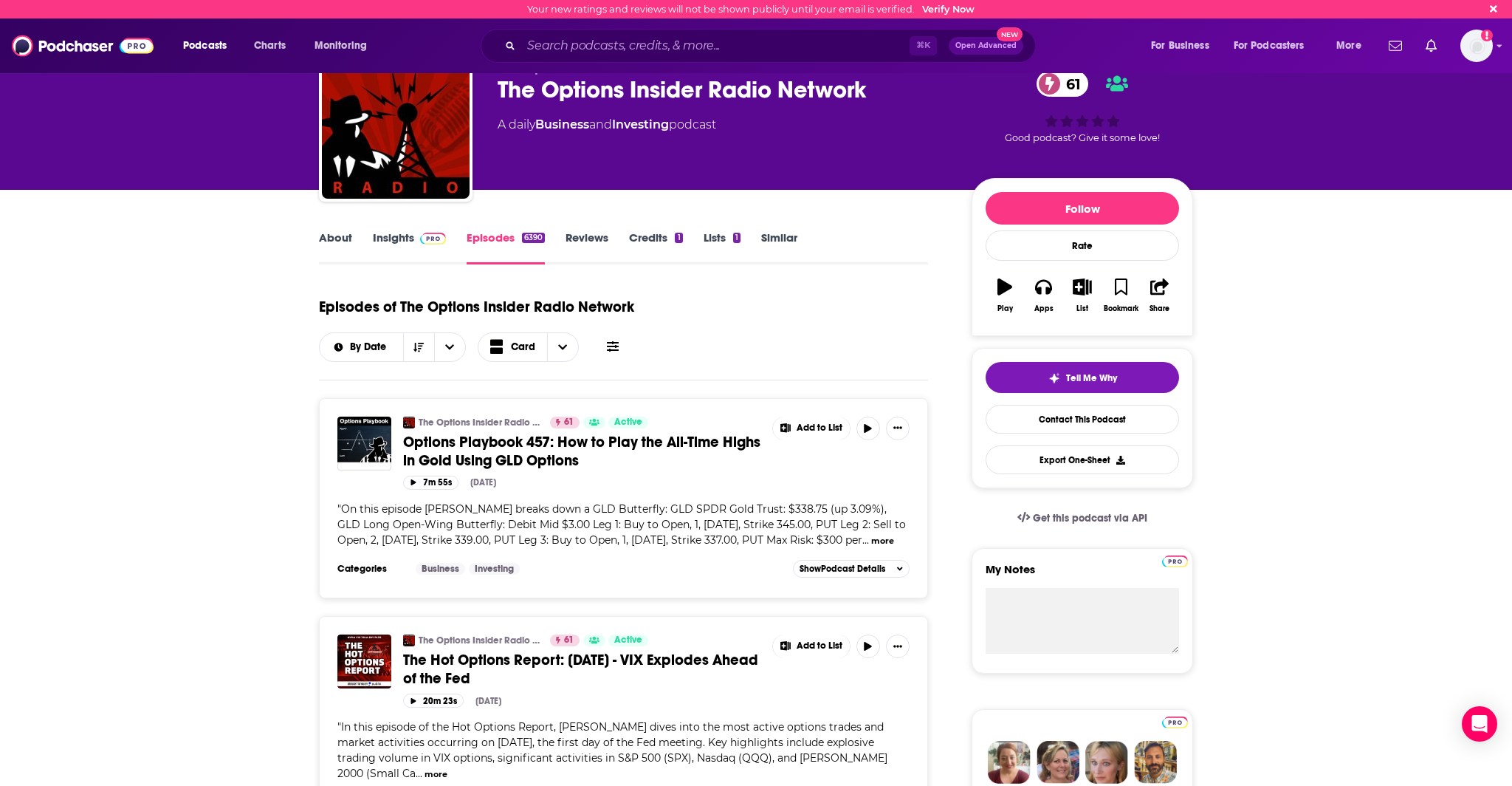
click at [422, 258] on link "Insights" at bounding box center [410, 248] width 73 height 34
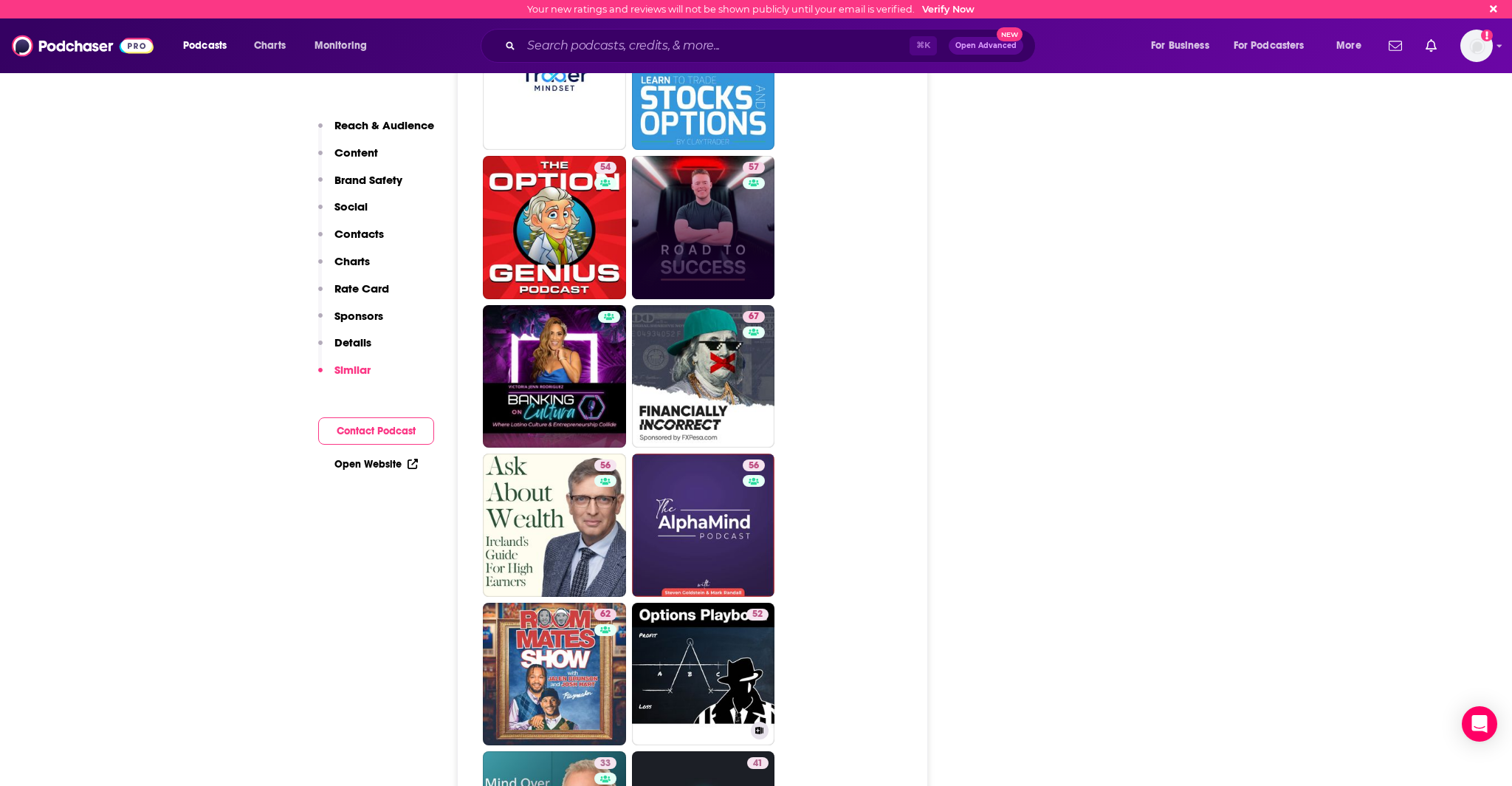
scroll to position [3939, 0]
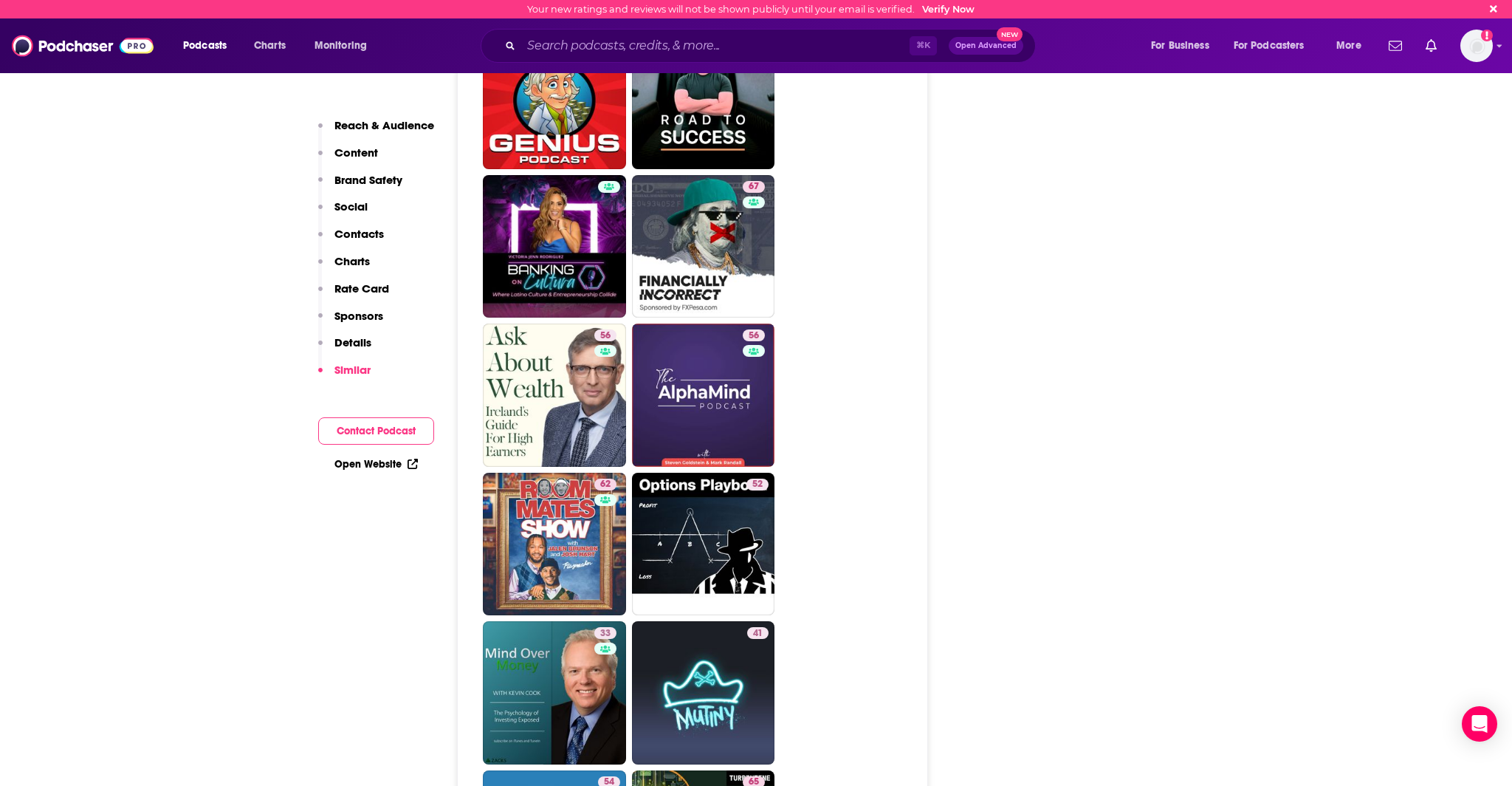
drag, startPoint x: 669, startPoint y: 415, endPoint x: 476, endPoint y: 12, distance: 446.8
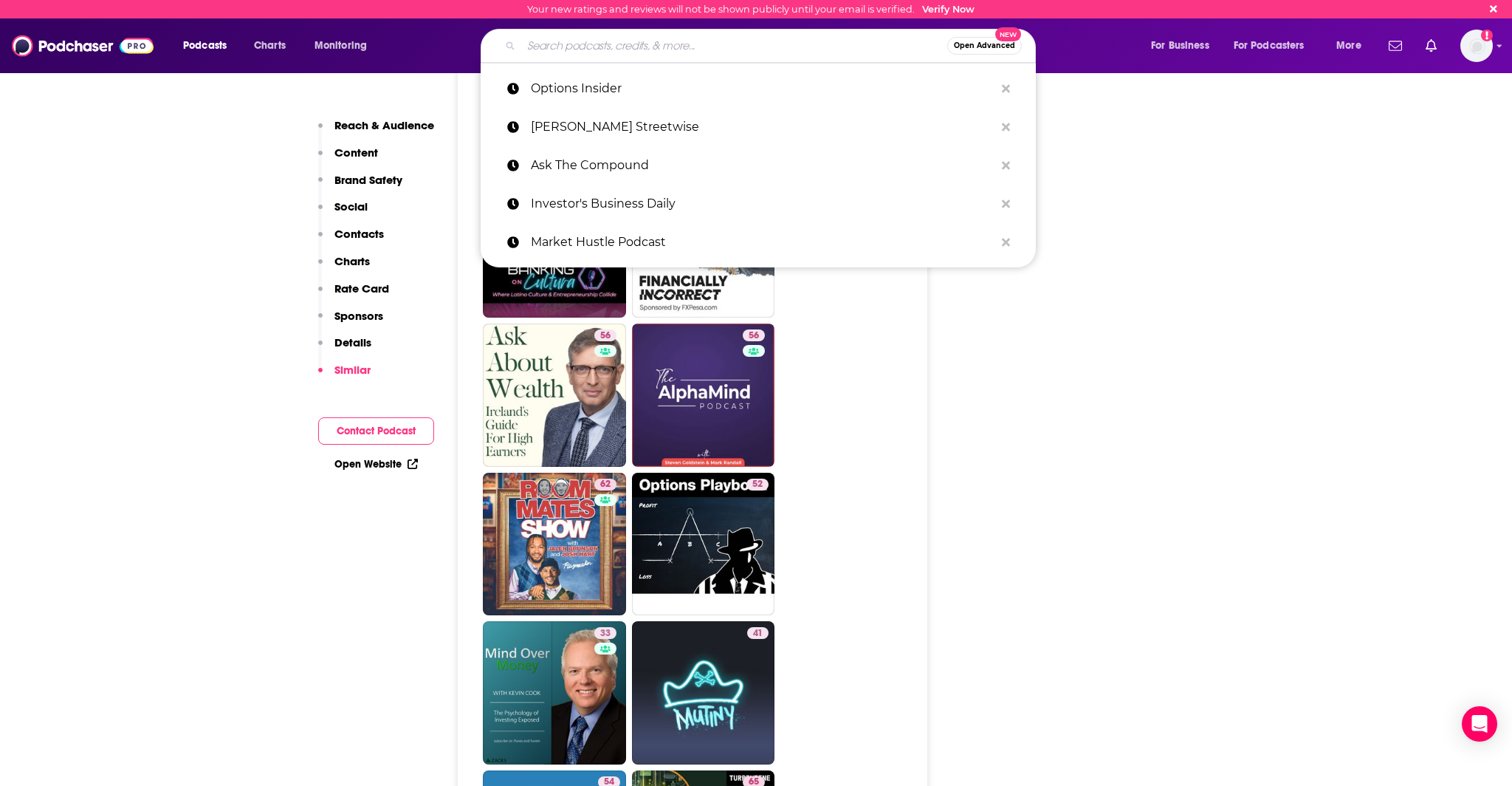
click at [584, 41] on input "Search podcasts, credits, & more..." at bounding box center [734, 46] width 426 height 23
paste input "Fintech Insider"
type input "Fintech Insider"
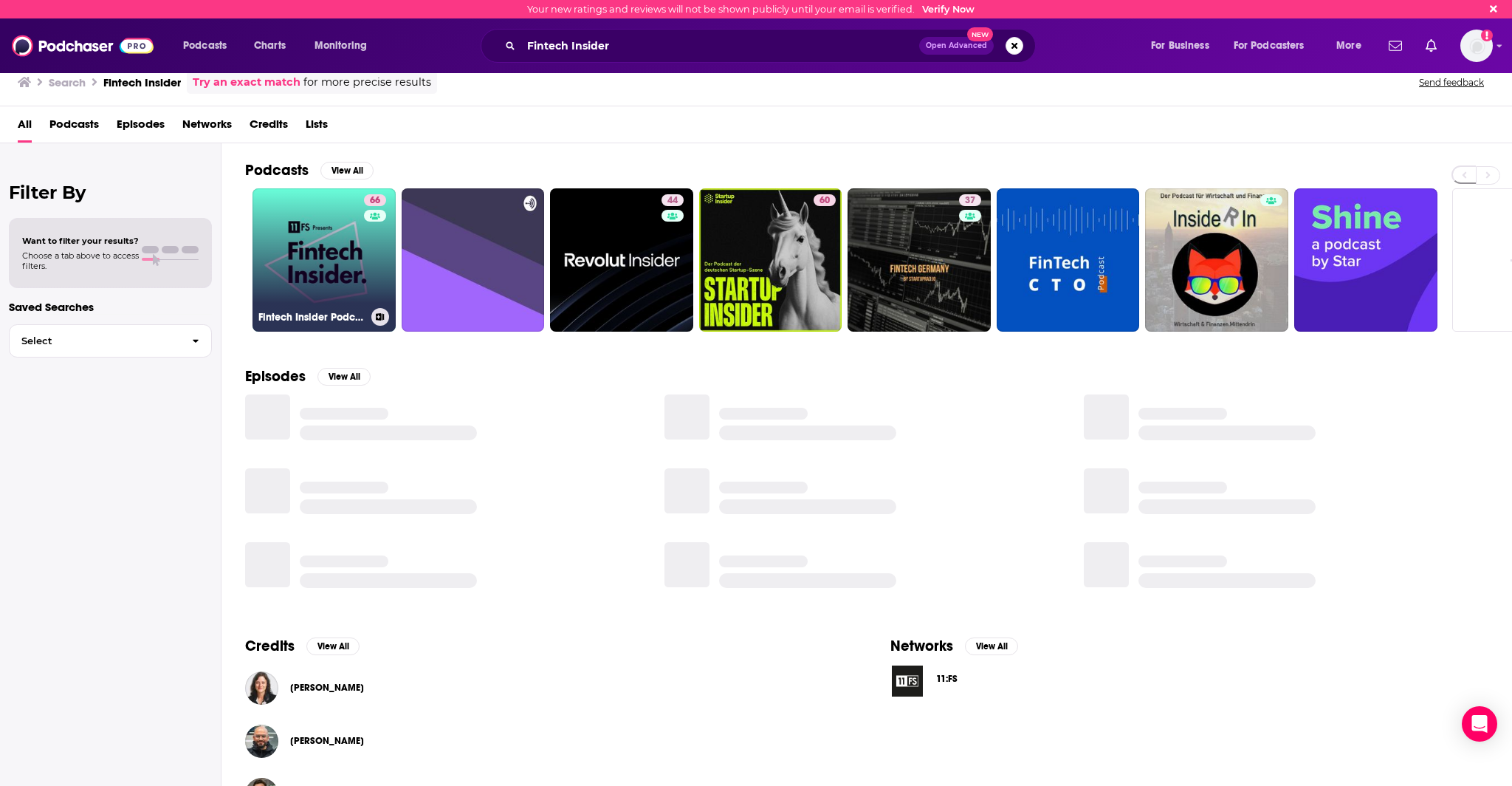
click at [313, 275] on link "66 Fintech Insider Podcast by 11:FS" at bounding box center [324, 260] width 144 height 144
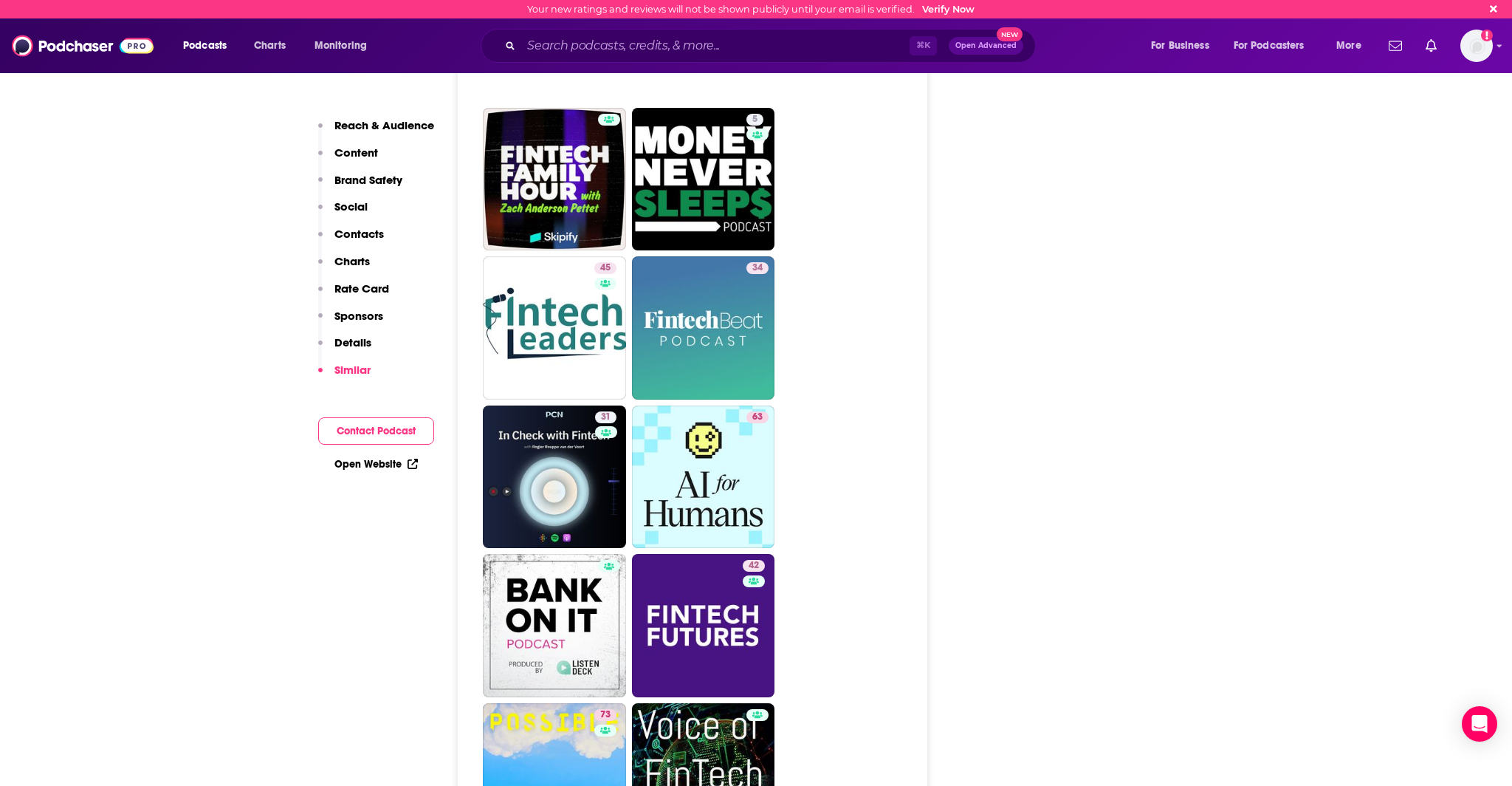
scroll to position [5092, 0]
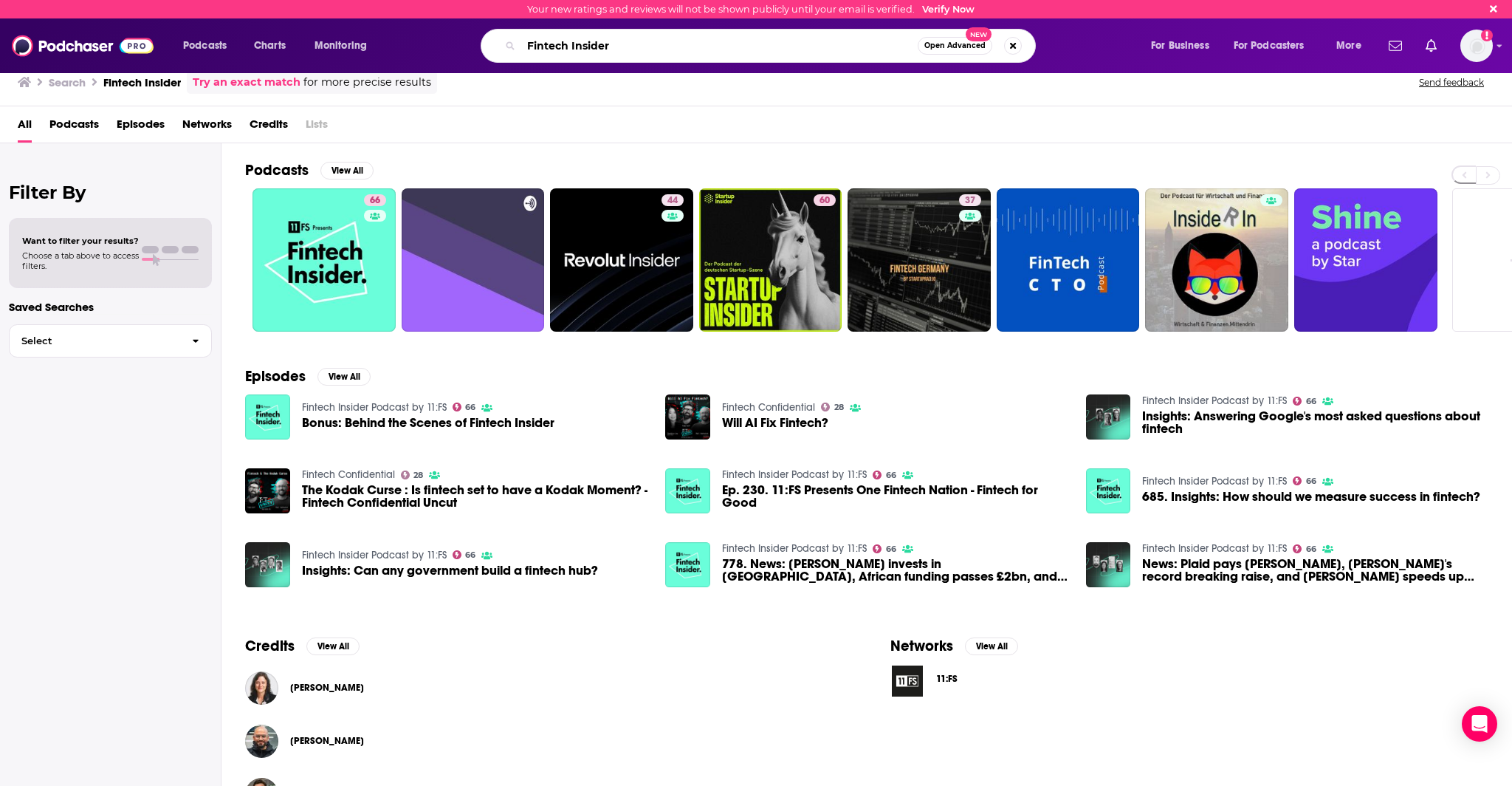
drag, startPoint x: 664, startPoint y: 47, endPoint x: 507, endPoint y: 54, distance: 157.2
click at [507, 54] on div "Fintech Insider Open Advanced New" at bounding box center [759, 46] width 555 height 34
drag, startPoint x: 604, startPoint y: 50, endPoint x: 518, endPoint y: 52, distance: 86.0
click at [518, 52] on div "Fintech Insider Open Advanced New" at bounding box center [759, 46] width 555 height 34
drag, startPoint x: 625, startPoint y: 47, endPoint x: 464, endPoint y: 47, distance: 161.0
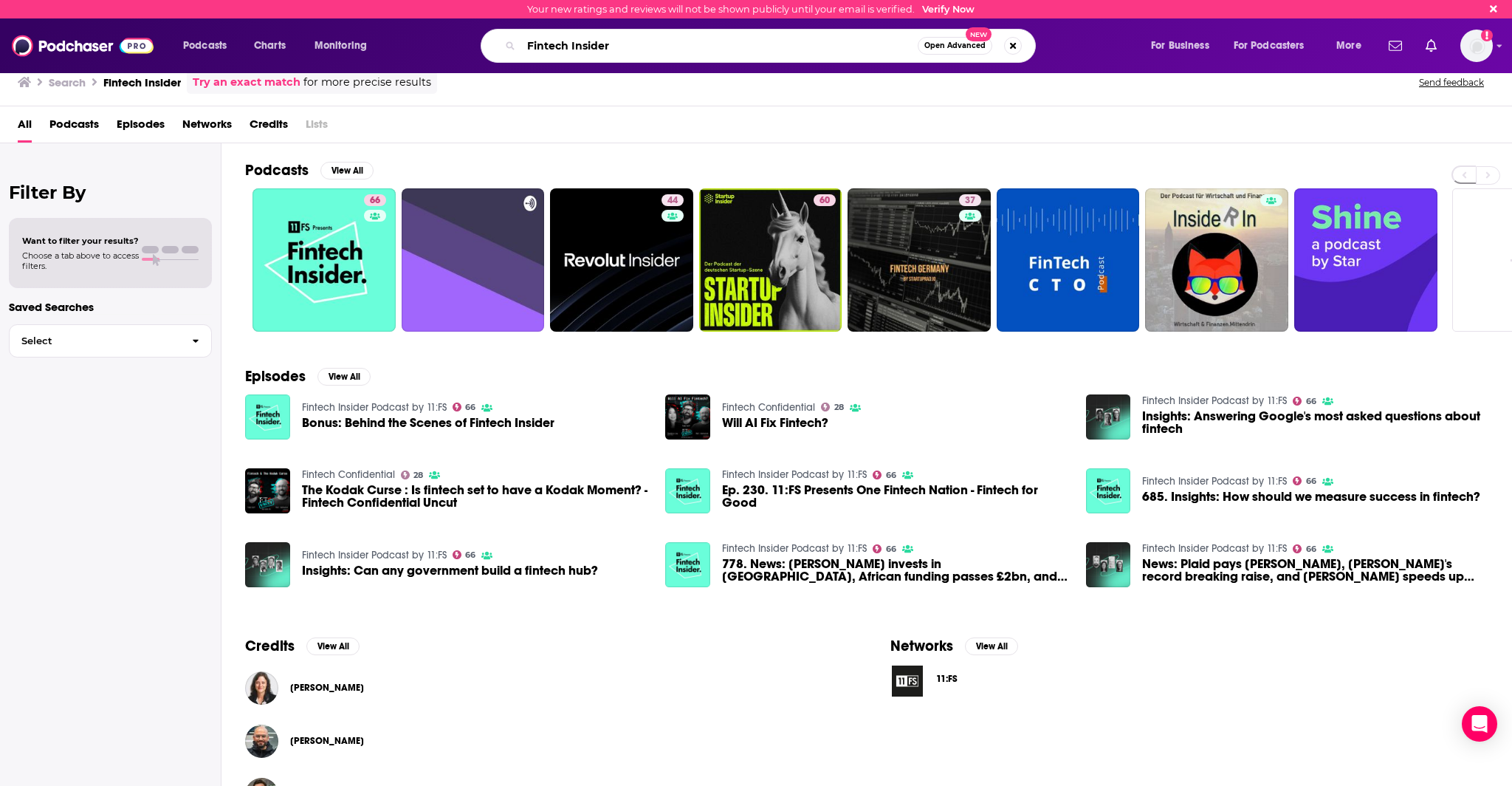
click at [464, 47] on div "Fintech Insider Open Advanced New" at bounding box center [773, 46] width 726 height 34
paste input "Earn Your Leisure, Market Mondays"
type input "Earn Your Leisure, Market Mondays"
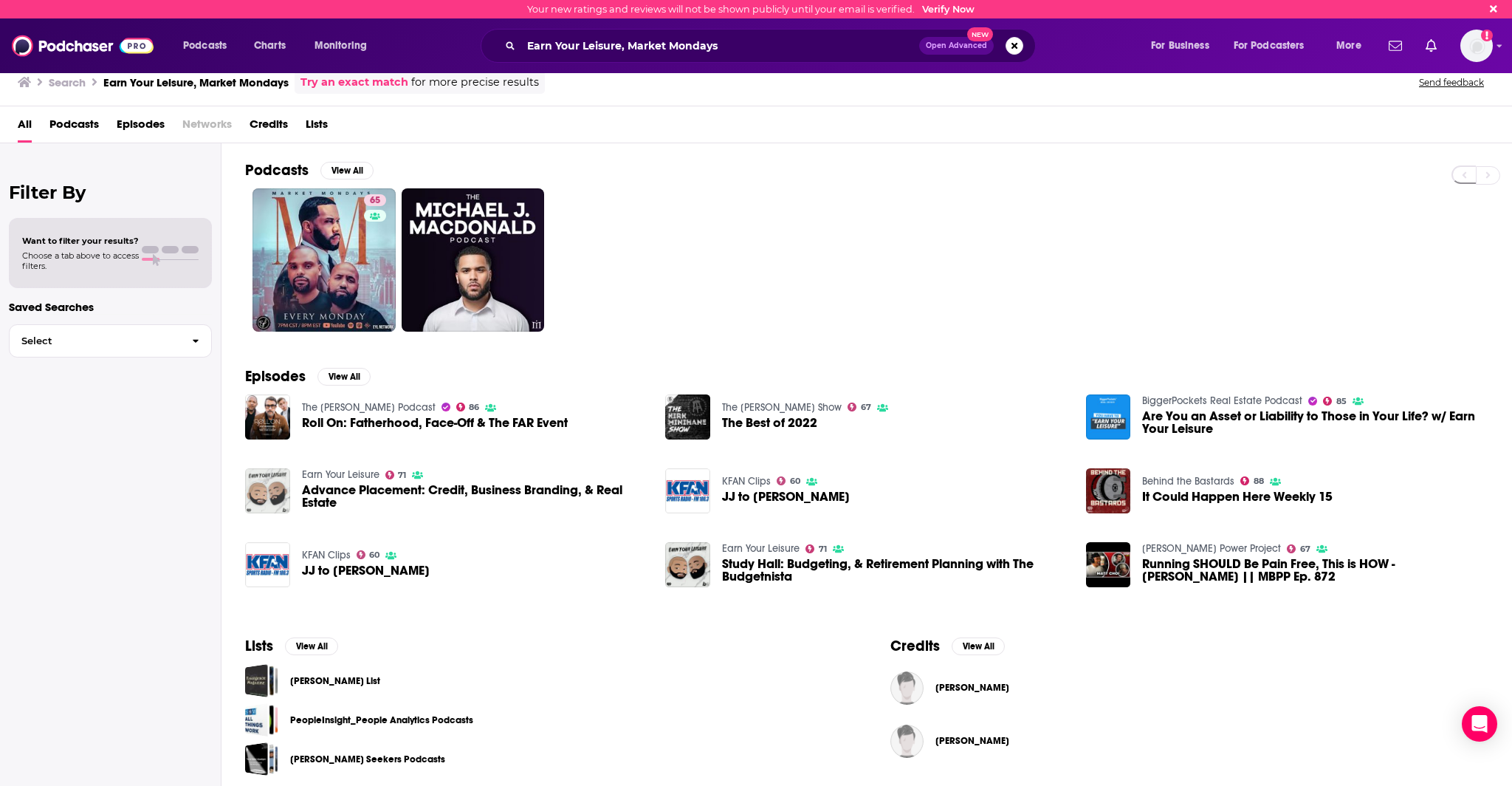
click at [265, 484] on img "Advance Placement: Credit, Business Branding, & Real Estate" at bounding box center [268, 490] width 45 height 45
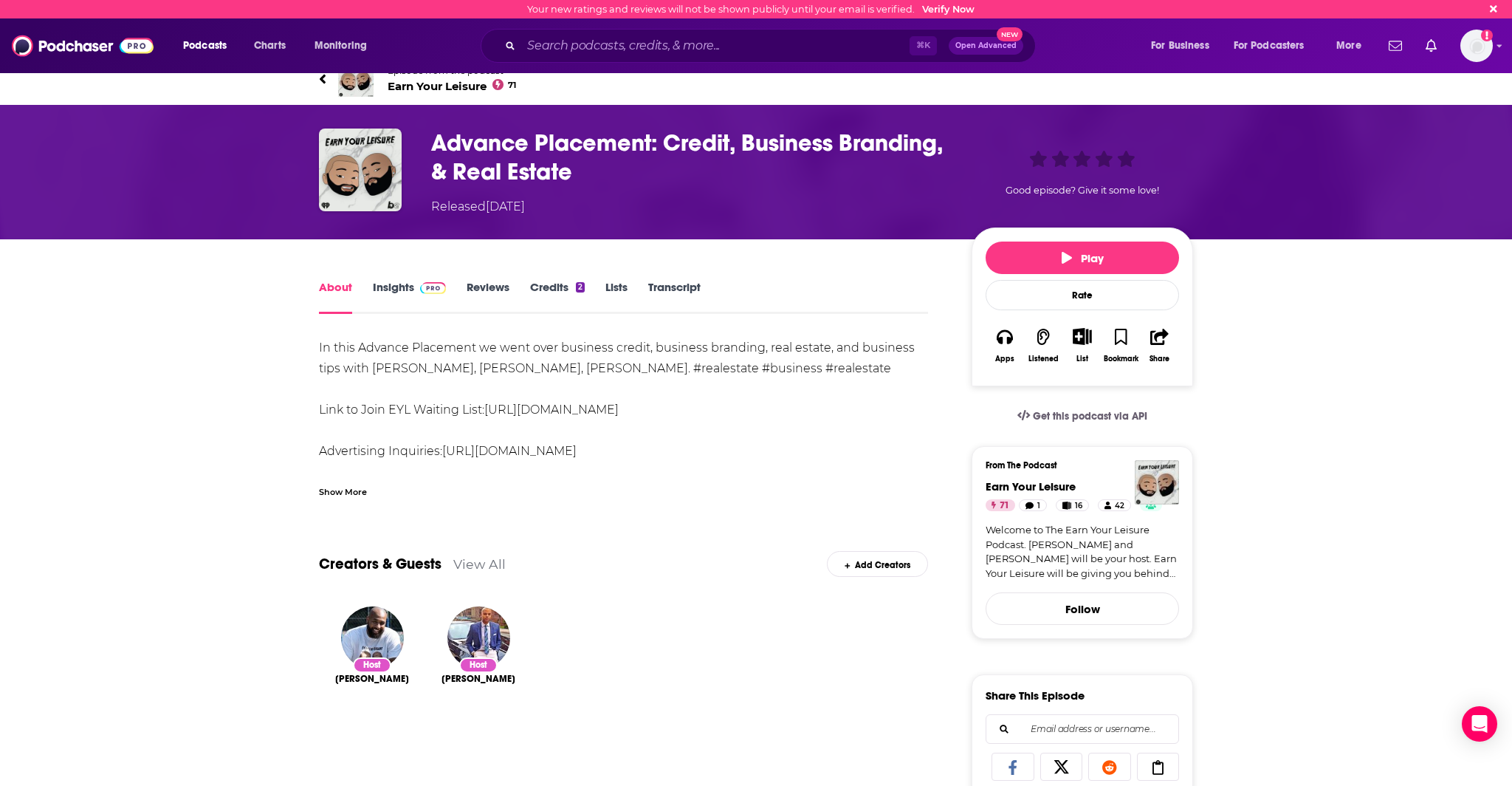
drag, startPoint x: 407, startPoint y: 99, endPoint x: 410, endPoint y: 88, distance: 11.4
click at [408, 97] on div "Episode from the podcast Earn Your Leisure 71 Next Episode" at bounding box center [756, 79] width 874 height 59
click at [410, 88] on span "Earn Your Leisure 71" at bounding box center [452, 86] width 129 height 14
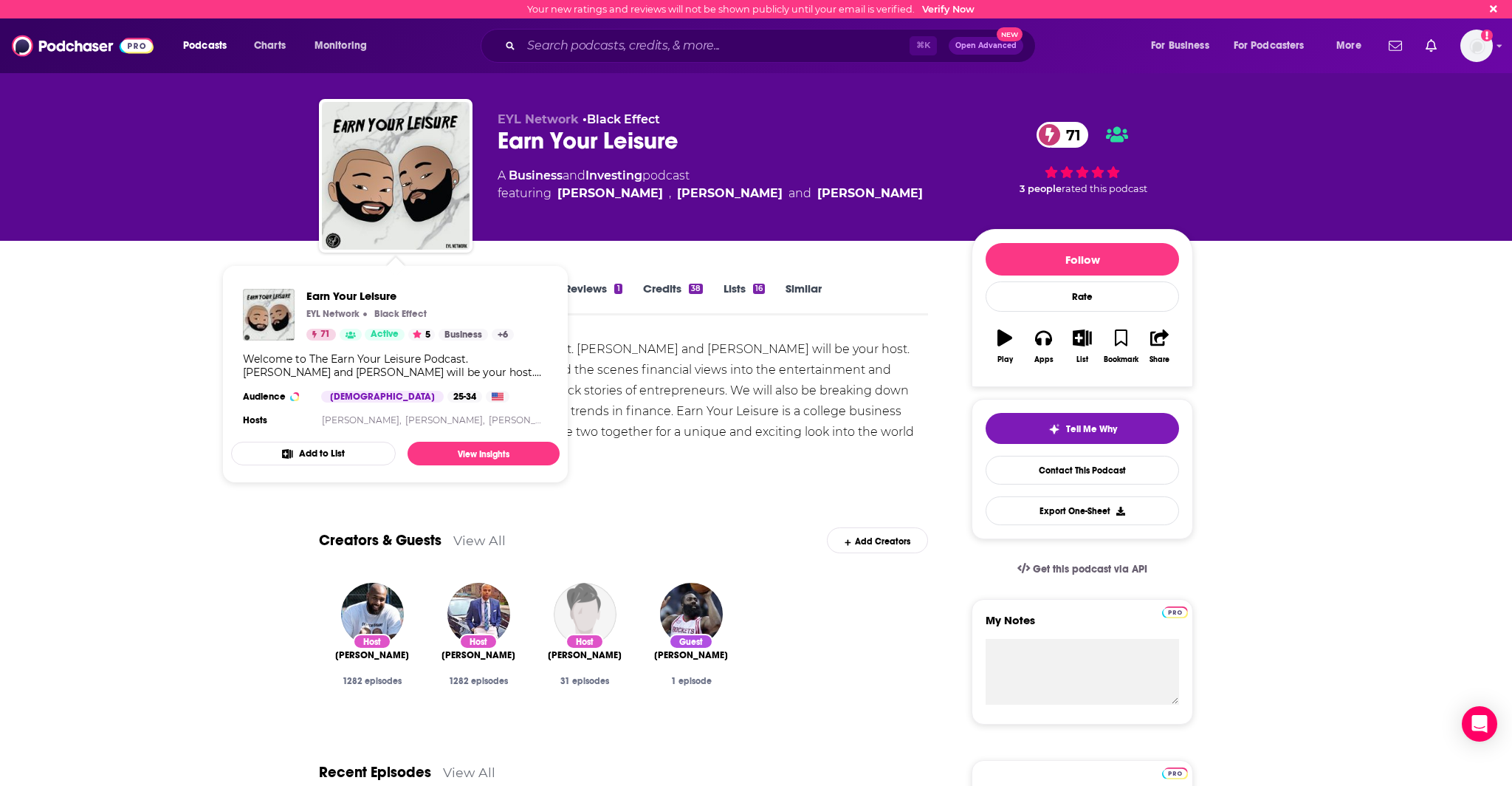
click at [789, 429] on div "Welcome to The Earn Your Leisure Podcast. [PERSON_NAME] and [PERSON_NAME] will …" at bounding box center [623, 401] width 609 height 124
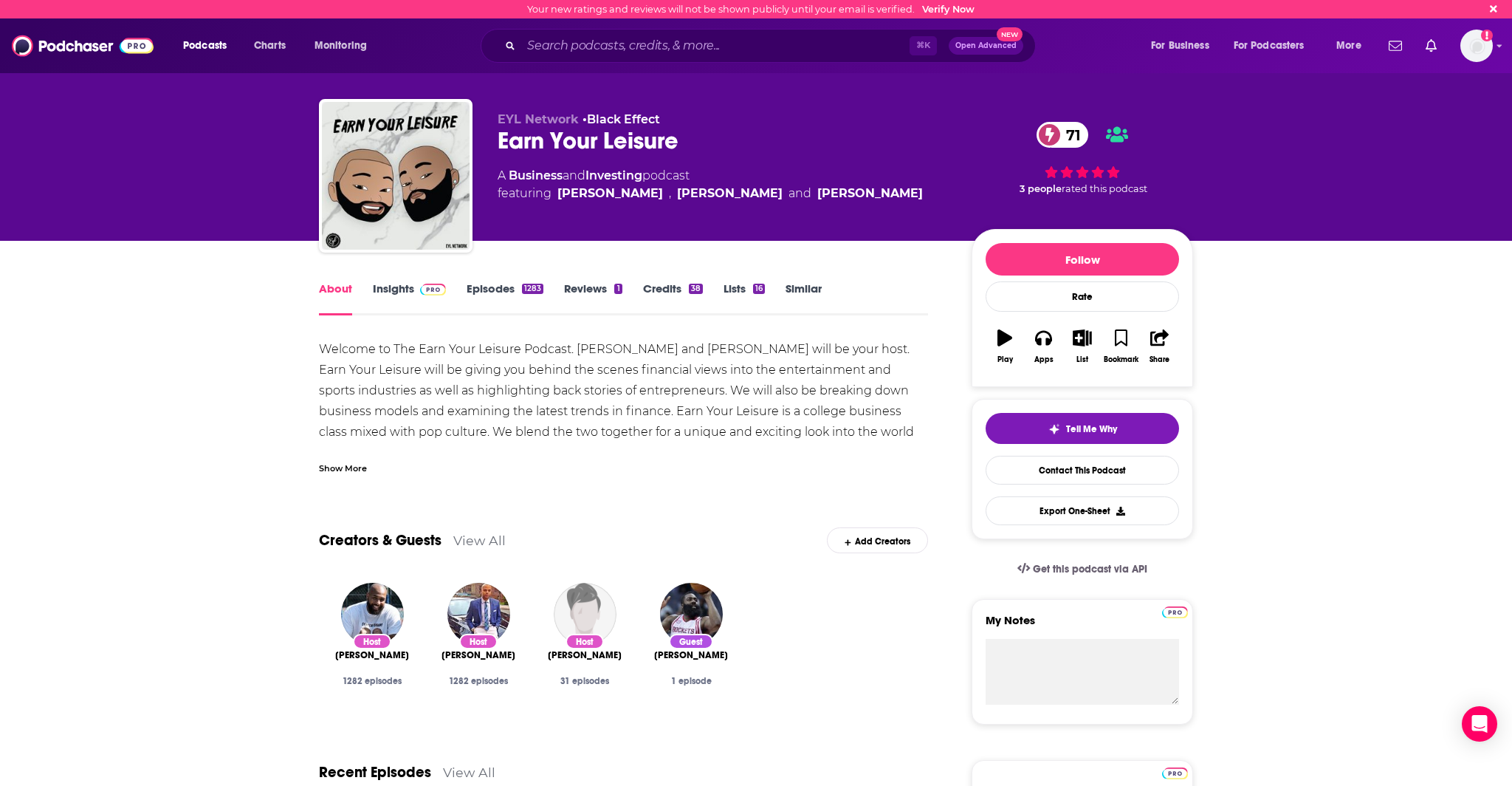
click at [400, 288] on link "Insights" at bounding box center [410, 299] width 73 height 34
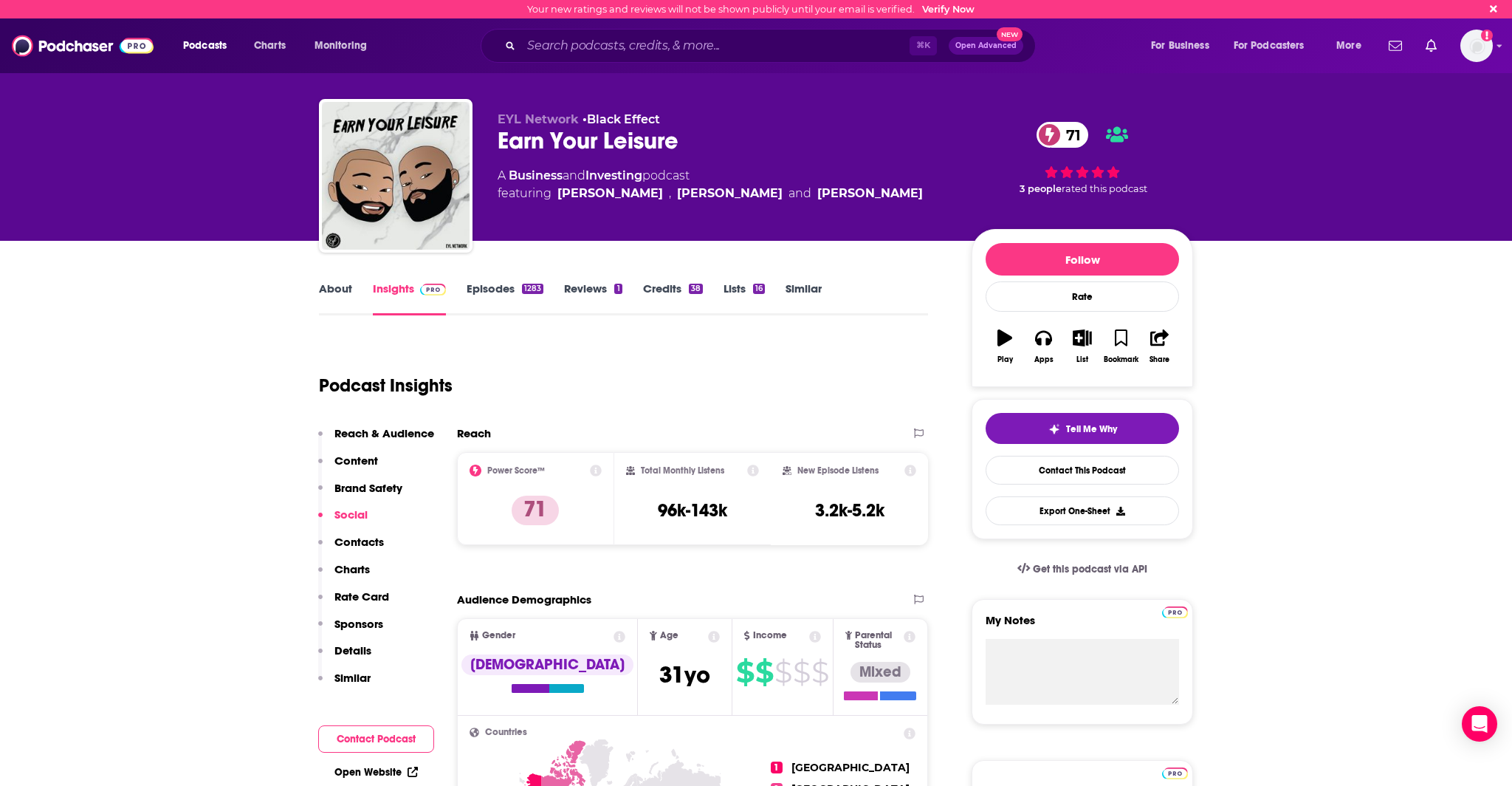
click at [498, 293] on link "Episodes 1283" at bounding box center [504, 299] width 77 height 34
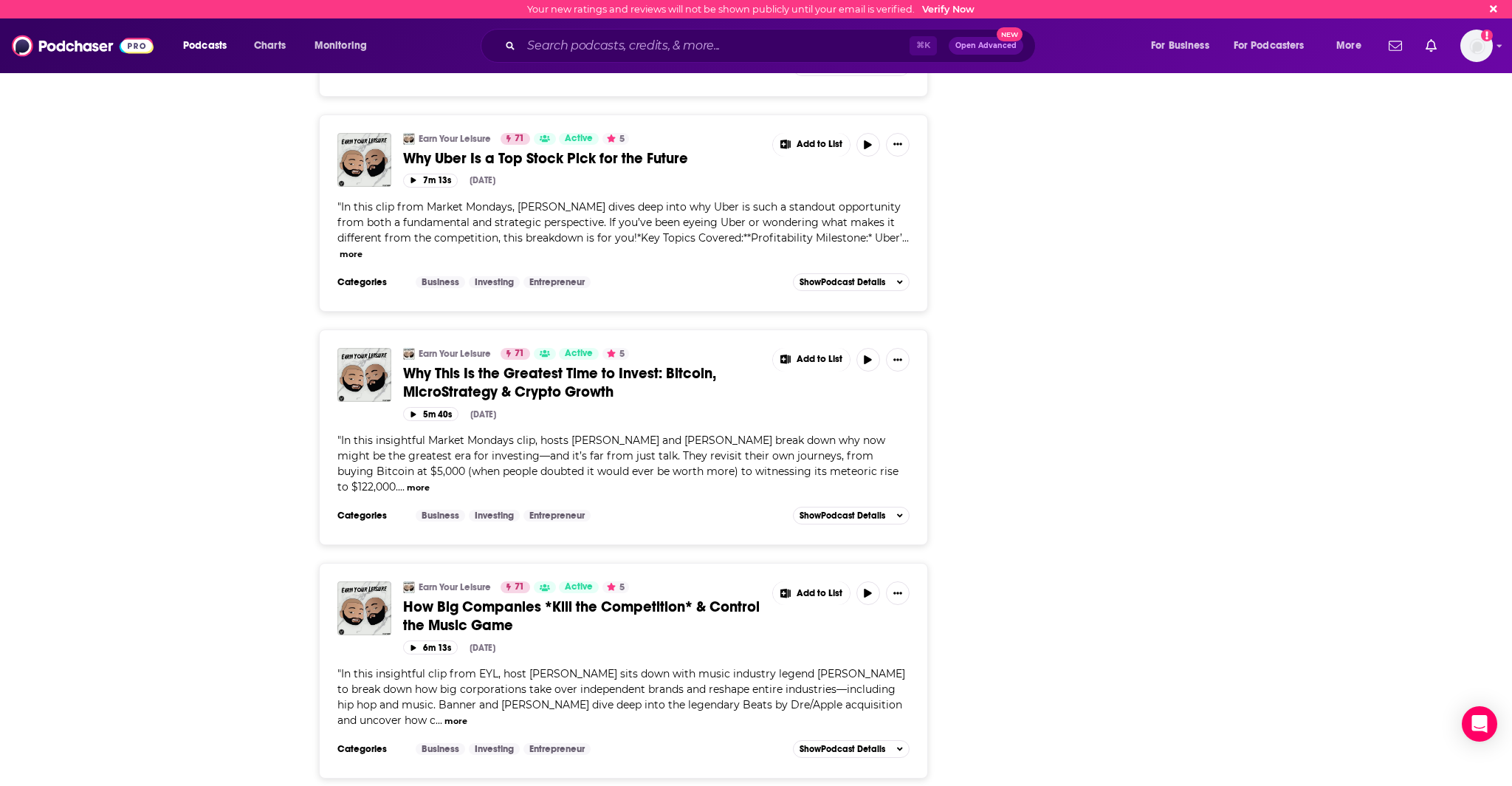
scroll to position [5391, 0]
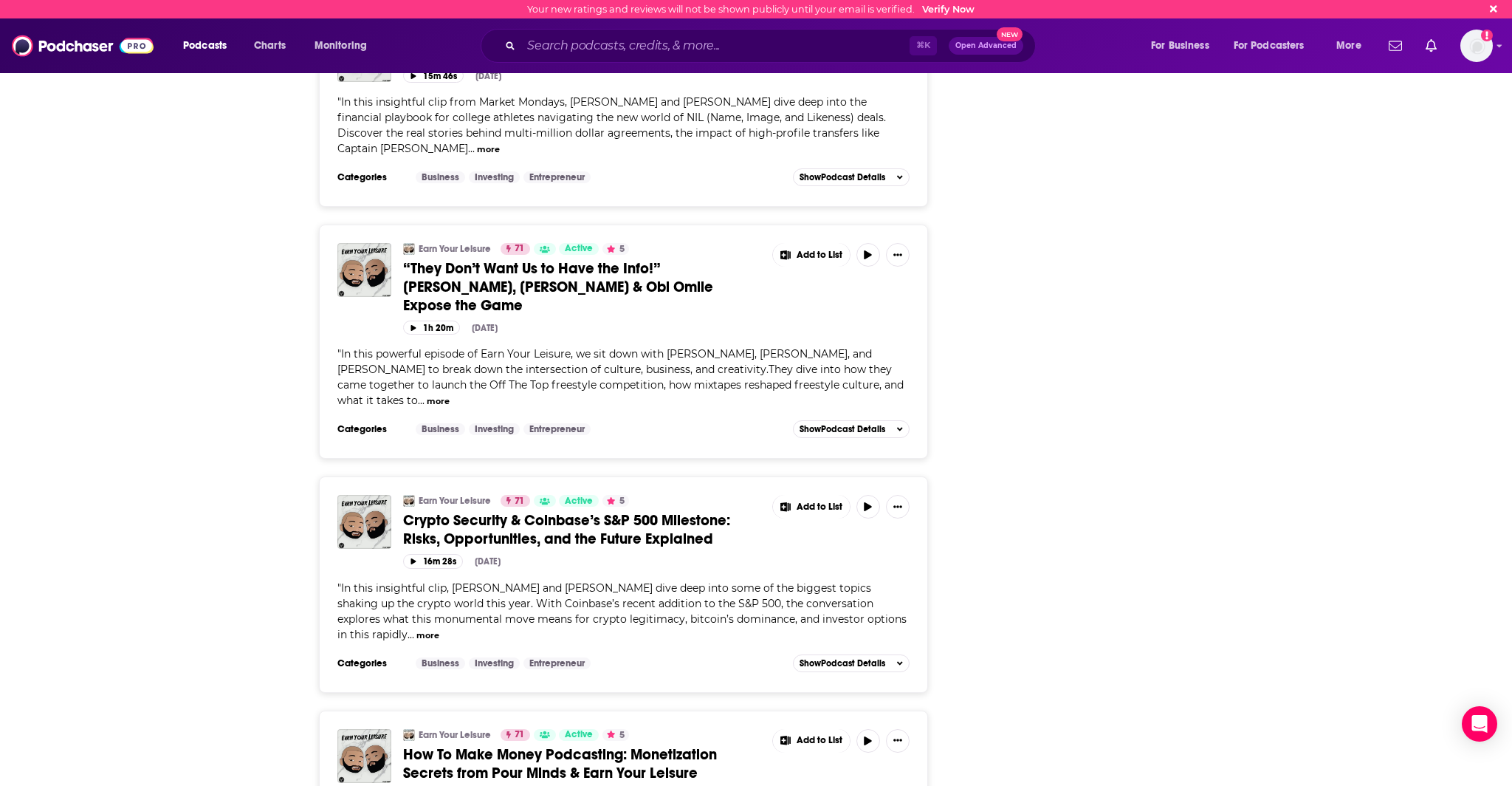
scroll to position [10972, 0]
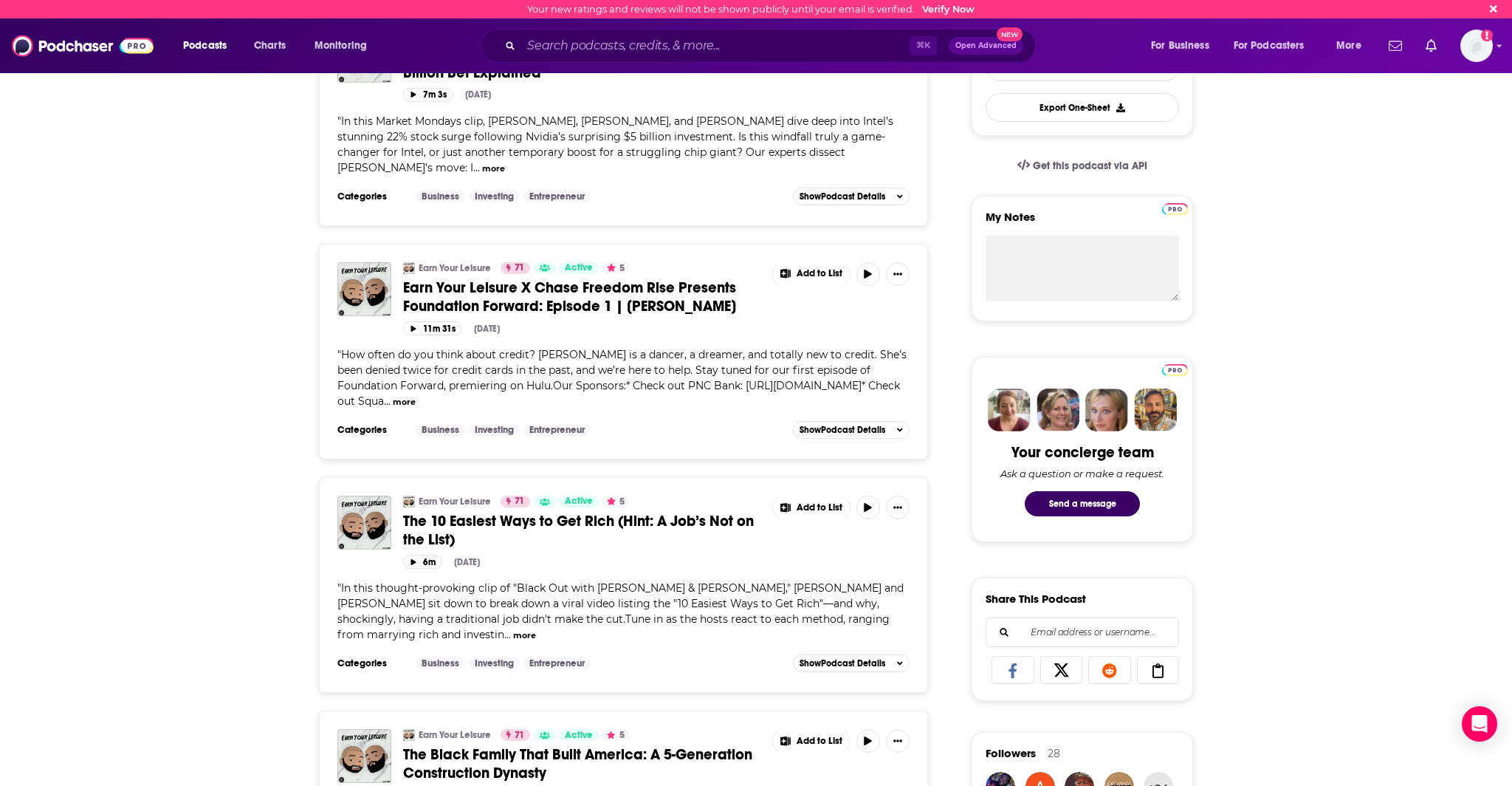
scroll to position [0, 0]
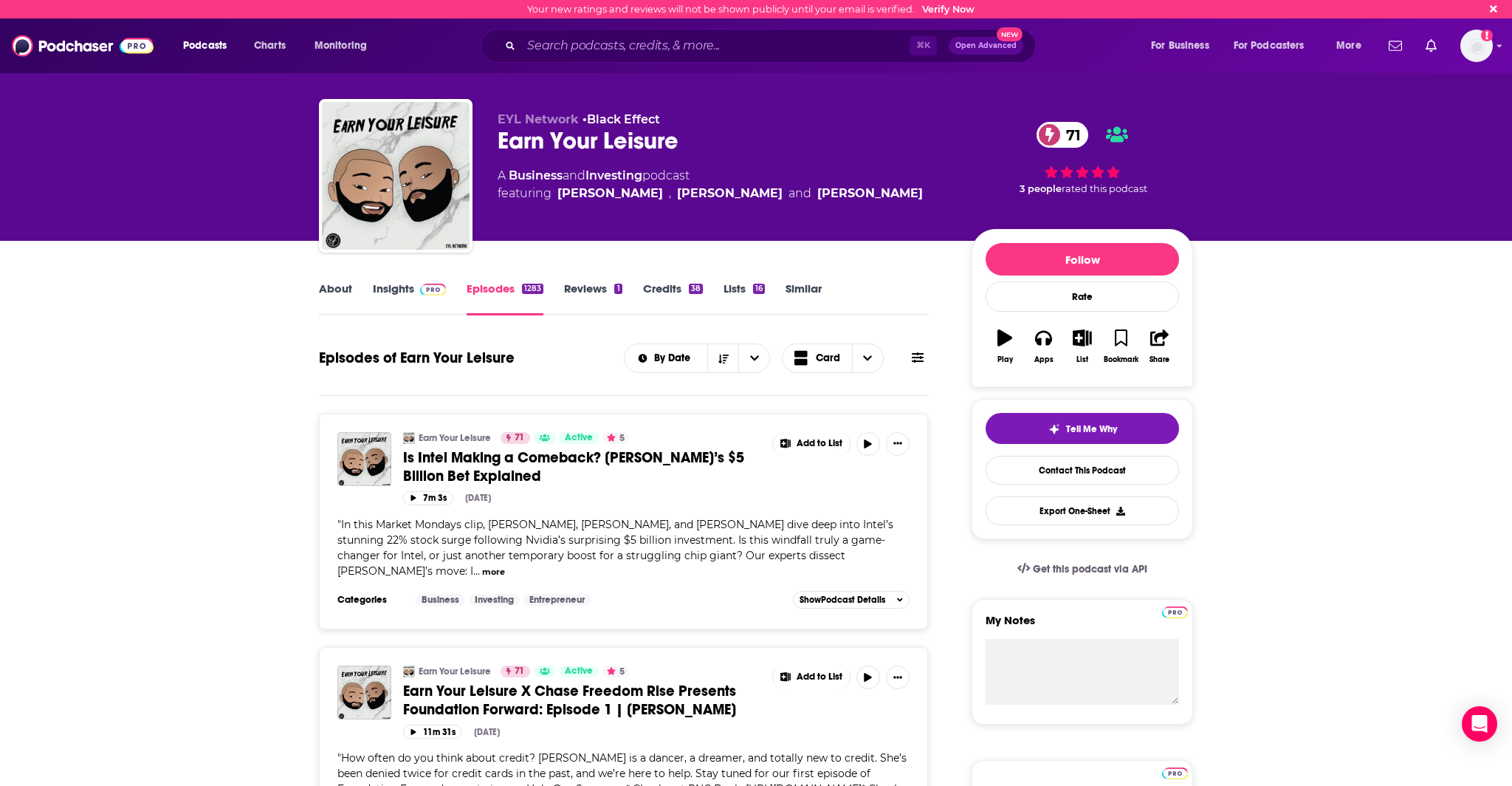
click at [909, 362] on button at bounding box center [918, 358] width 21 height 16
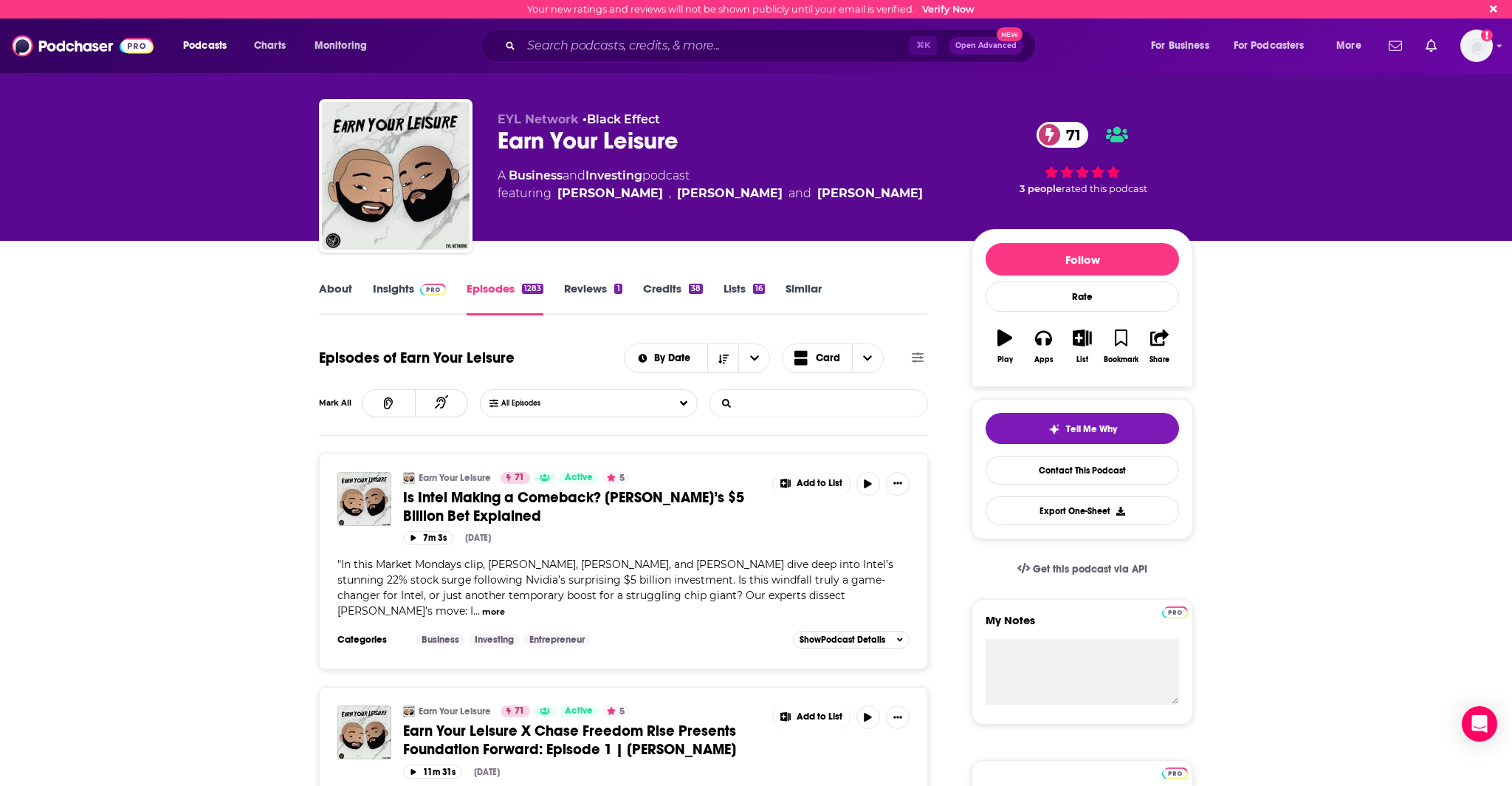
click at [772, 399] on input "List Search Input" at bounding box center [787, 403] width 154 height 26
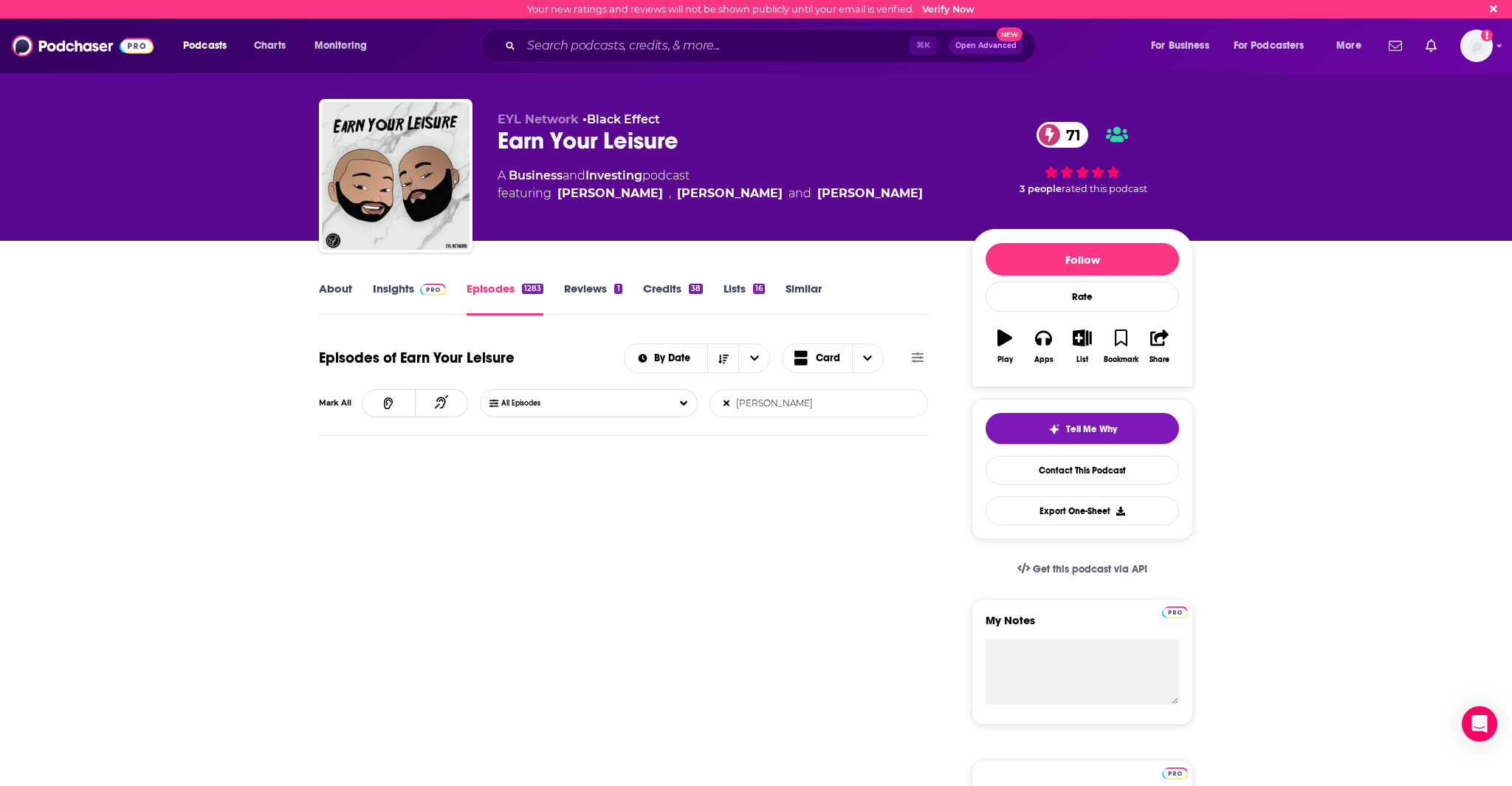
type input "[PERSON_NAME]"
click at [781, 395] on input "[PERSON_NAME]" at bounding box center [787, 403] width 154 height 26
click at [391, 298] on link "Insights" at bounding box center [410, 299] width 73 height 34
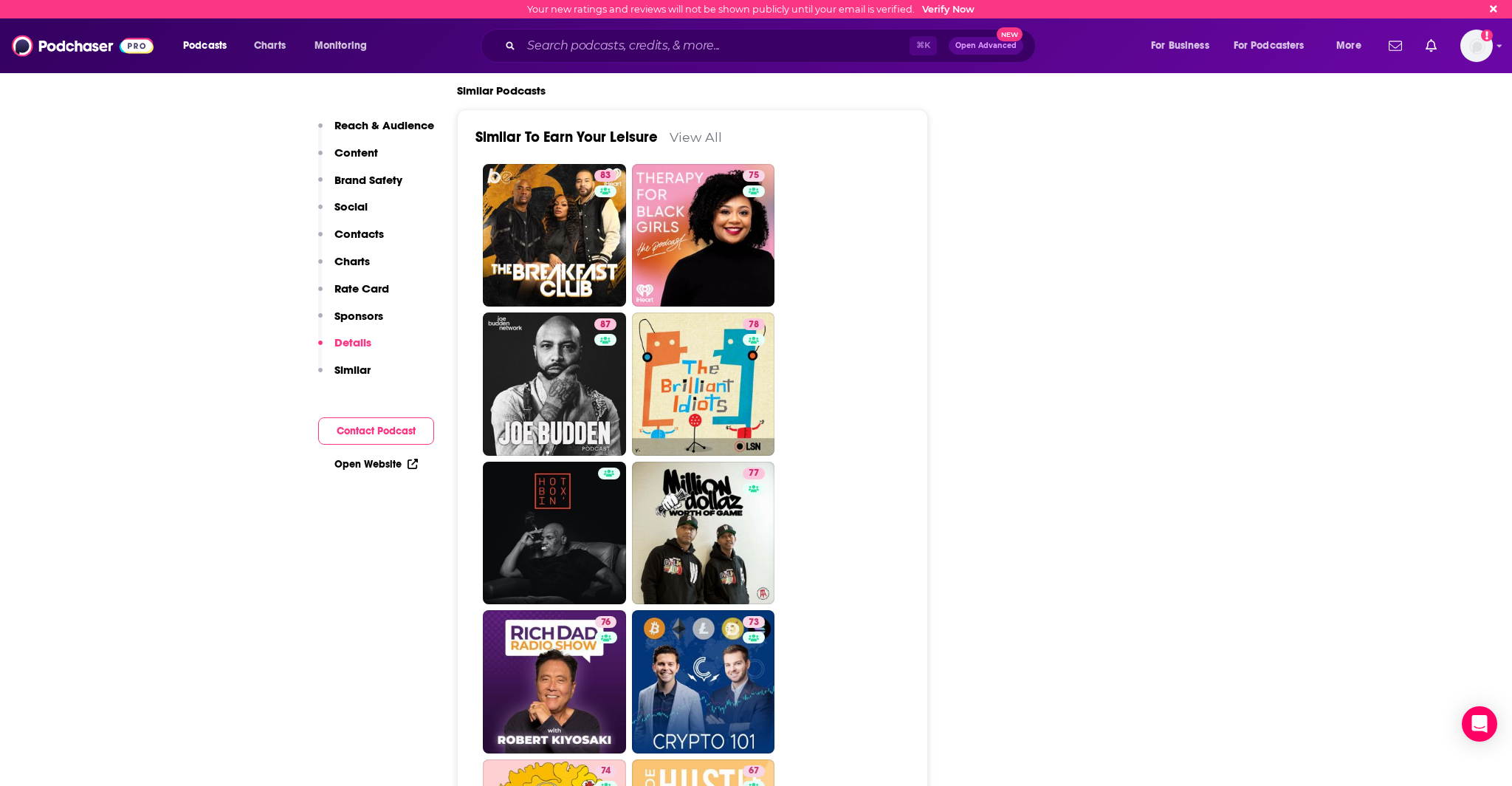
scroll to position [3322, 0]
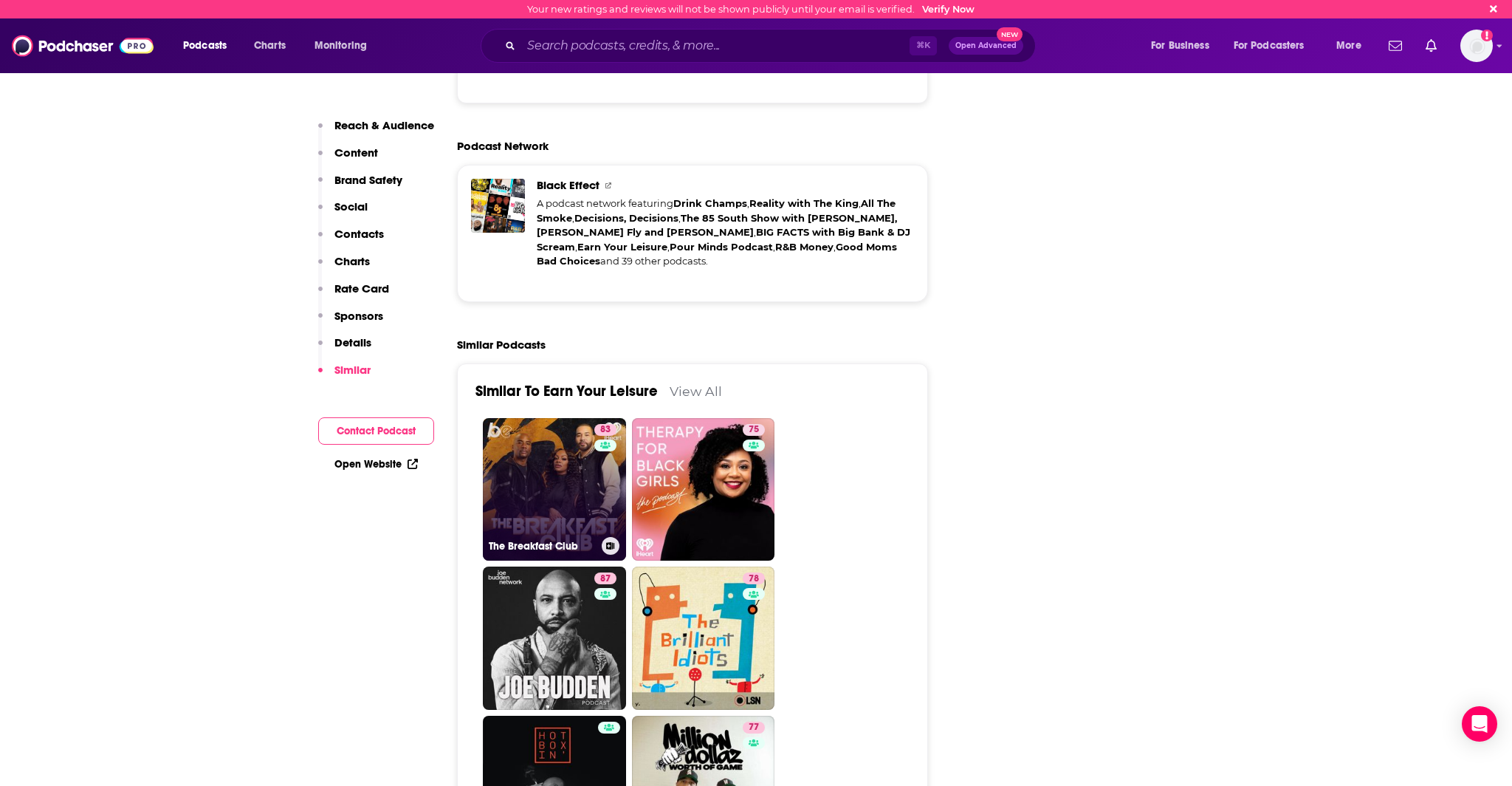
click at [570, 418] on link "83 The Breakfast Club" at bounding box center [554, 490] width 144 height 144
type input "[URL][DOMAIN_NAME]"
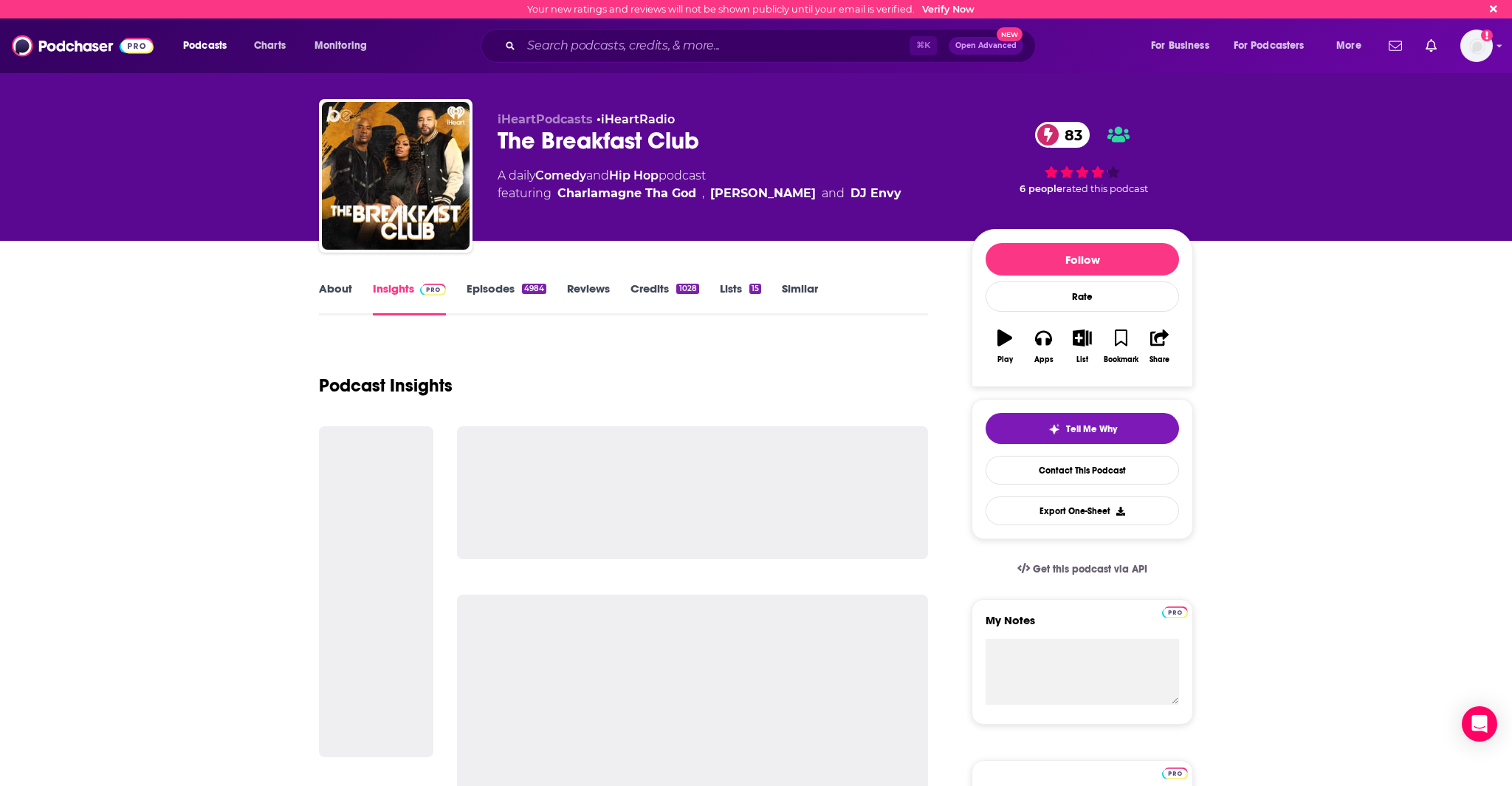
click at [490, 285] on link "Episodes 4984" at bounding box center [506, 299] width 80 height 34
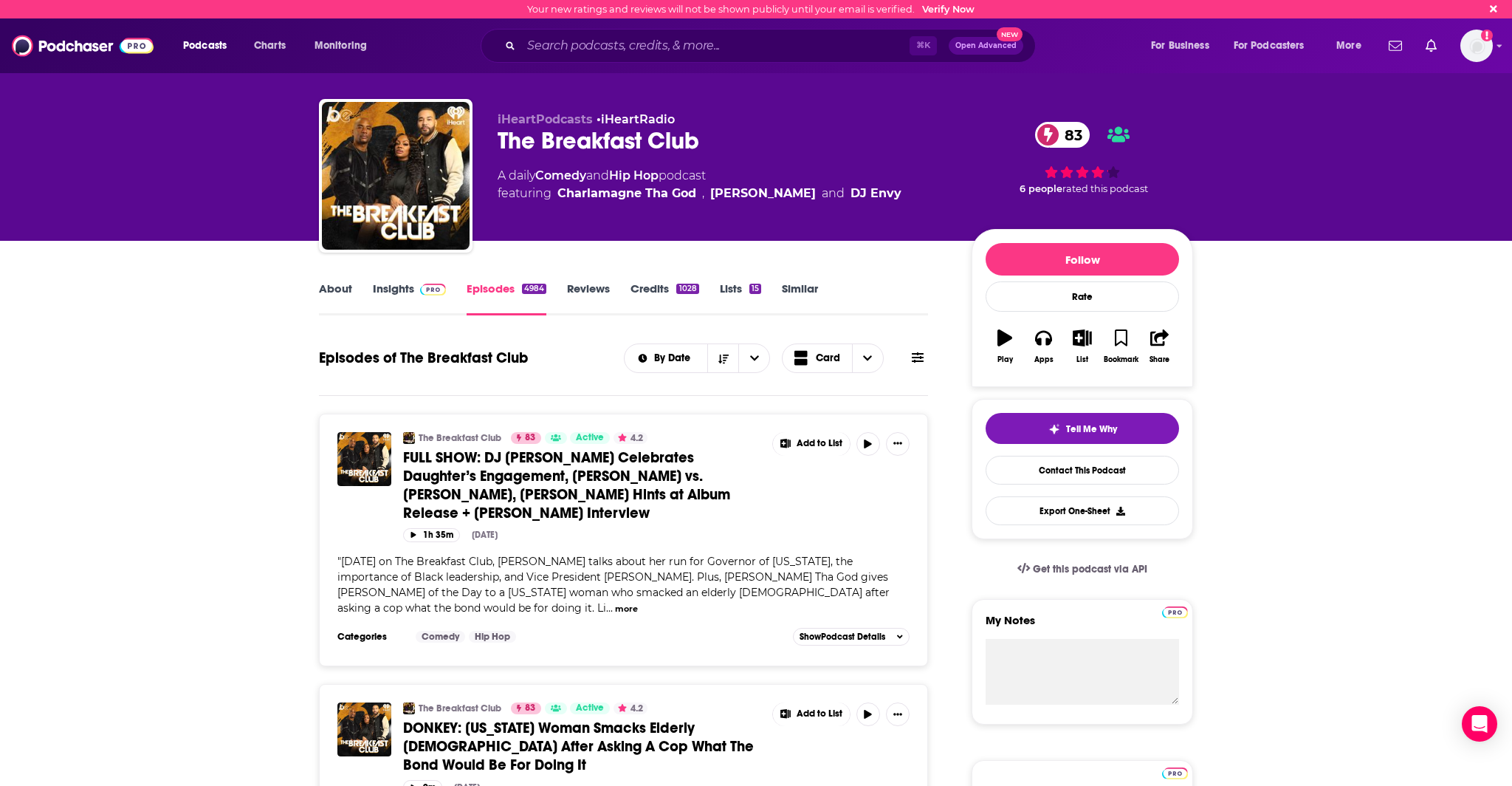
click at [916, 363] on icon at bounding box center [917, 357] width 12 height 12
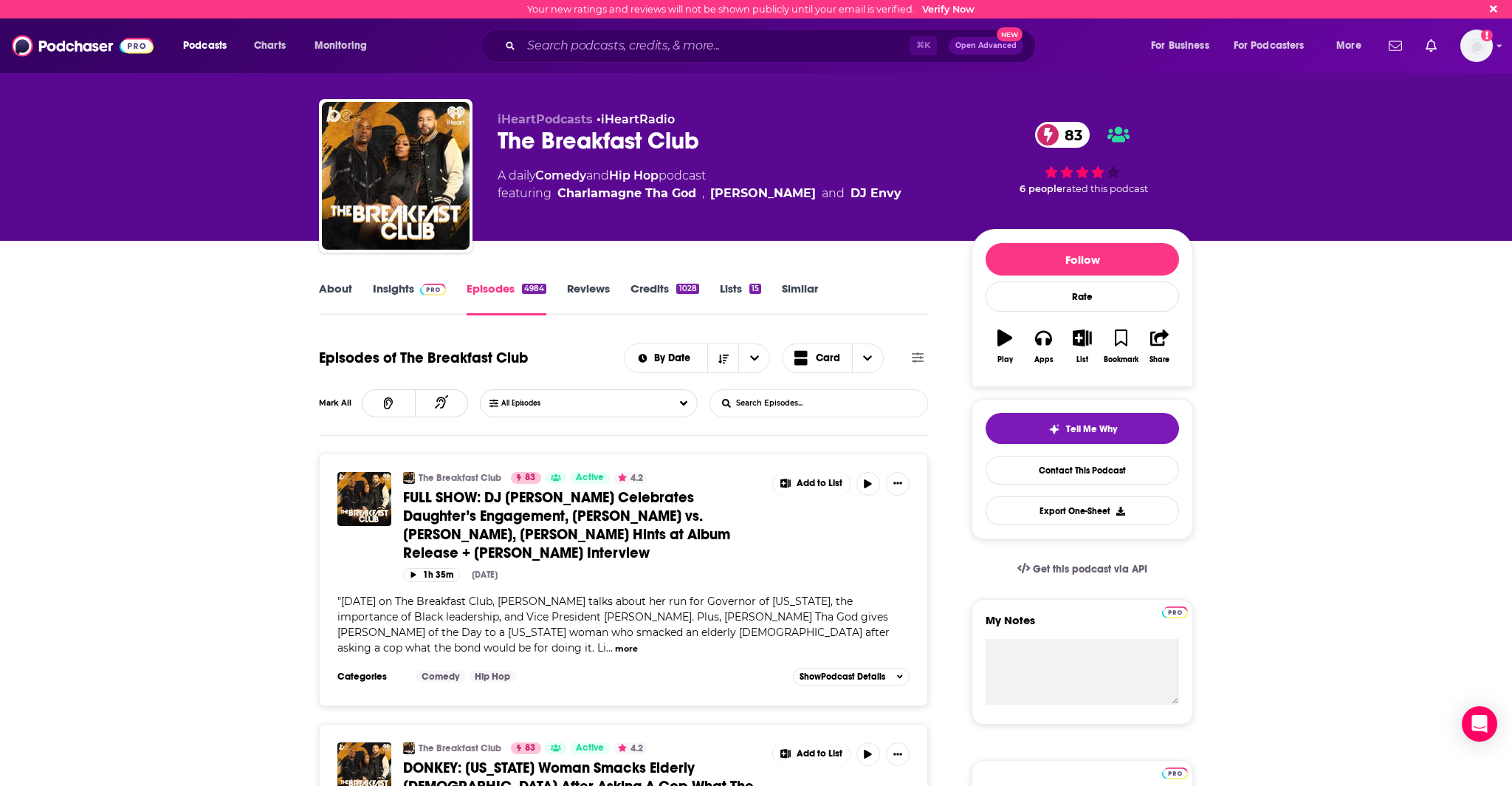
click at [857, 392] on input "List Search Input" at bounding box center [787, 403] width 154 height 26
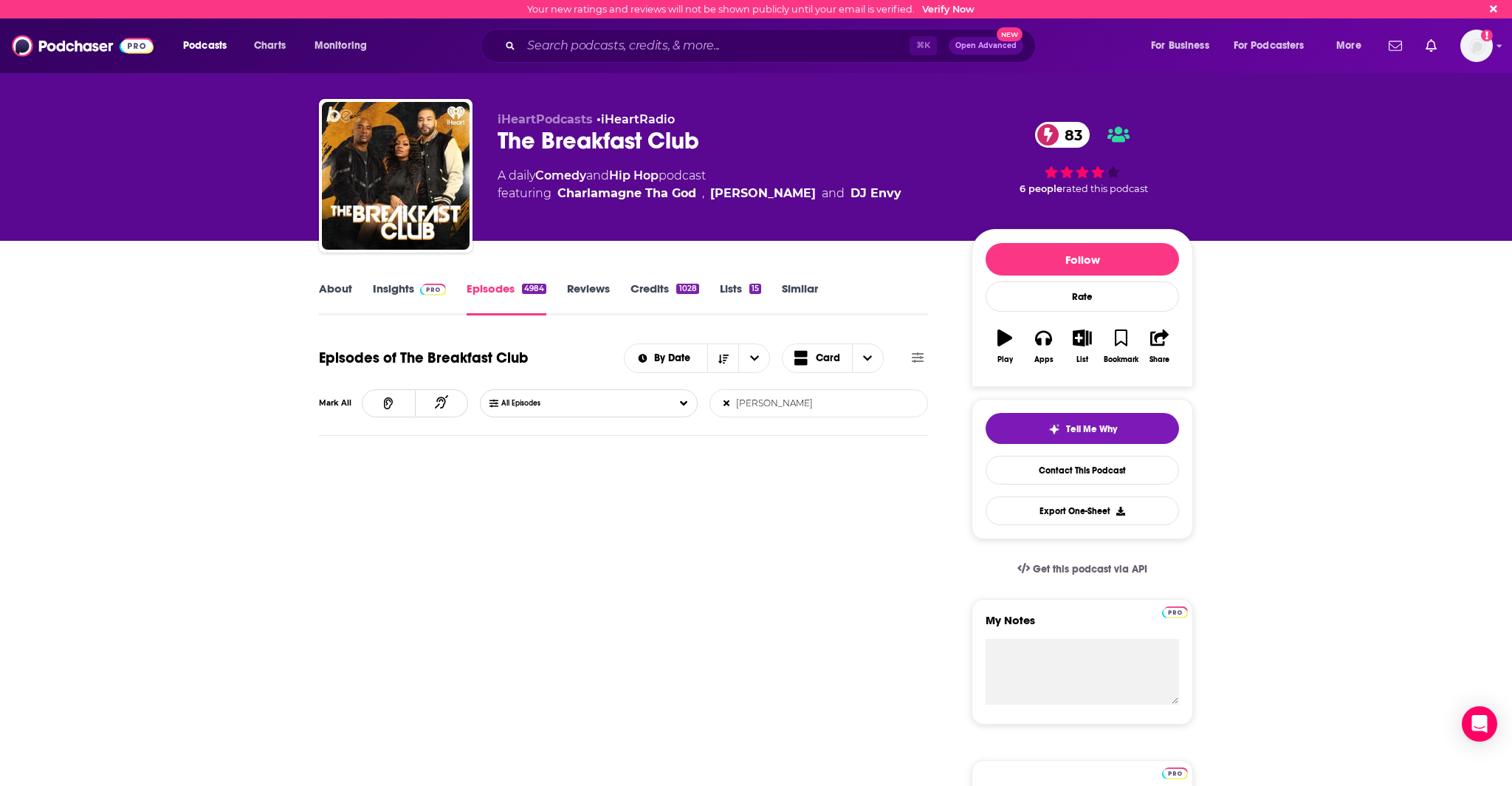
drag, startPoint x: 798, startPoint y: 404, endPoint x: 711, endPoint y: 406, distance: 87.0
click at [711, 406] on input "[PERSON_NAME]" at bounding box center [787, 403] width 154 height 26
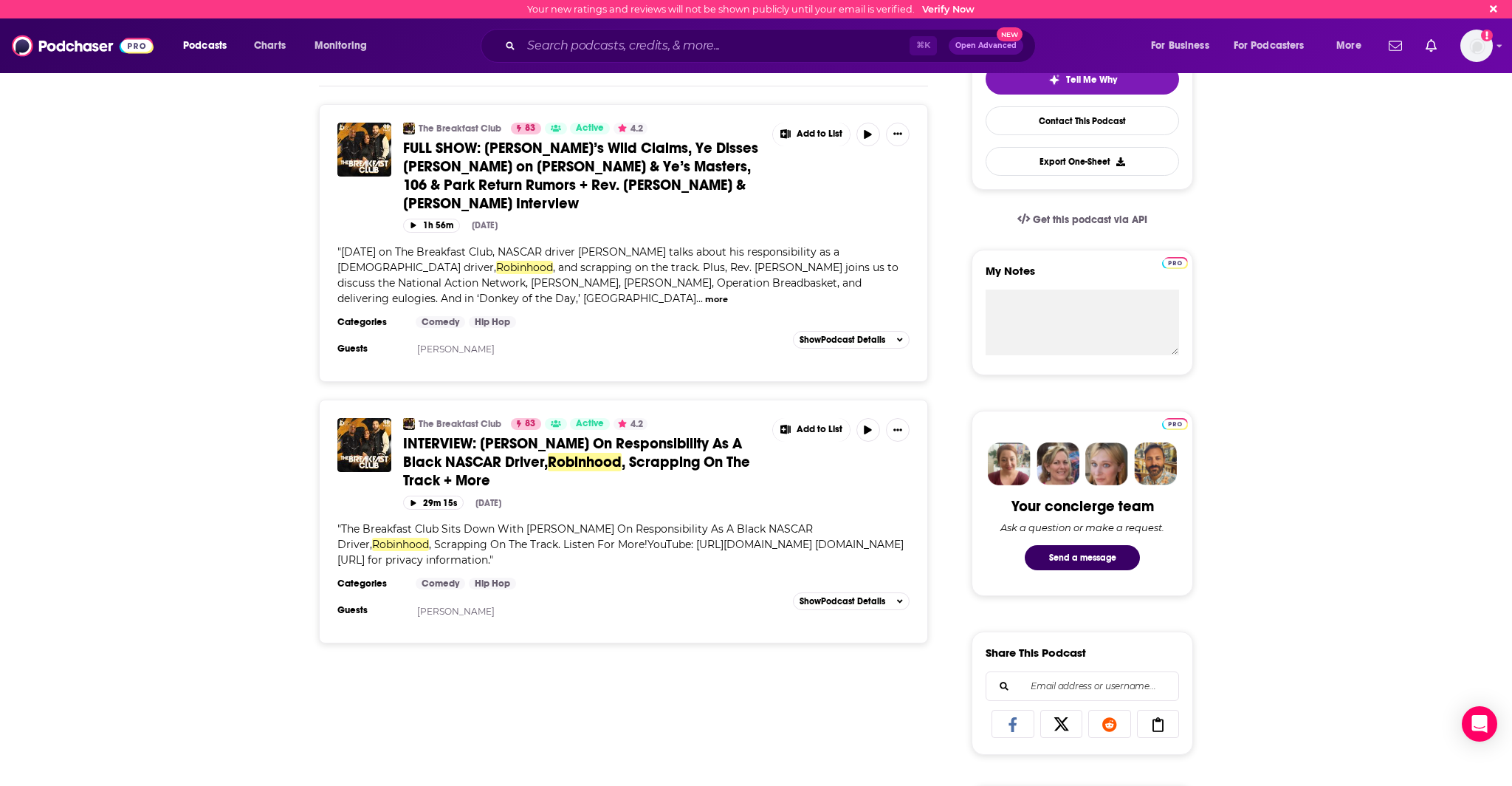
scroll to position [488, 0]
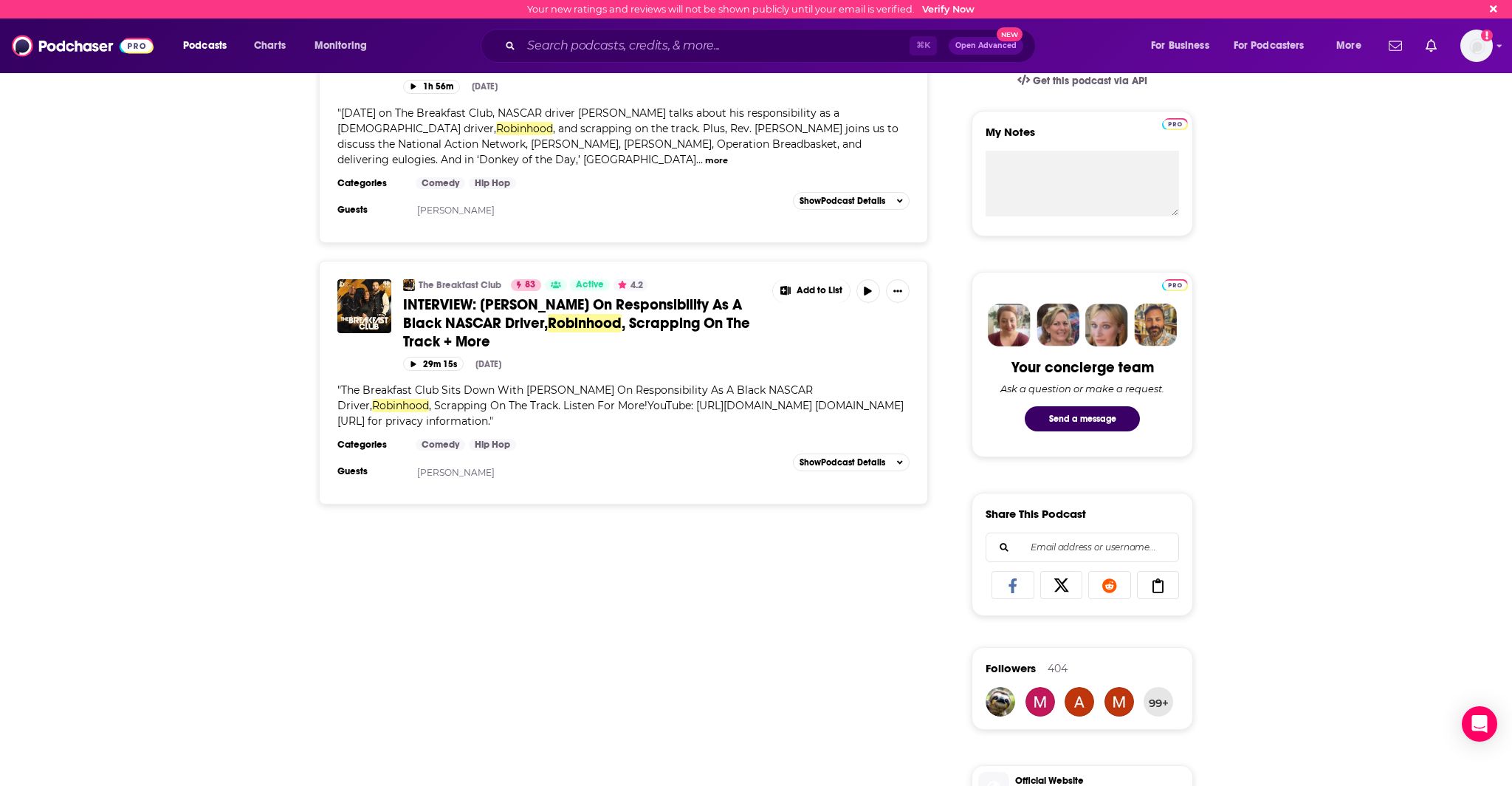
type input "robinhood"
click at [429, 300] on span "INTERVIEW: [PERSON_NAME] On Responsibility As A Black NASCAR Driver," at bounding box center [573, 314] width 339 height 37
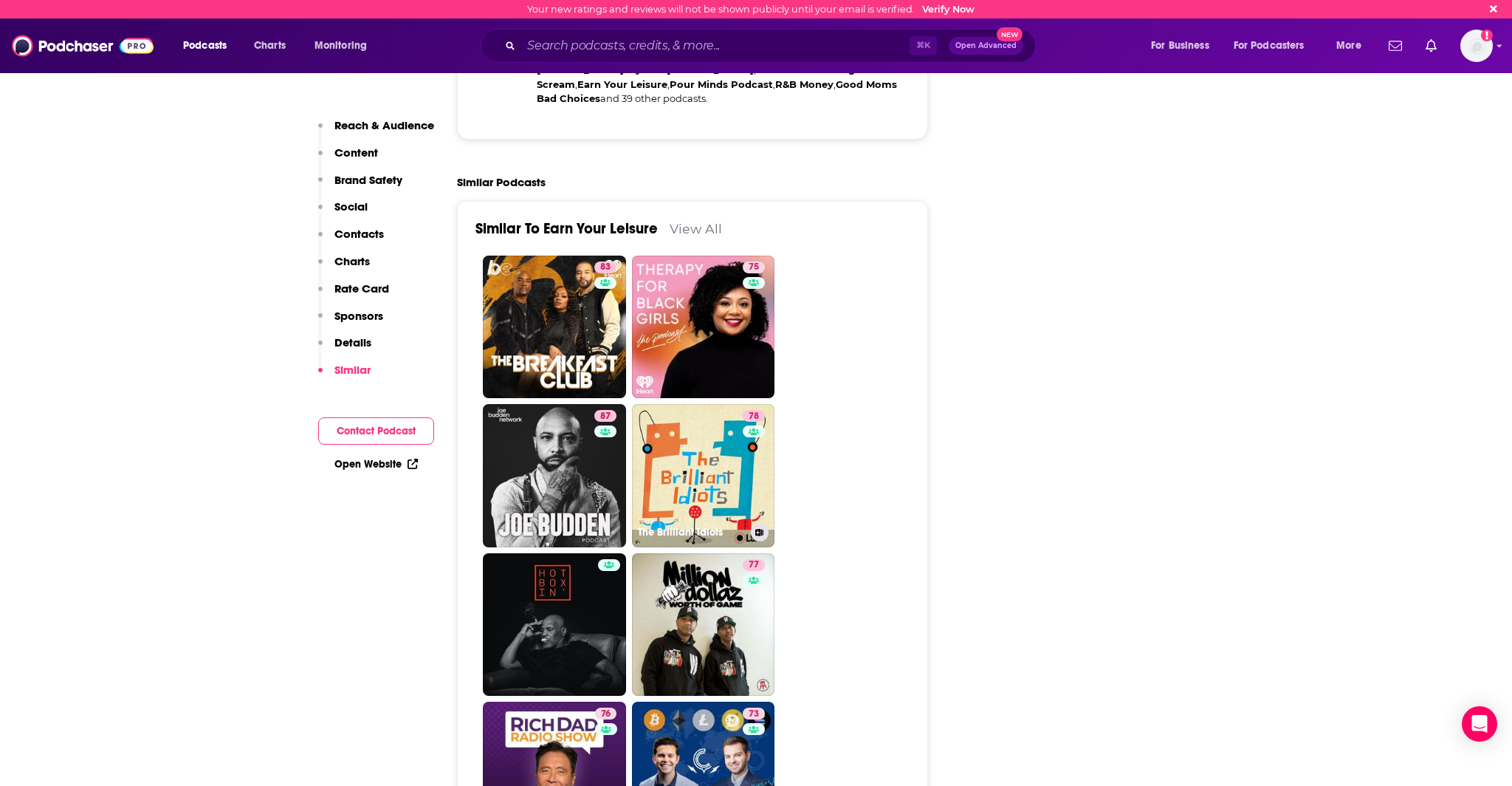
scroll to position [3486, 0]
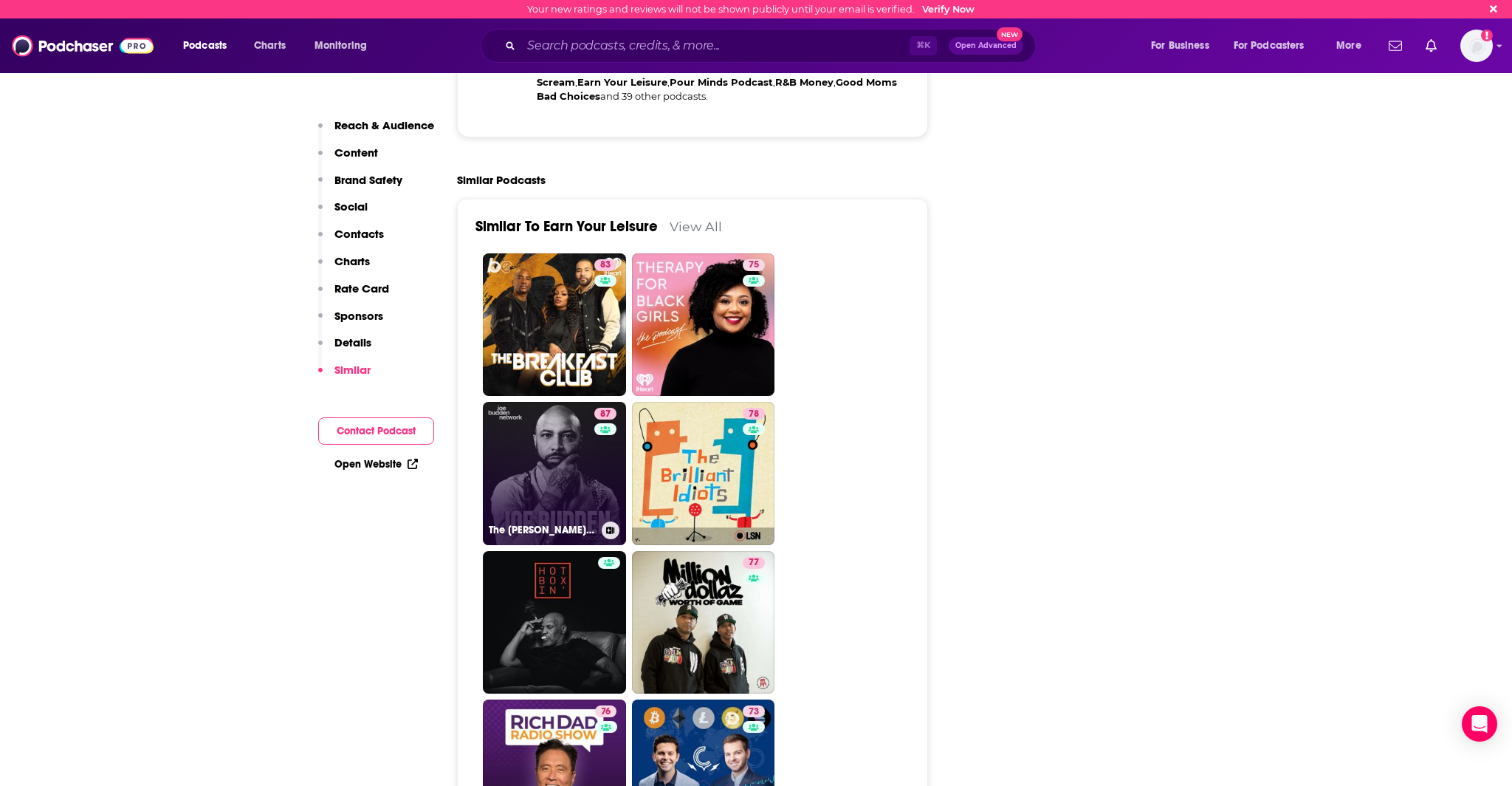
click at [545, 402] on link "87 The [PERSON_NAME] Podcast" at bounding box center [554, 473] width 144 height 144
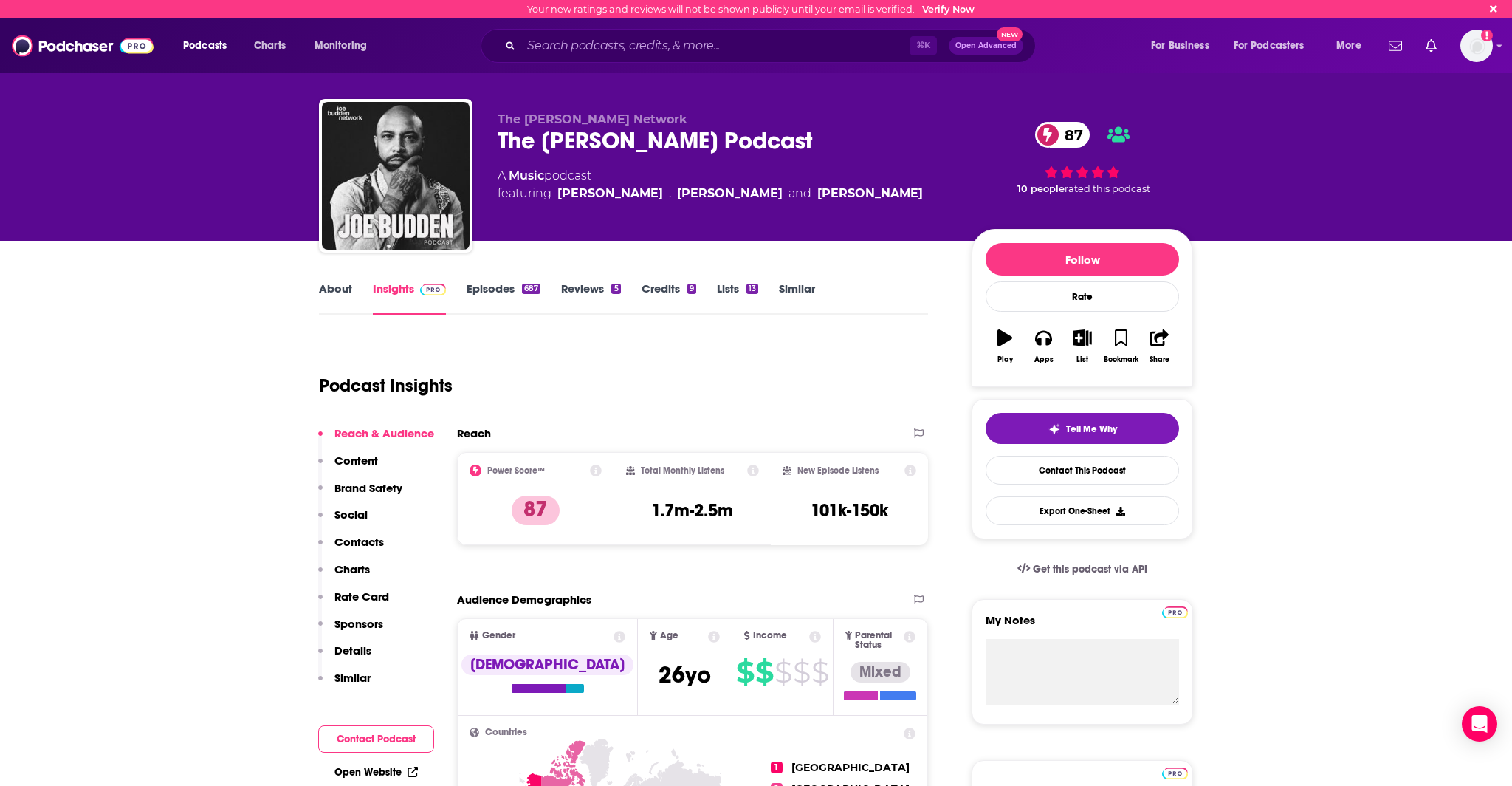
type input "[URL][DOMAIN_NAME]"
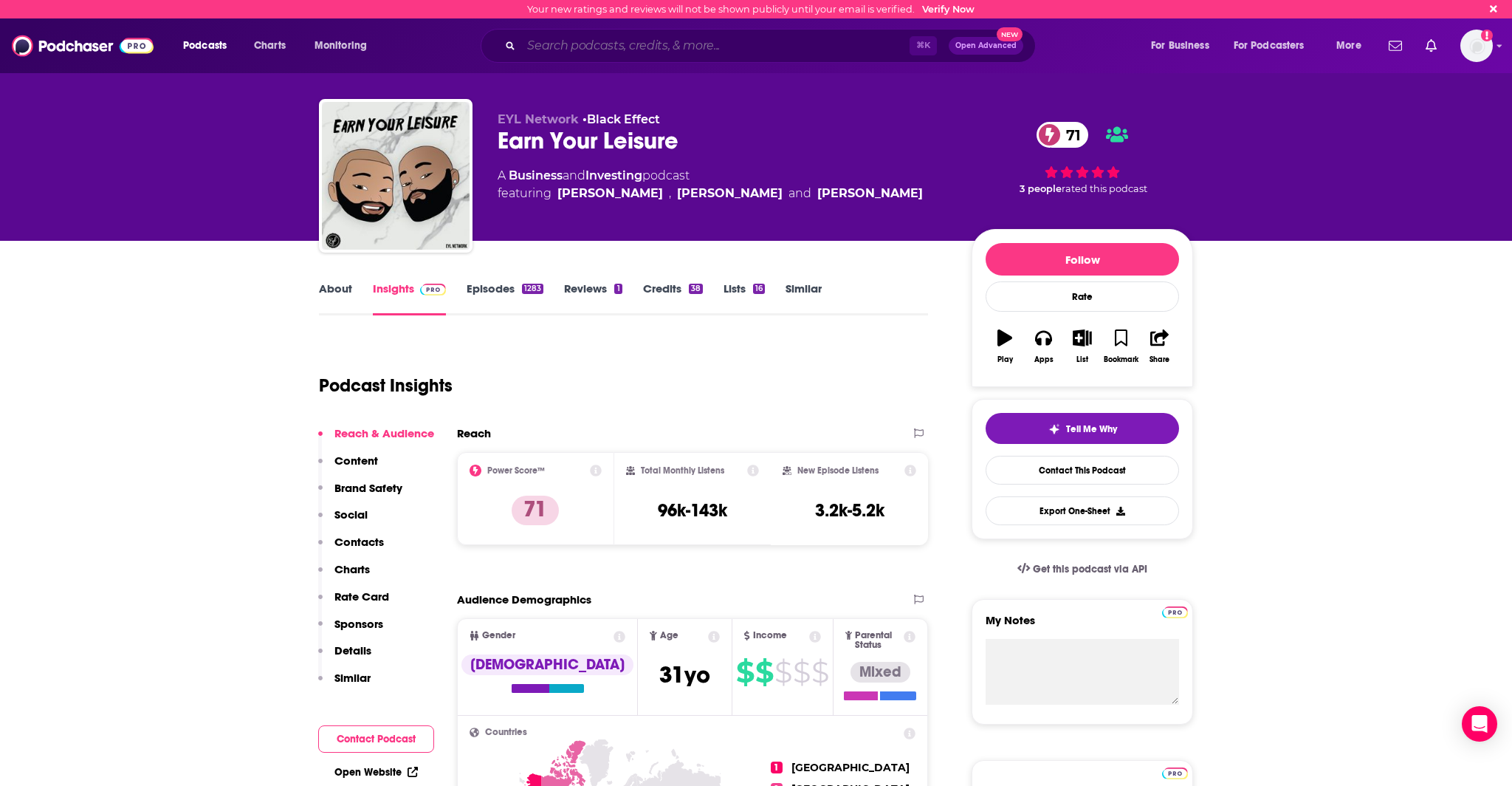
click at [563, 40] on input "Search podcasts, credits, & more..." at bounding box center [715, 46] width 389 height 23
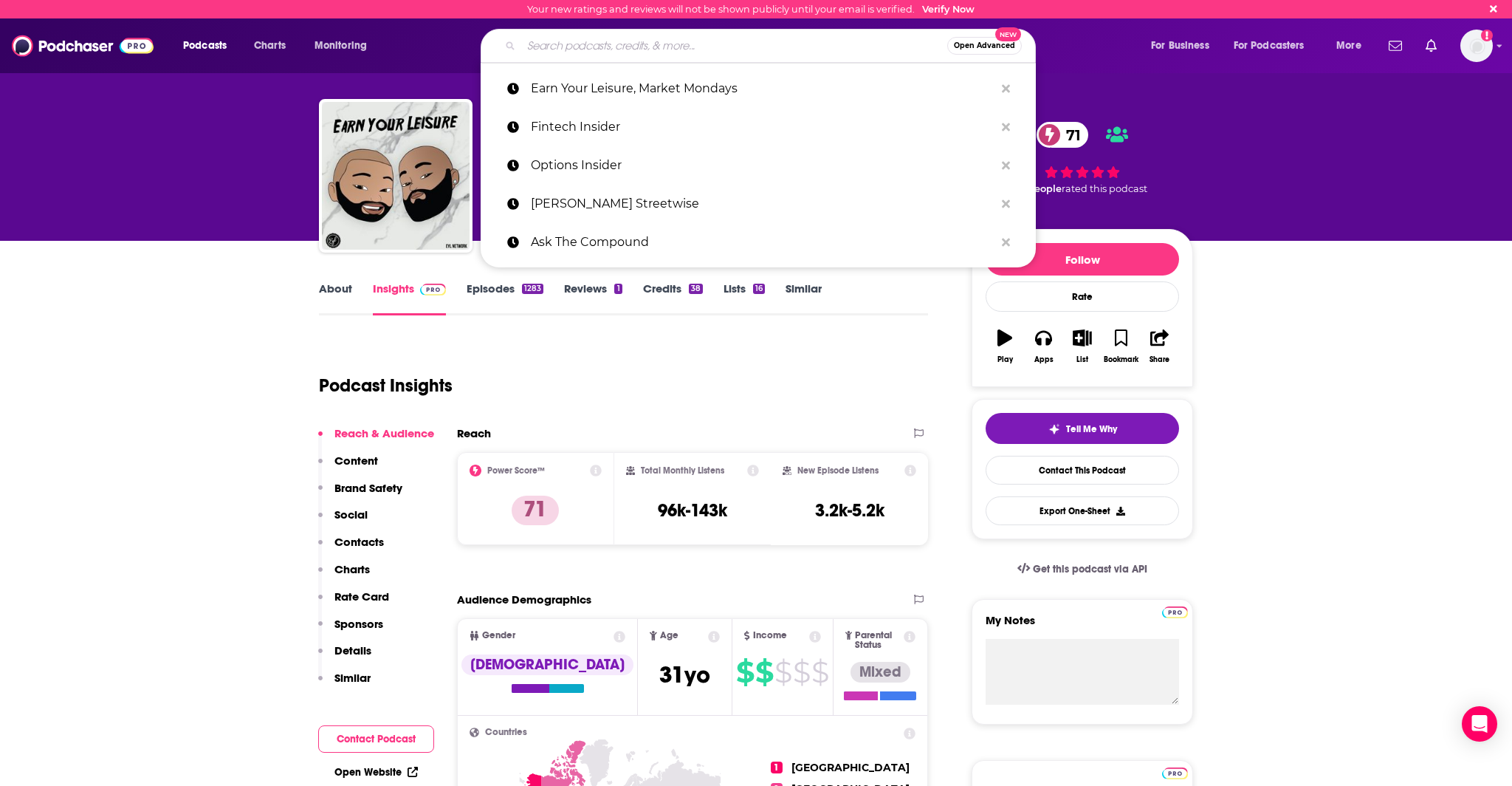
paste input "The [PERSON_NAME] Fintech Podcast"
type input "The [PERSON_NAME] Fintech Podcast"
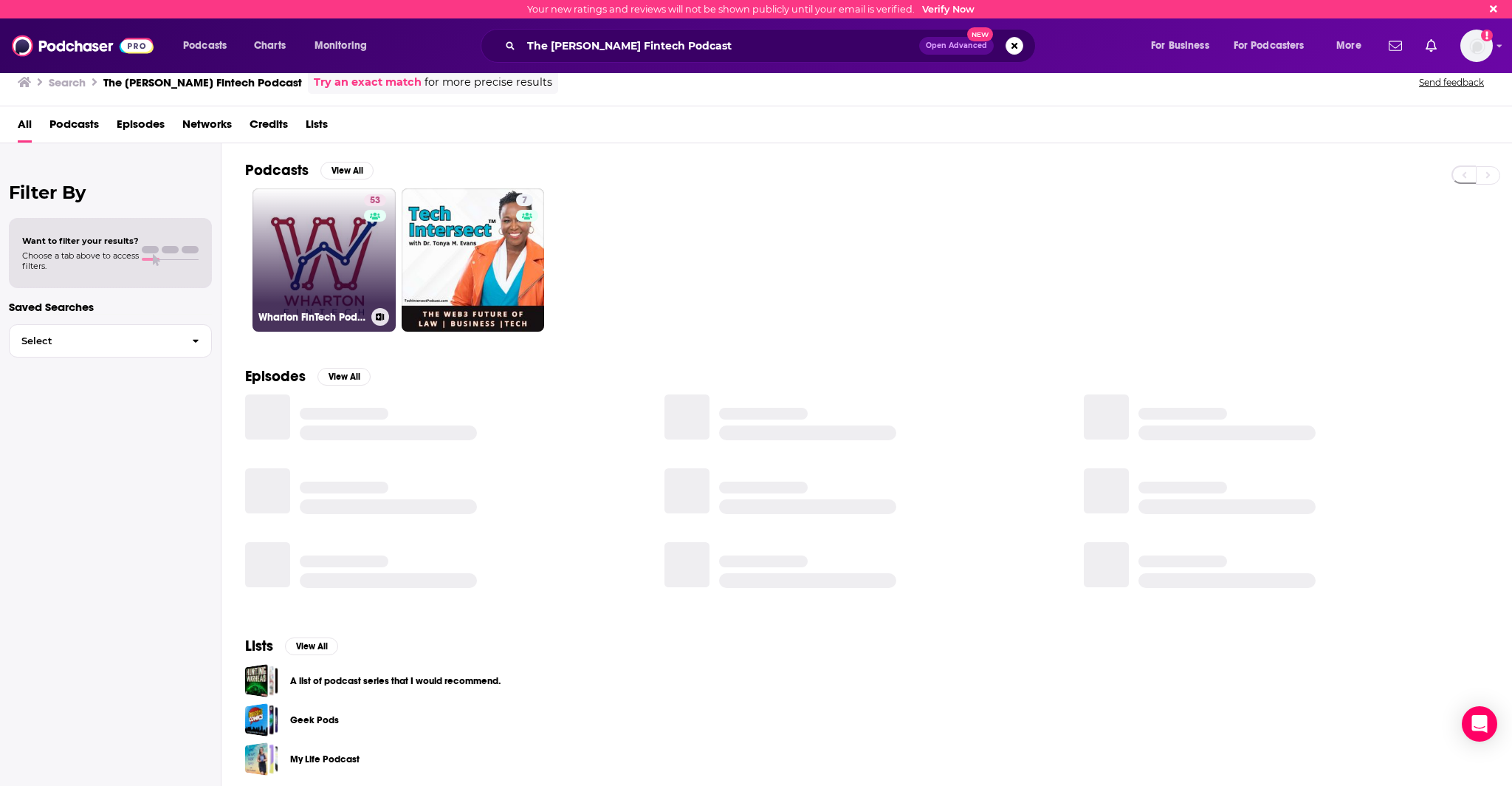
click at [375, 279] on div "53" at bounding box center [376, 251] width 26 height 114
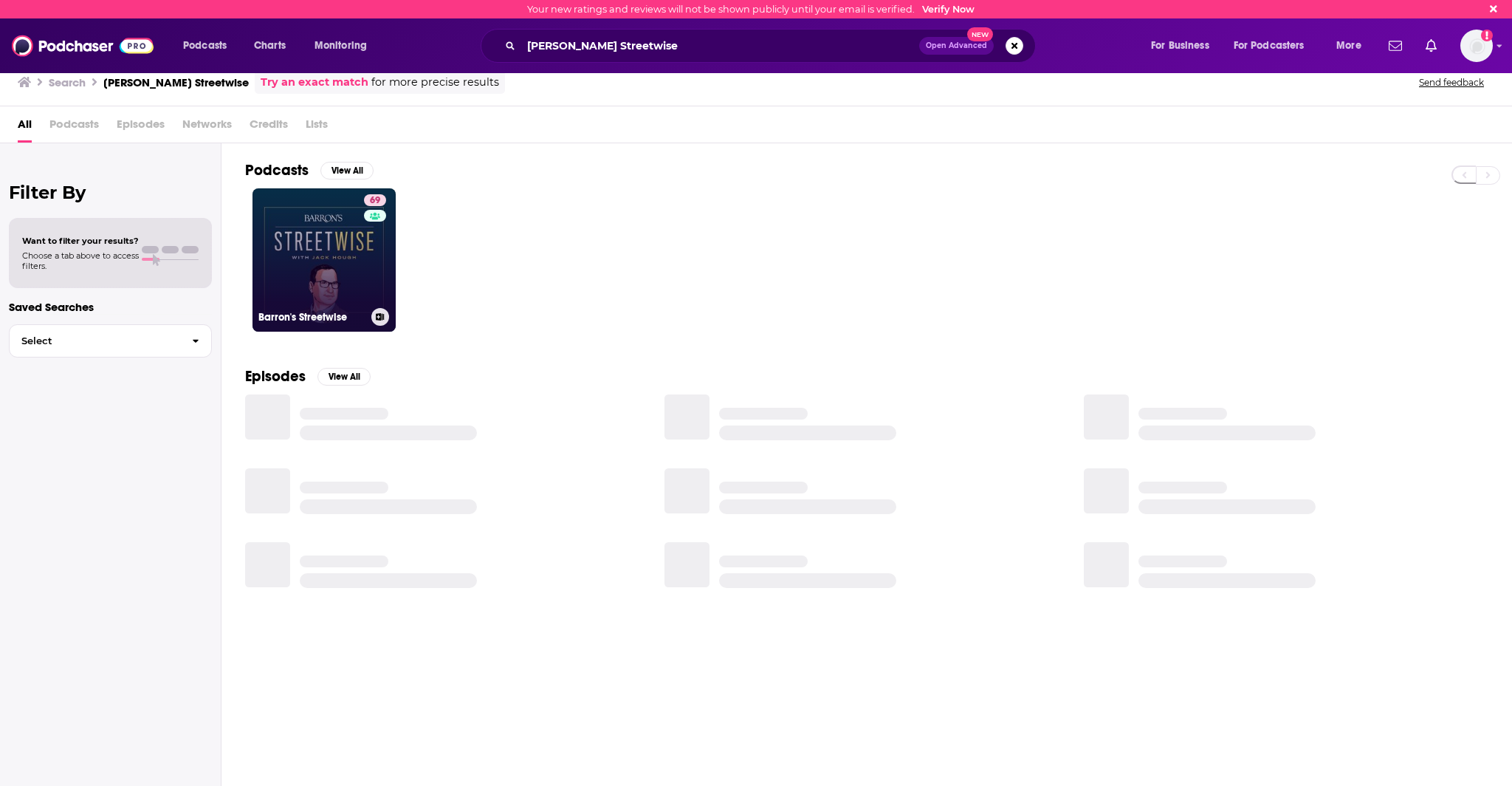
click at [271, 265] on link "69 Barron's Streetwise" at bounding box center [324, 260] width 144 height 144
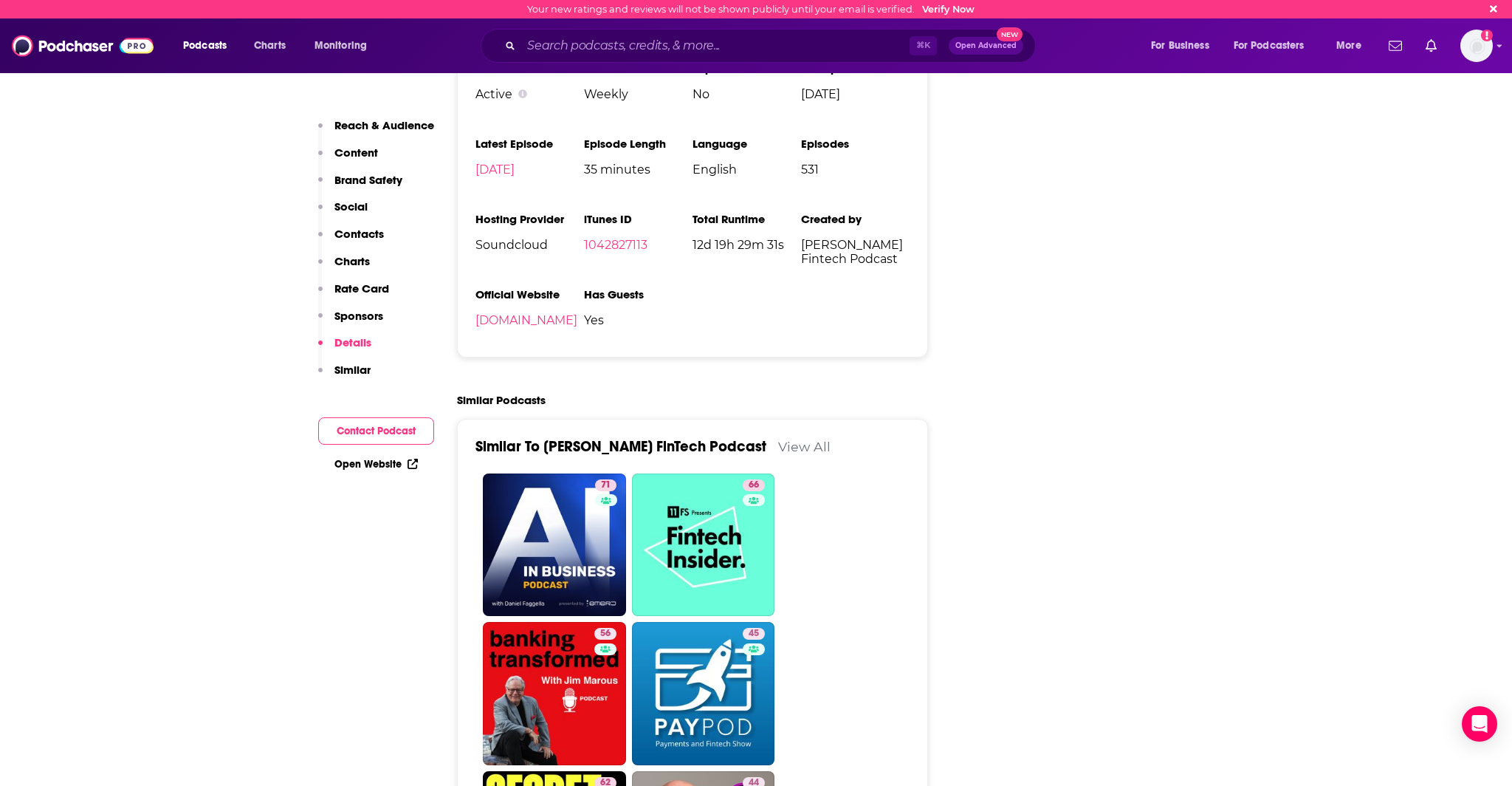
scroll to position [2703, 0]
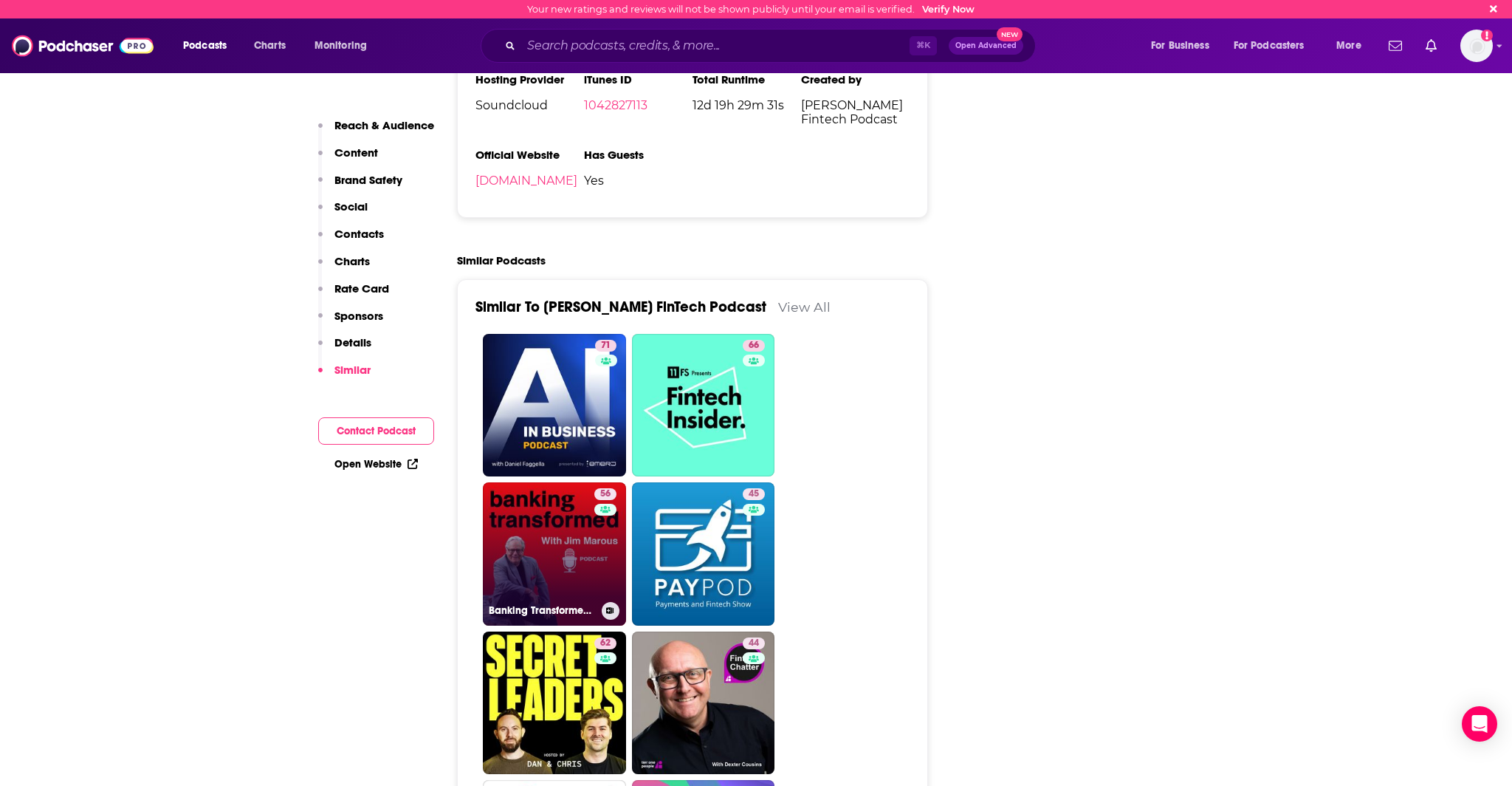
click at [522, 483] on link "56 Banking Transformed with Jim Marous" at bounding box center [554, 553] width 144 height 144
type input "https://www.podchaser.com/podcasts/banking-transformed-with-jim-m-872188"
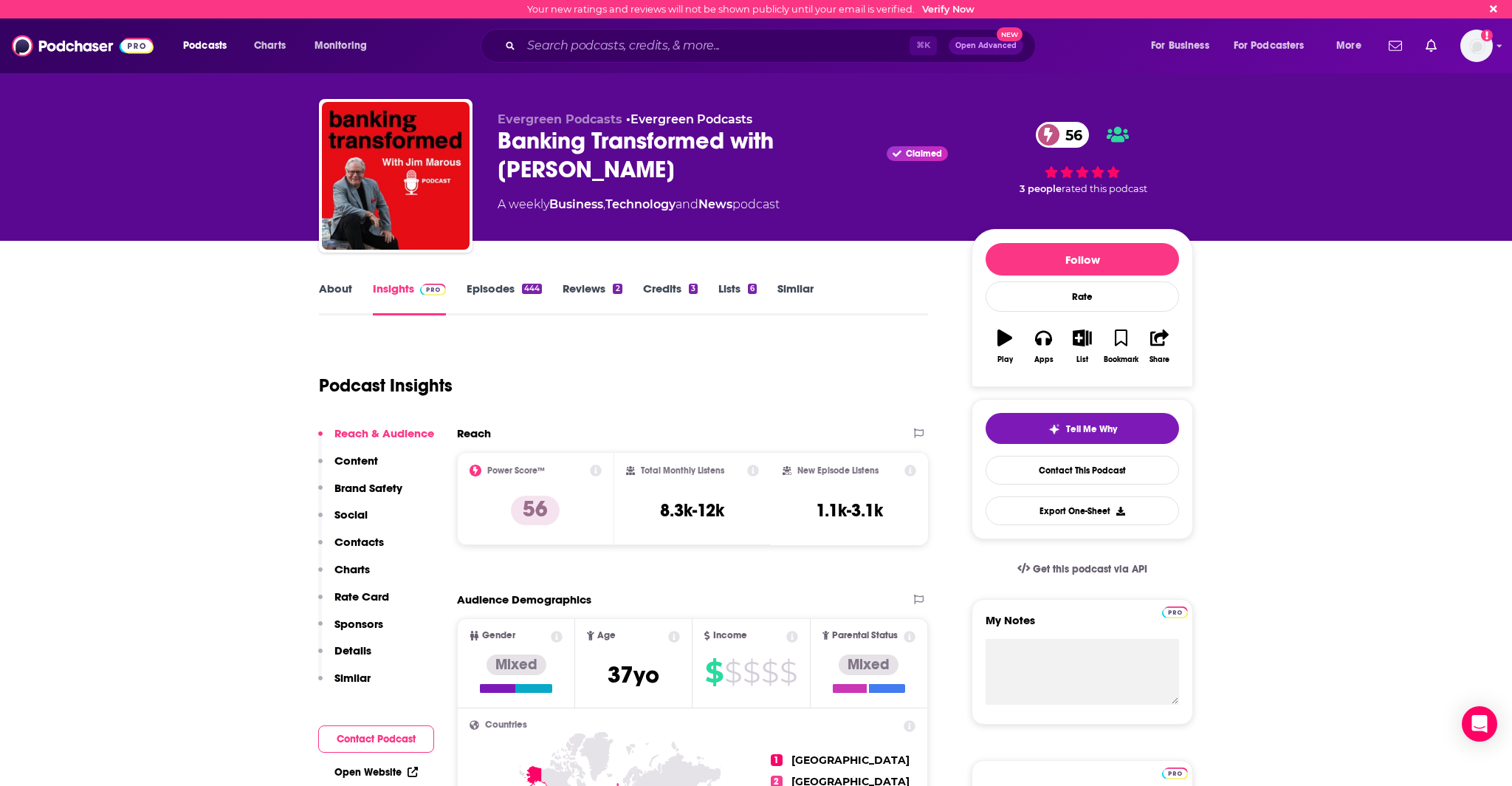
click at [476, 295] on link "Episodes 444" at bounding box center [503, 299] width 75 height 34
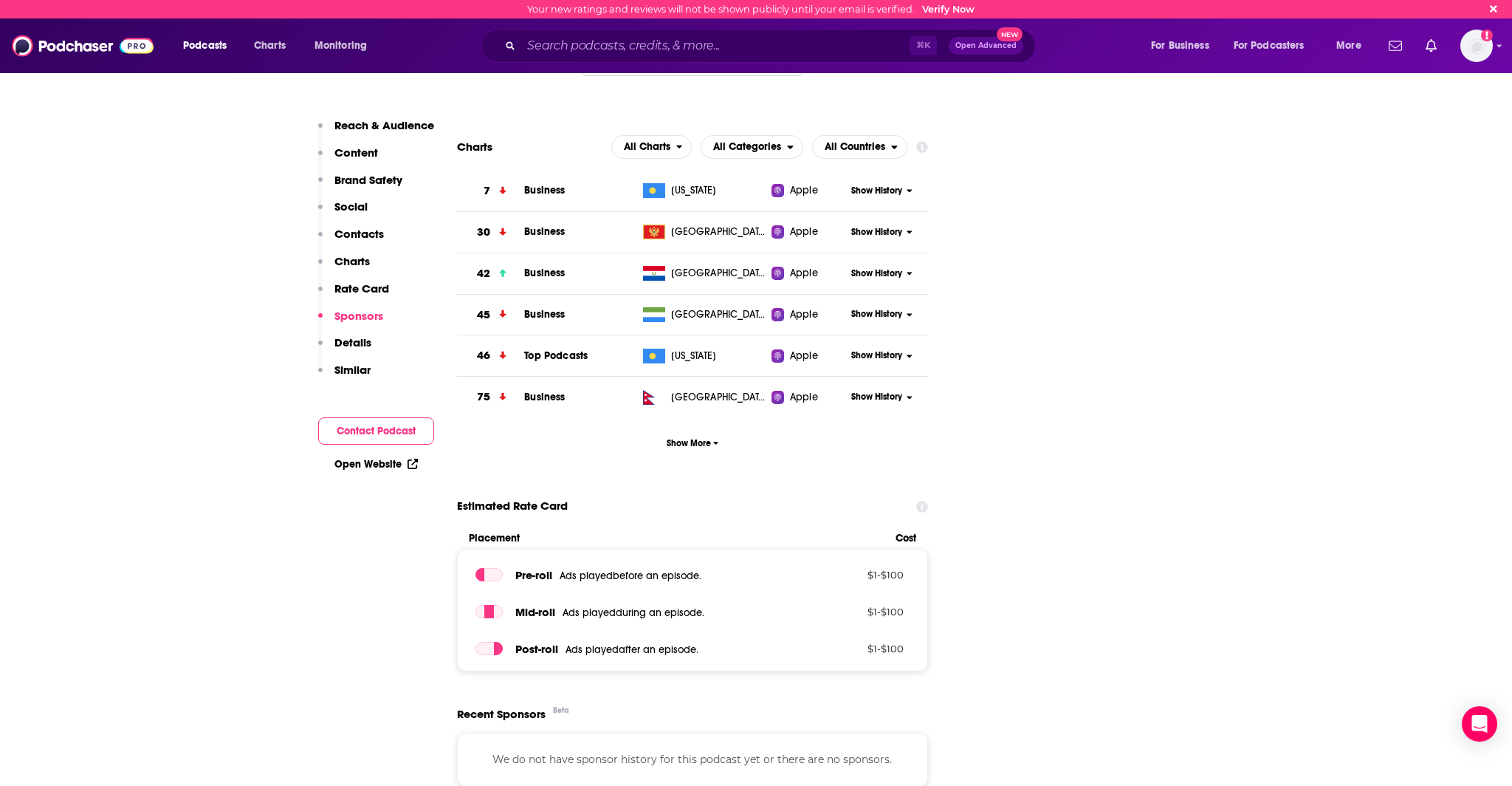
scroll to position [3462, 0]
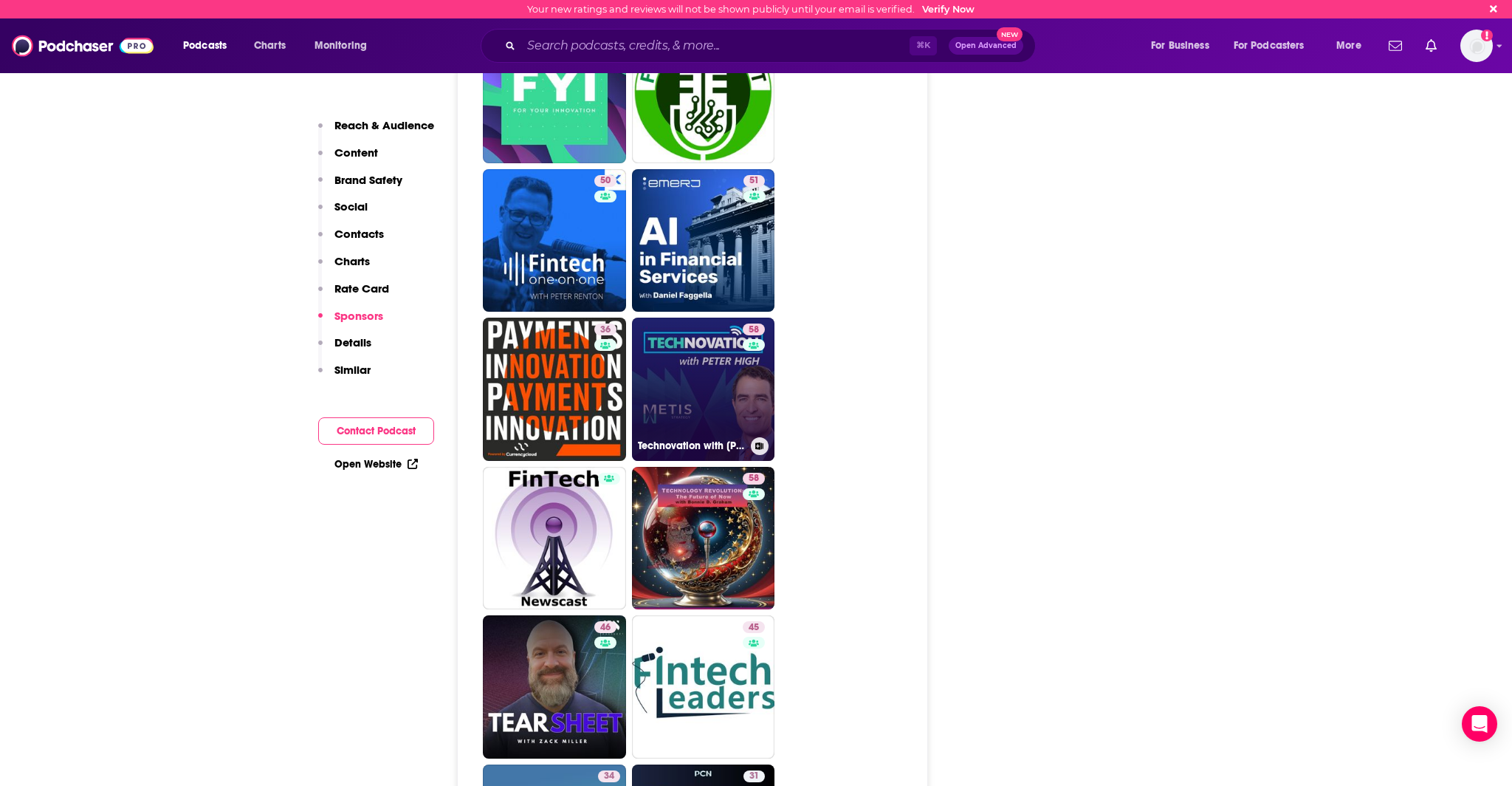
click at [663, 318] on link "58 Technovation with Peter High (CIO, CTO, CDO, CXO Interviews)" at bounding box center [704, 389] width 144 height 144
type input "https://www.podchaser.com/podcasts/technovation-with-peter-high-c-91222"
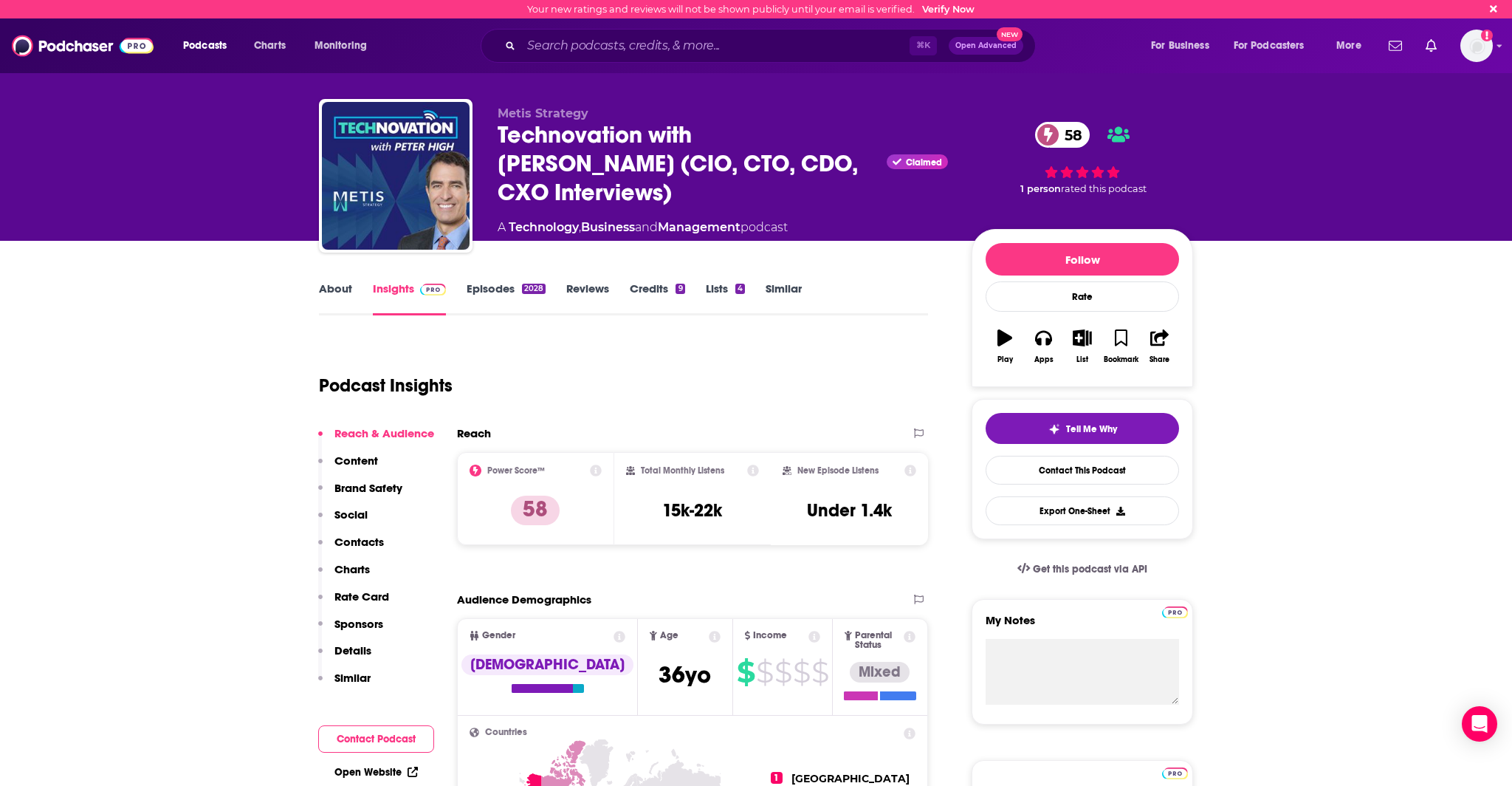
click at [478, 299] on link "Episodes 2028" at bounding box center [506, 299] width 79 height 34
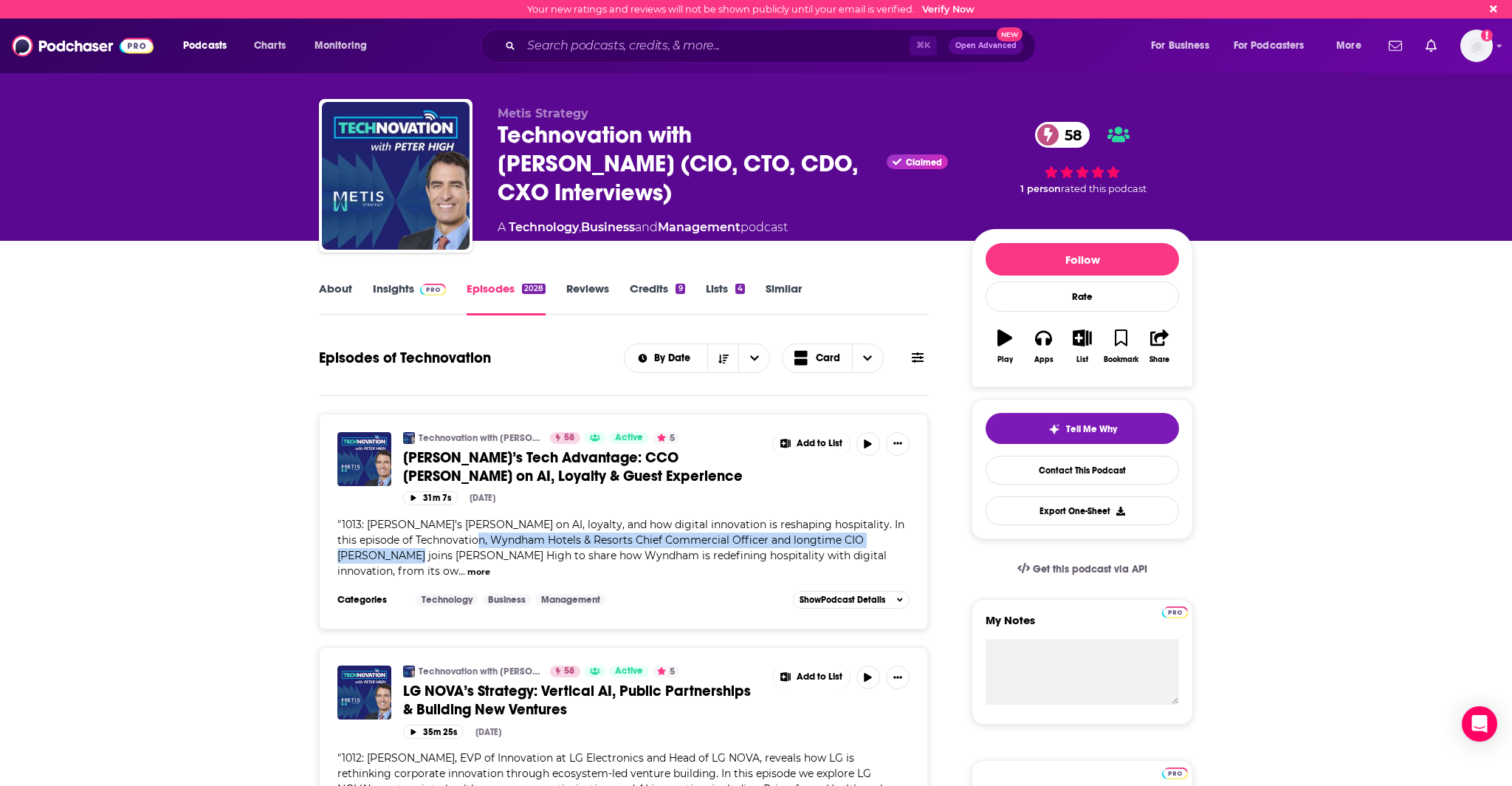
drag, startPoint x: 469, startPoint y: 538, endPoint x: 389, endPoint y: 558, distance: 82.5
click at [389, 558] on span "1013: Wyndham’s Scott Strickland on AI, loyalty, and how digital innovation is …" at bounding box center [621, 547] width 567 height 60
copy span "Wyndham Hotels & Resorts Chief Commercial Officer and longtime CIO Scott Strick…"
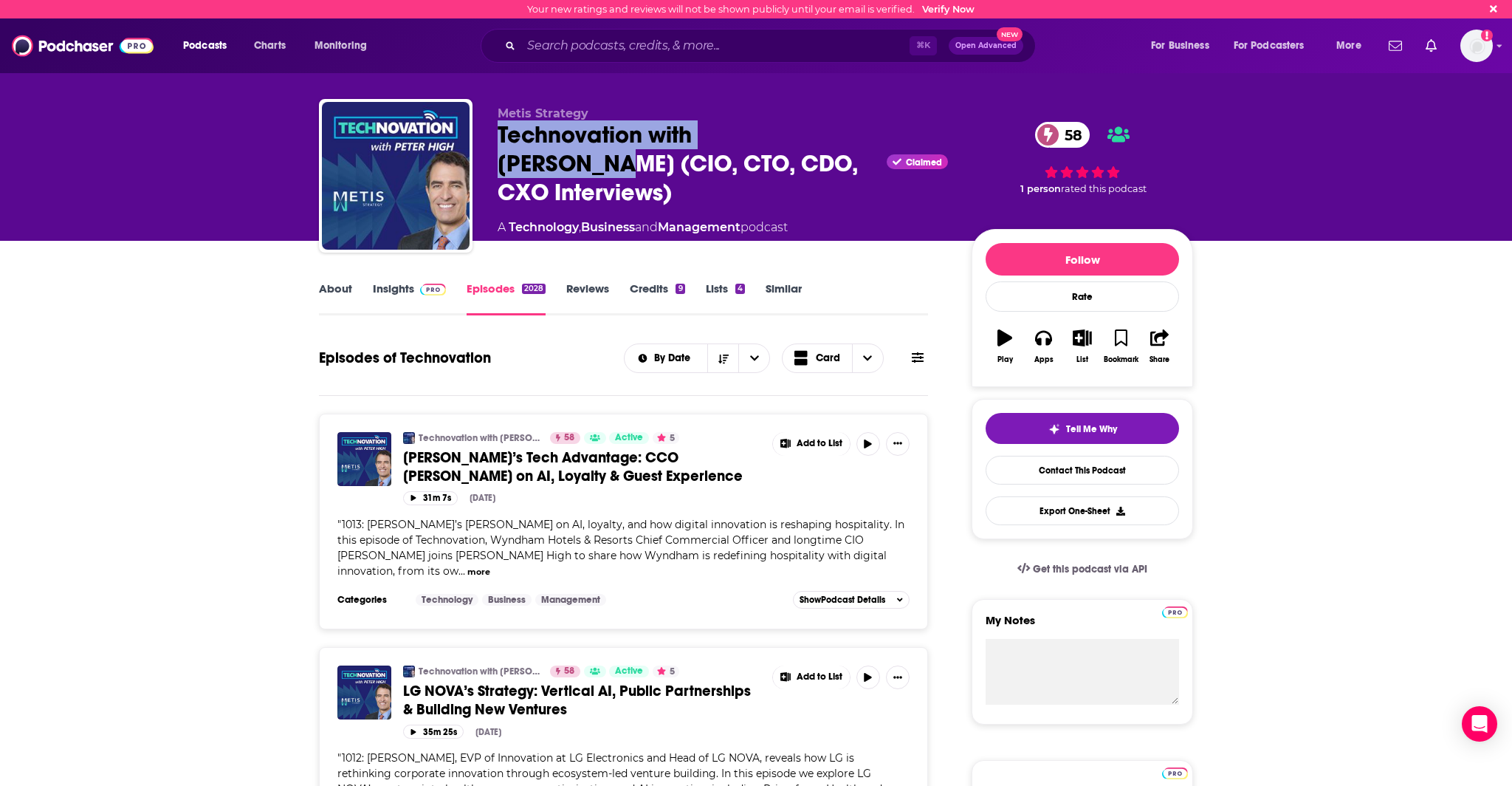
drag, startPoint x: 492, startPoint y: 138, endPoint x: 817, endPoint y: 144, distance: 325.1
click at [817, 144] on div "Metis Strategy Technovation with Peter High (CIO, CTO, CDO, CXO Interviews) Cla…" at bounding box center [756, 179] width 874 height 160
copy h2 "Technovation with Peter High"
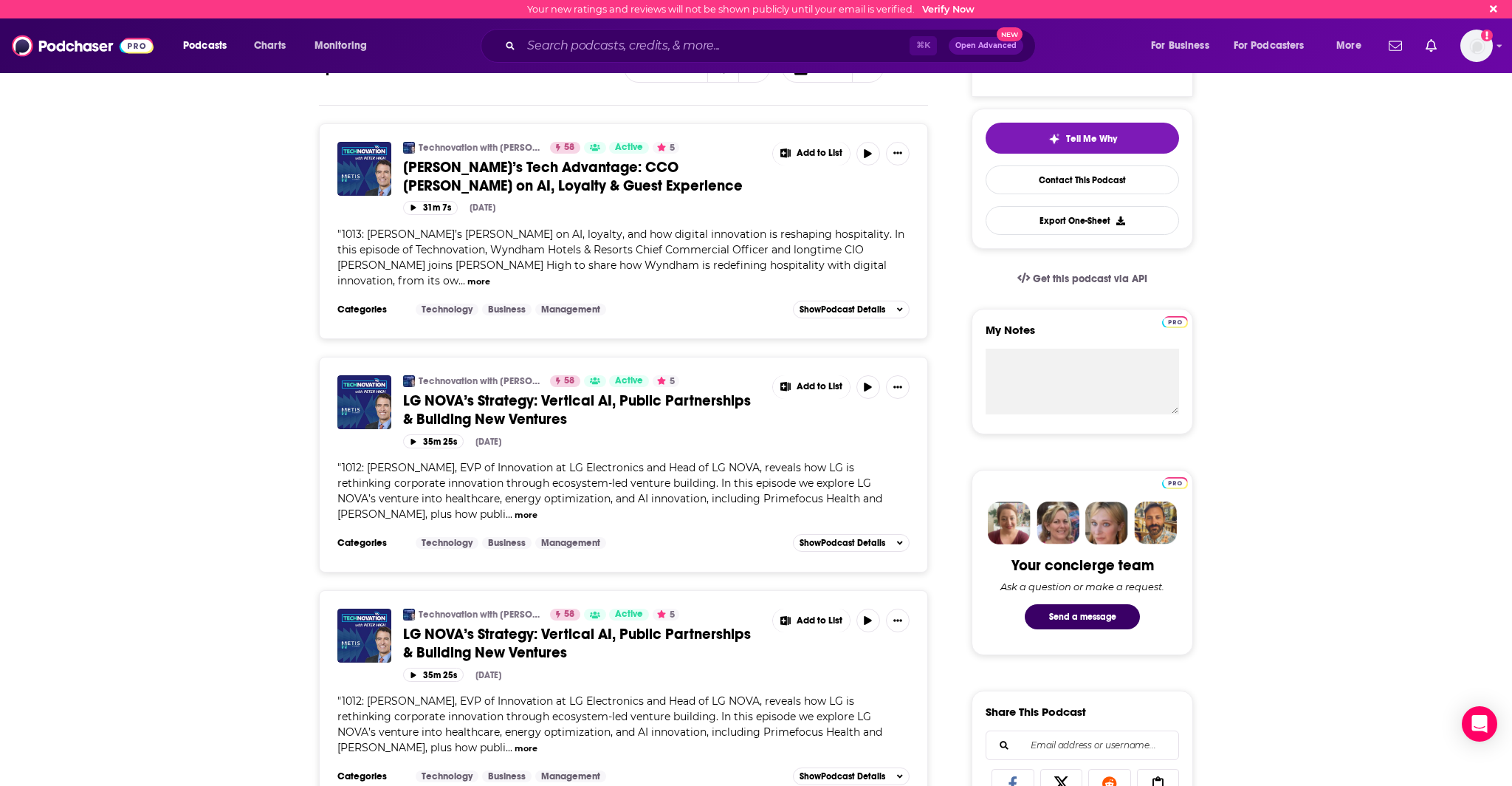
click at [445, 463] on span "1012: Sokwoo Rhee, EVP of Innovation at LG Electronics and Head of LG NOVA, rev…" at bounding box center [610, 490] width 545 height 60
drag, startPoint x: 442, startPoint y: 467, endPoint x: 739, endPoint y: 468, distance: 297.0
click at [739, 468] on span "1012: Sokwoo Rhee, EVP of Innovation at LG Electronics and Head of LG NOVA, rev…" at bounding box center [610, 490] width 545 height 60
copy span "EVP of Innovation at LG Electronics and Head of LG NOVA"
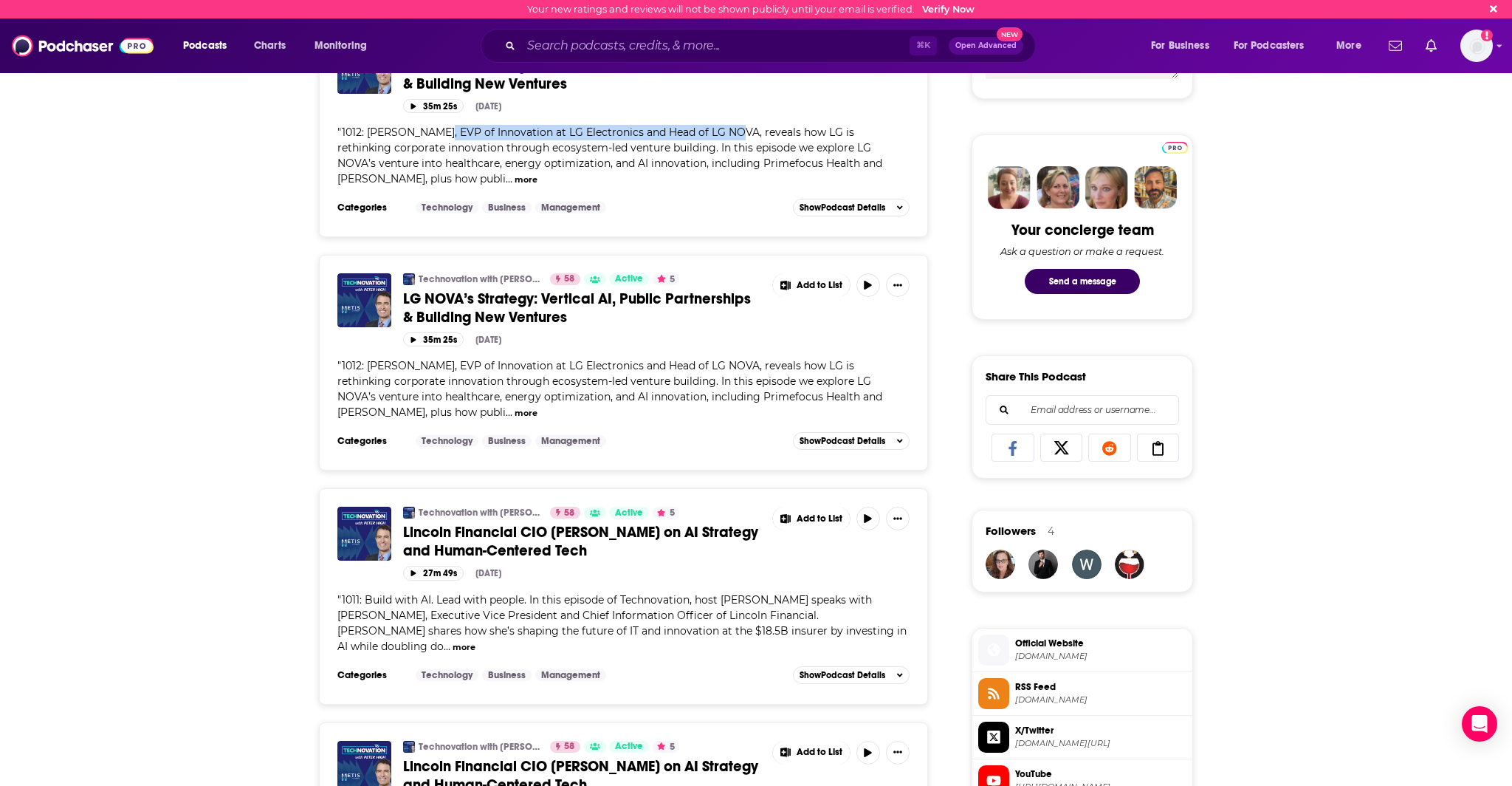
scroll to position [709, 0]
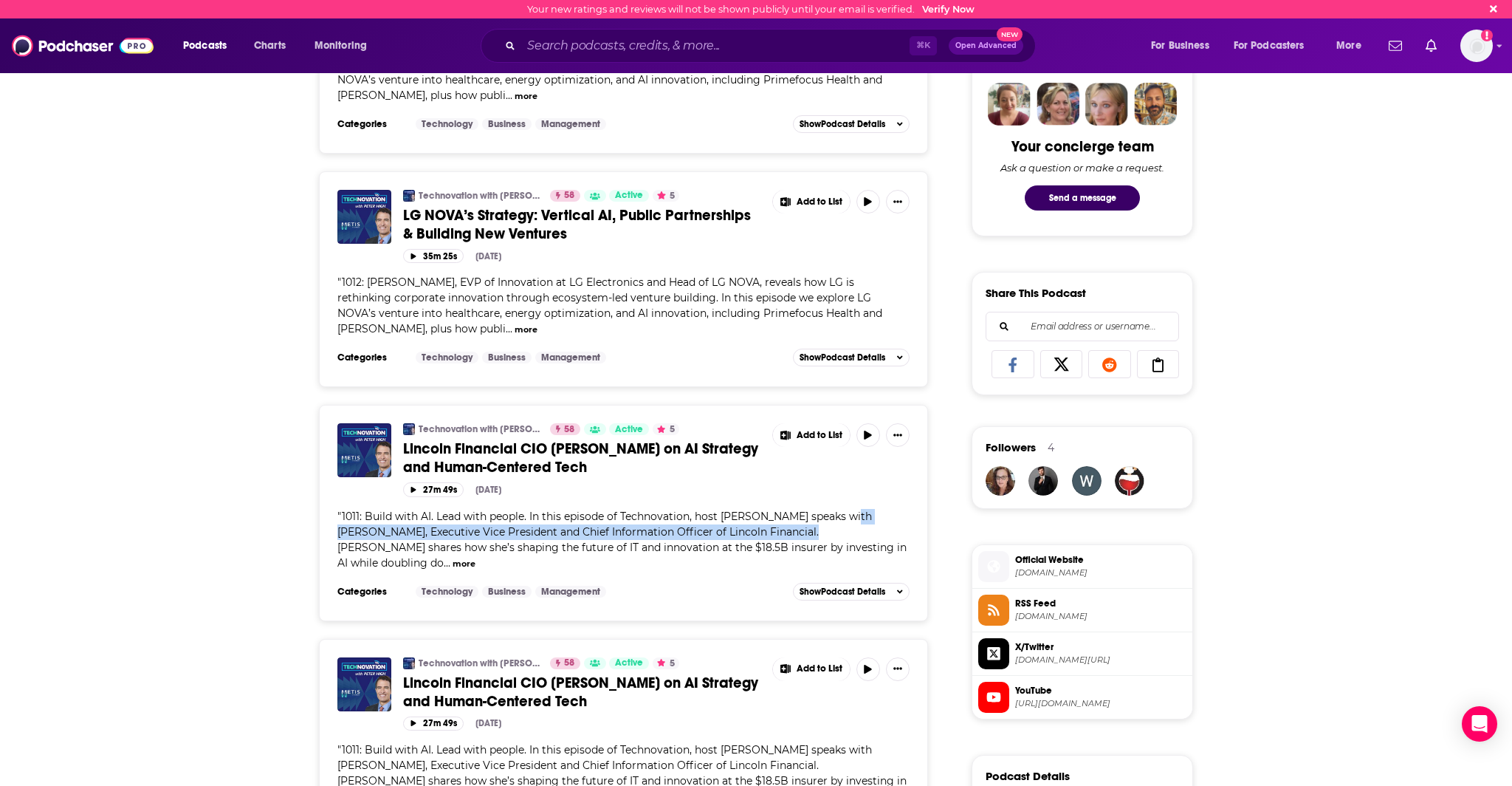
drag, startPoint x: 843, startPoint y: 514, endPoint x: 771, endPoint y: 532, distance: 74.2
click at [771, 532] on span "1011: Build with AI. Lead with people. In this episode of Technovation, host Pe…" at bounding box center [622, 539] width 569 height 60
copy span "Jennifer Charters, Executive Vice President and Chief Information Officer of Li…"
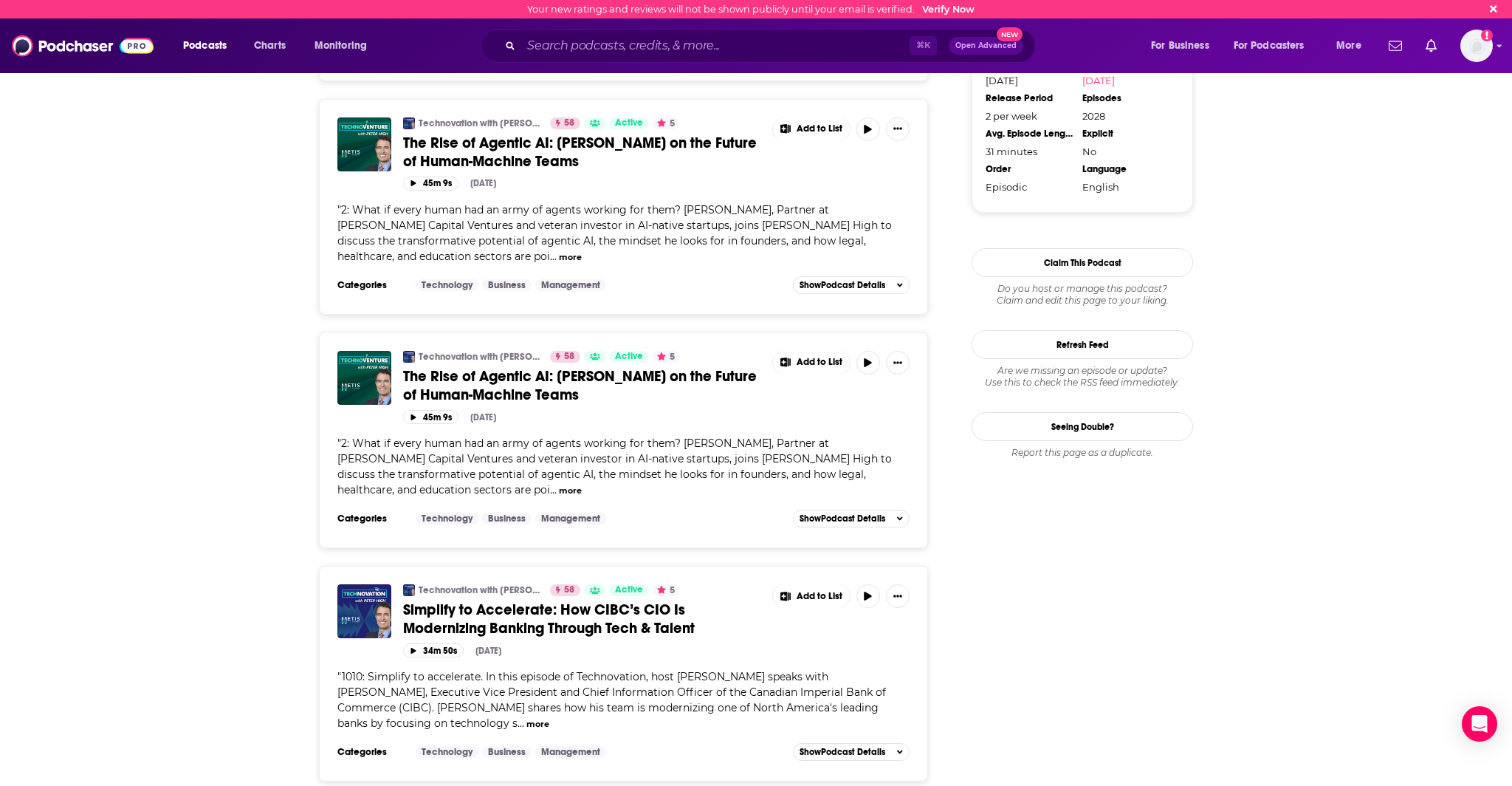
scroll to position [1525, 0]
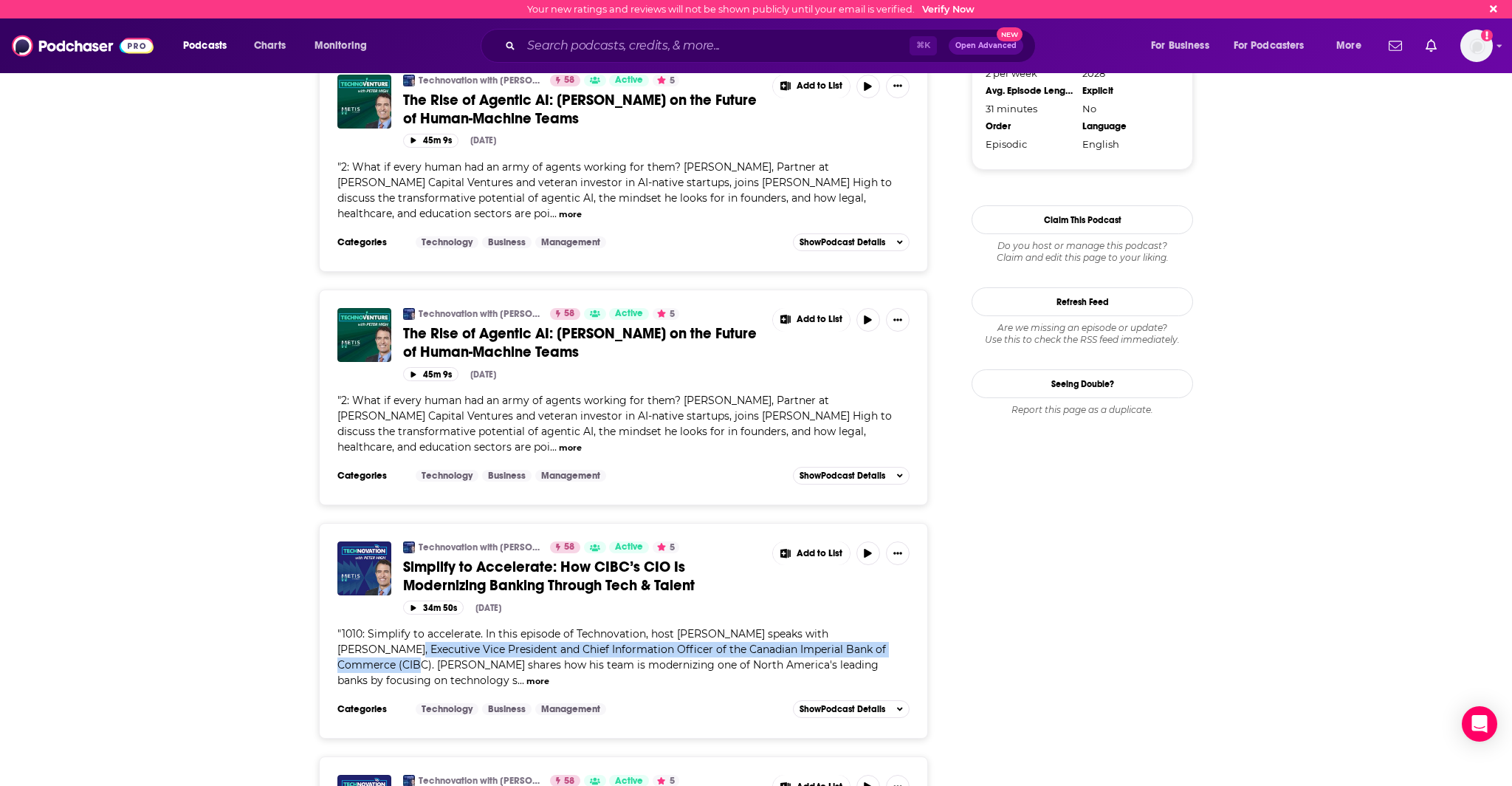
drag, startPoint x: 339, startPoint y: 588, endPoint x: 887, endPoint y: 590, distance: 548.0
click at [886, 627] on span "1010: Simplify to accelerate. In this episode of Technovation, host Peter High …" at bounding box center [611, 656] width 548 height 60
copy span "Executive Vice President and Chief Information Officer of the Canadian Imperial…"
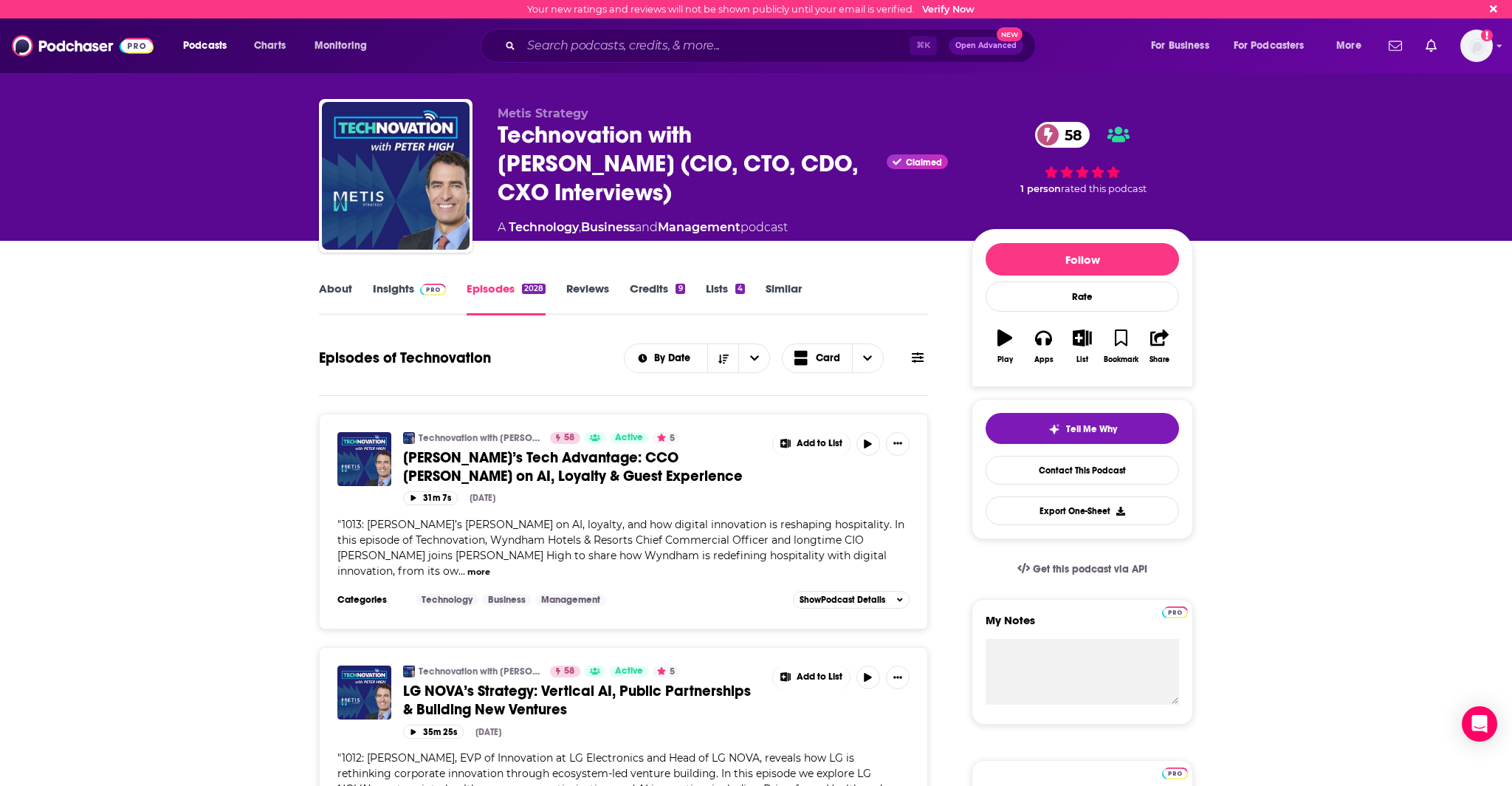
click at [392, 303] on link "Insights" at bounding box center [410, 299] width 73 height 34
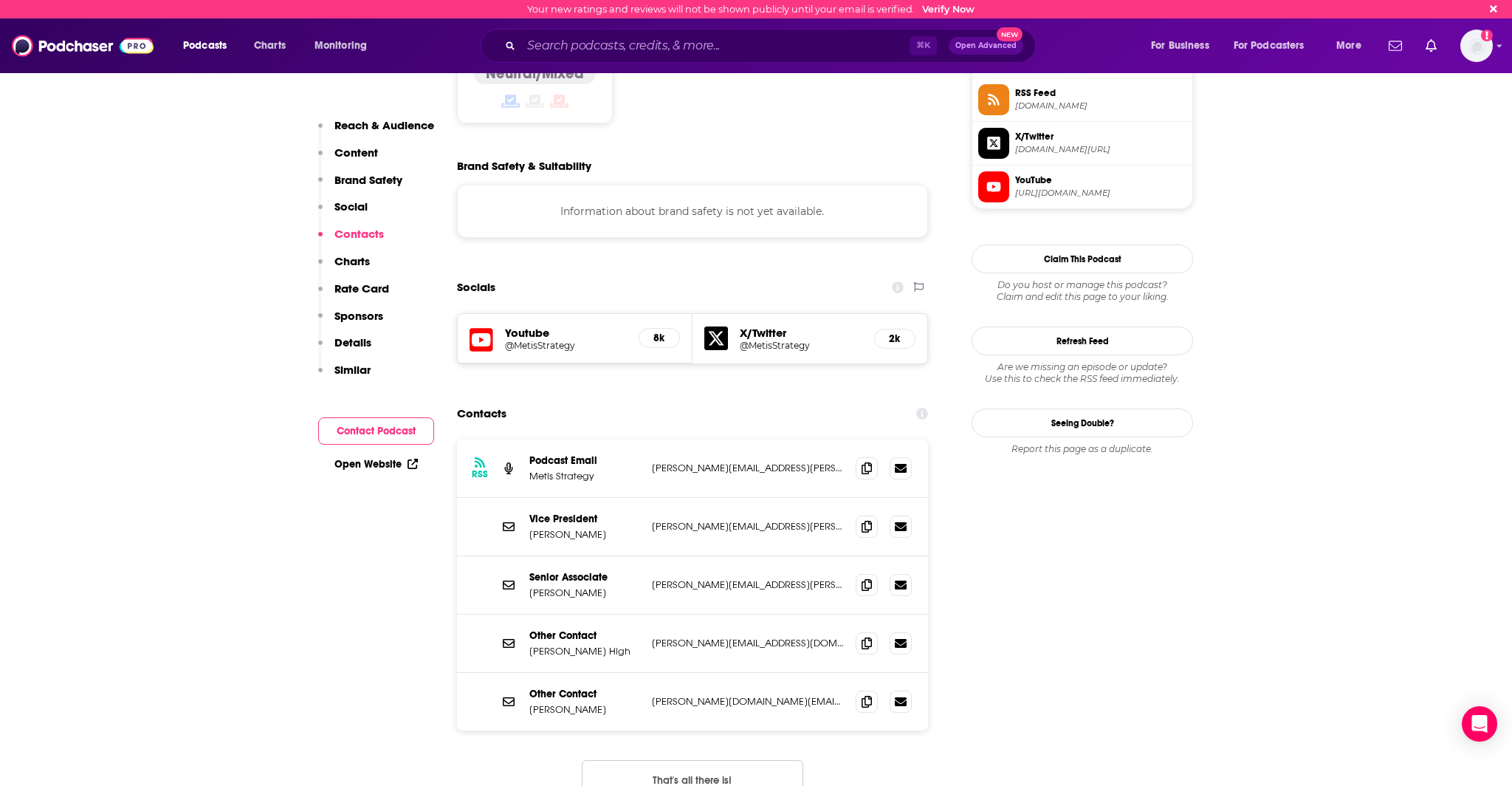
scroll to position [1397, 0]
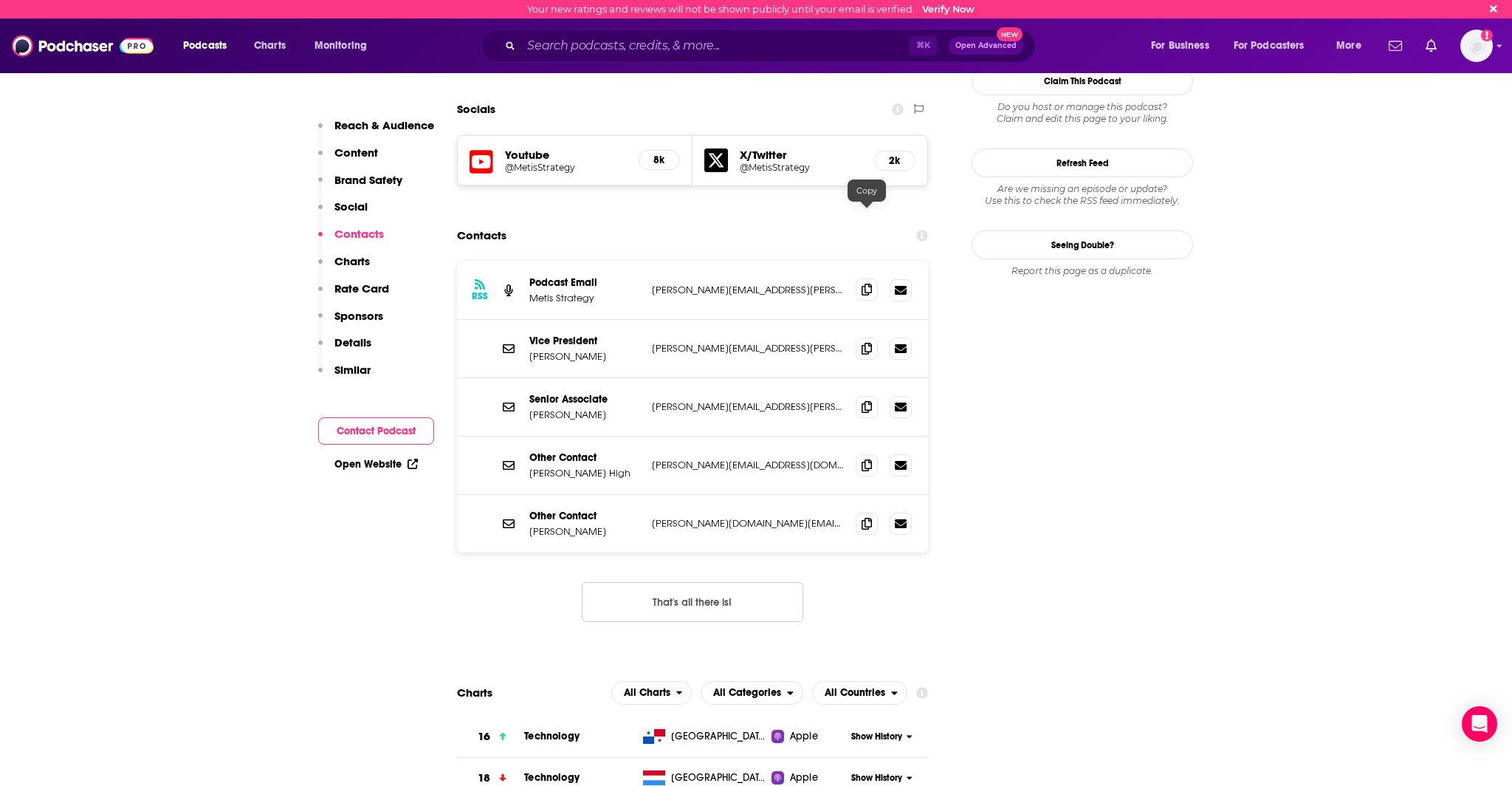
click at [863, 283] on icon at bounding box center [867, 289] width 10 height 12
click at [863, 342] on icon at bounding box center [867, 348] width 10 height 12
click at [860, 395] on span at bounding box center [867, 406] width 22 height 23
